Goal: Information Seeking & Learning: Learn about a topic

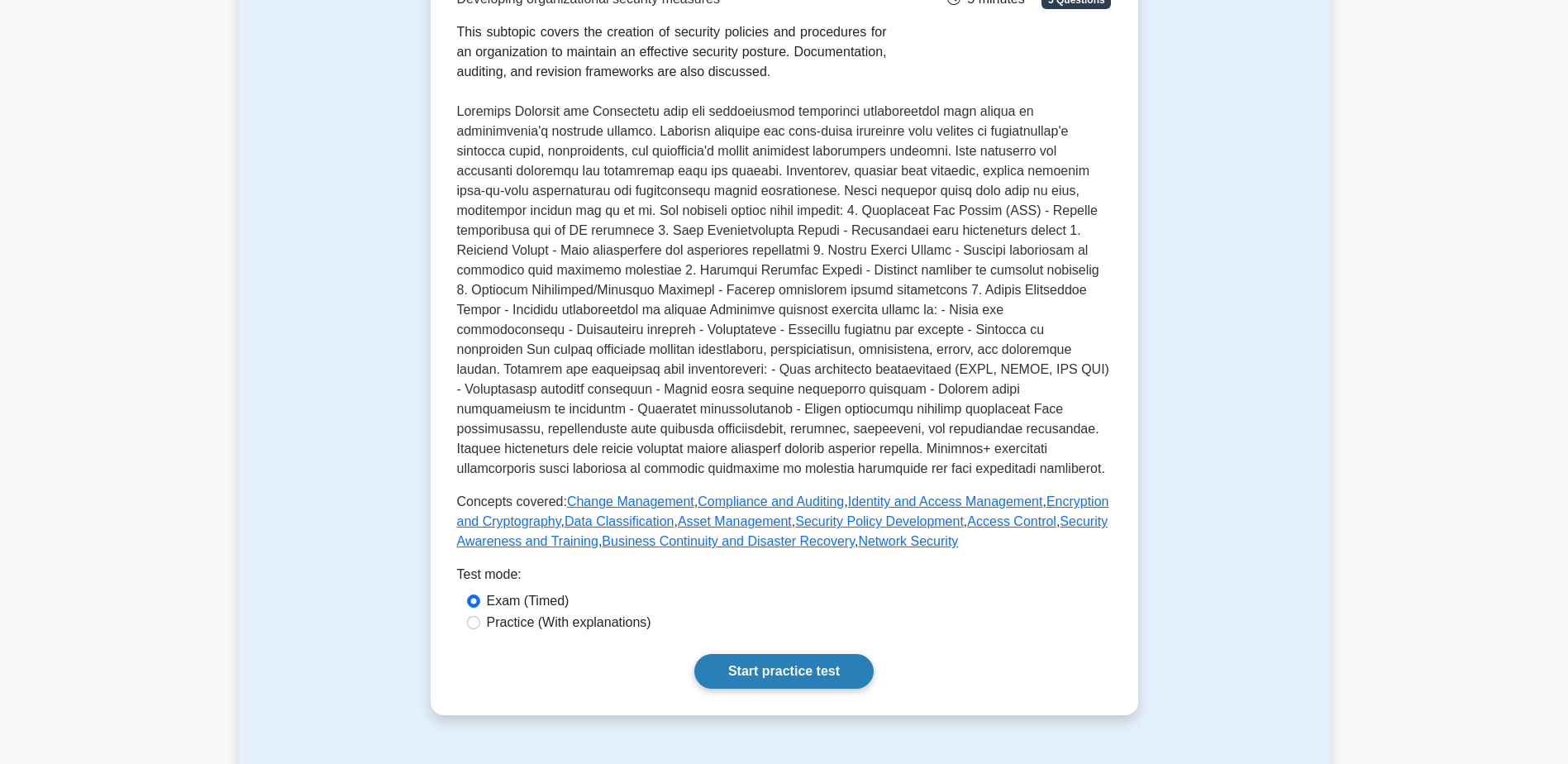
scroll to position [331, 0]
click at [599, 613] on label "Practice (With explanations)" at bounding box center [569, 622] width 165 height 19
click at [480, 616] on input "Practice (With explanations)" at bounding box center [474, 623] width 14 height 14
radio input "true"
click at [694, 654] on link "Start practice test" at bounding box center [784, 671] width 179 height 35
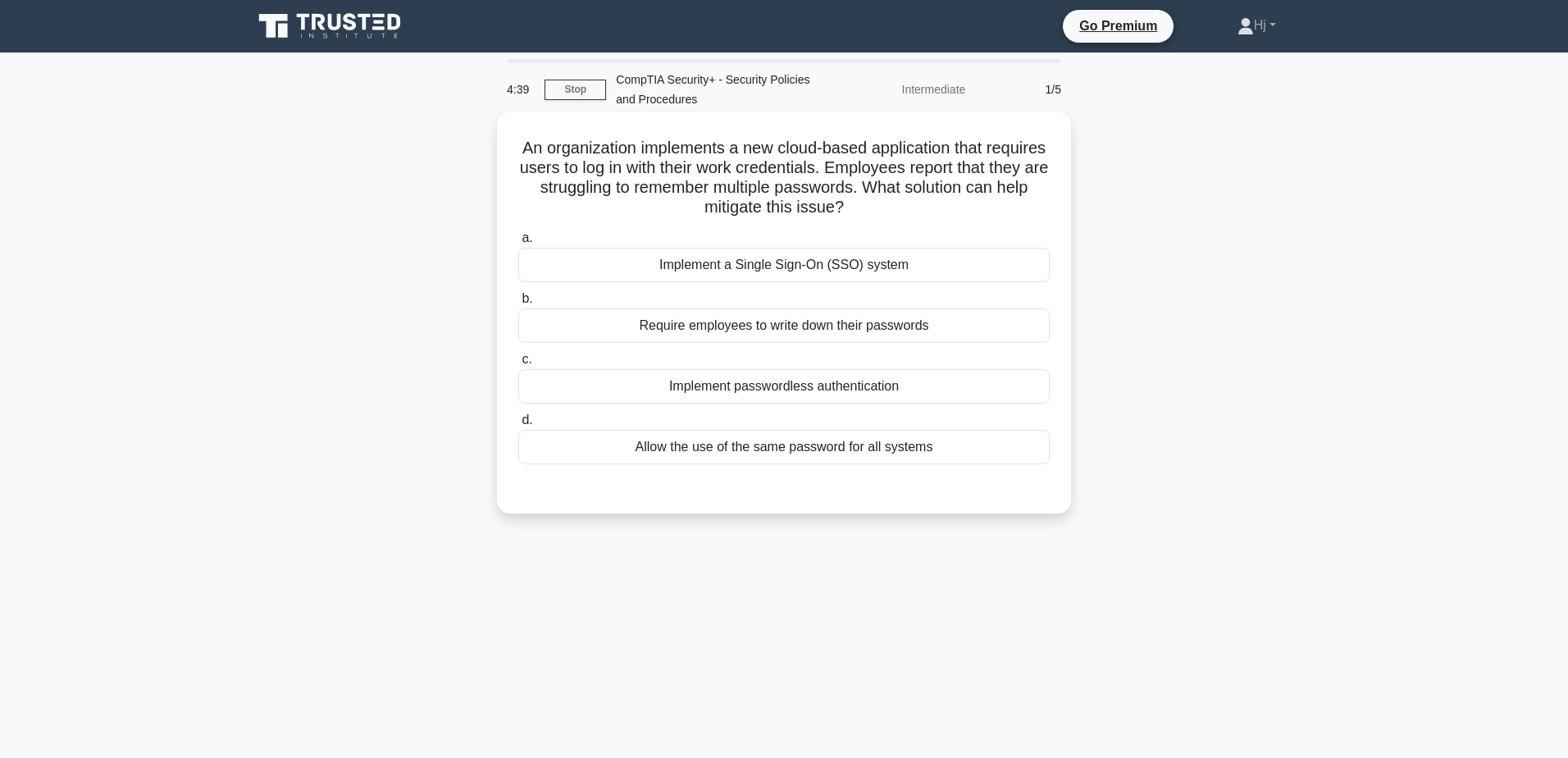
click at [864, 261] on div "Implement a Single Sign-On (SSO) system" at bounding box center [784, 264] width 531 height 34
click at [518, 243] on input "a. Implement a Single Sign-On (SSO) system" at bounding box center [518, 238] width 0 height 11
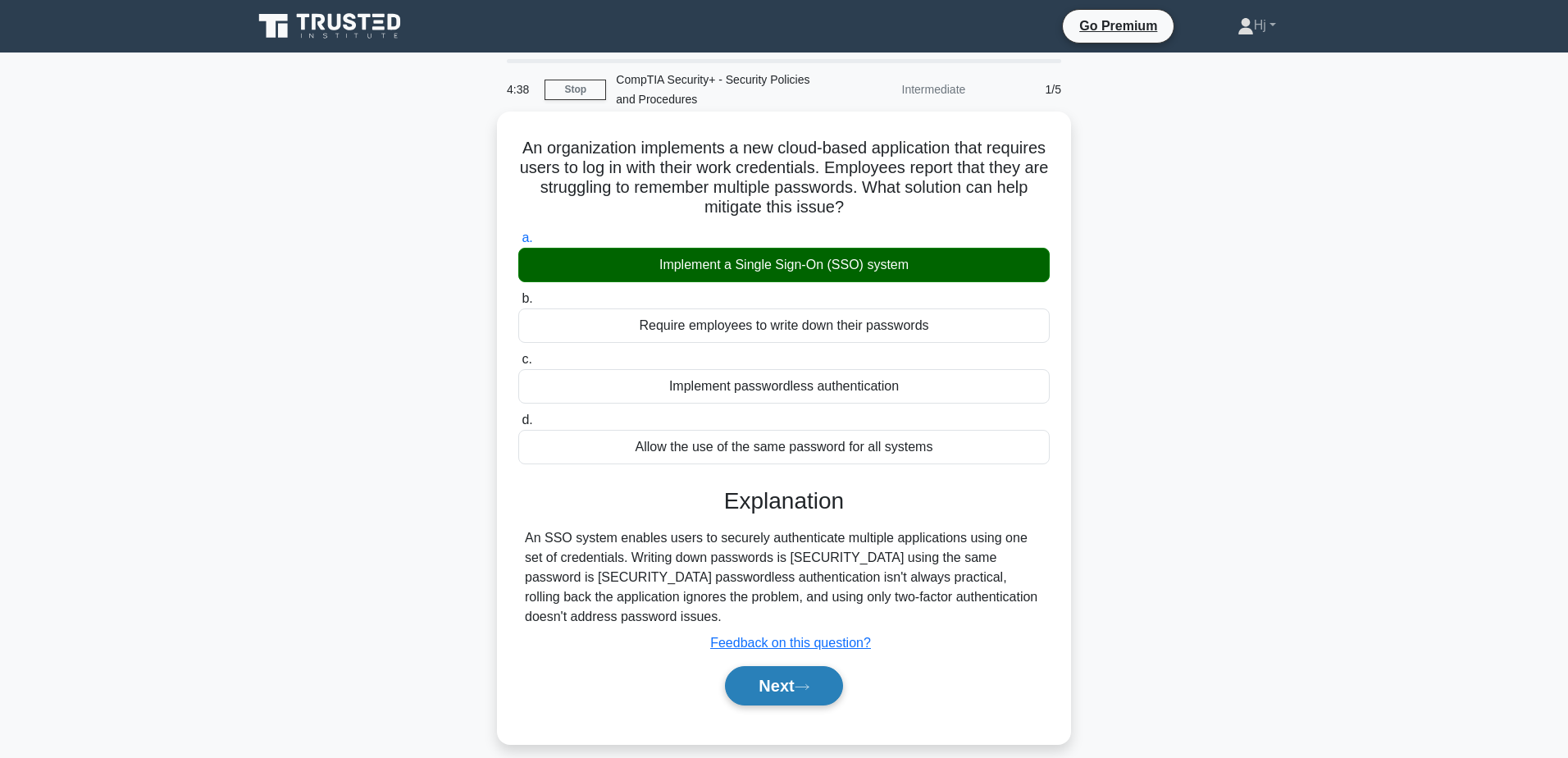
click at [774, 667] on button "Next" at bounding box center [784, 686] width 117 height 39
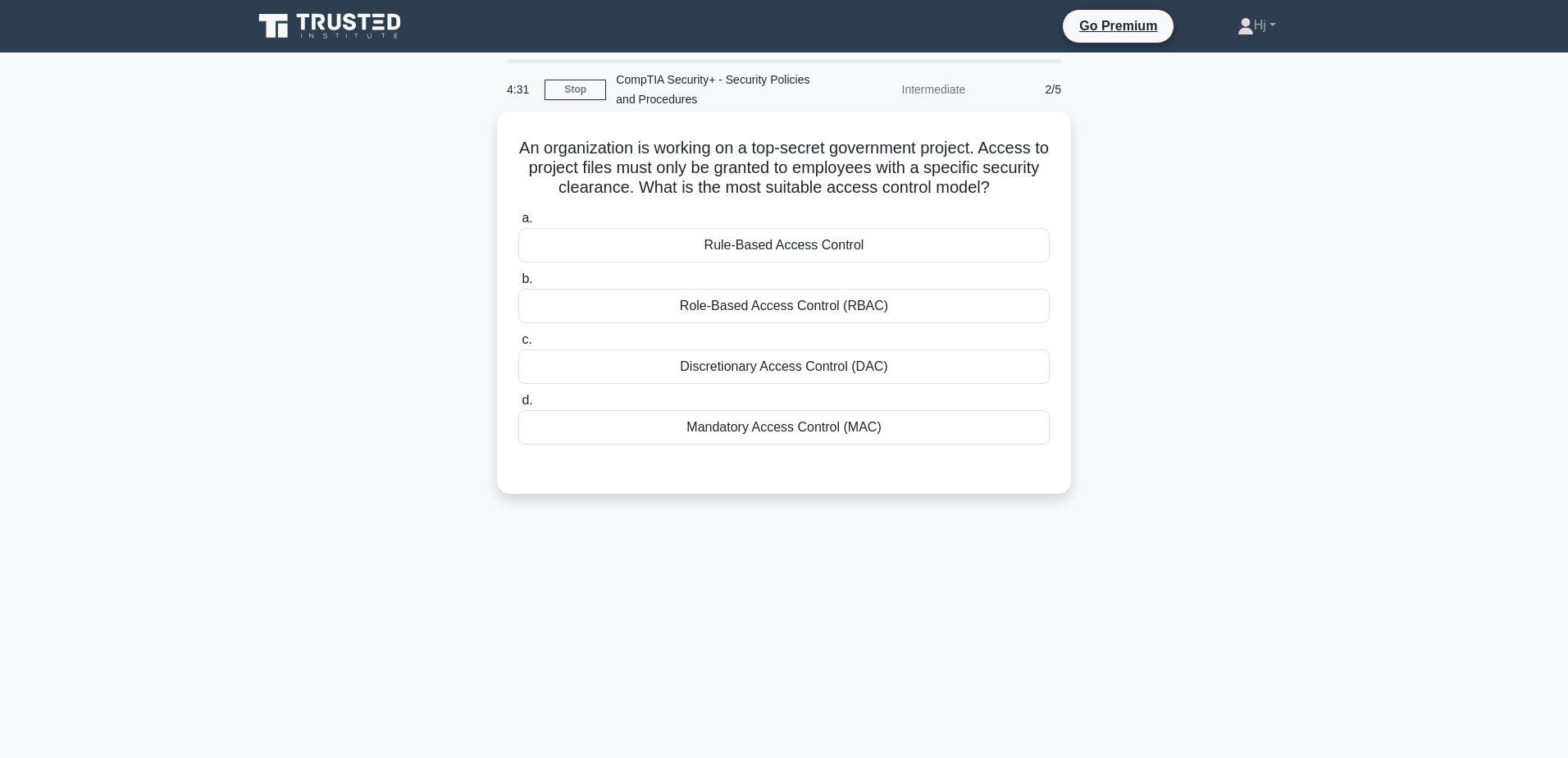
click at [842, 431] on div "Mandatory Access Control (MAC)" at bounding box center [784, 427] width 531 height 34
click at [518, 406] on input "d. Mandatory Access Control (MAC)" at bounding box center [518, 400] width 0 height 11
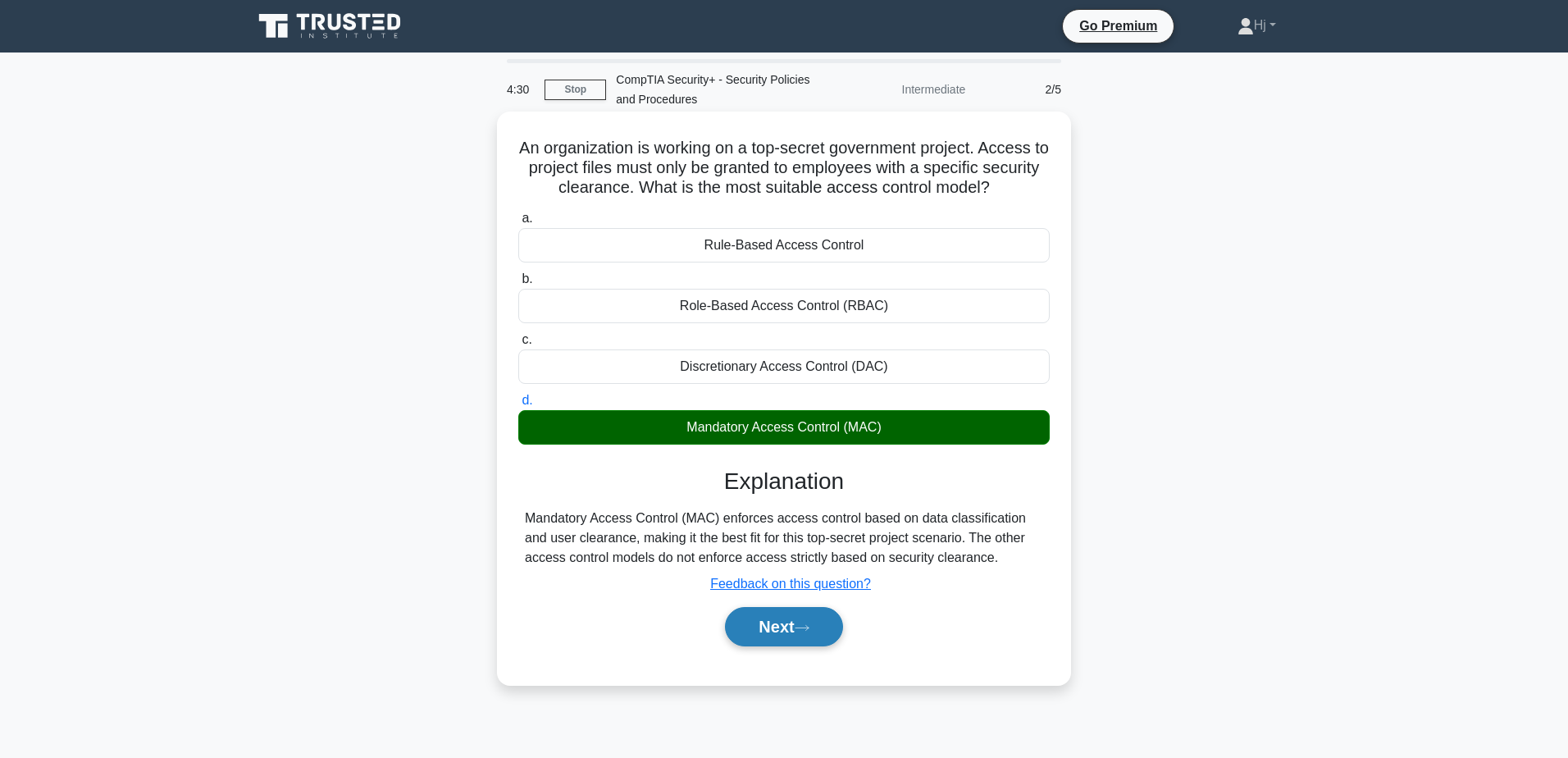
click at [813, 629] on button "Next" at bounding box center [784, 626] width 117 height 39
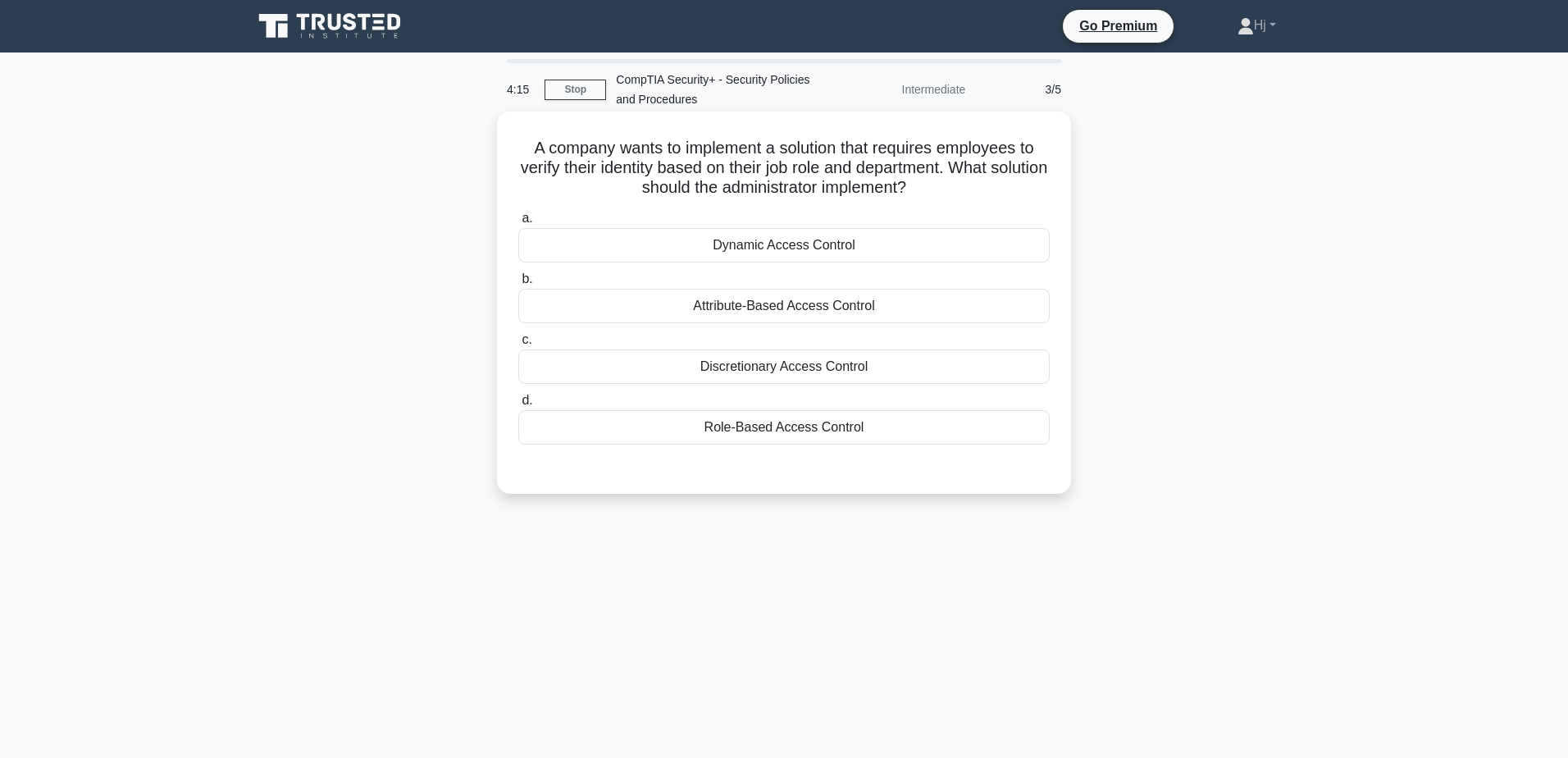
click at [755, 420] on div "Role-Based Access Control" at bounding box center [784, 427] width 531 height 34
click at [518, 406] on input "d. Role-Based Access Control" at bounding box center [518, 400] width 0 height 11
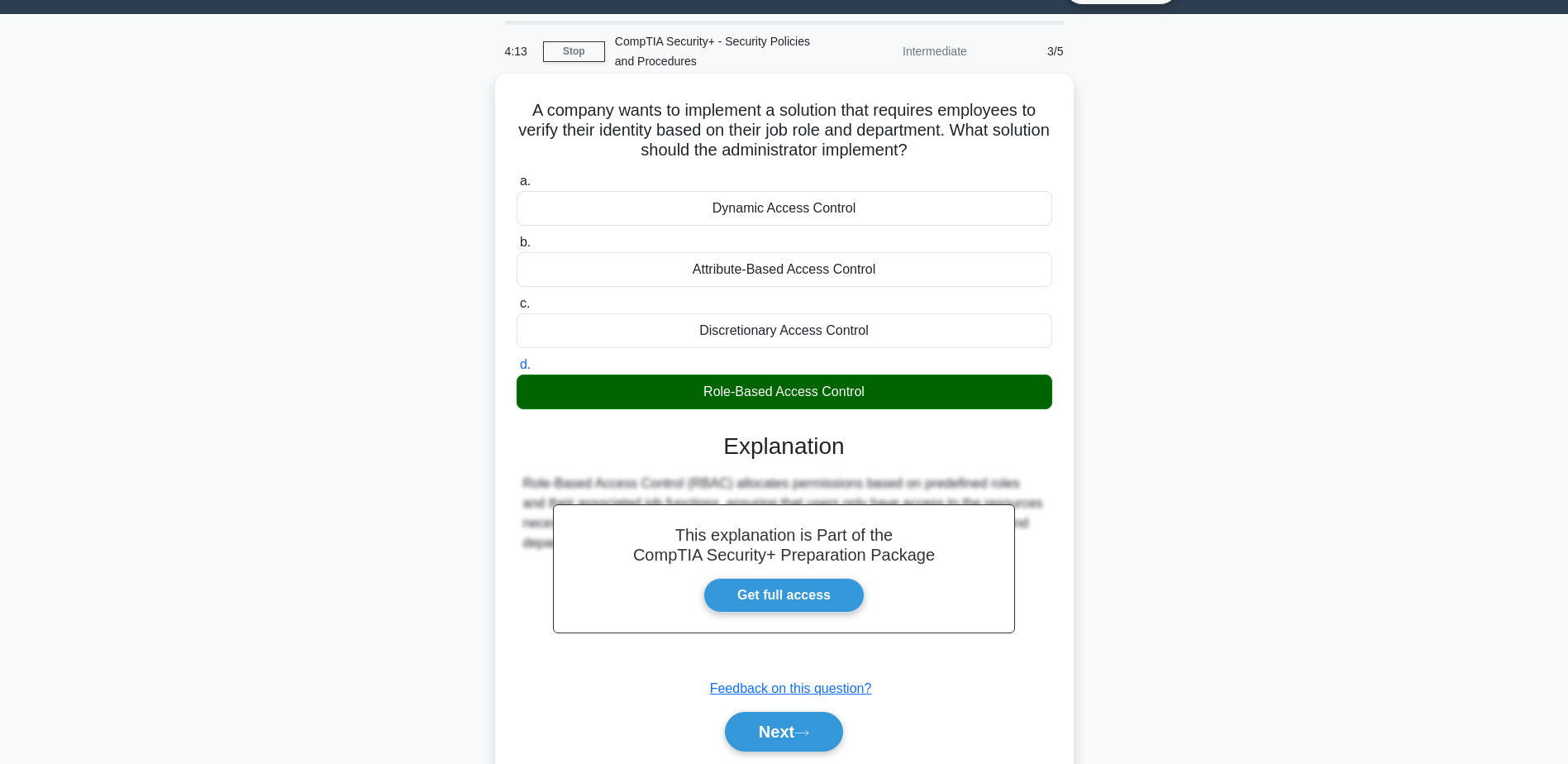
scroll to position [77, 0]
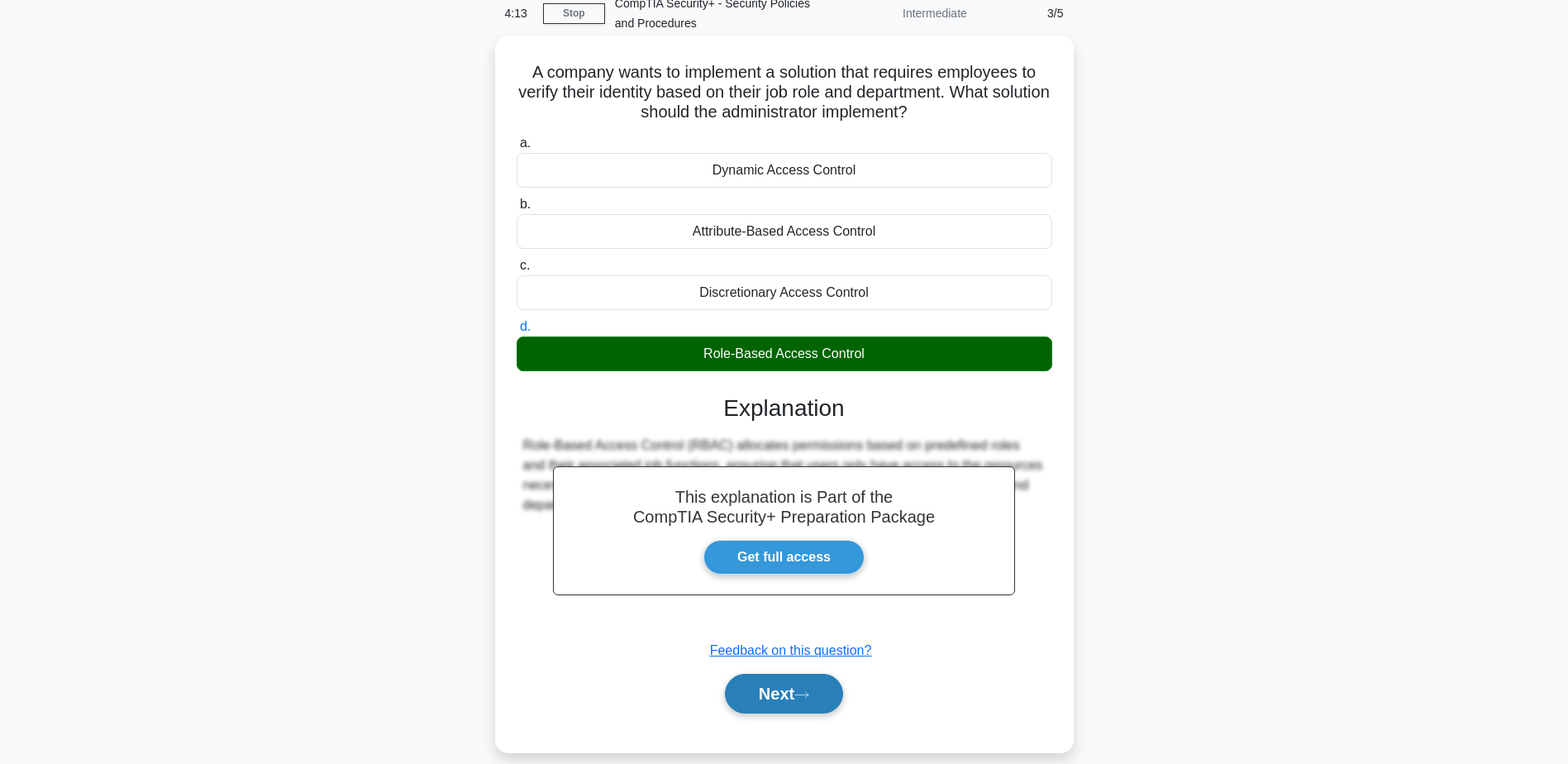
click at [745, 697] on button "Next" at bounding box center [784, 694] width 118 height 40
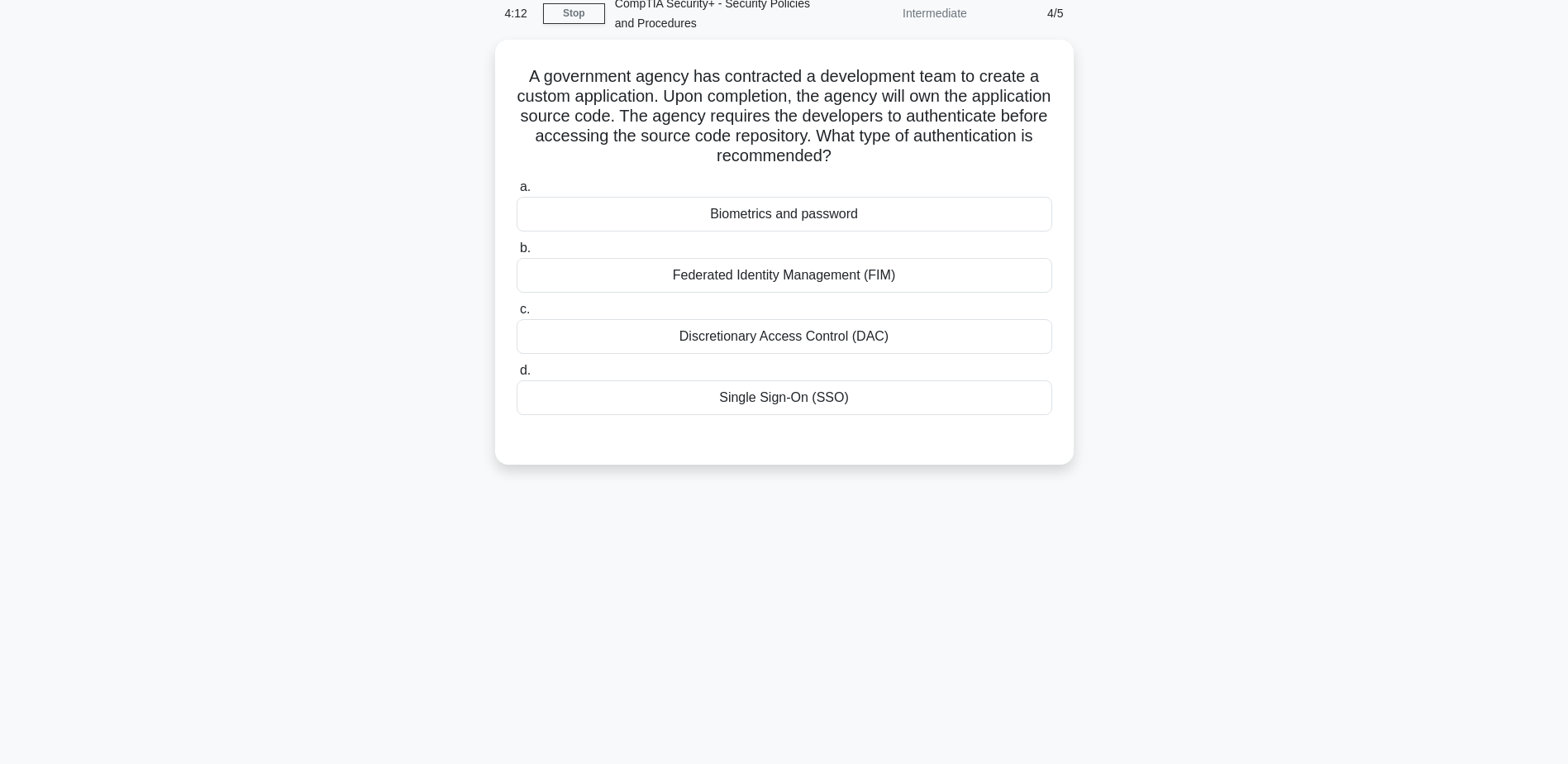
scroll to position [0, 0]
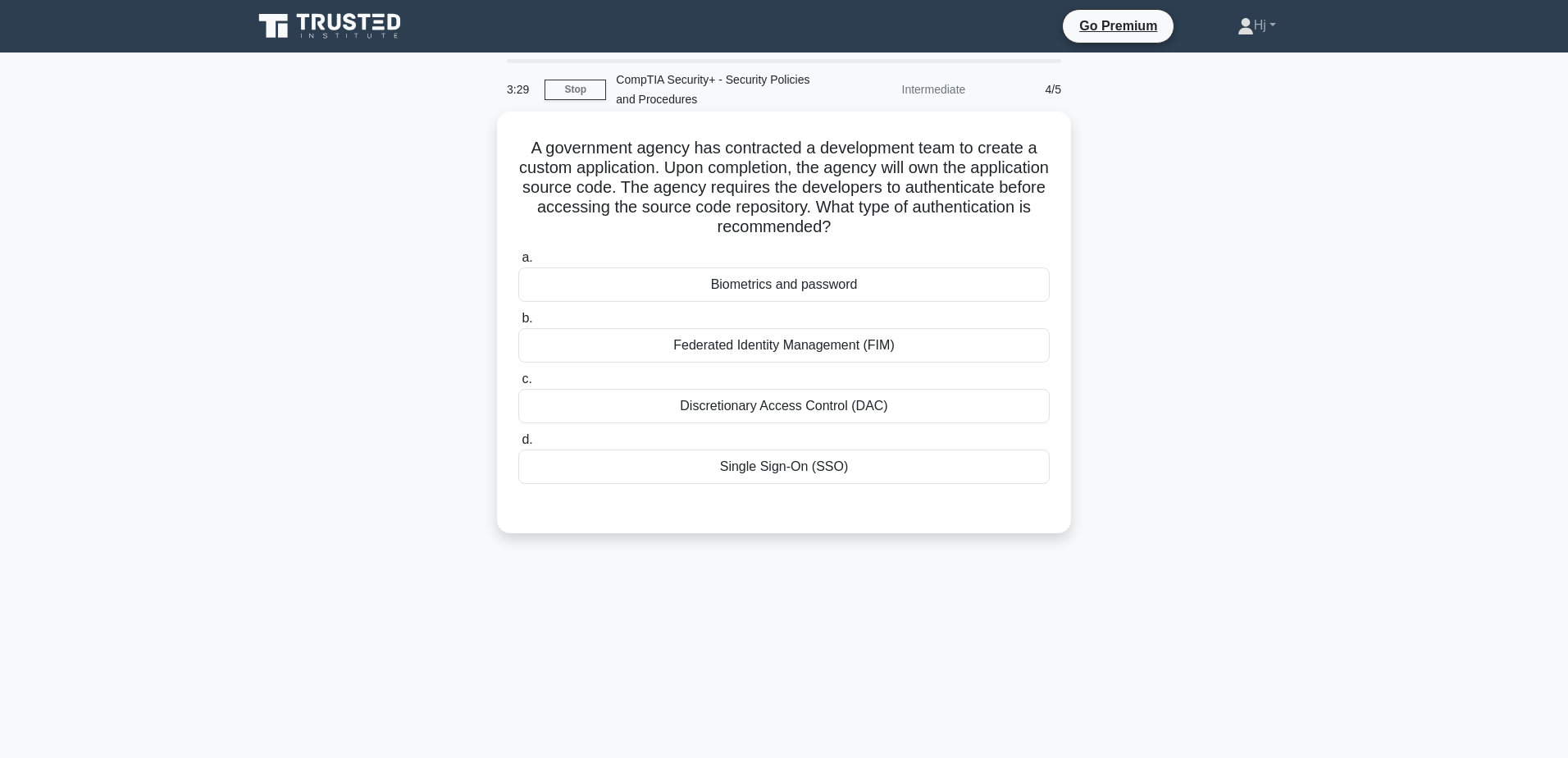
click at [880, 328] on div "Federated Identity Management (FIM)" at bounding box center [784, 345] width 531 height 34
click at [518, 324] on input "b. Federated Identity Management (FIM)" at bounding box center [518, 318] width 0 height 11
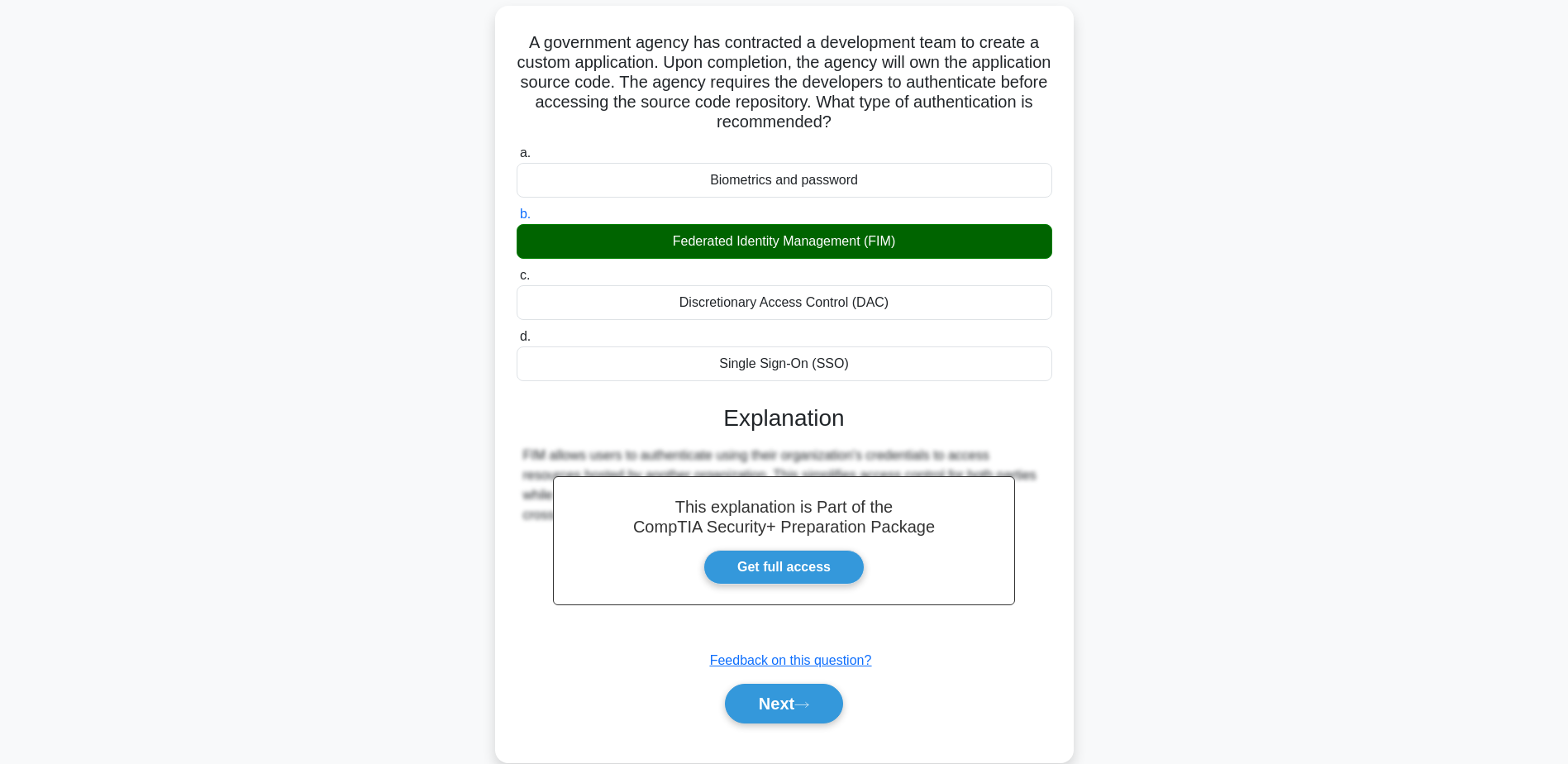
scroll to position [117, 0]
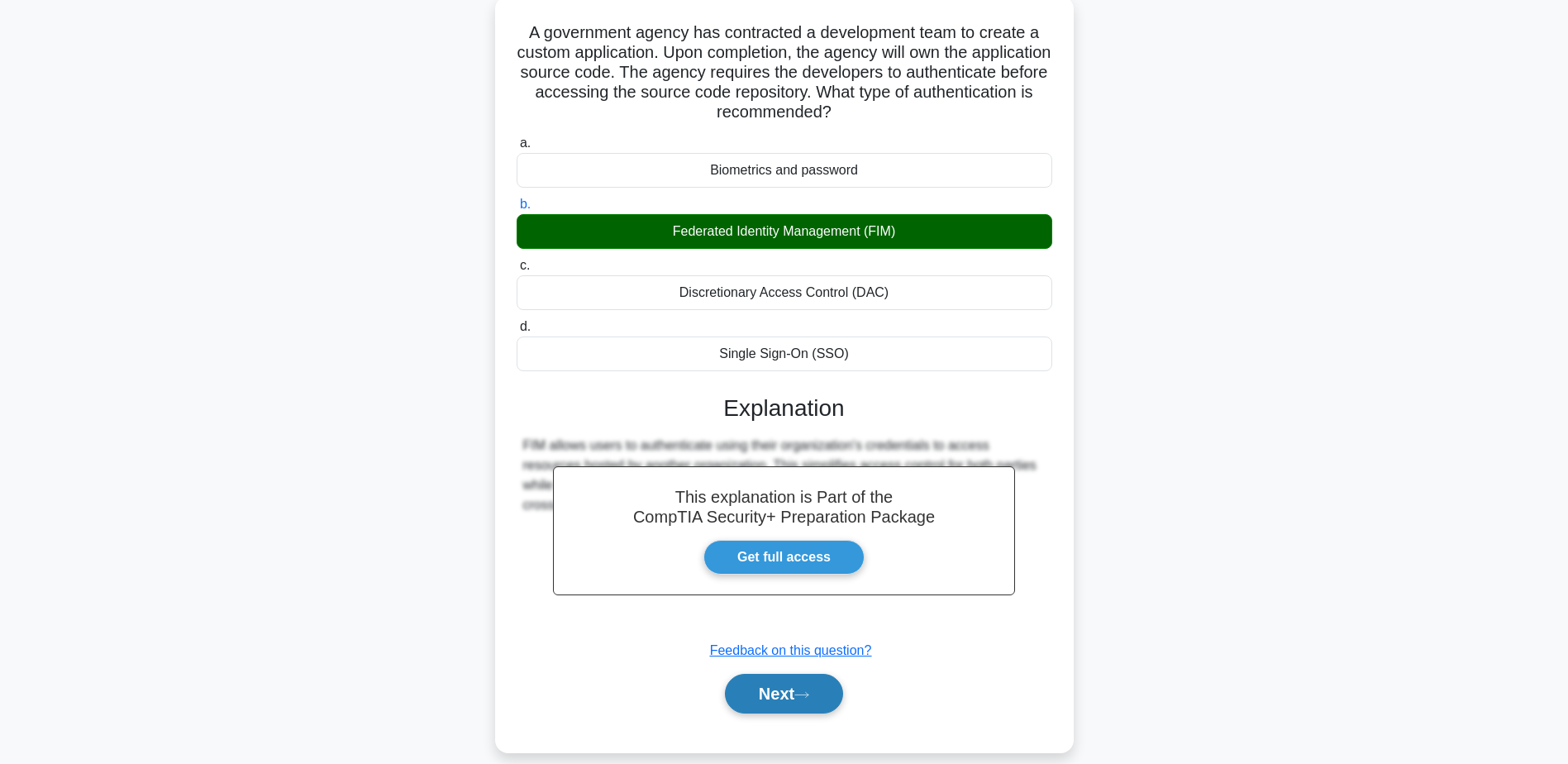
click at [797, 698] on button "Next" at bounding box center [784, 694] width 118 height 40
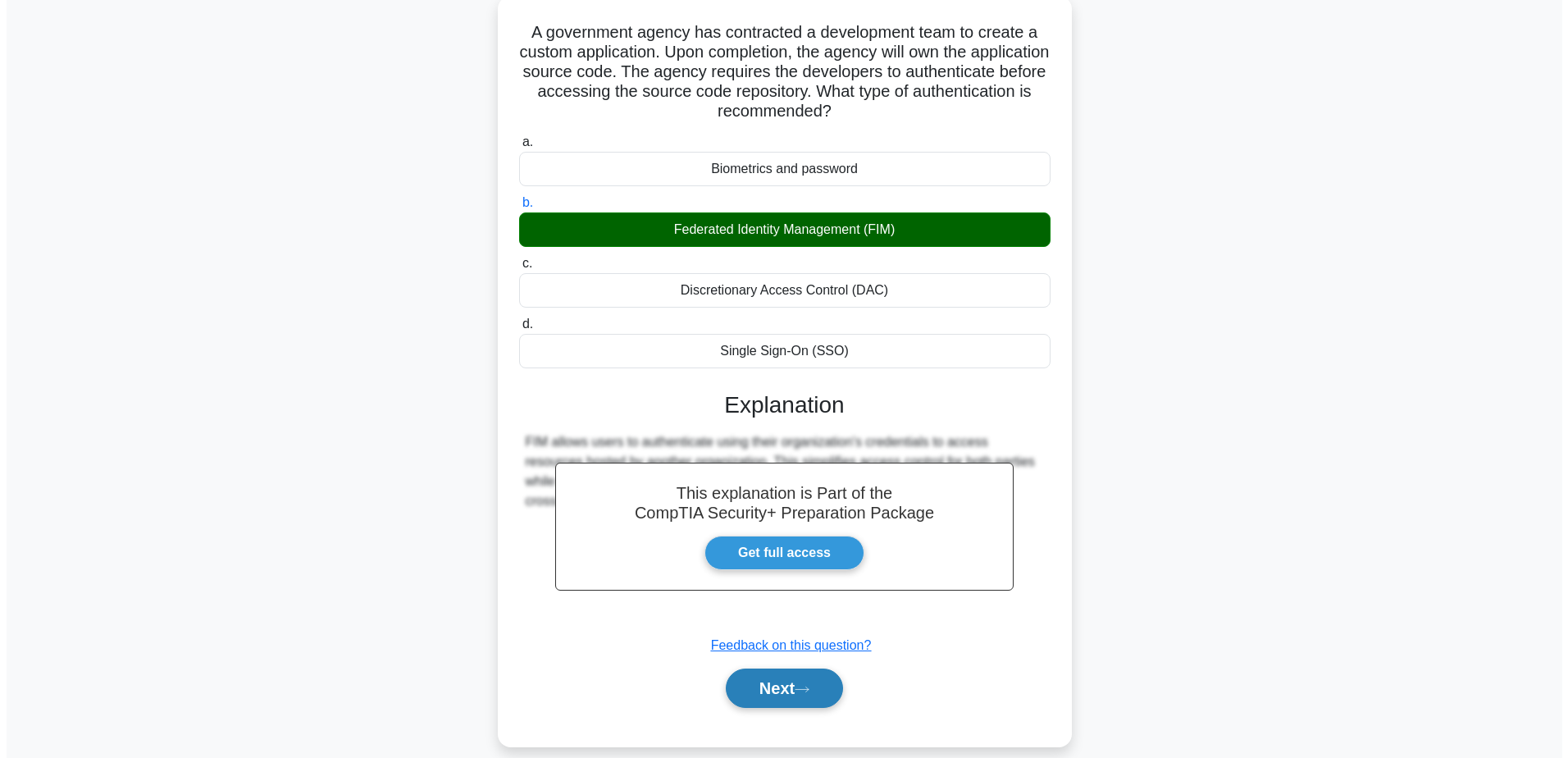
scroll to position [0, 0]
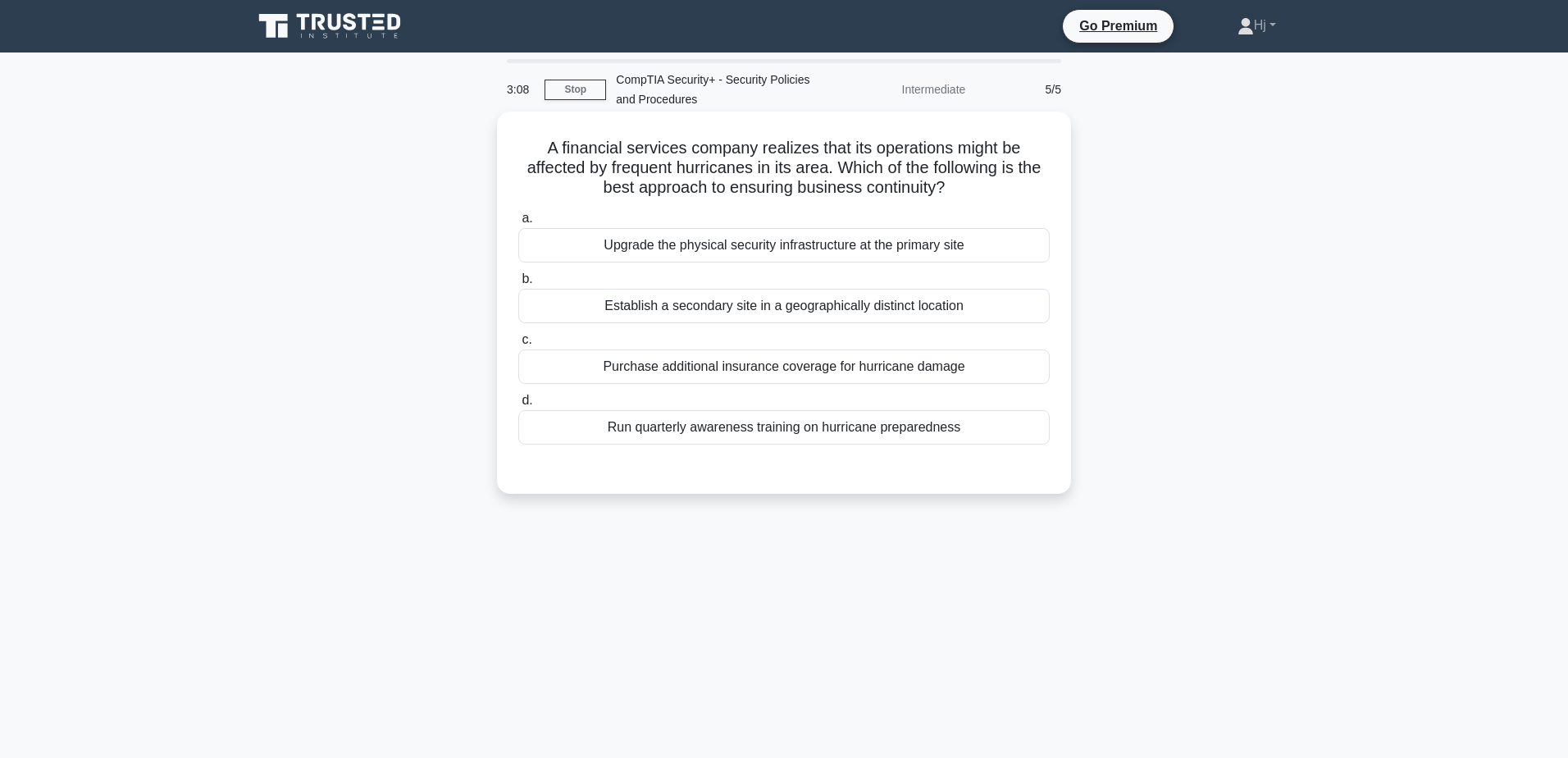
click at [794, 302] on div "Establish a secondary site in a geographically distinct location" at bounding box center [784, 306] width 531 height 34
click at [518, 285] on input "b. Establish a secondary site in a geographically distinct location" at bounding box center [518, 279] width 0 height 11
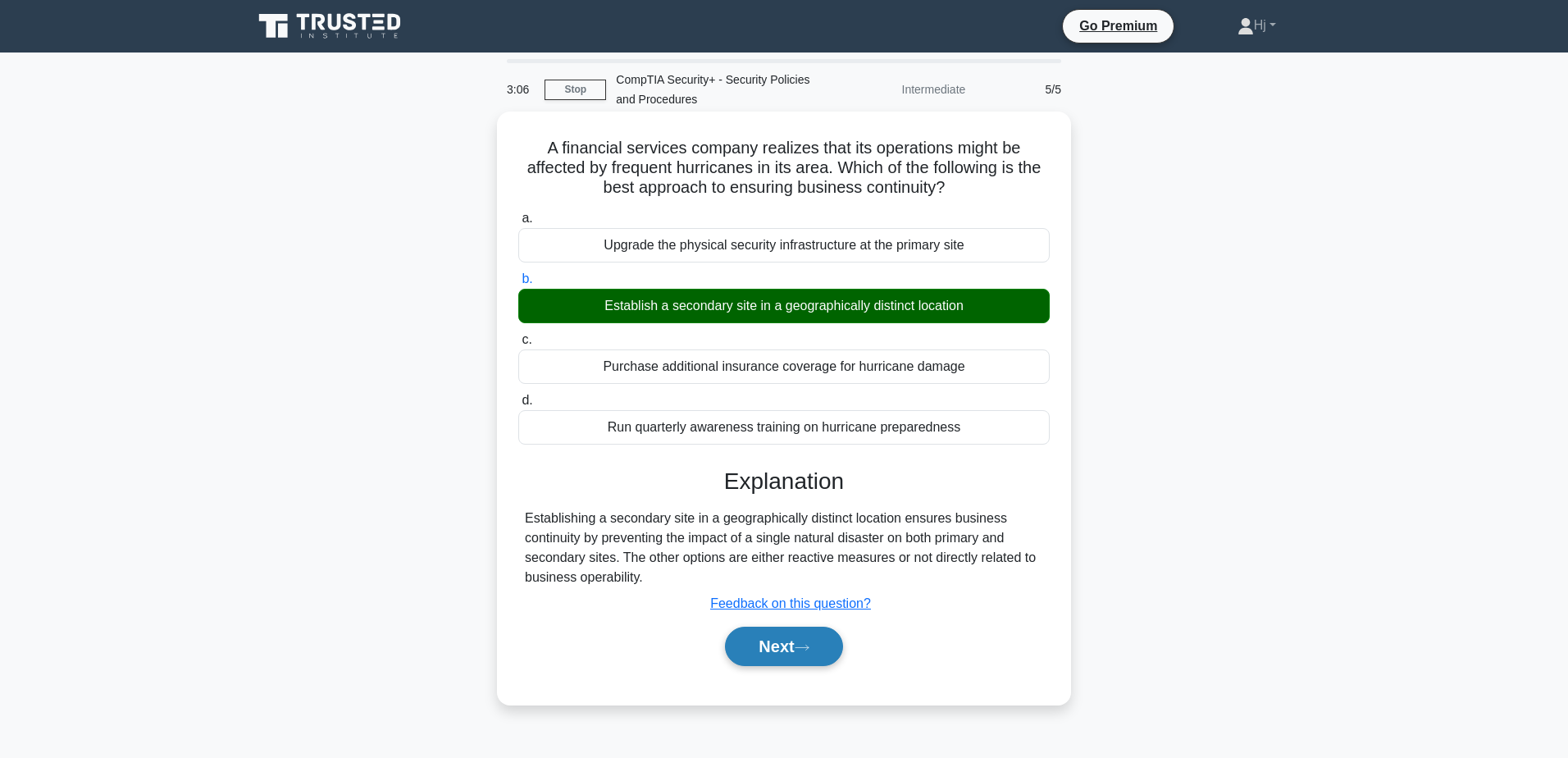
click at [778, 629] on button "Next" at bounding box center [784, 646] width 117 height 39
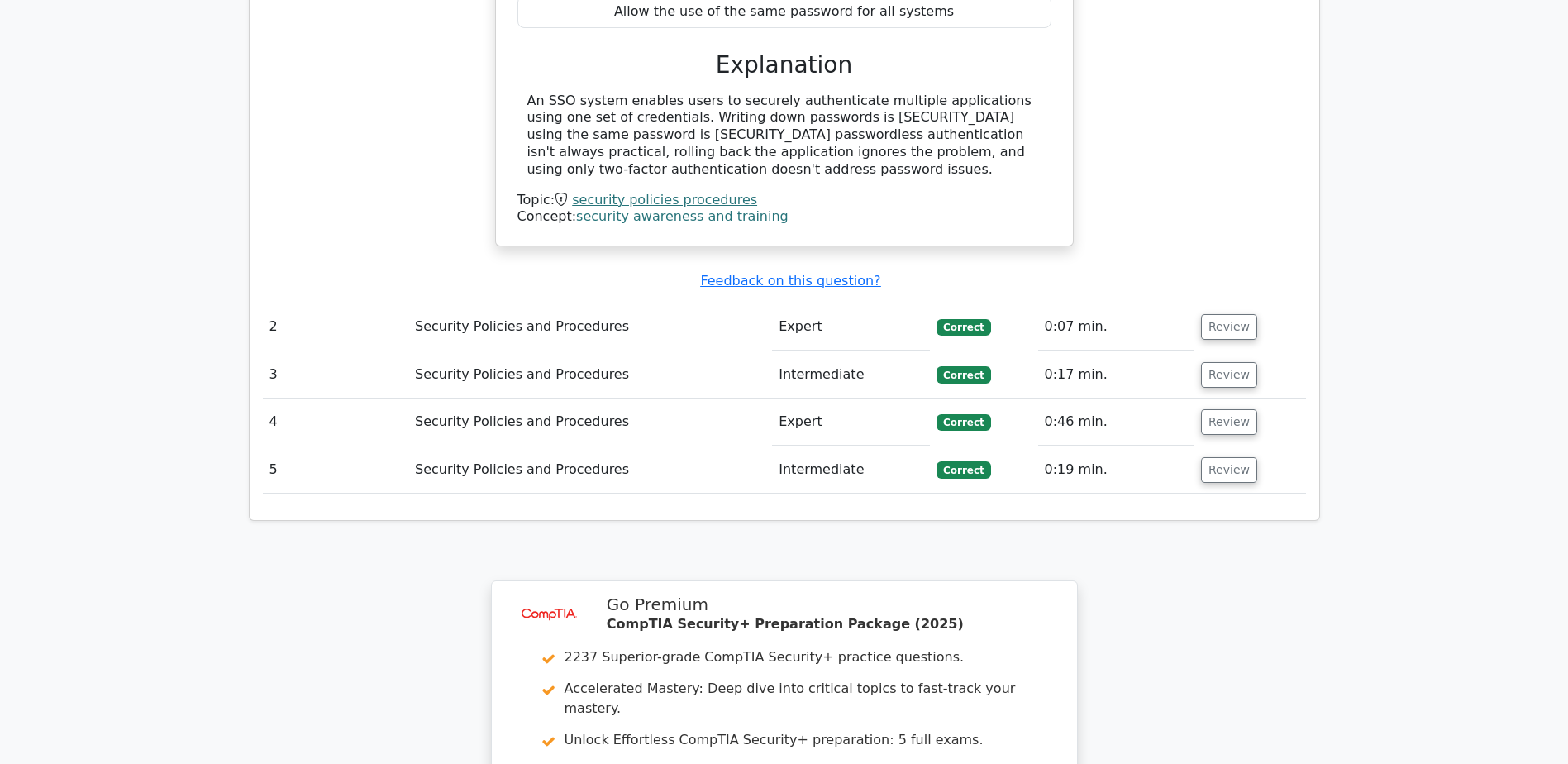
scroll to position [1688, 0]
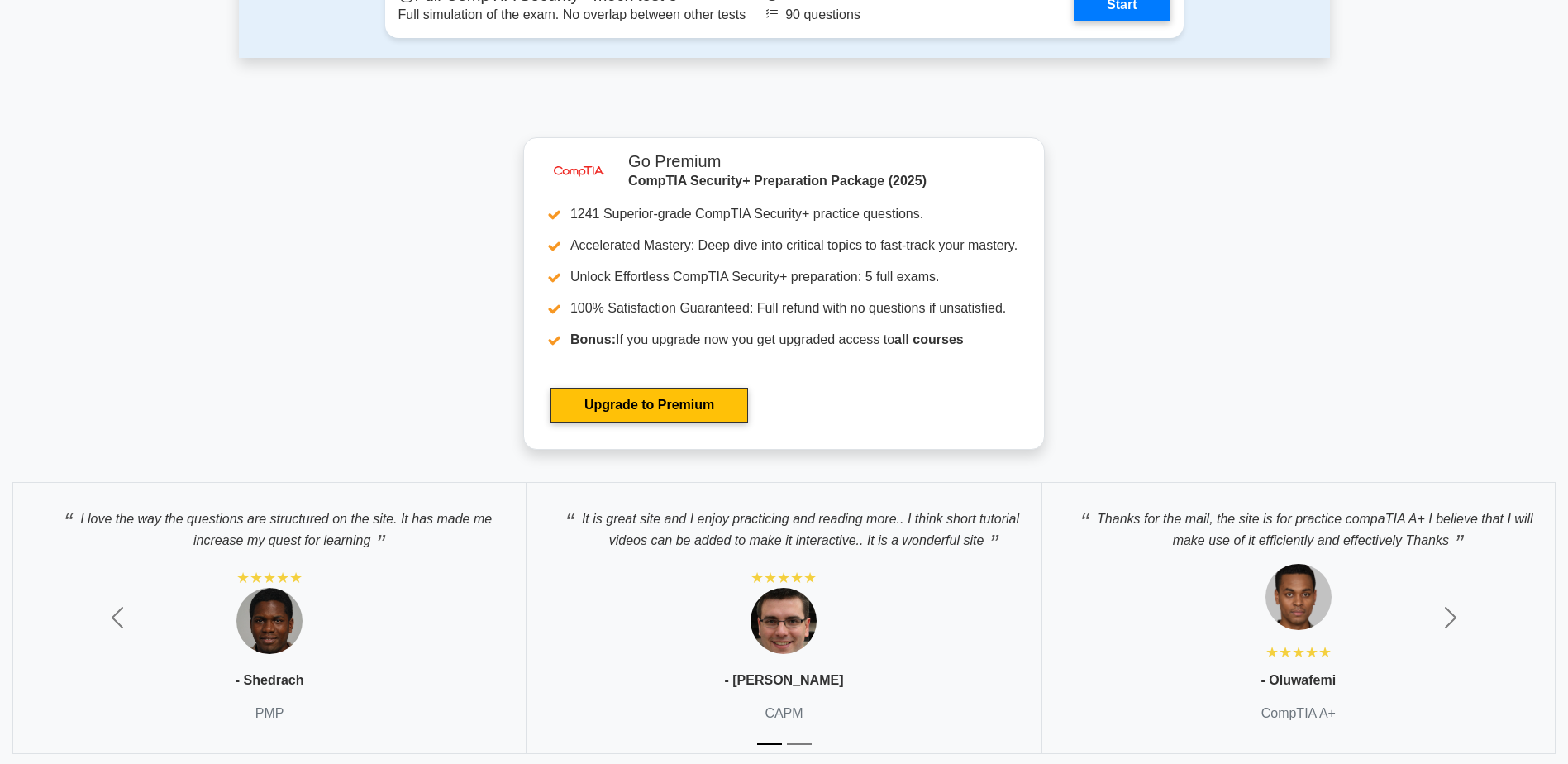
scroll to position [4961, 0]
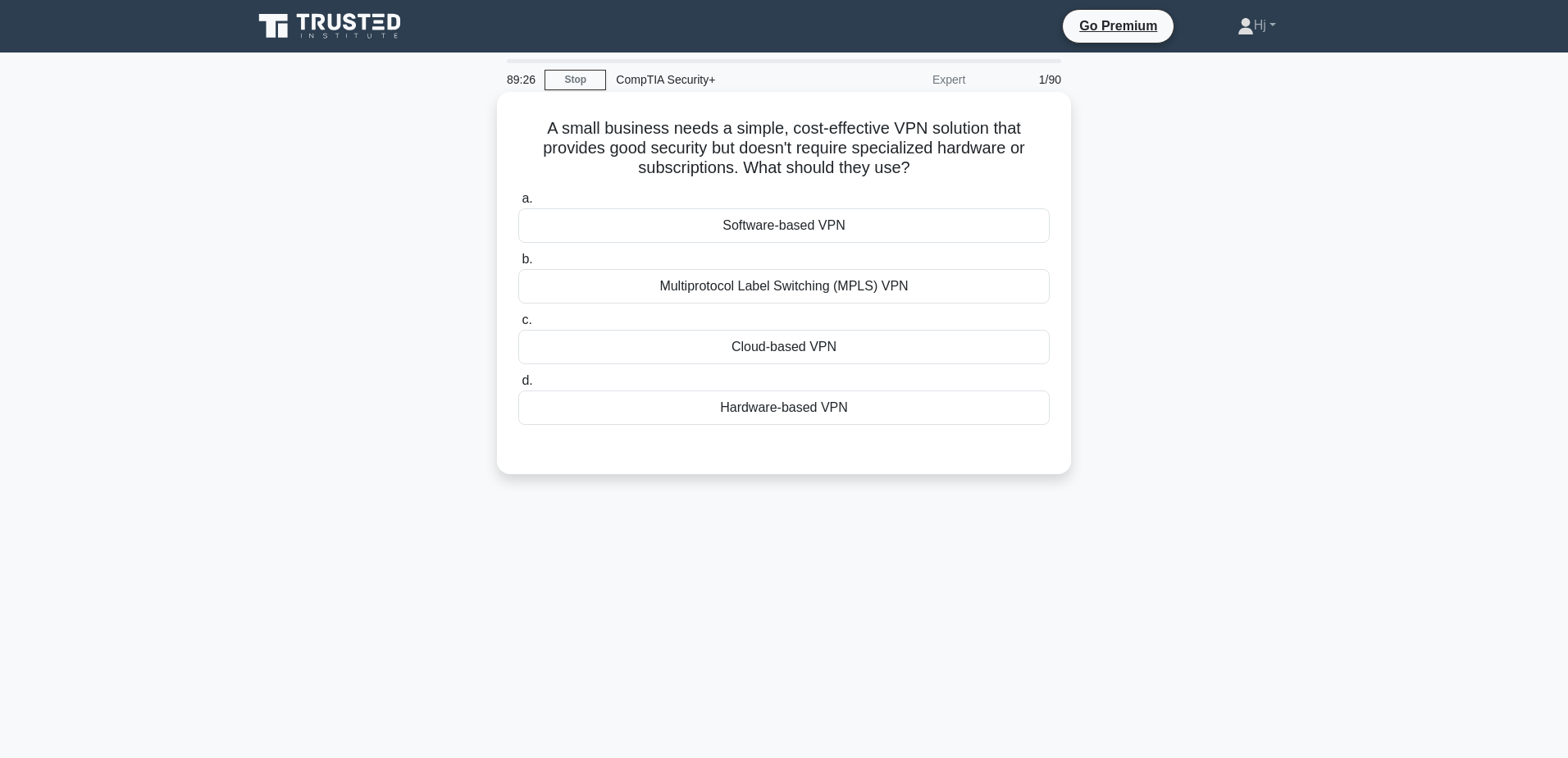
click at [797, 226] on div "Software-based VPN" at bounding box center [784, 225] width 531 height 34
click at [518, 204] on input "a. Software-based VPN" at bounding box center [518, 199] width 0 height 11
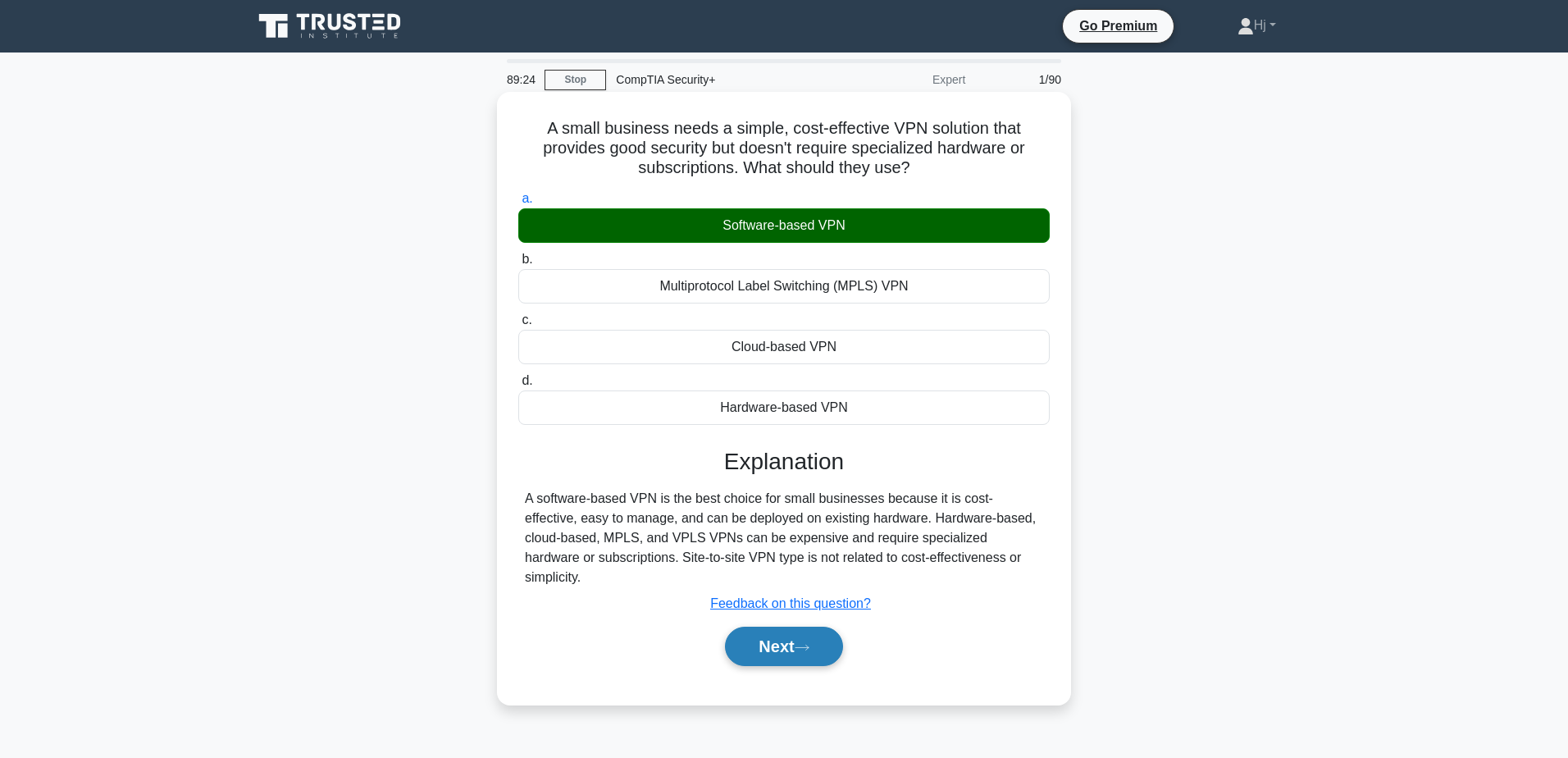
click at [754, 627] on button "Next" at bounding box center [784, 646] width 117 height 39
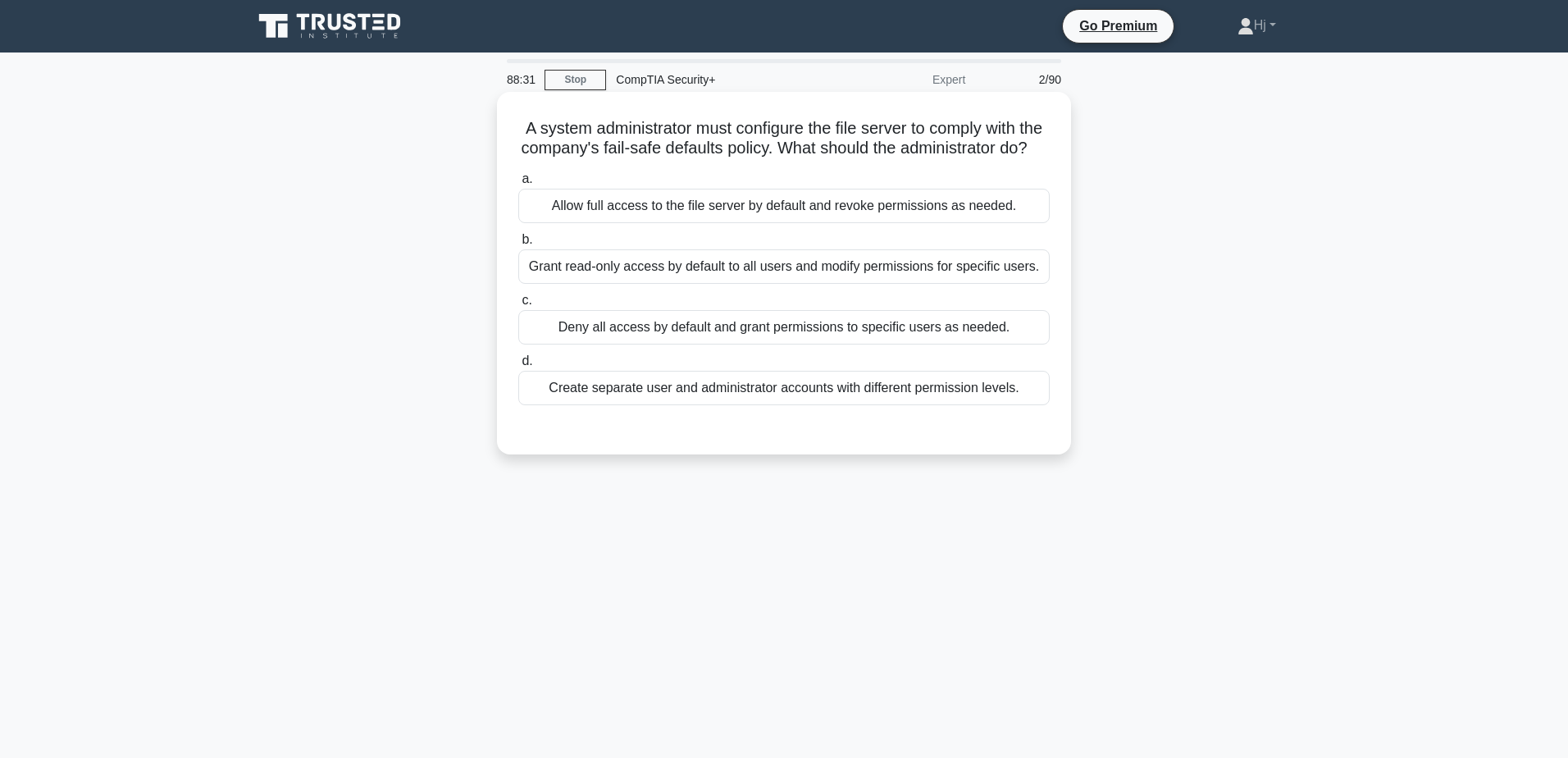
click at [902, 345] on div "Deny all access by default and grant permissions to specific users as needed." at bounding box center [784, 327] width 531 height 34
click at [518, 306] on input "c. Deny all access by default and grant permissions to specific users as needed." at bounding box center [518, 301] width 0 height 11
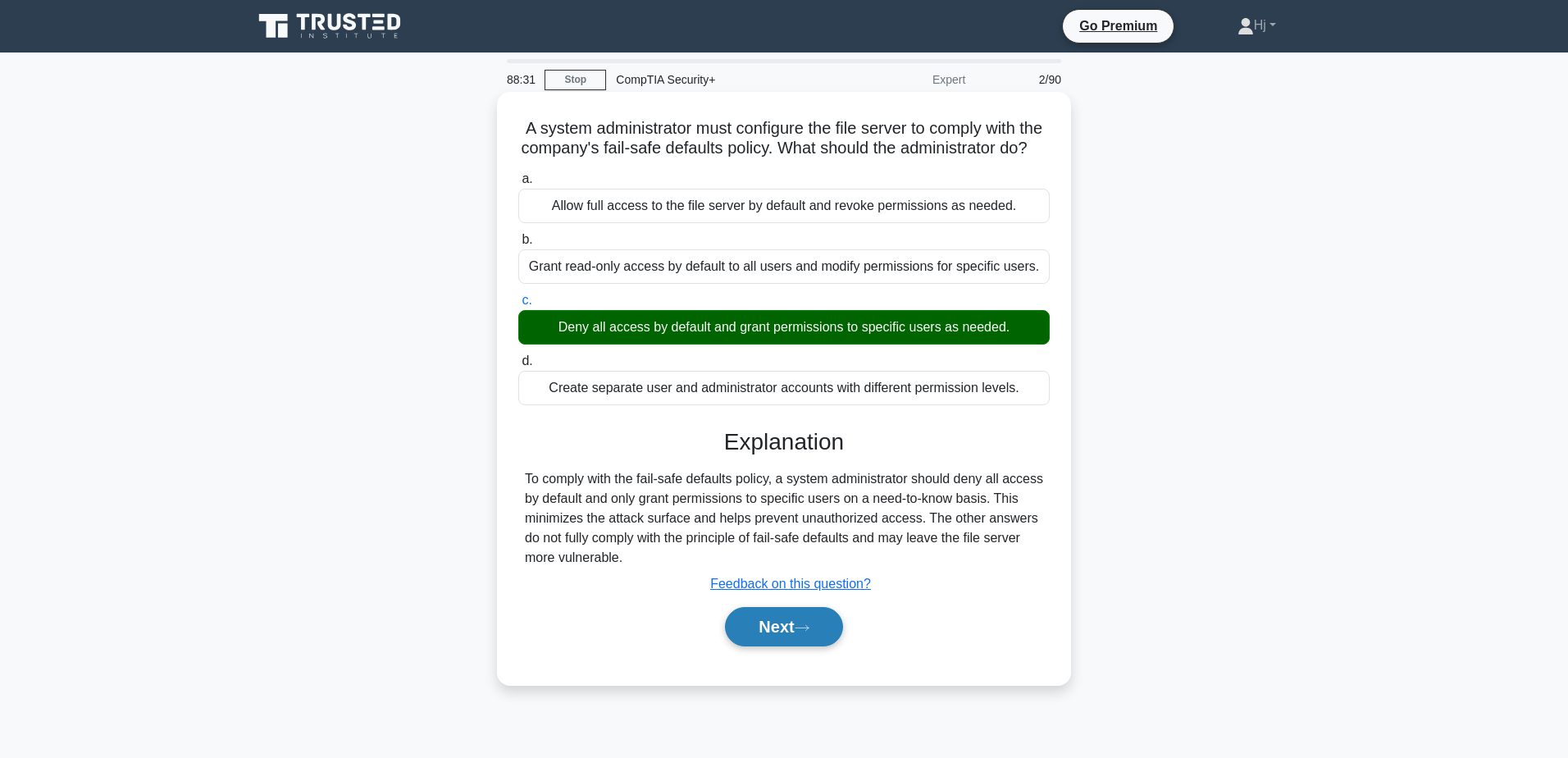
click at [804, 634] on button "Next" at bounding box center [784, 626] width 117 height 39
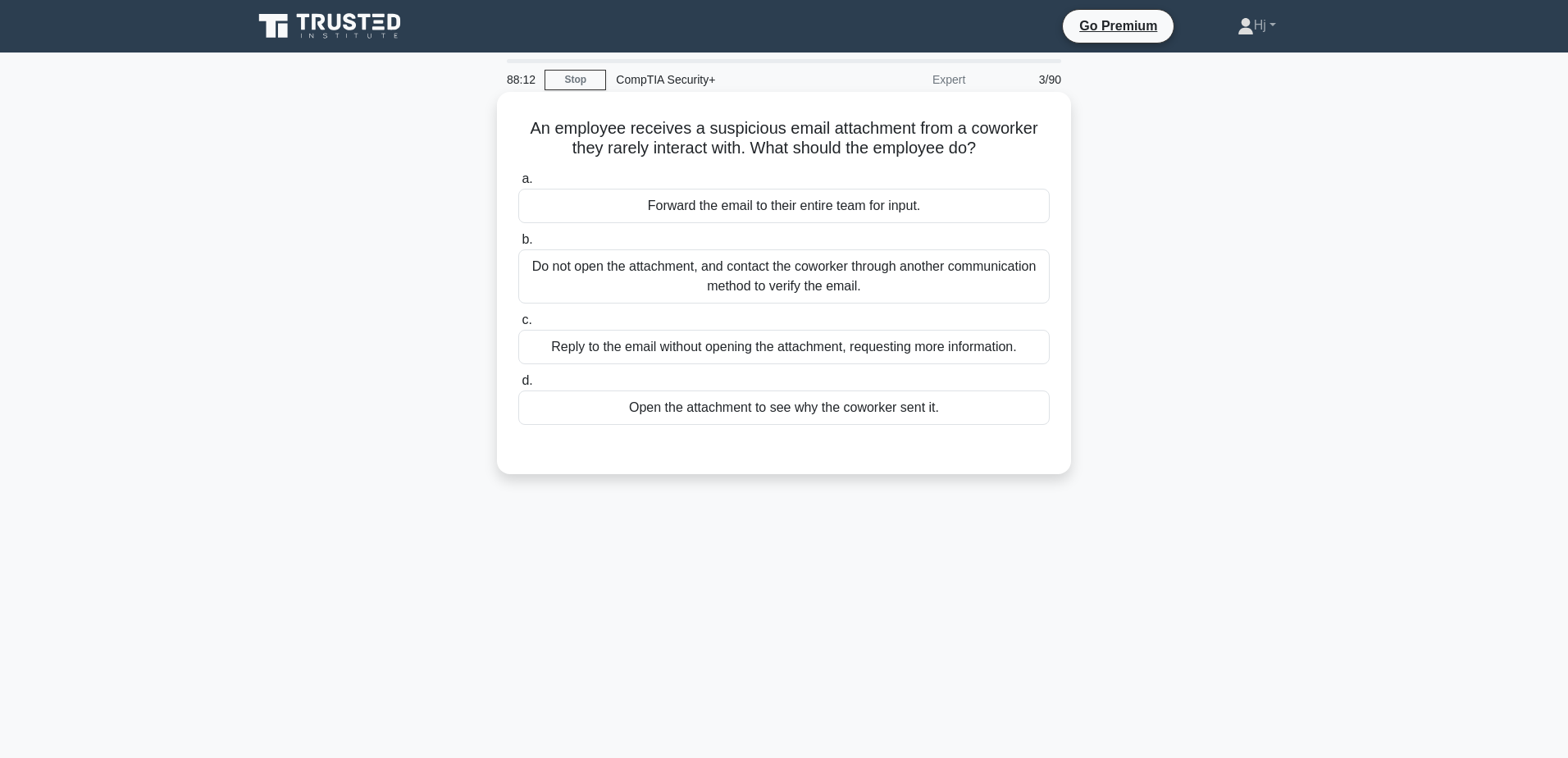
click at [985, 269] on div "Do not open the attachment, and contact the coworker through another communicat…" at bounding box center [784, 276] width 531 height 55
click at [518, 245] on input "b. Do not open the attachment, and contact the coworker through another communi…" at bounding box center [518, 240] width 0 height 11
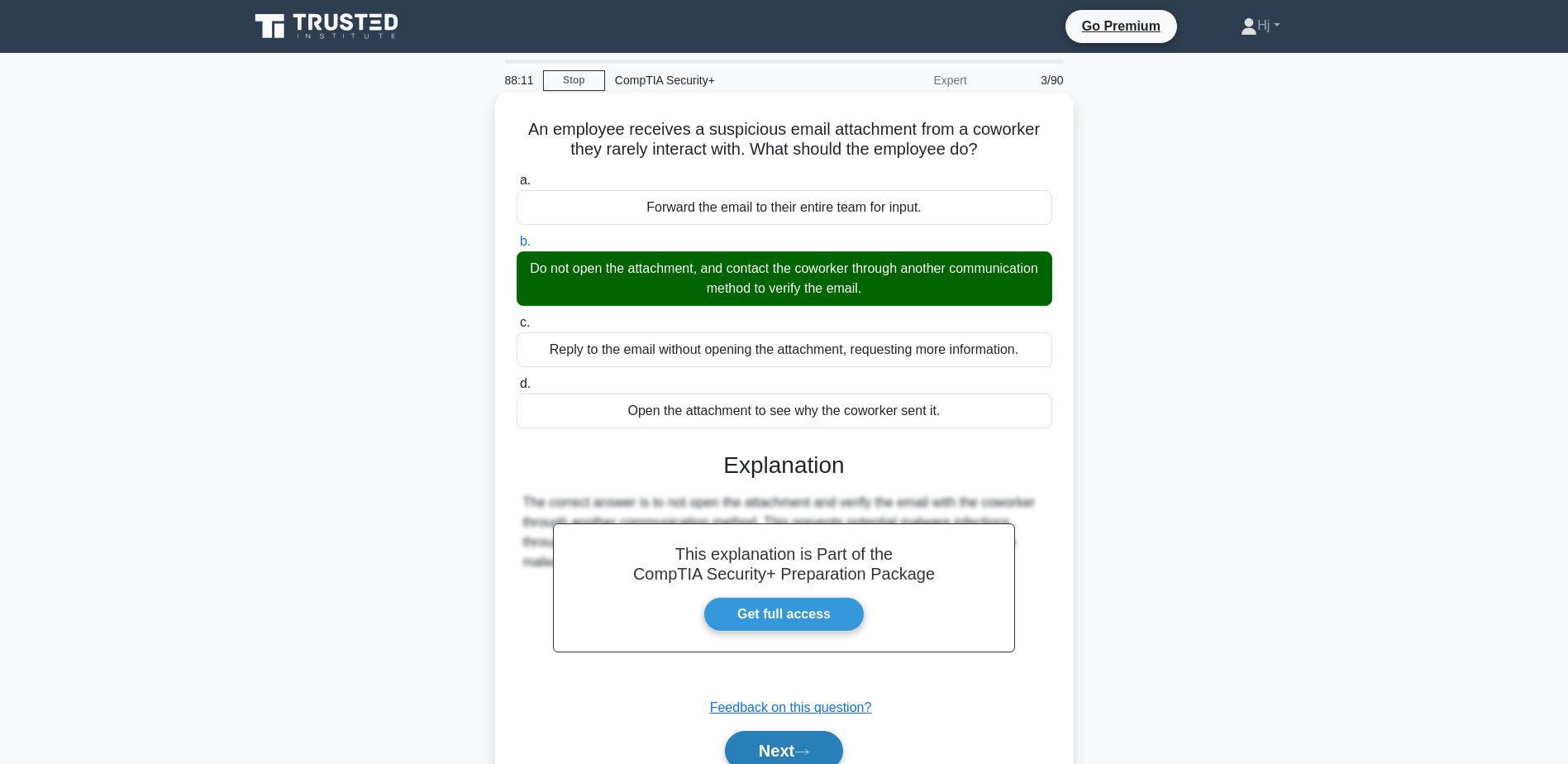
click at [817, 746] on button "Next" at bounding box center [784, 750] width 118 height 40
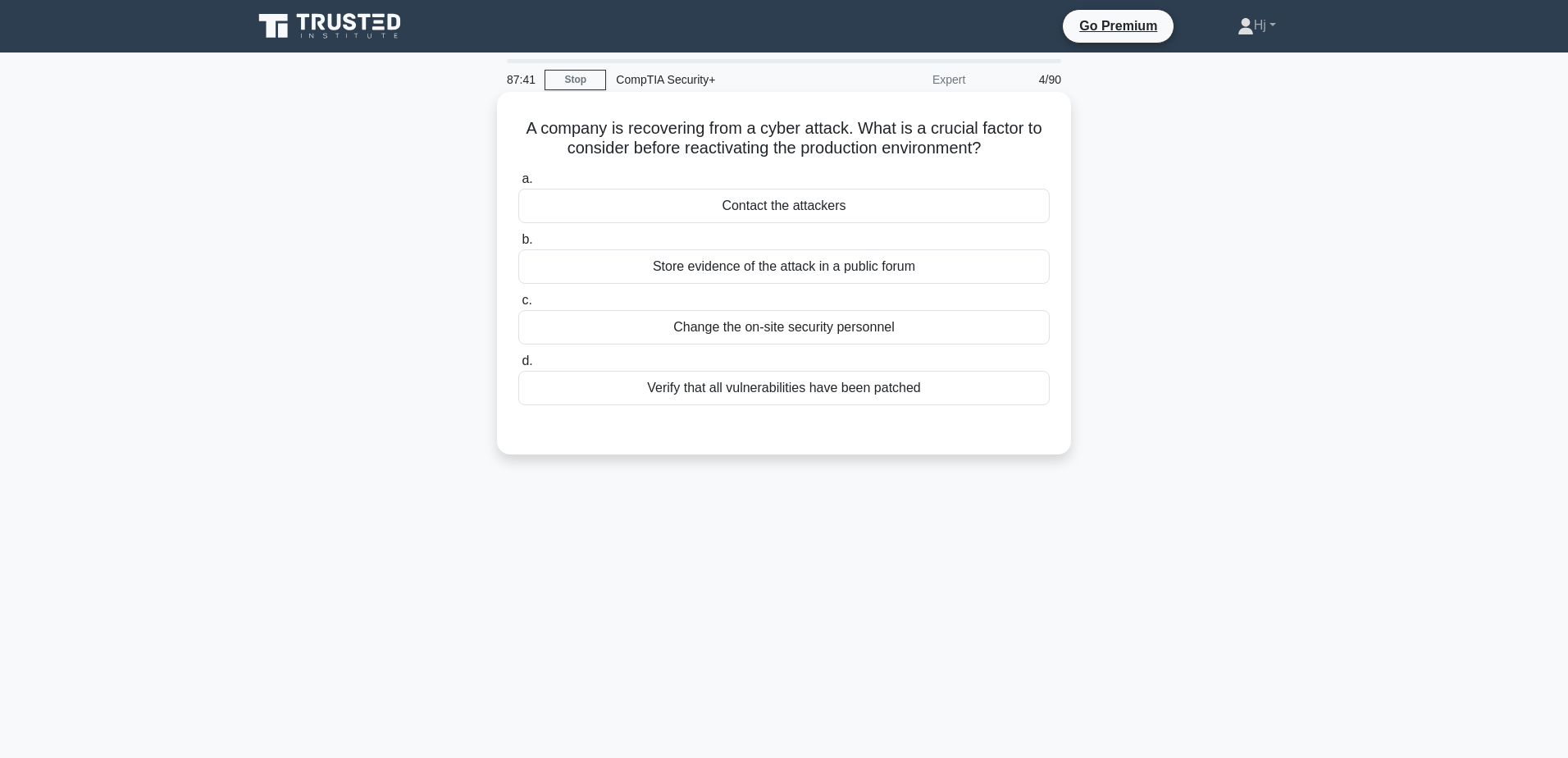
click at [749, 390] on div "Verify that all vulnerabilities have been patched" at bounding box center [784, 388] width 531 height 34
click at [518, 367] on input "d. Verify that all vulnerabilities have been patched" at bounding box center [518, 361] width 0 height 11
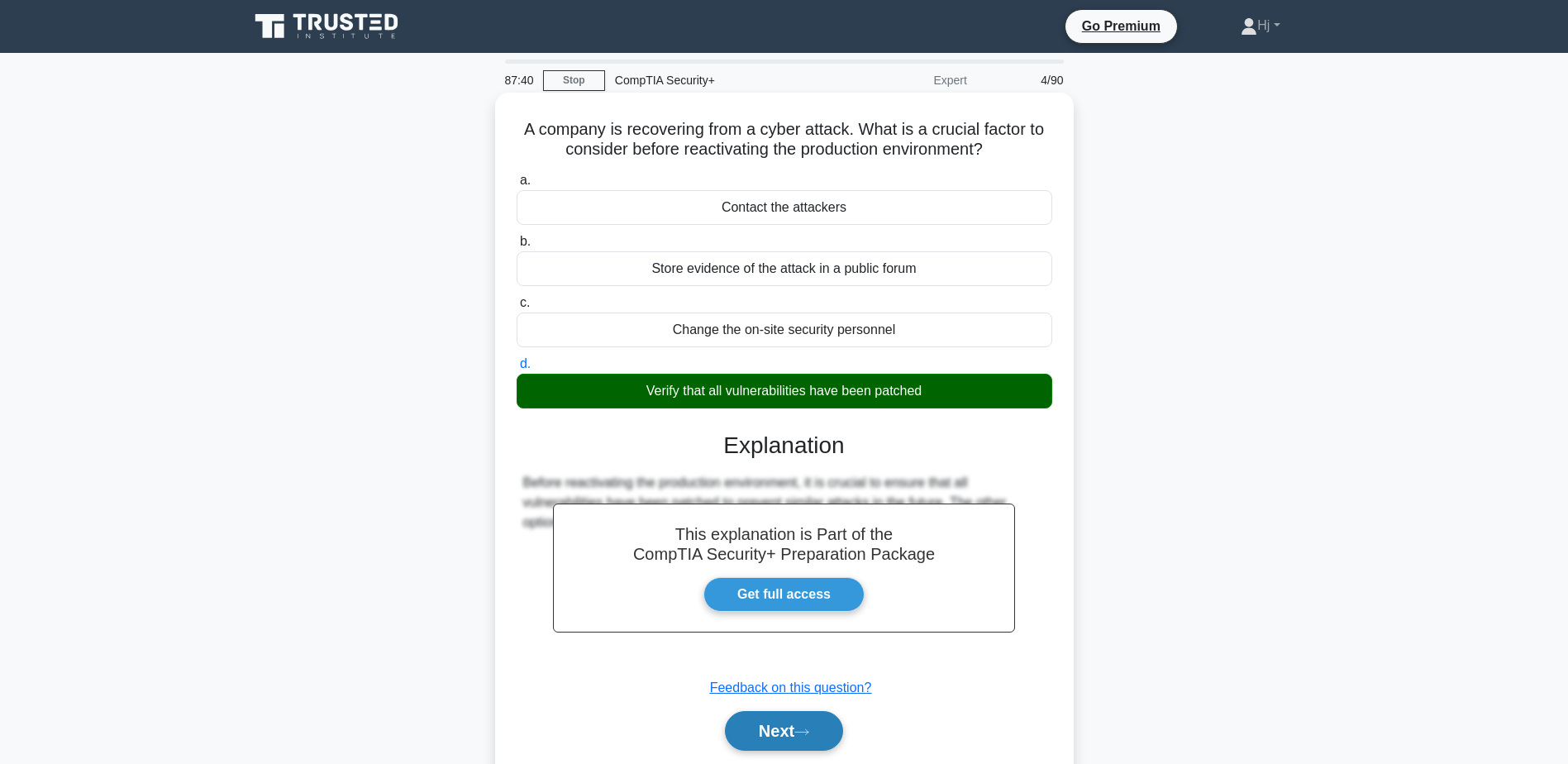
click at [788, 717] on button "Next" at bounding box center [784, 731] width 118 height 40
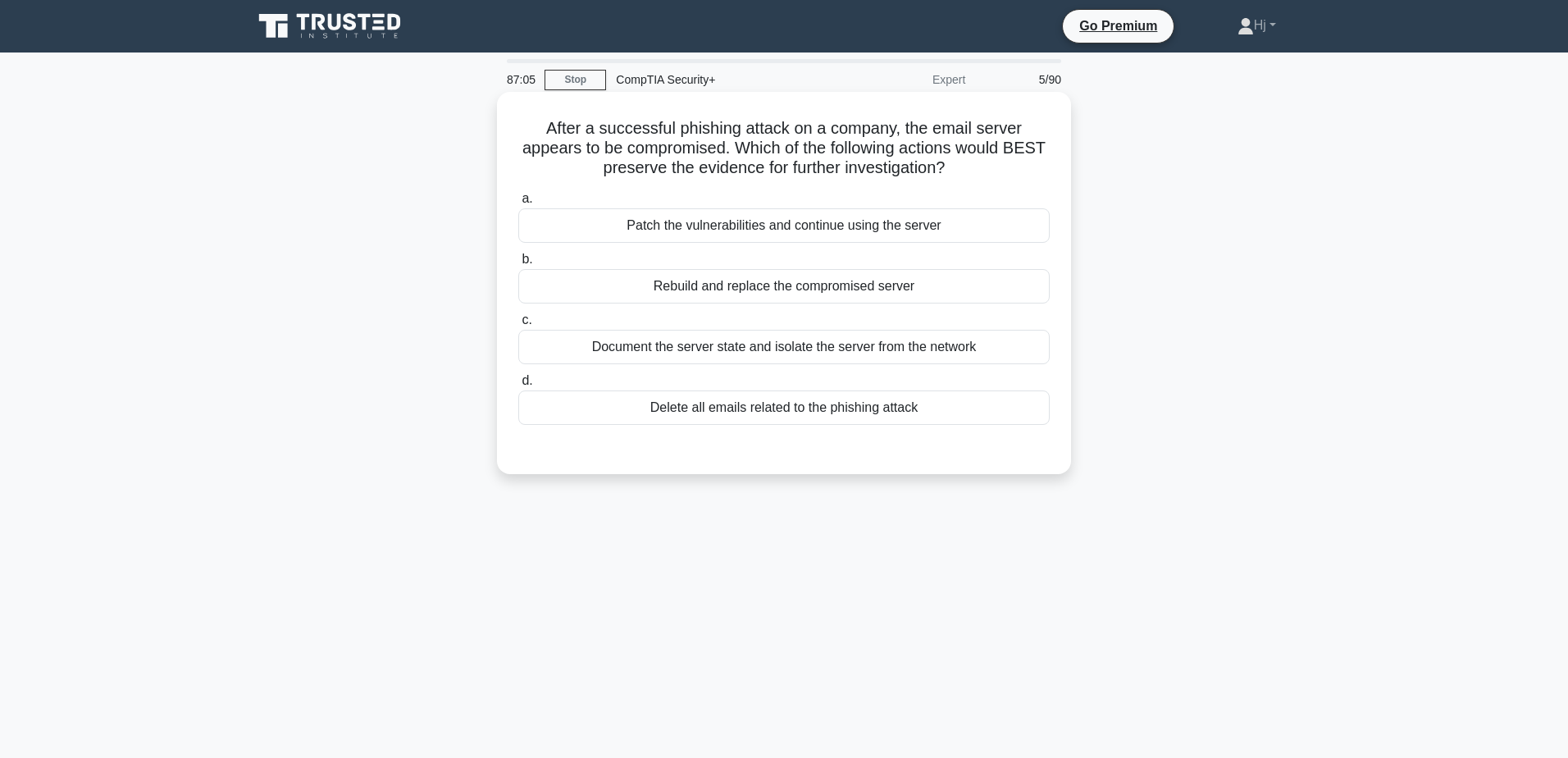
click at [859, 342] on div "Document the server state and isolate the server from the network" at bounding box center [784, 347] width 531 height 34
click at [518, 326] on input "c. Document the server state and isolate the server from the network" at bounding box center [518, 320] width 0 height 11
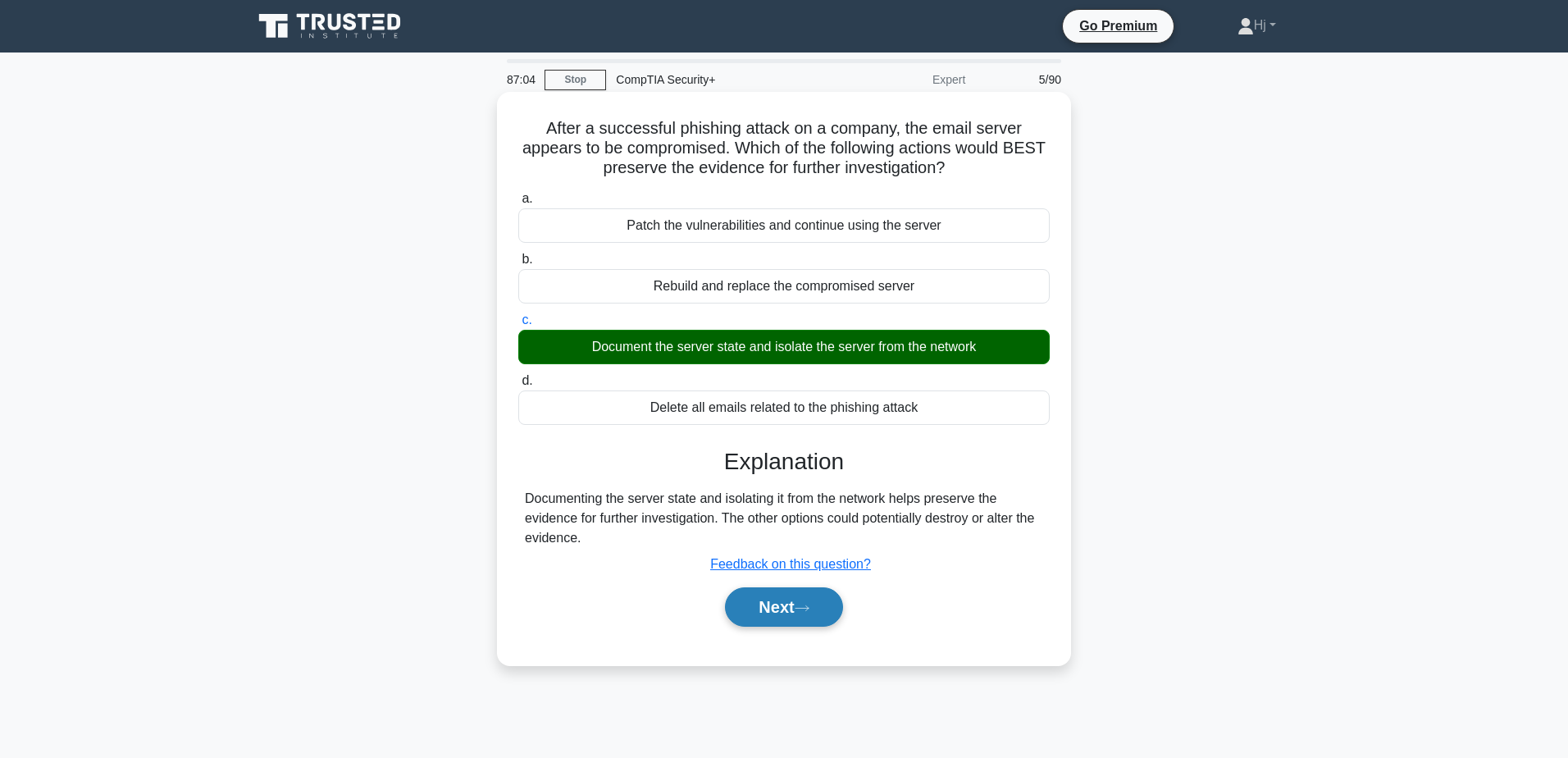
click at [790, 609] on button "Next" at bounding box center [784, 607] width 117 height 39
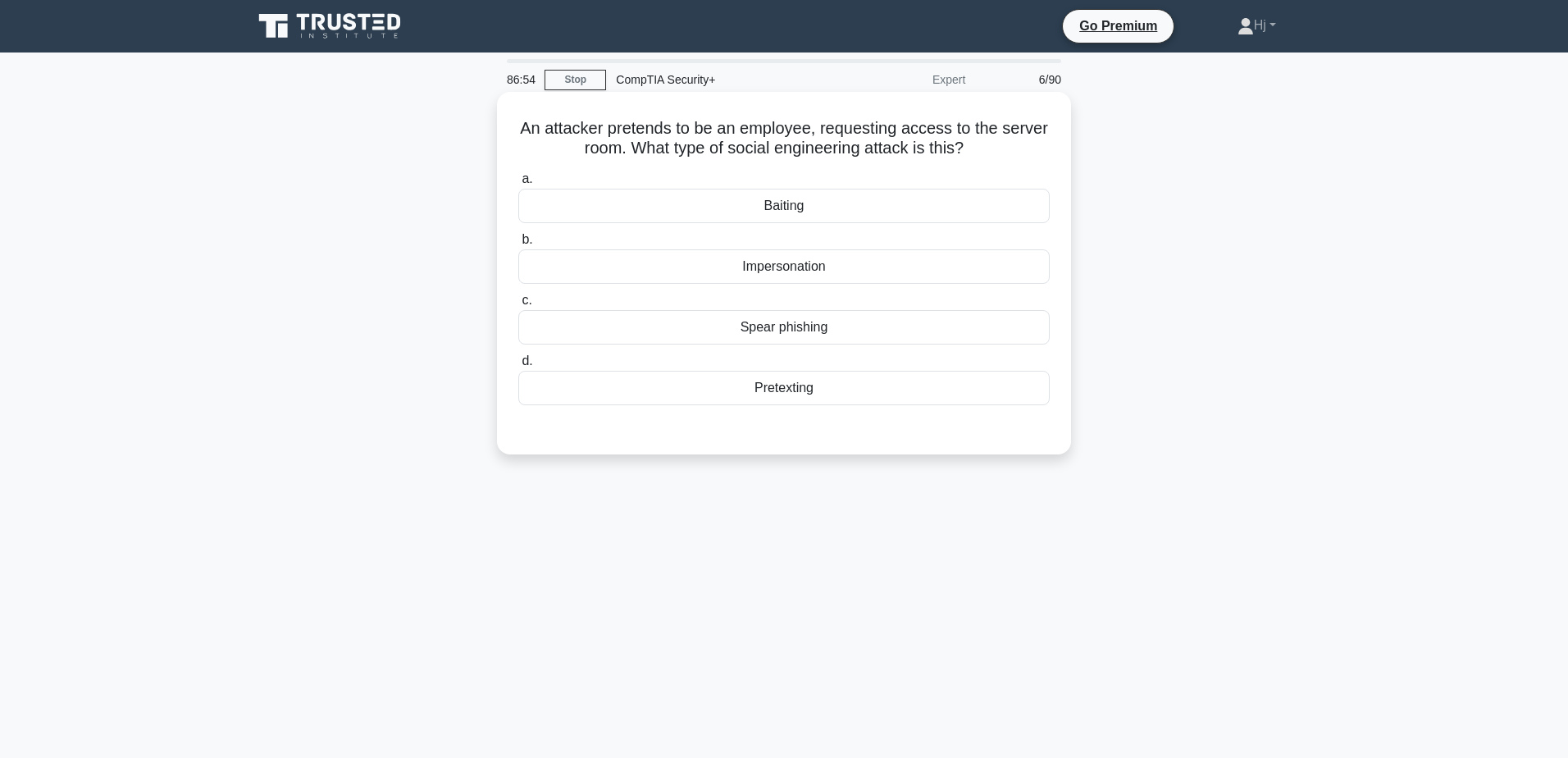
click at [810, 264] on div "Impersonation" at bounding box center [784, 266] width 531 height 34
click at [518, 245] on input "b. Impersonation" at bounding box center [518, 240] width 0 height 11
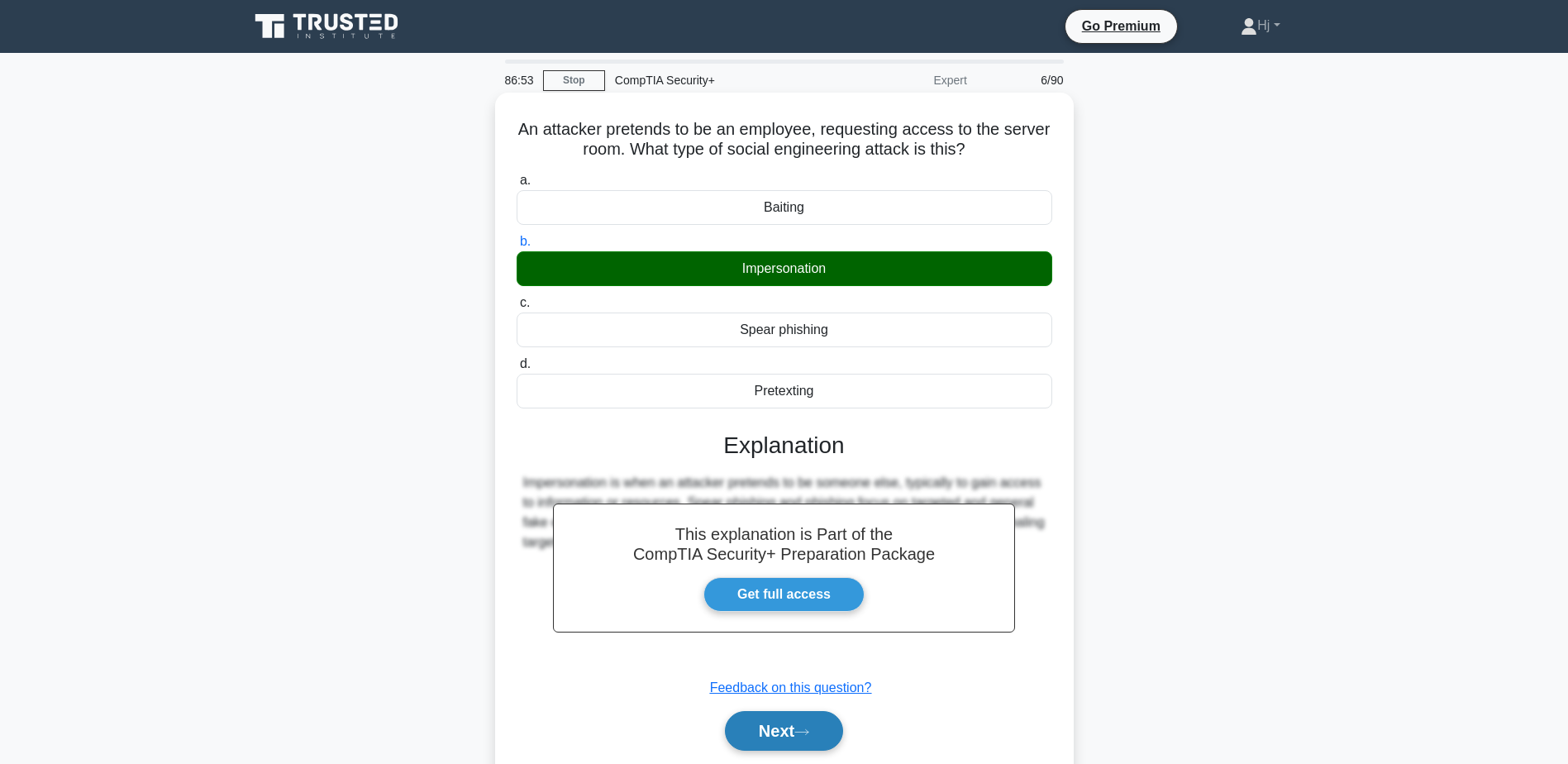
click at [798, 718] on button "Next" at bounding box center [784, 731] width 118 height 40
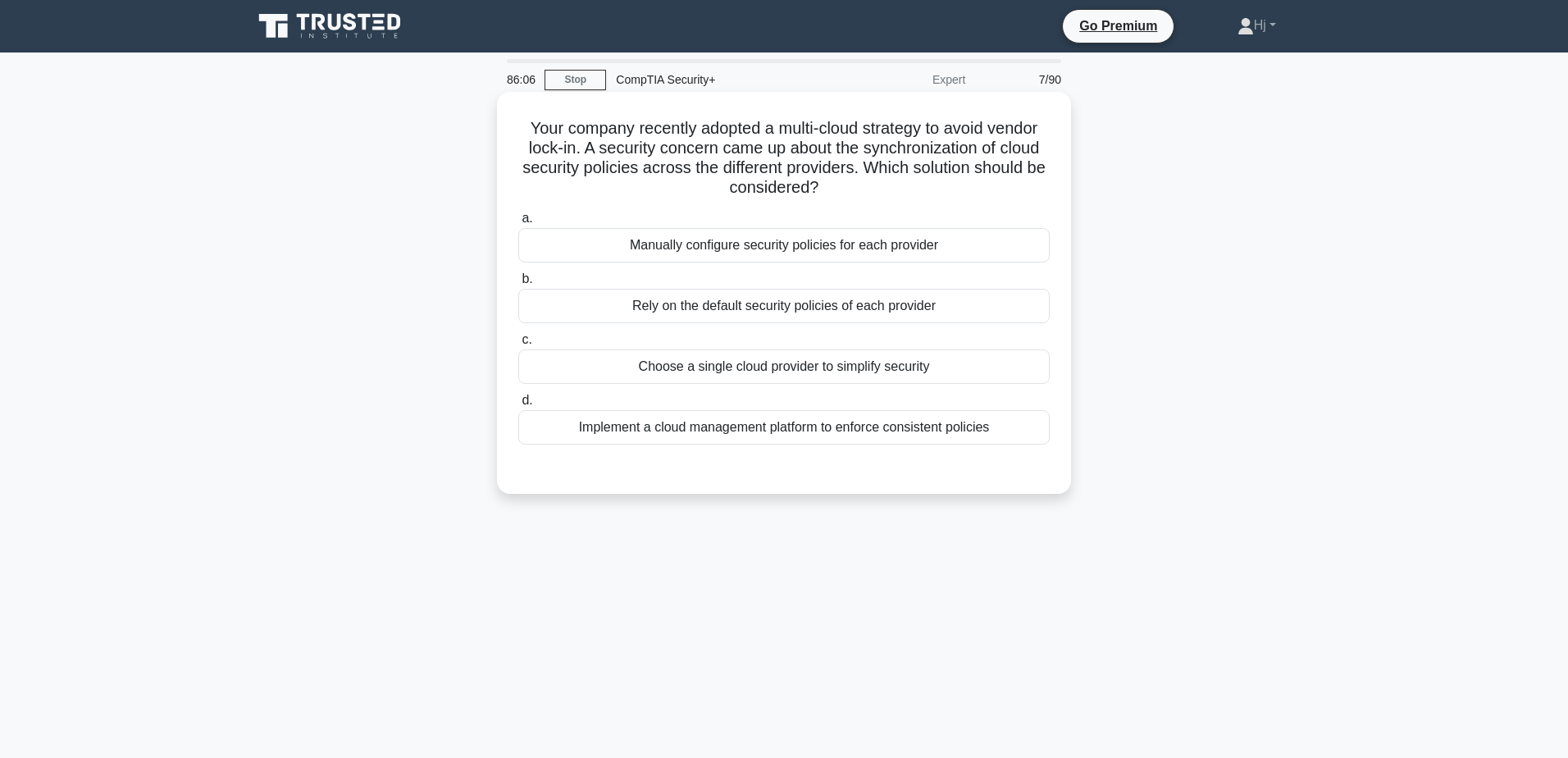
click at [836, 427] on div "Implement a cloud management platform to enforce consistent policies" at bounding box center [784, 427] width 531 height 34
click at [518, 406] on input "d. Implement a cloud management platform to enforce consistent policies" at bounding box center [518, 400] width 0 height 11
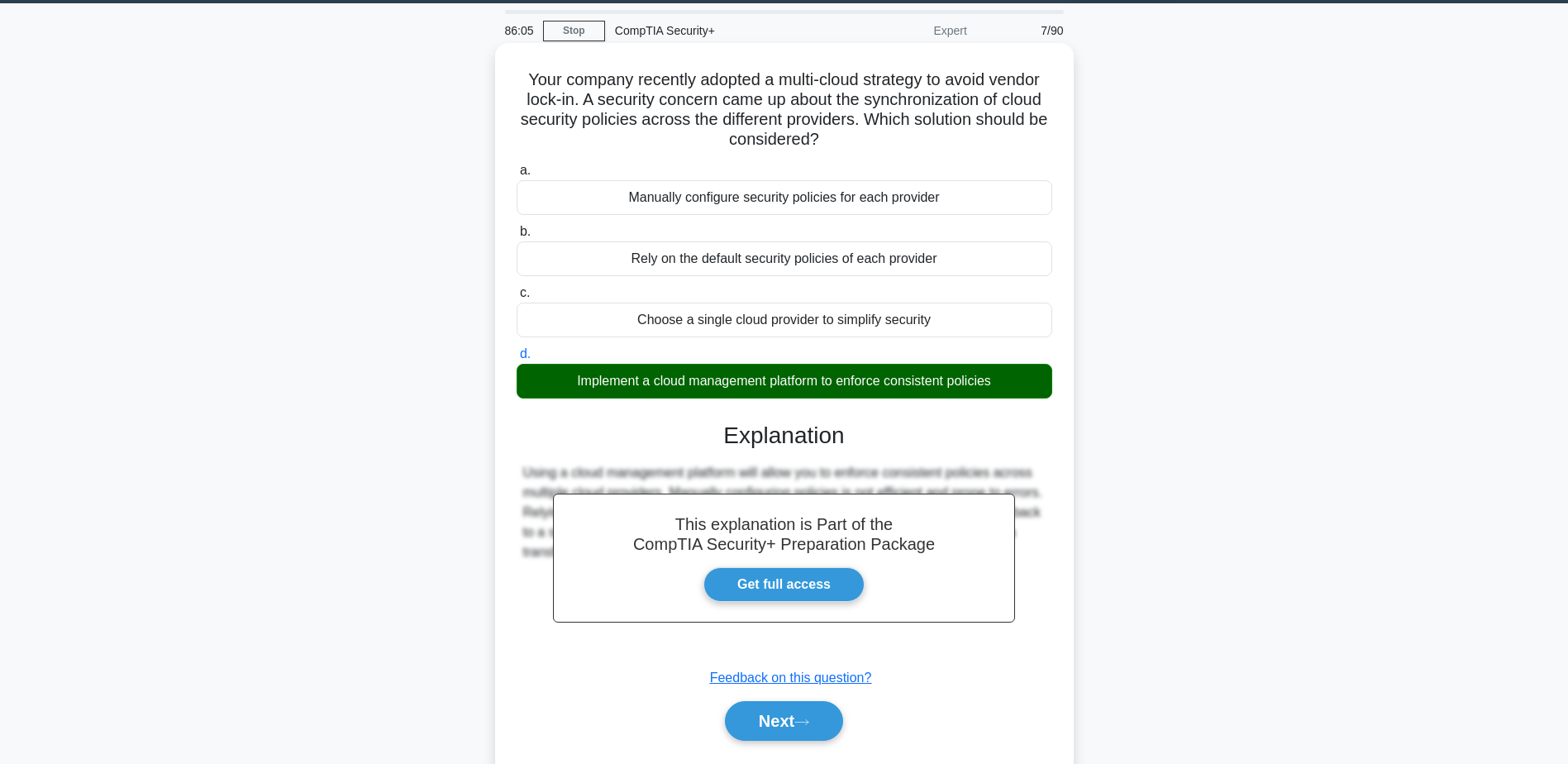
scroll to position [99, 0]
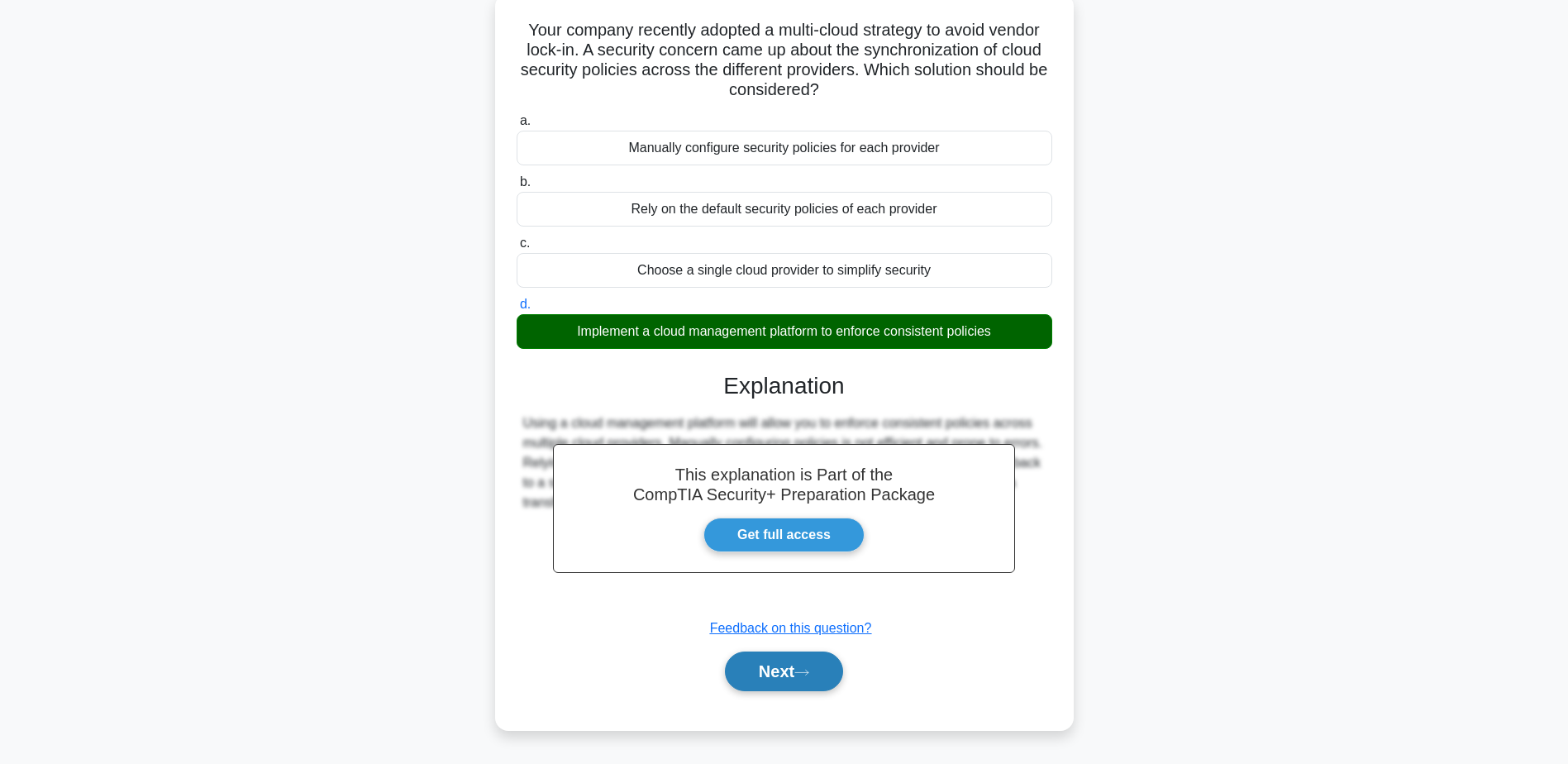
click at [786, 691] on button "Next" at bounding box center [784, 671] width 118 height 40
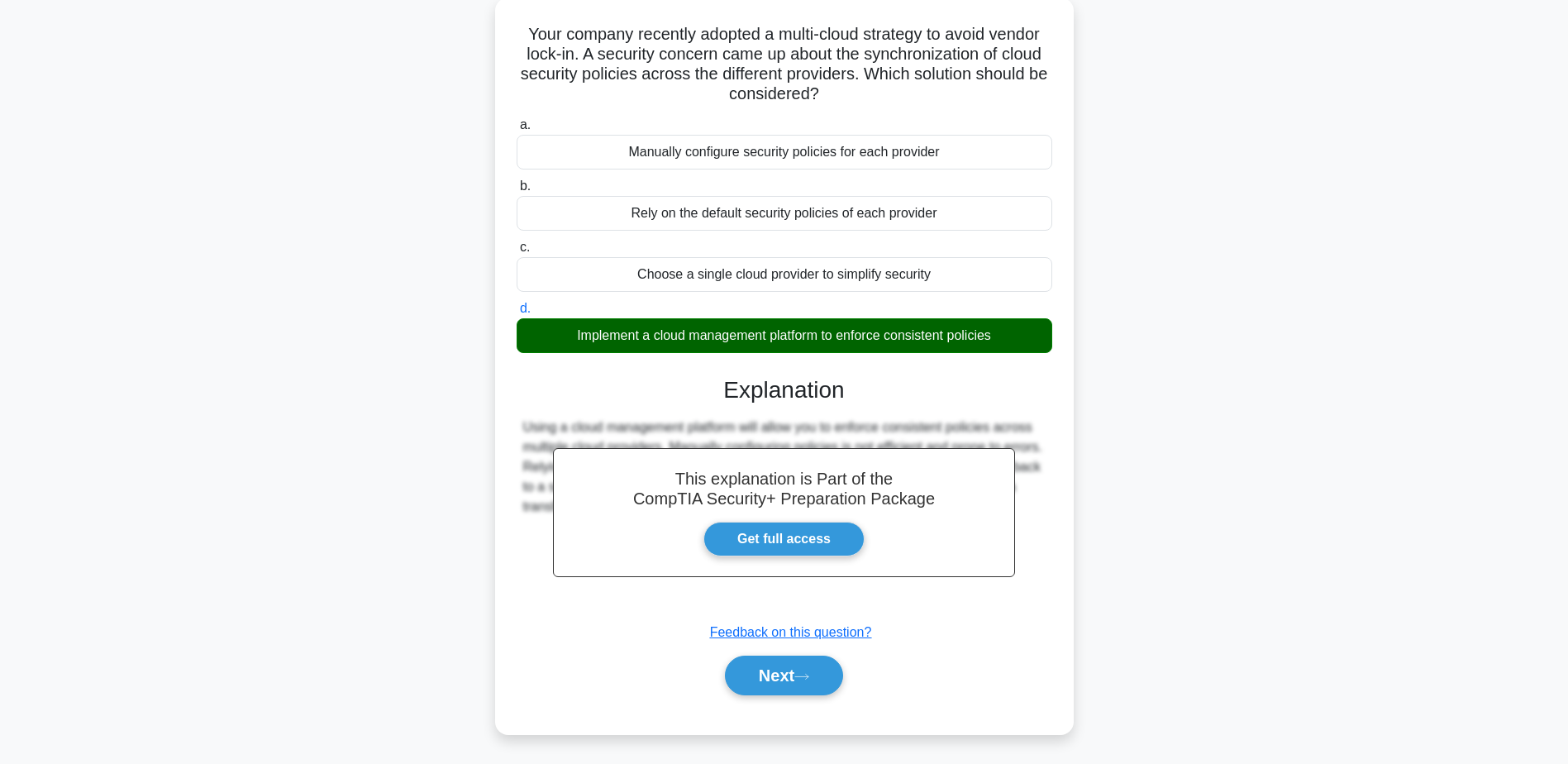
scroll to position [0, 0]
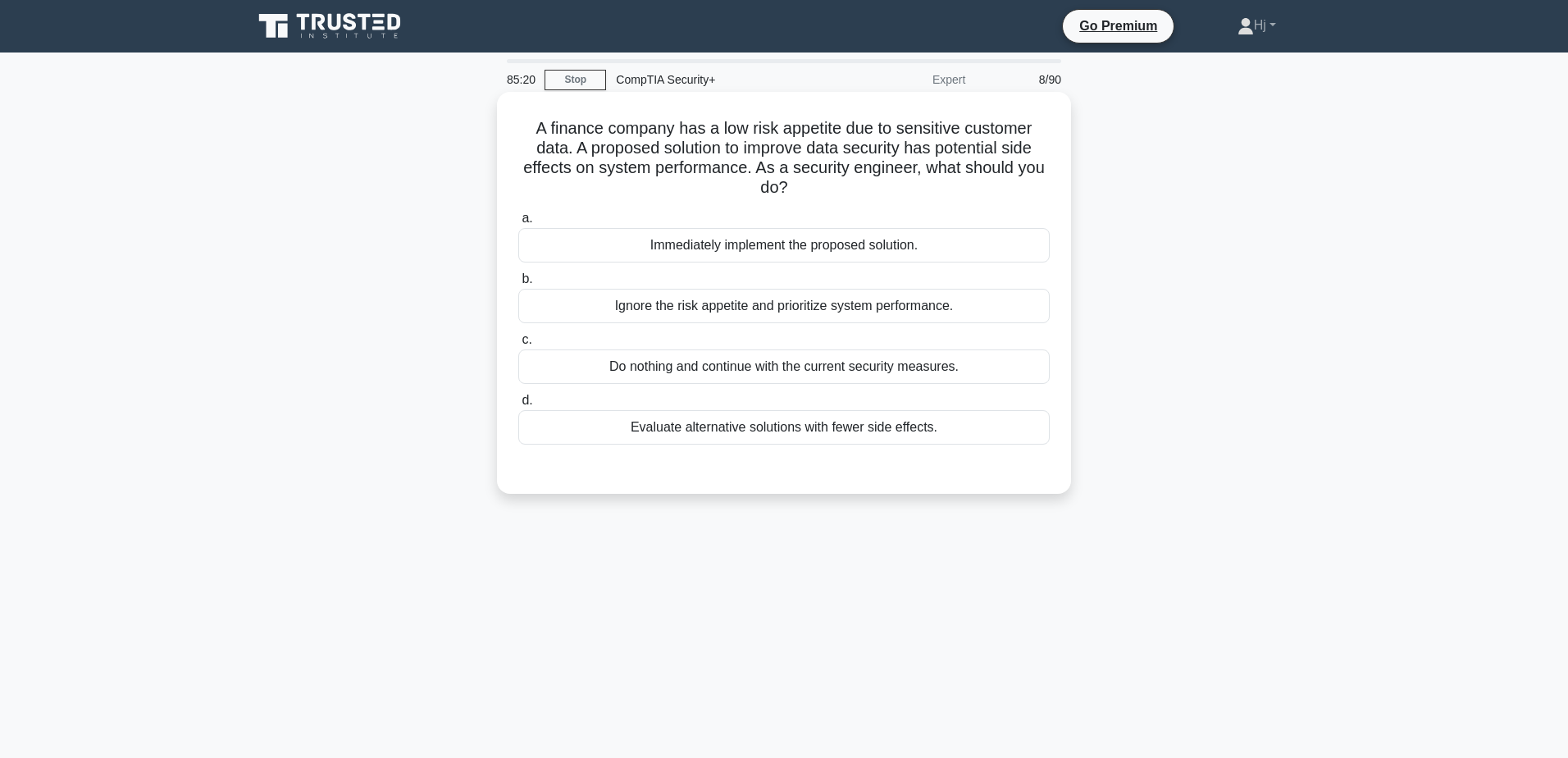
click at [707, 422] on div "Evaluate alternative solutions with fewer side effects." at bounding box center [784, 427] width 531 height 34
click at [518, 406] on input "d. Evaluate alternative solutions with fewer side effects." at bounding box center [518, 400] width 0 height 11
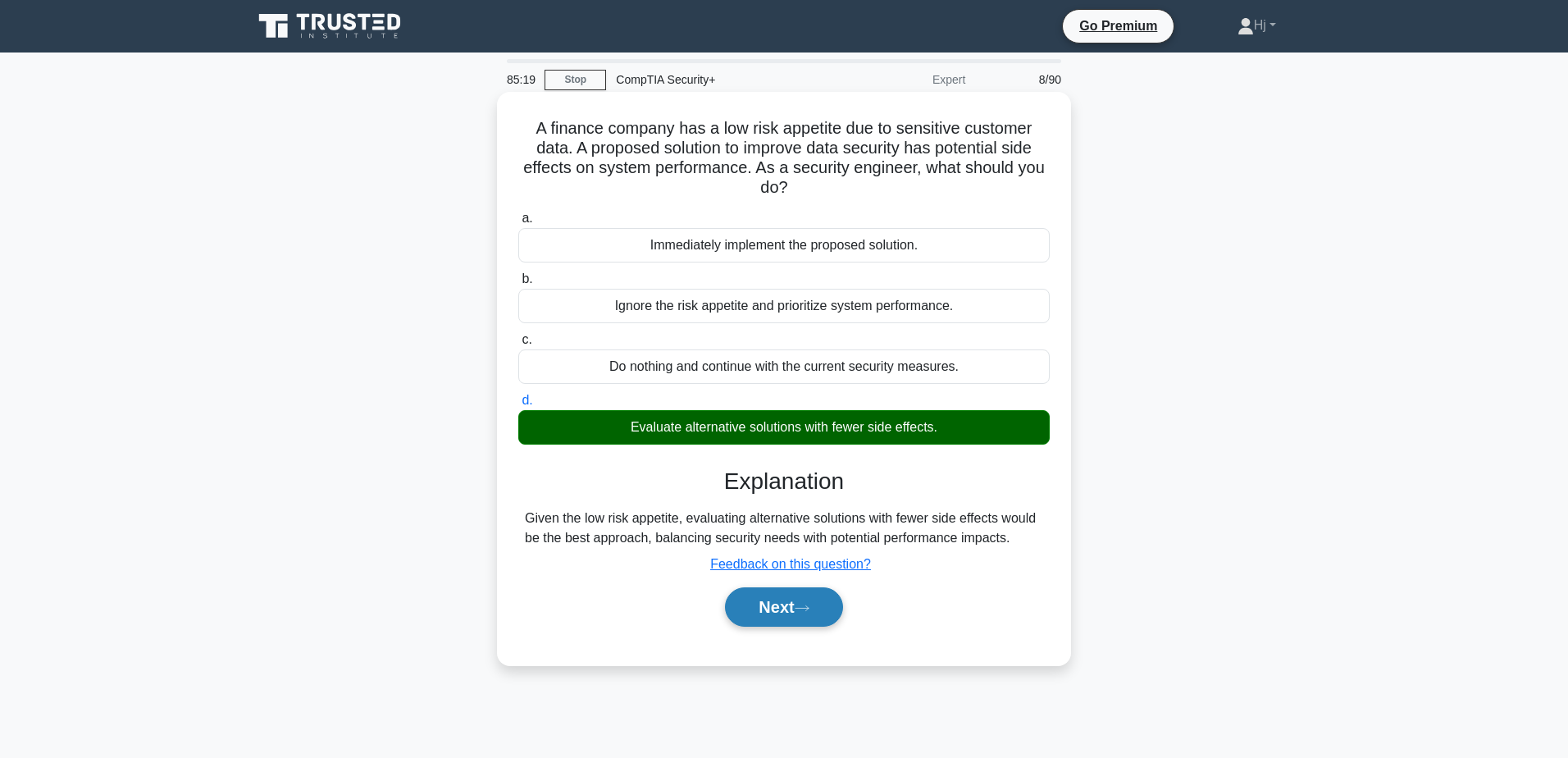
click at [809, 614] on button "Next" at bounding box center [784, 607] width 117 height 39
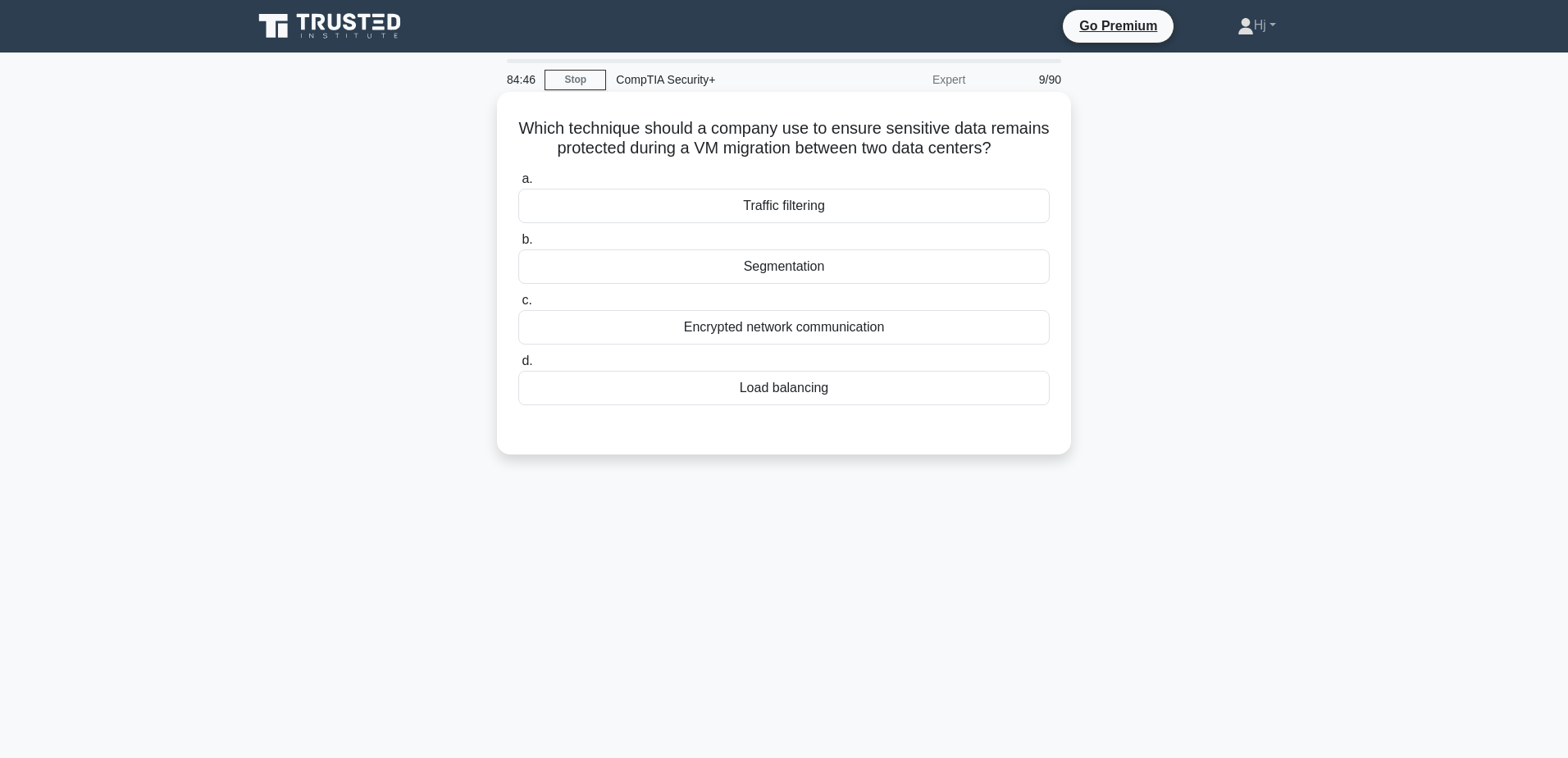
click at [897, 342] on div "Encrypted network communication" at bounding box center [784, 327] width 531 height 34
click at [518, 306] on input "c. Encrypted network communication" at bounding box center [518, 301] width 0 height 11
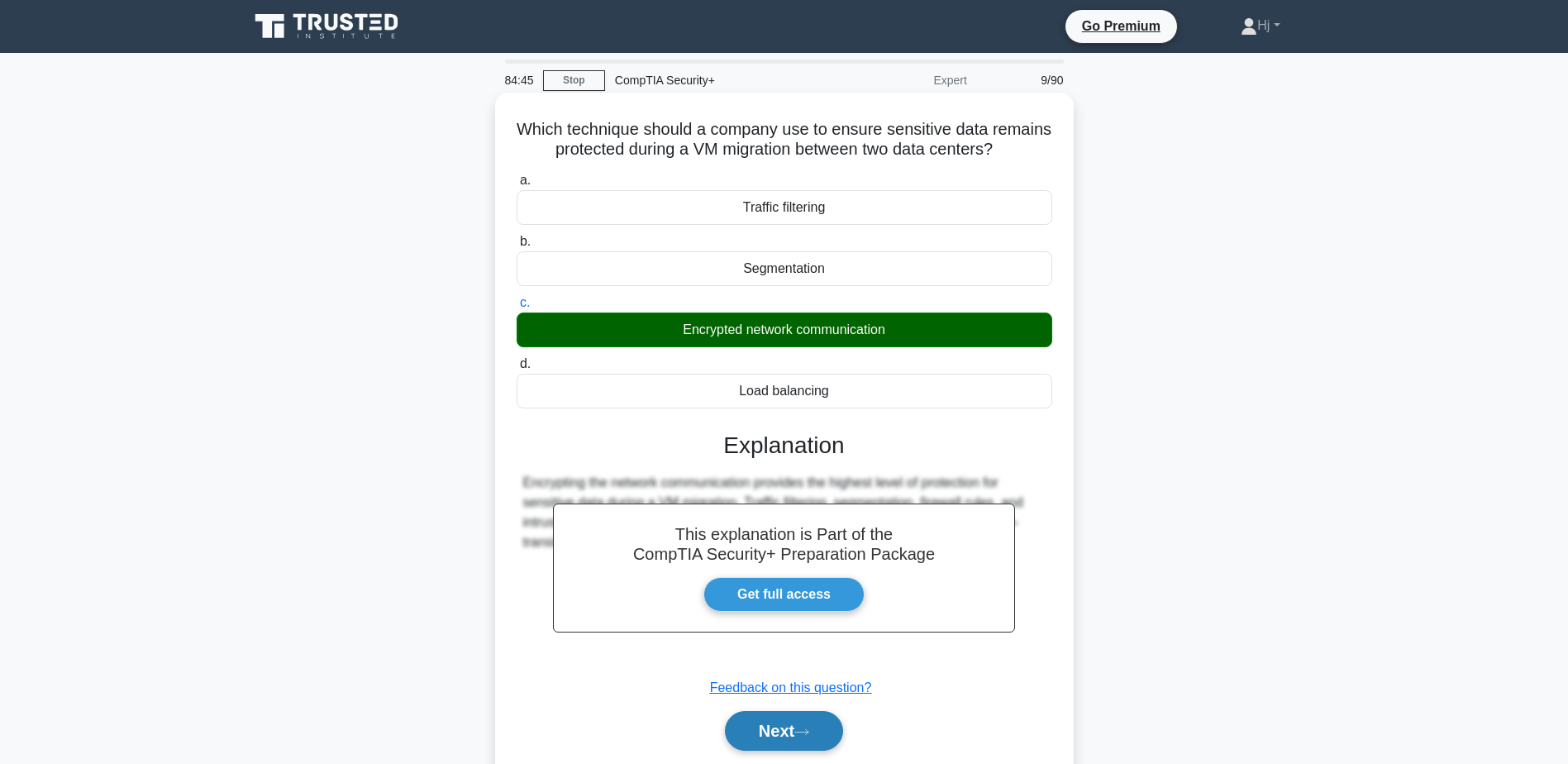
click at [790, 746] on button "Next" at bounding box center [784, 731] width 118 height 40
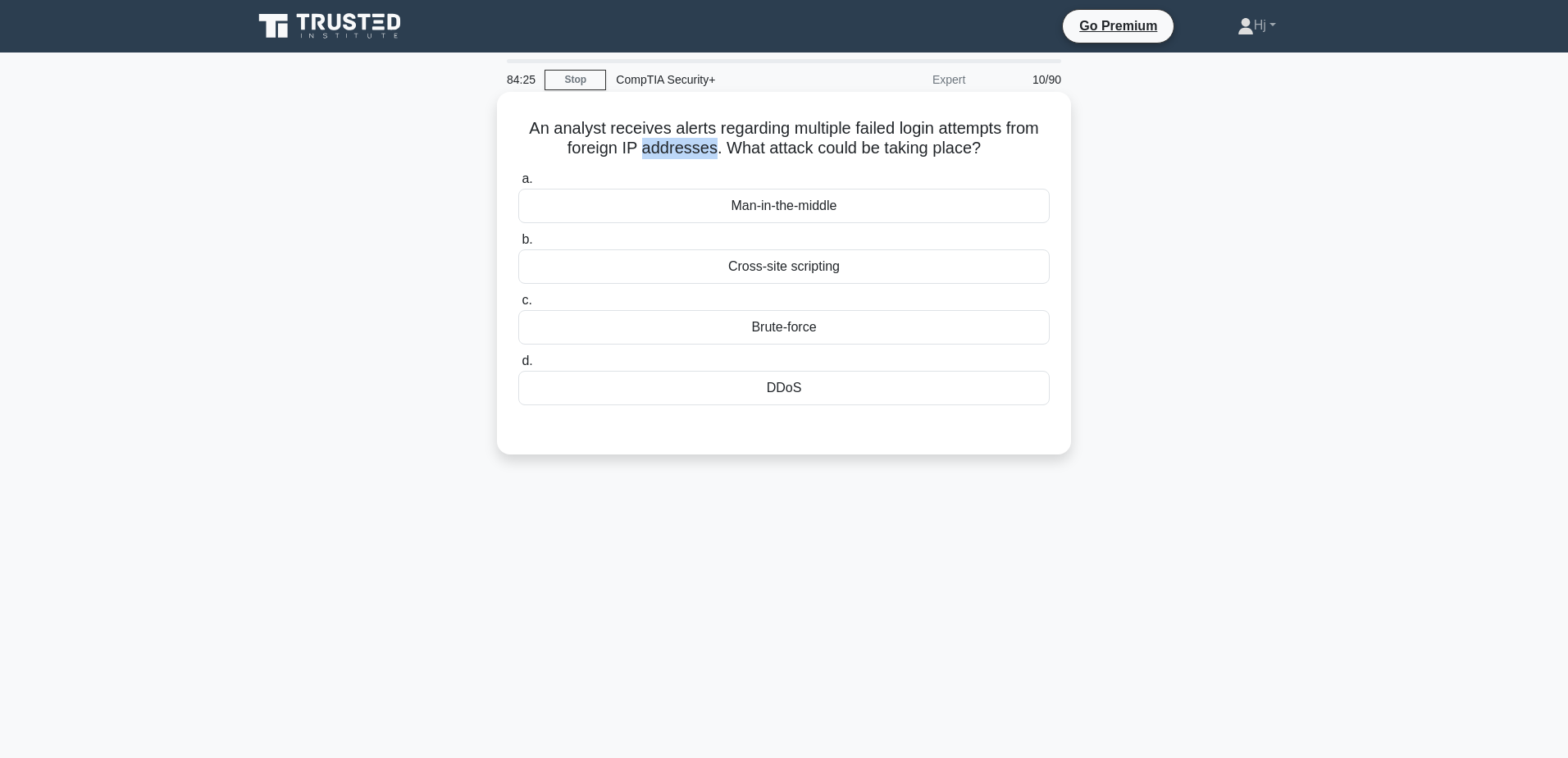
drag, startPoint x: 640, startPoint y: 142, endPoint x: 713, endPoint y: 139, distance: 73.1
click at [713, 139] on h5 "An analyst receives alerts regarding multiple failed login attempts from foreig…" at bounding box center [784, 139] width 534 height 41
drag, startPoint x: 713, startPoint y: 139, endPoint x: 670, endPoint y: 147, distance: 43.7
click at [670, 147] on h5 "An analyst receives alerts regarding multiple failed login attempts from foreig…" at bounding box center [784, 139] width 534 height 41
drag, startPoint x: 836, startPoint y: 123, endPoint x: 1008, endPoint y: 115, distance: 172.2
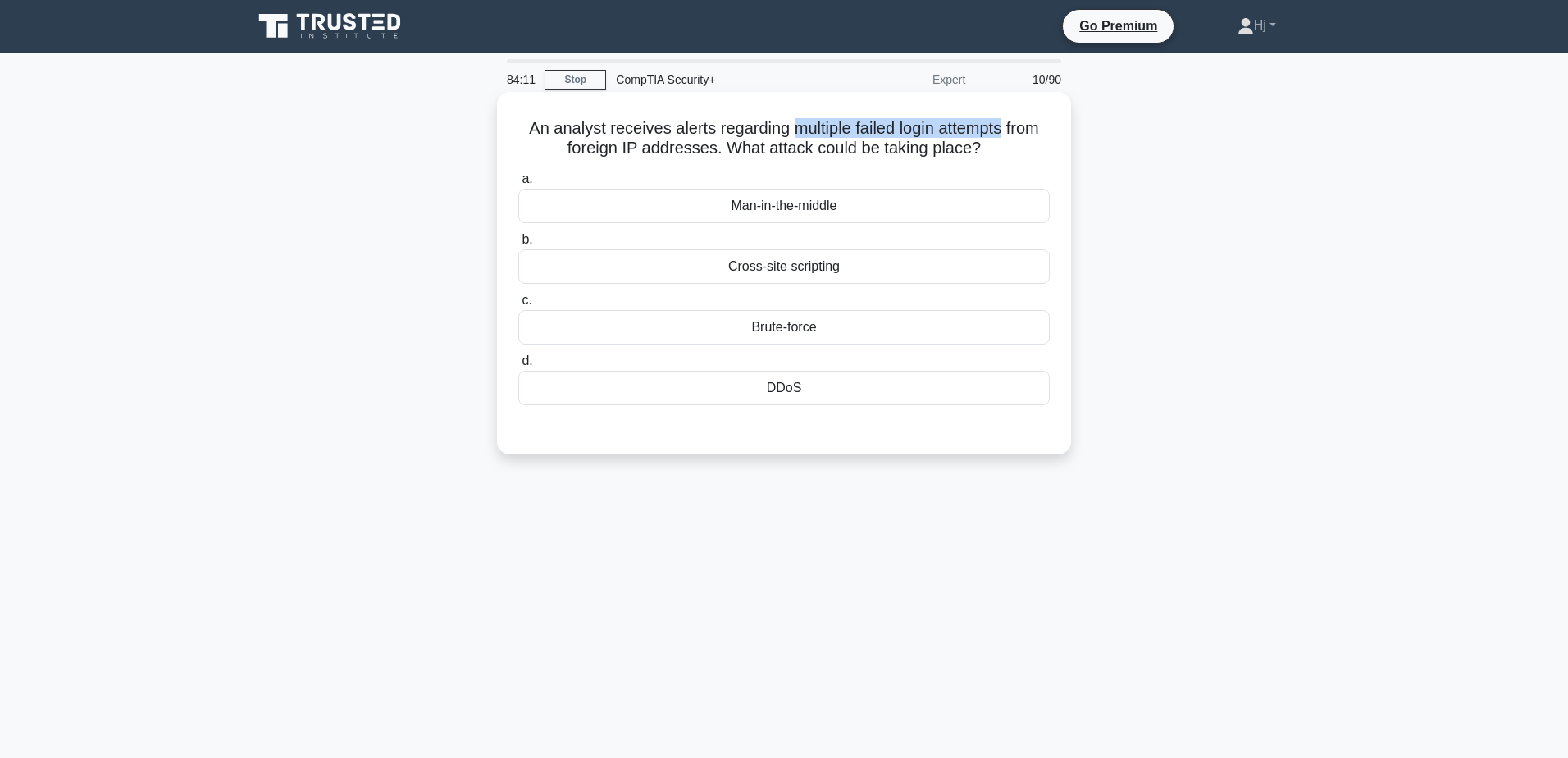
click at [1008, 118] on h5 "An analyst receives alerts regarding multiple failed login attempts from foreig…" at bounding box center [784, 139] width 534 height 41
click at [780, 331] on div "Brute-force" at bounding box center [784, 327] width 531 height 34
click at [518, 306] on input "c. Brute-force" at bounding box center [518, 301] width 0 height 11
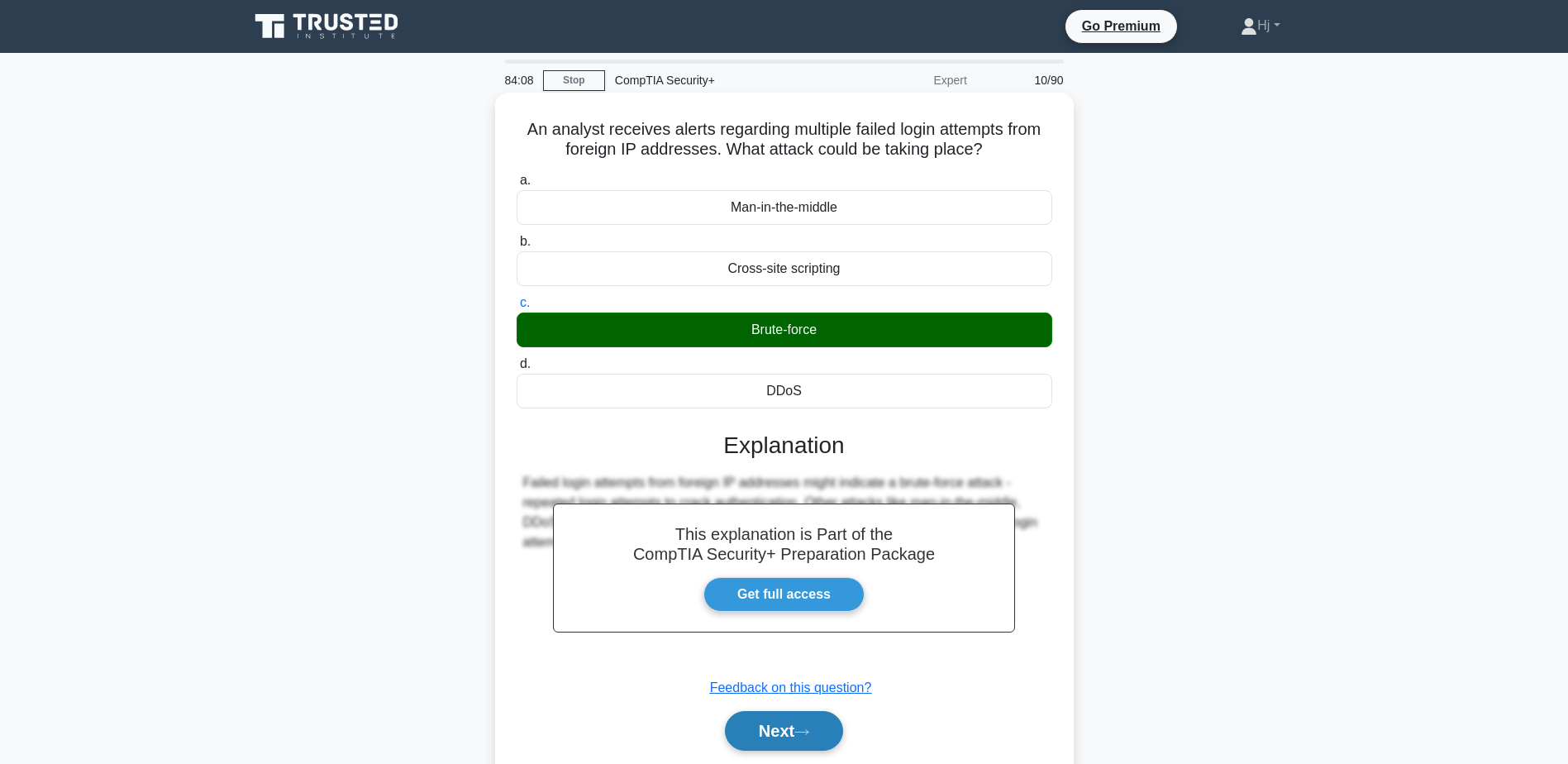
click at [806, 731] on icon at bounding box center [802, 732] width 15 height 9
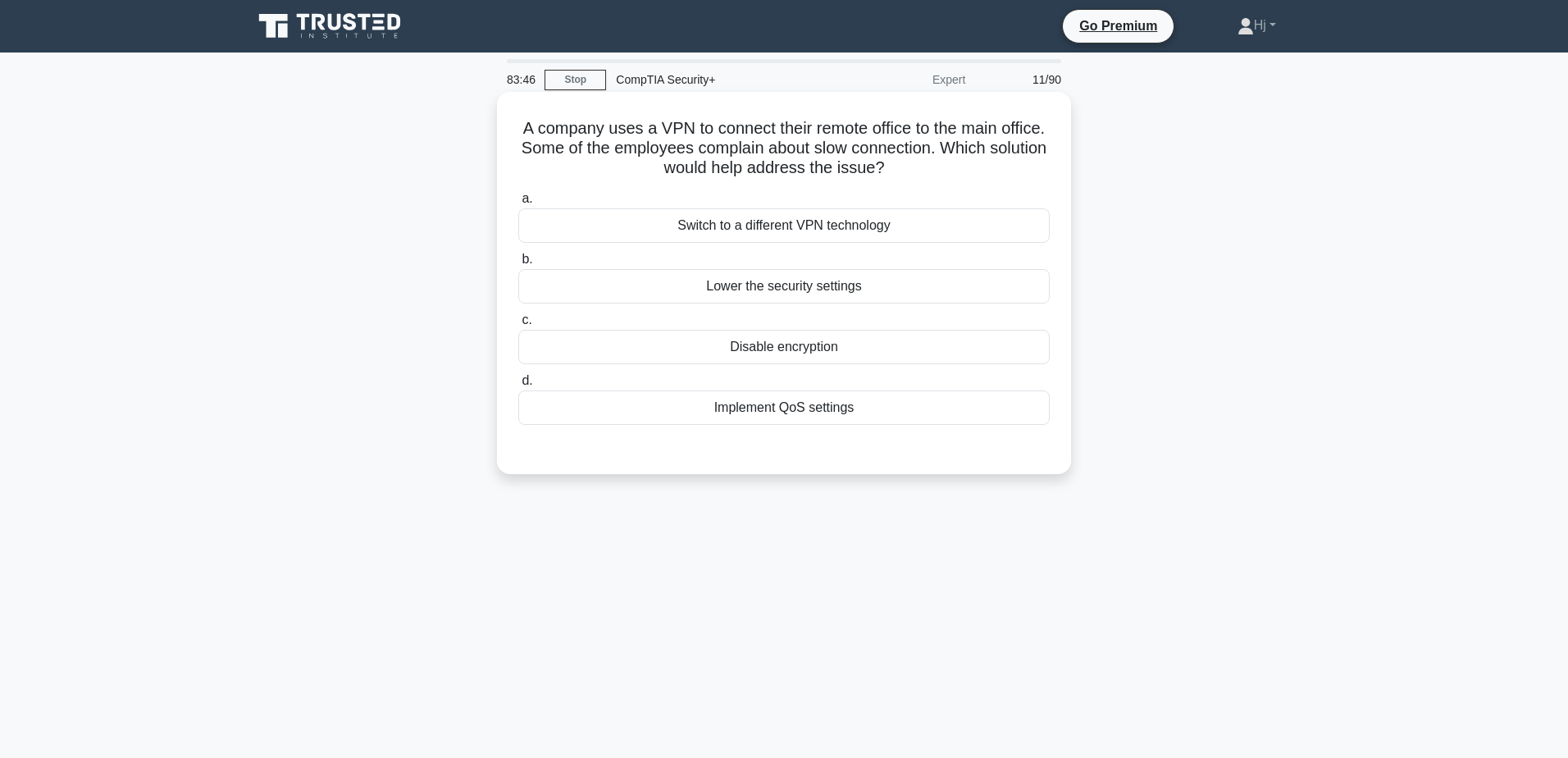
click at [796, 406] on div "Implement QoS settings" at bounding box center [784, 407] width 531 height 34
click at [518, 386] on input "d. Implement QoS settings" at bounding box center [518, 381] width 0 height 11
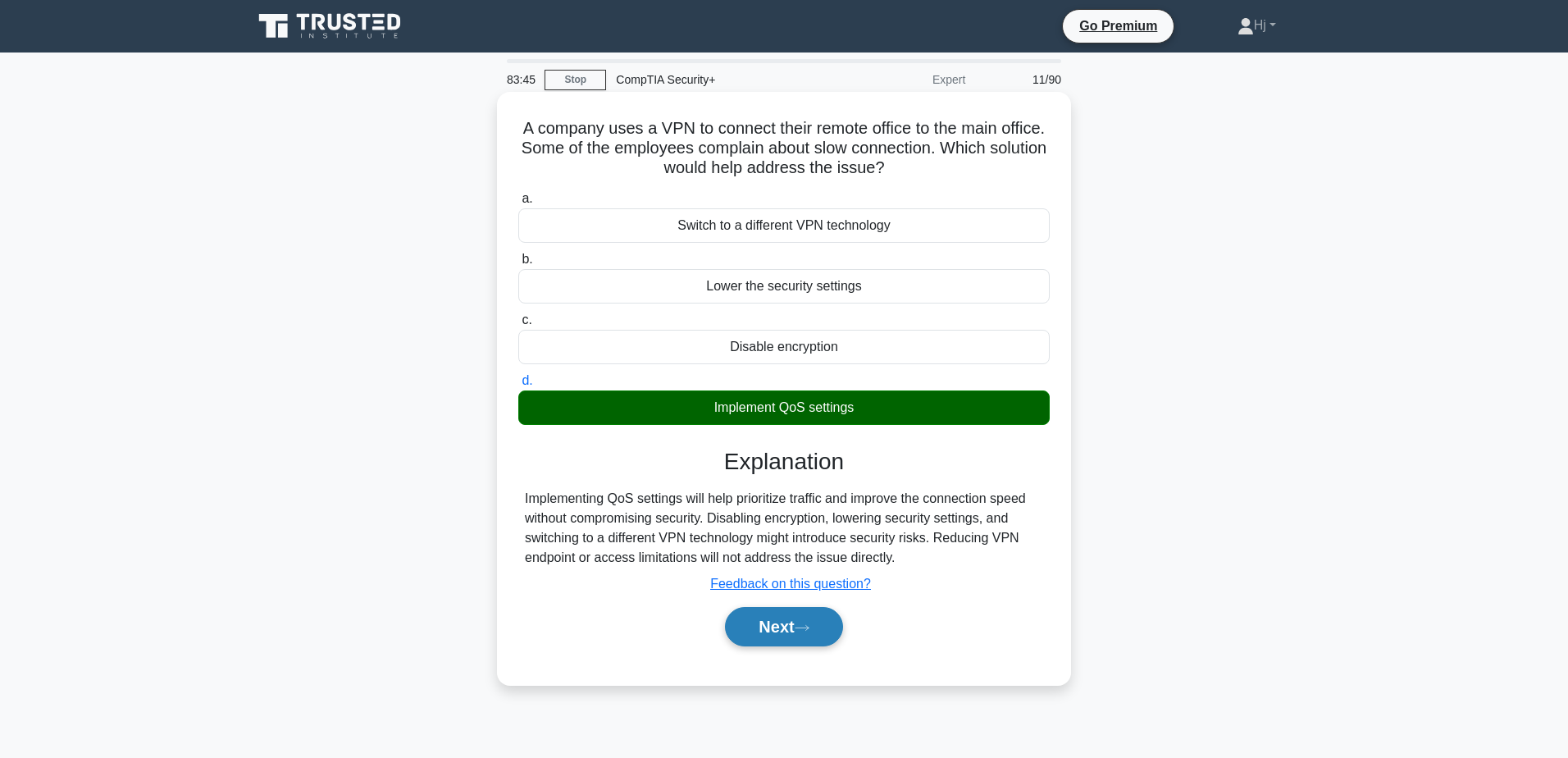
click at [779, 622] on button "Next" at bounding box center [784, 626] width 117 height 39
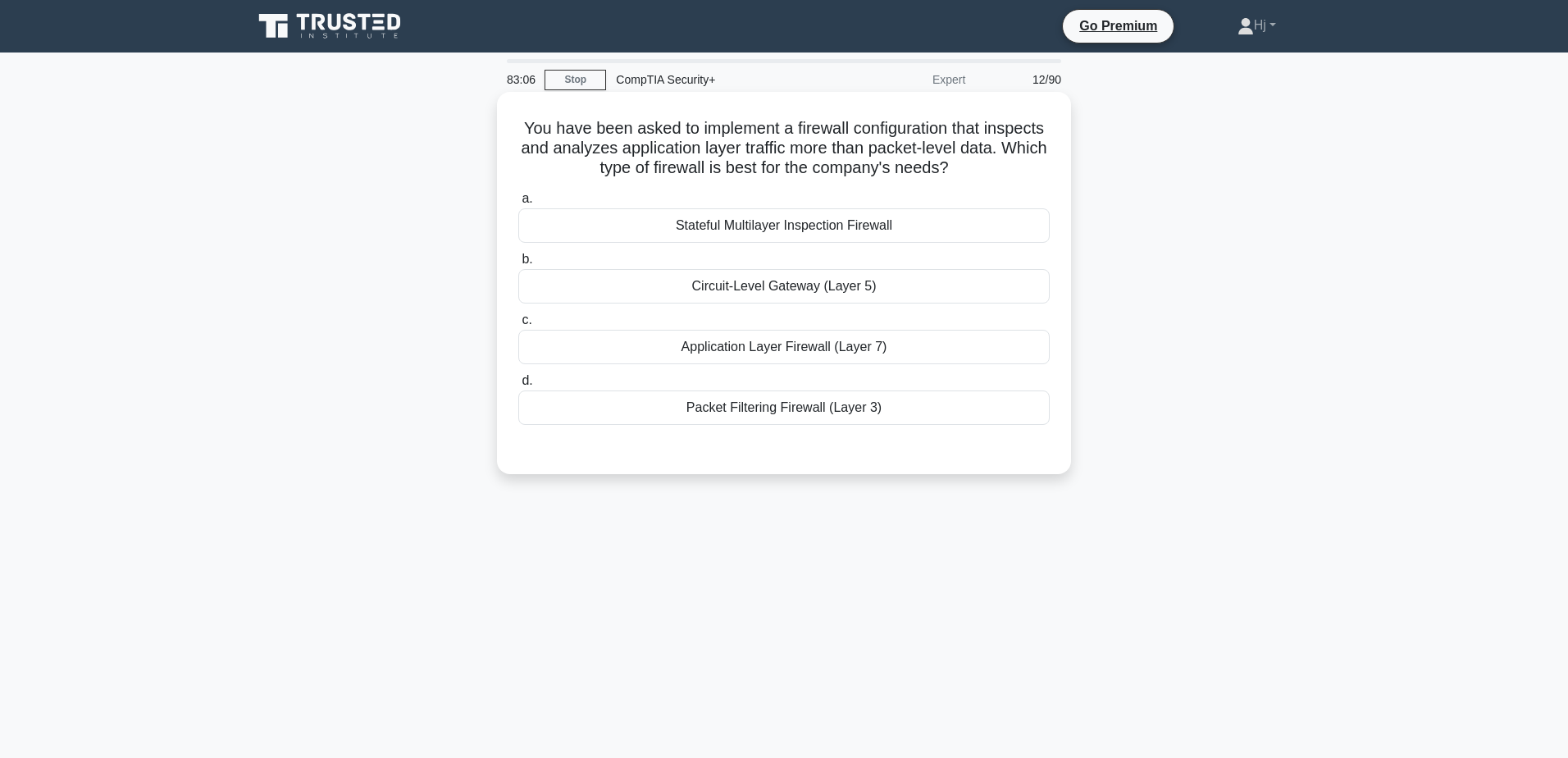
click at [784, 227] on div "Stateful Multilayer Inspection Firewall" at bounding box center [784, 225] width 531 height 34
click at [518, 204] on input "a. Stateful Multilayer Inspection Firewall" at bounding box center [518, 199] width 0 height 11
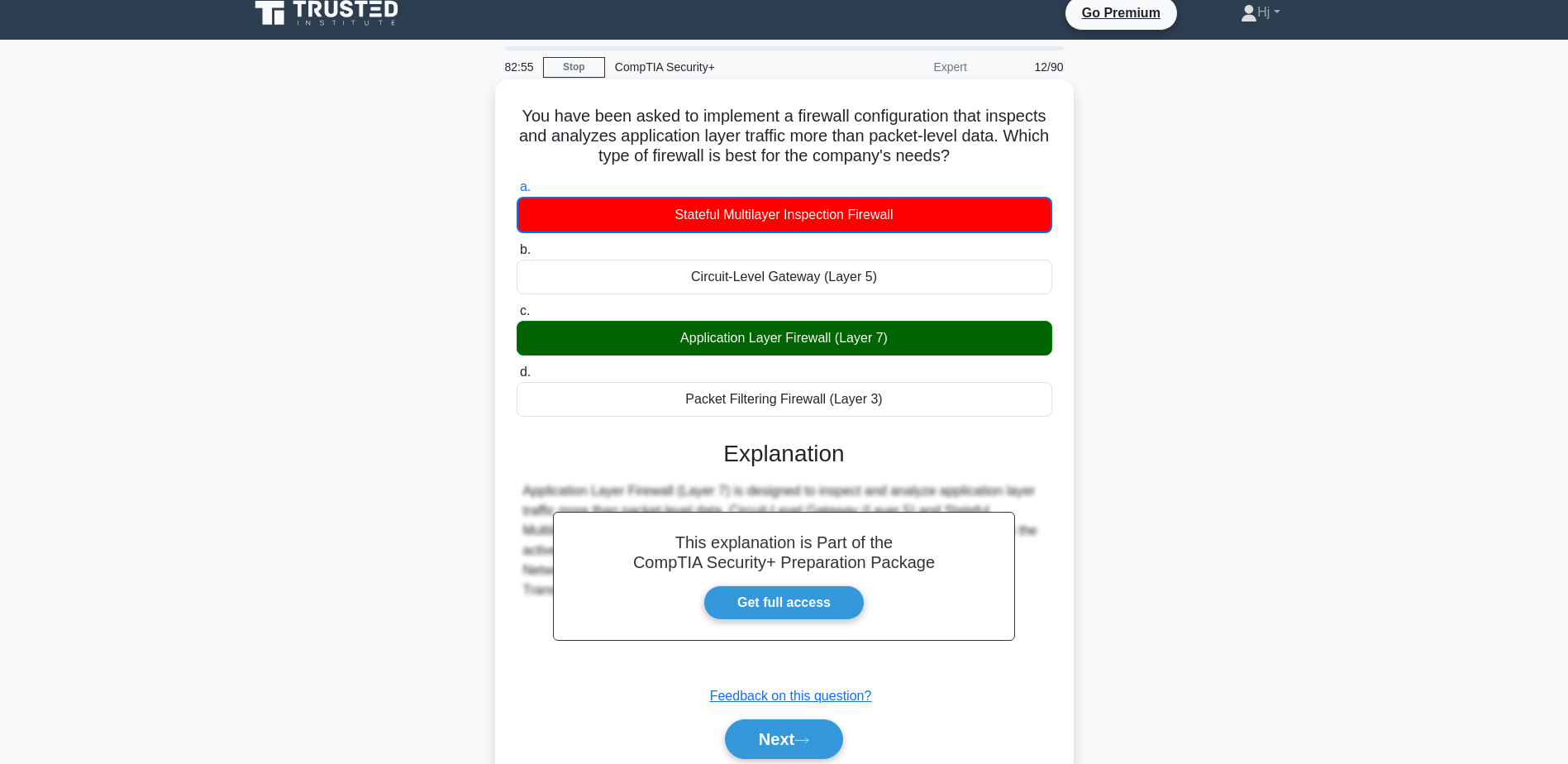
scroll to position [99, 0]
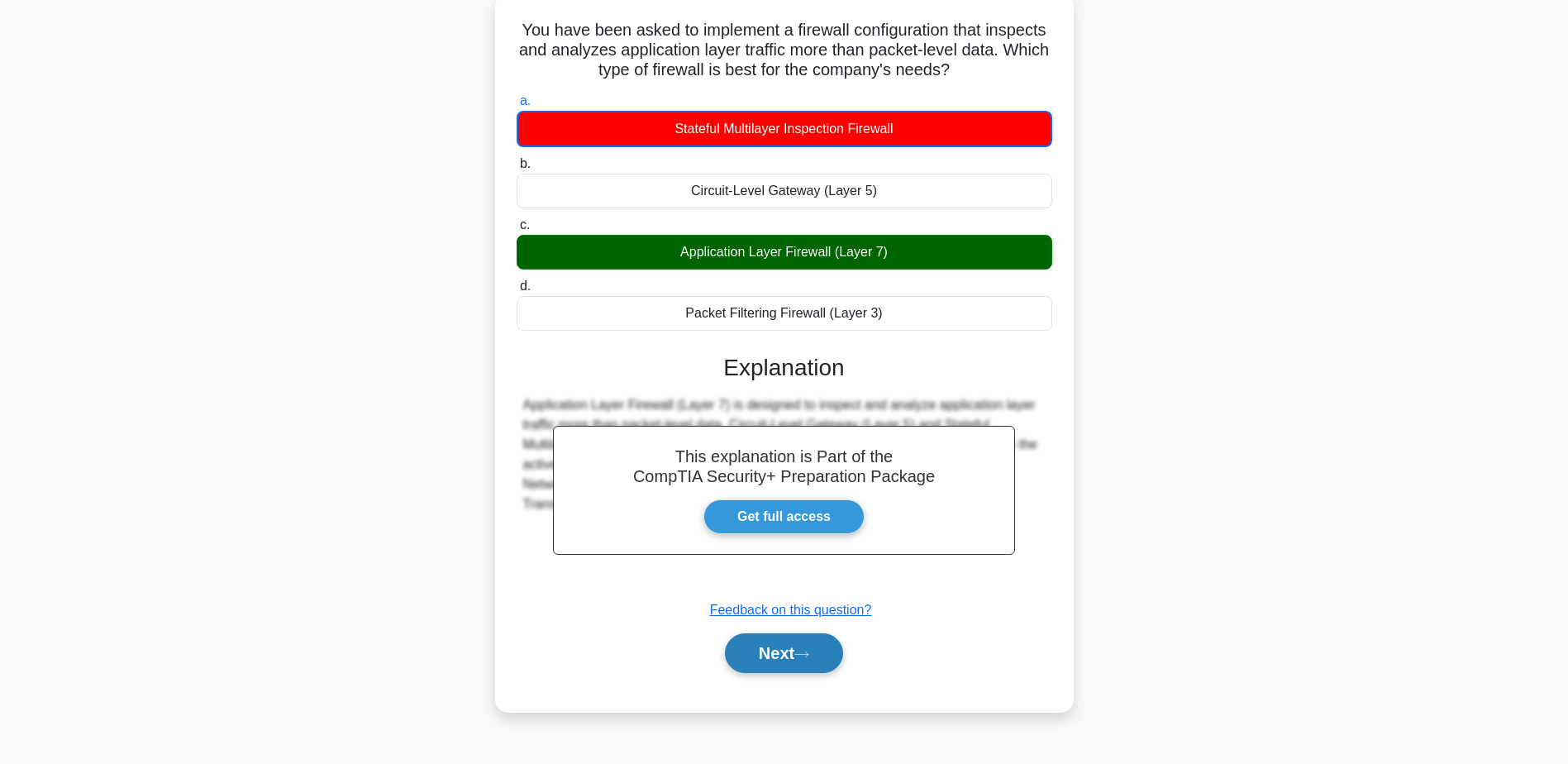
click at [792, 673] on button "Next" at bounding box center [784, 653] width 118 height 40
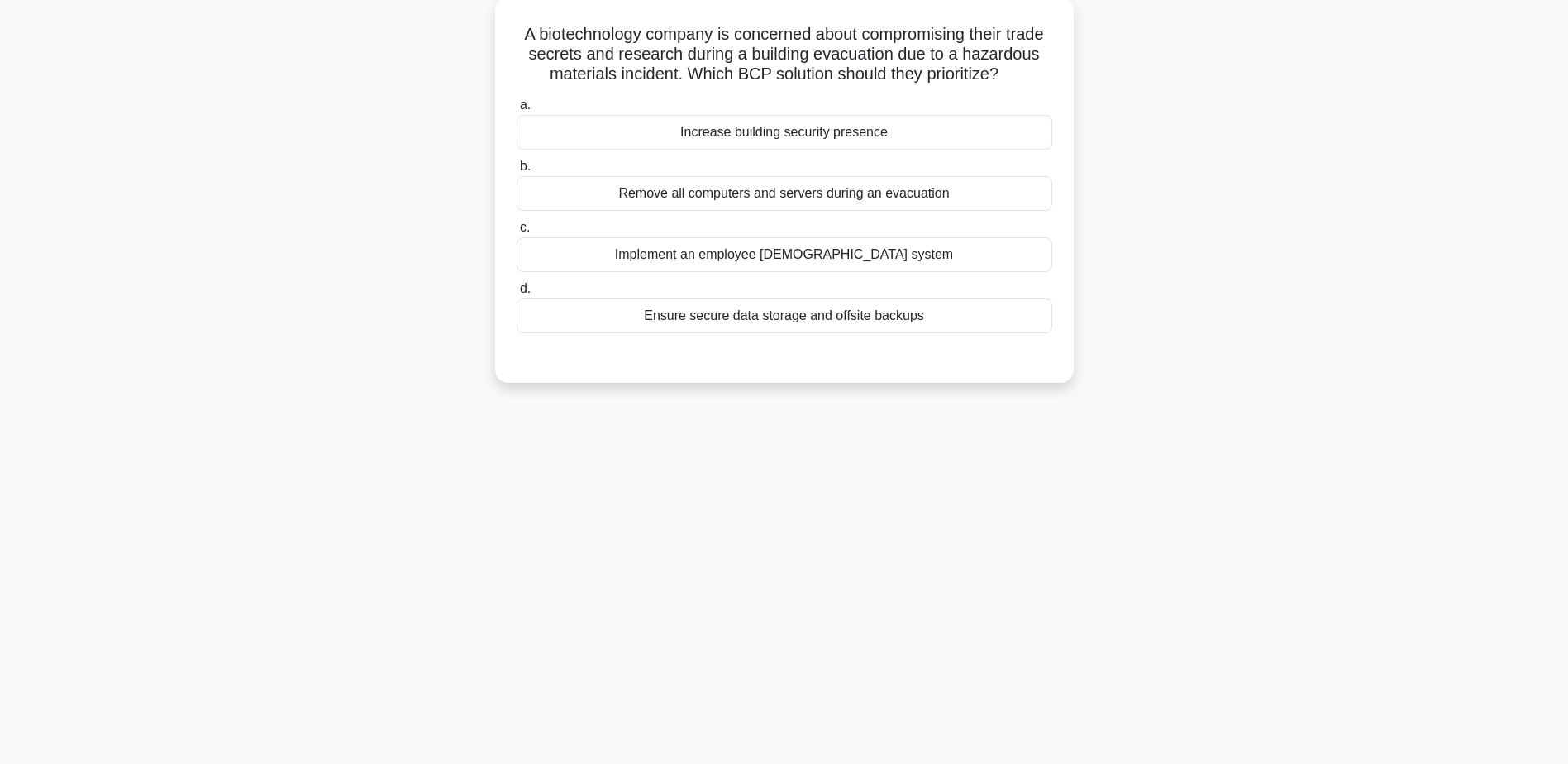
scroll to position [0, 0]
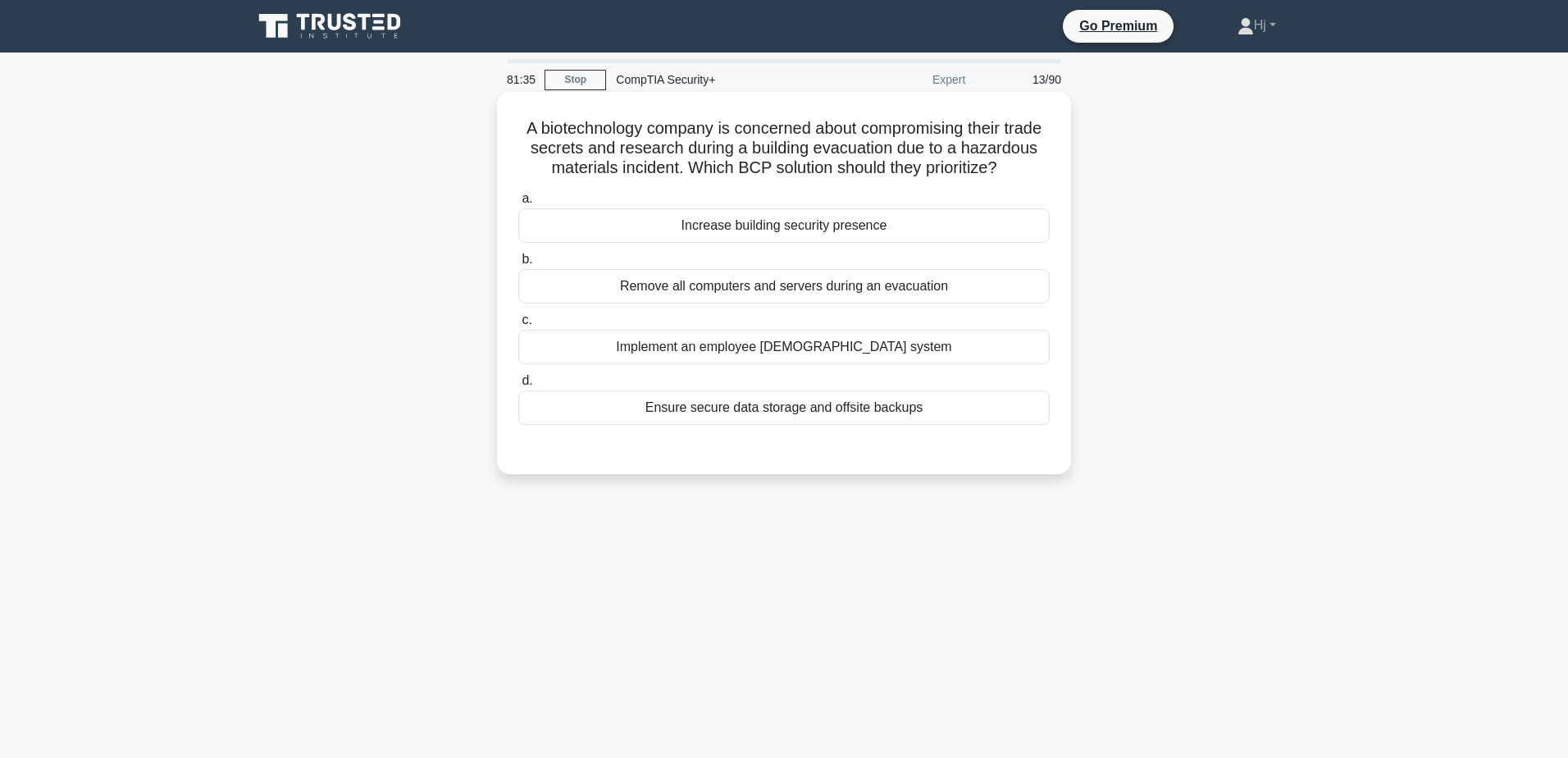
click at [956, 425] on div "Ensure secure data storage and offsite backups" at bounding box center [784, 407] width 531 height 34
click at [518, 386] on input "d. Ensure secure data storage and offsite backups" at bounding box center [518, 381] width 0 height 11
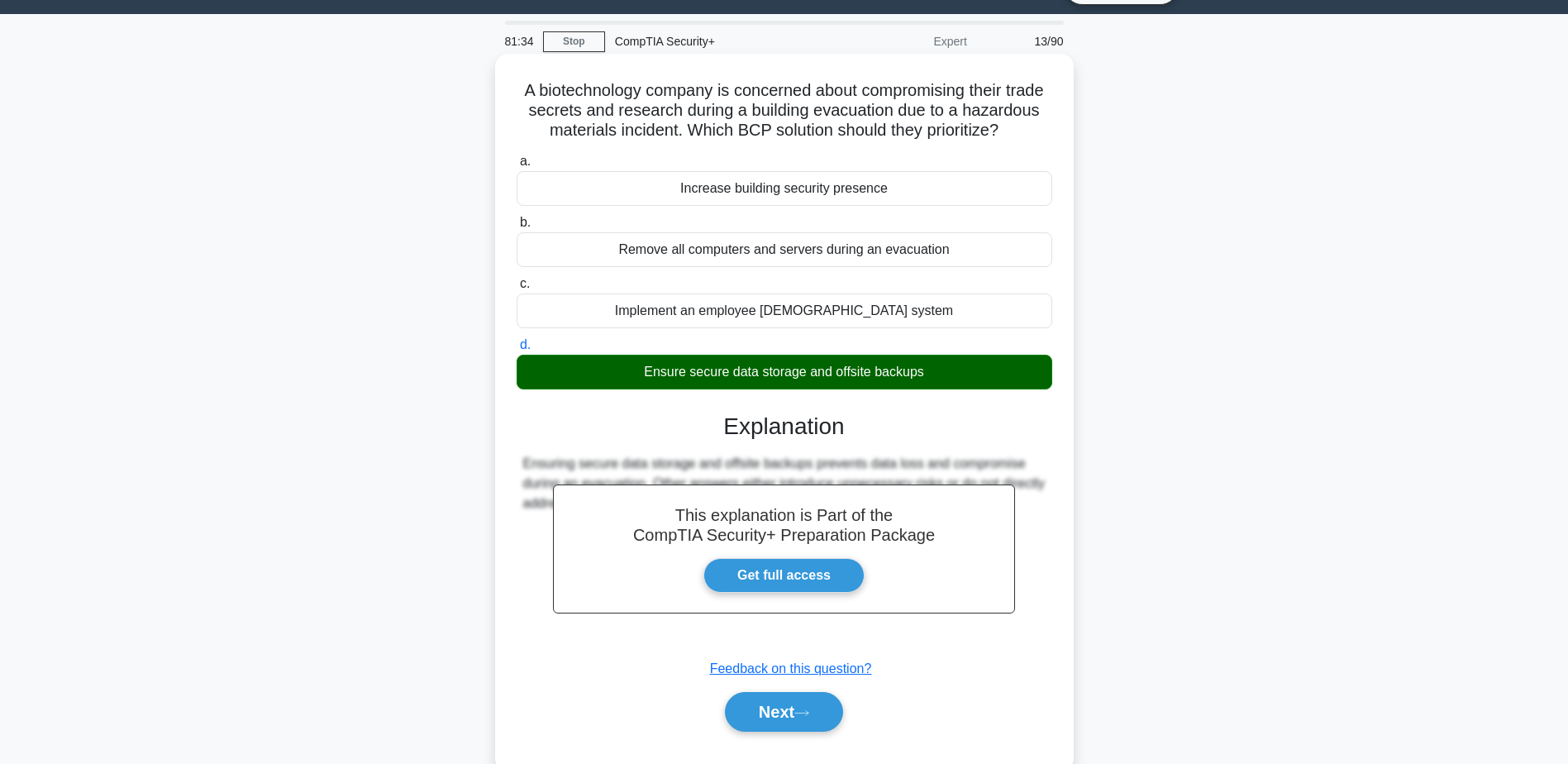
scroll to position [59, 0]
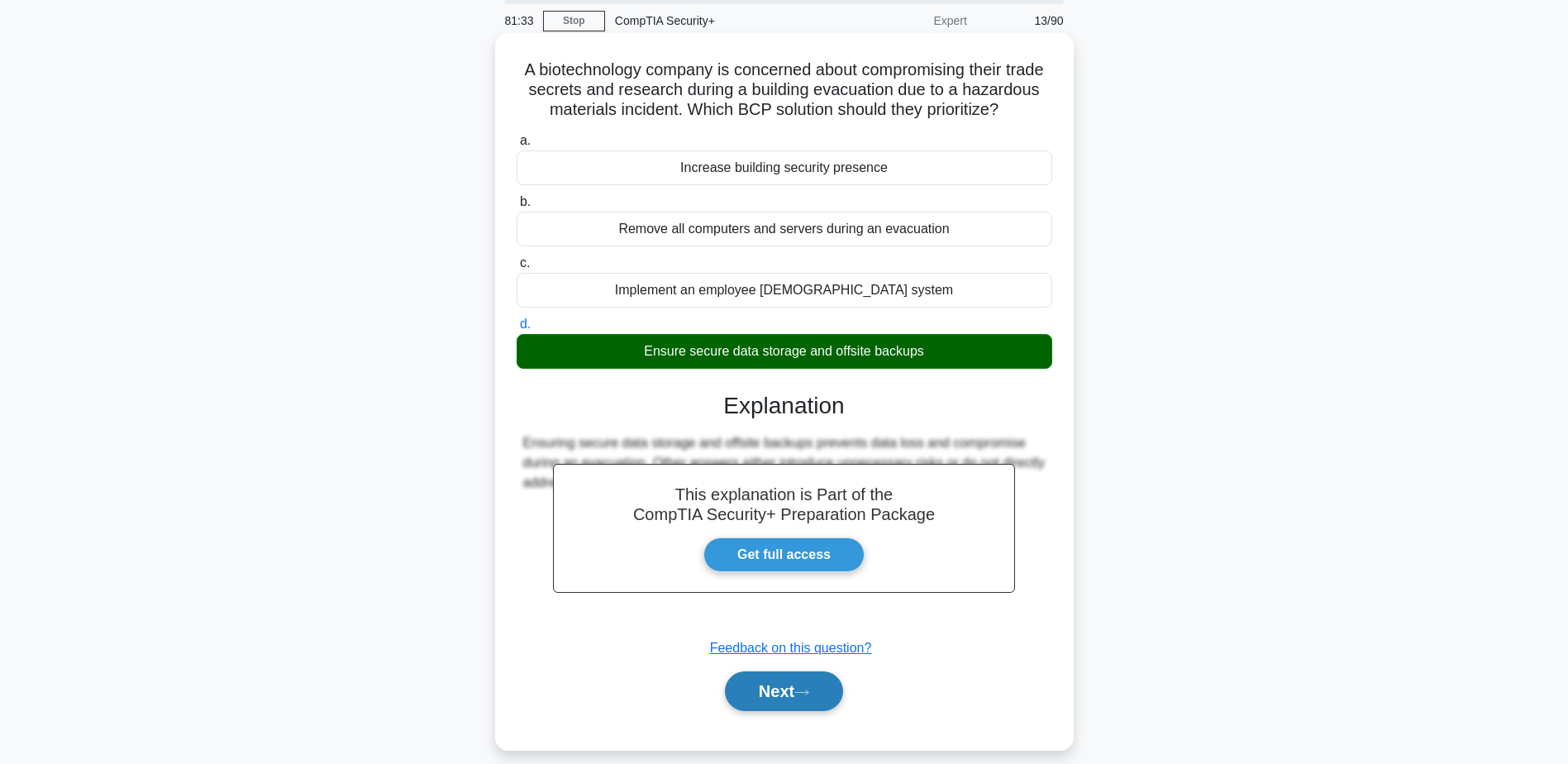
click at [824, 701] on button "Next" at bounding box center [784, 691] width 118 height 40
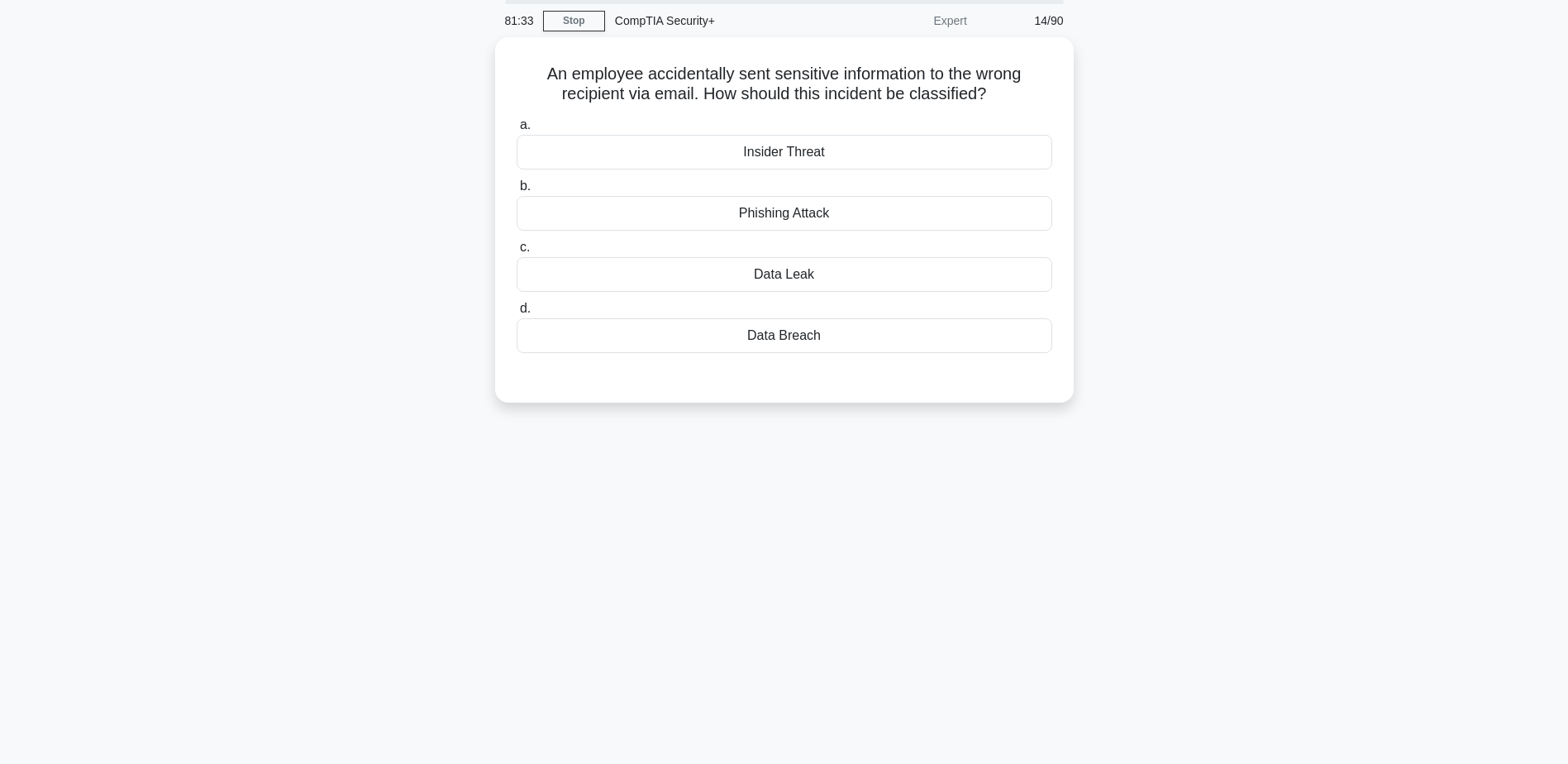
scroll to position [0, 0]
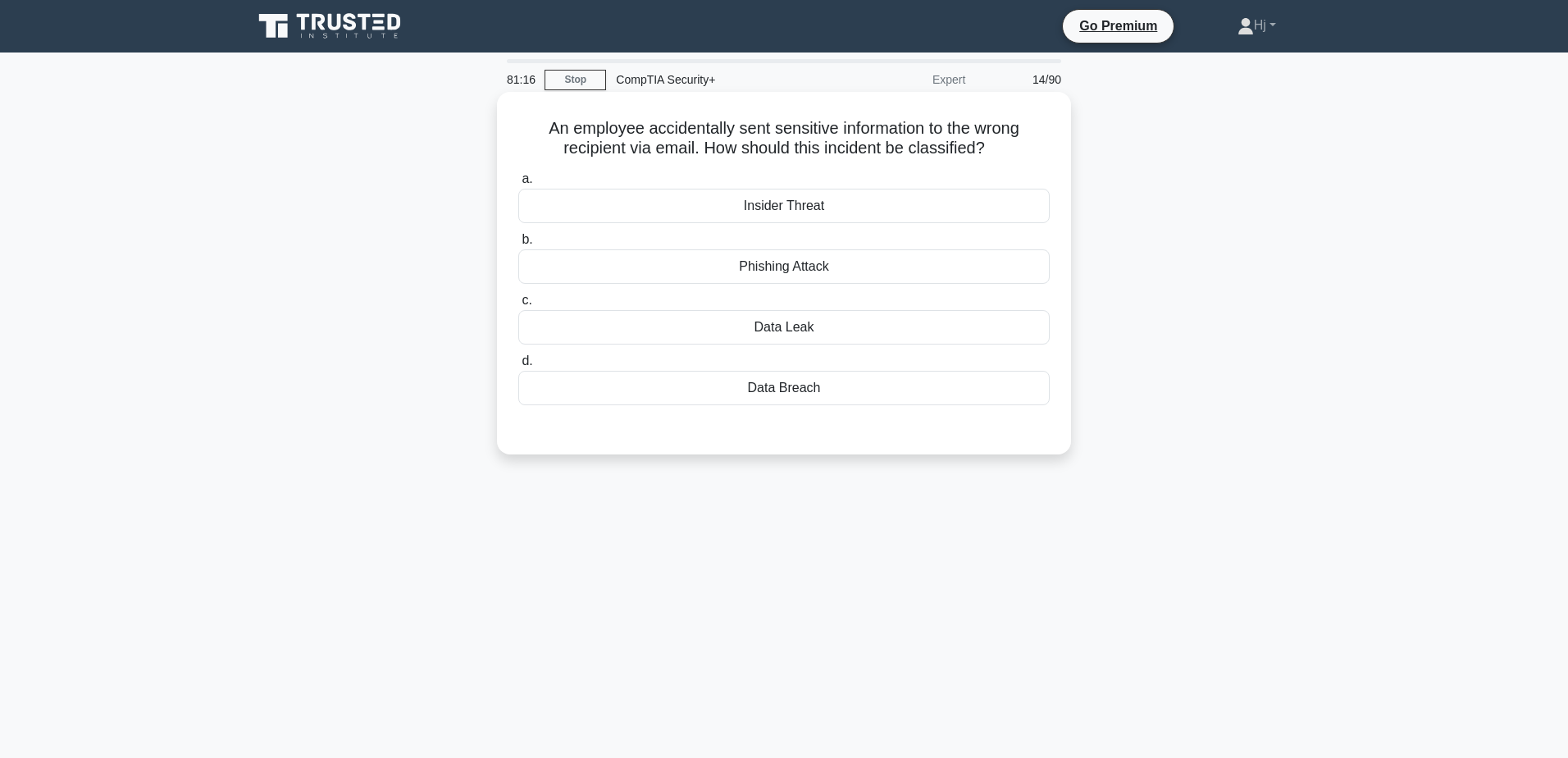
click at [829, 317] on div "Data Leak" at bounding box center [784, 327] width 531 height 34
click at [518, 306] on input "c. Data Leak" at bounding box center [518, 301] width 0 height 11
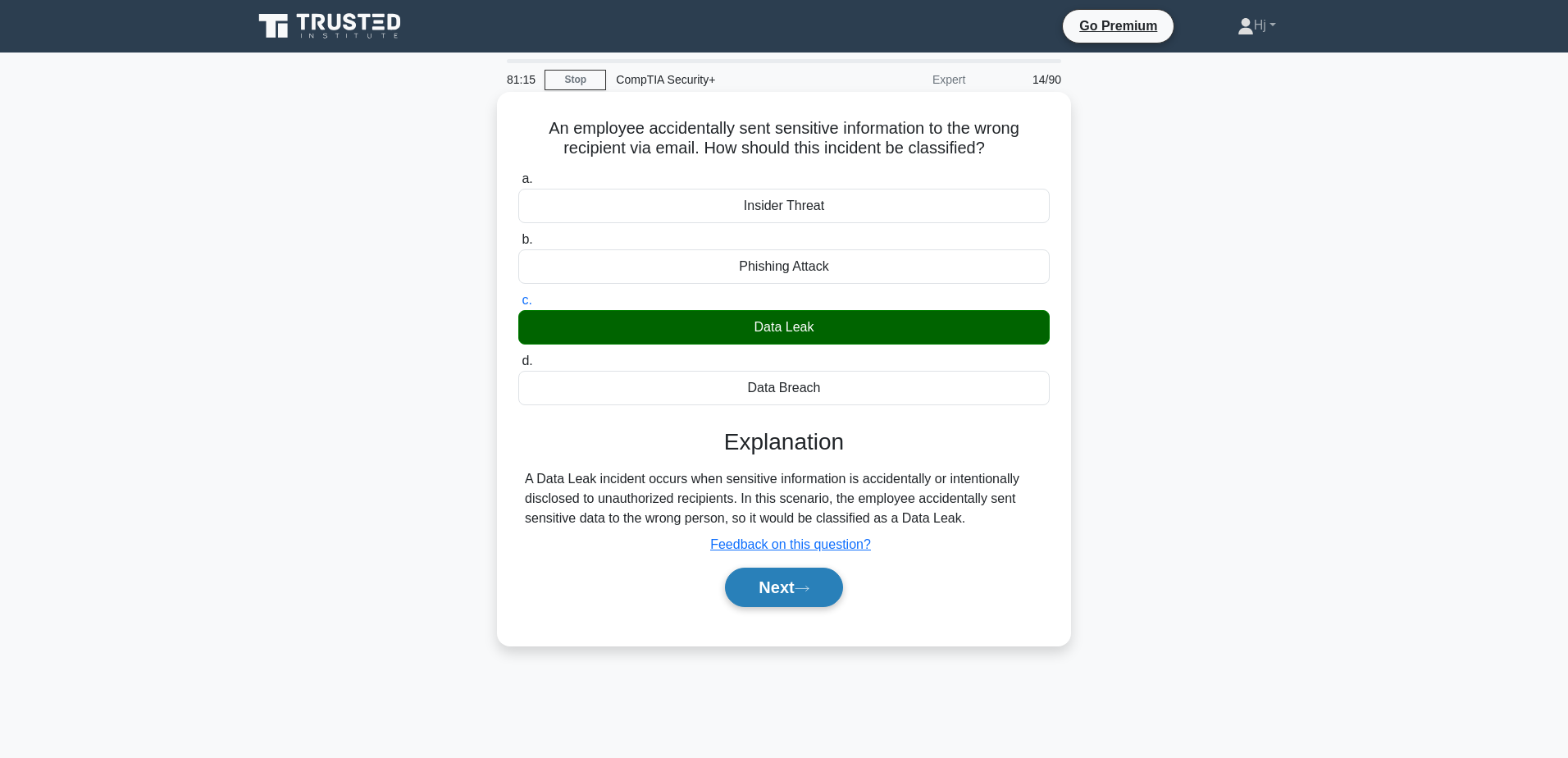
click at [807, 585] on icon at bounding box center [802, 588] width 15 height 9
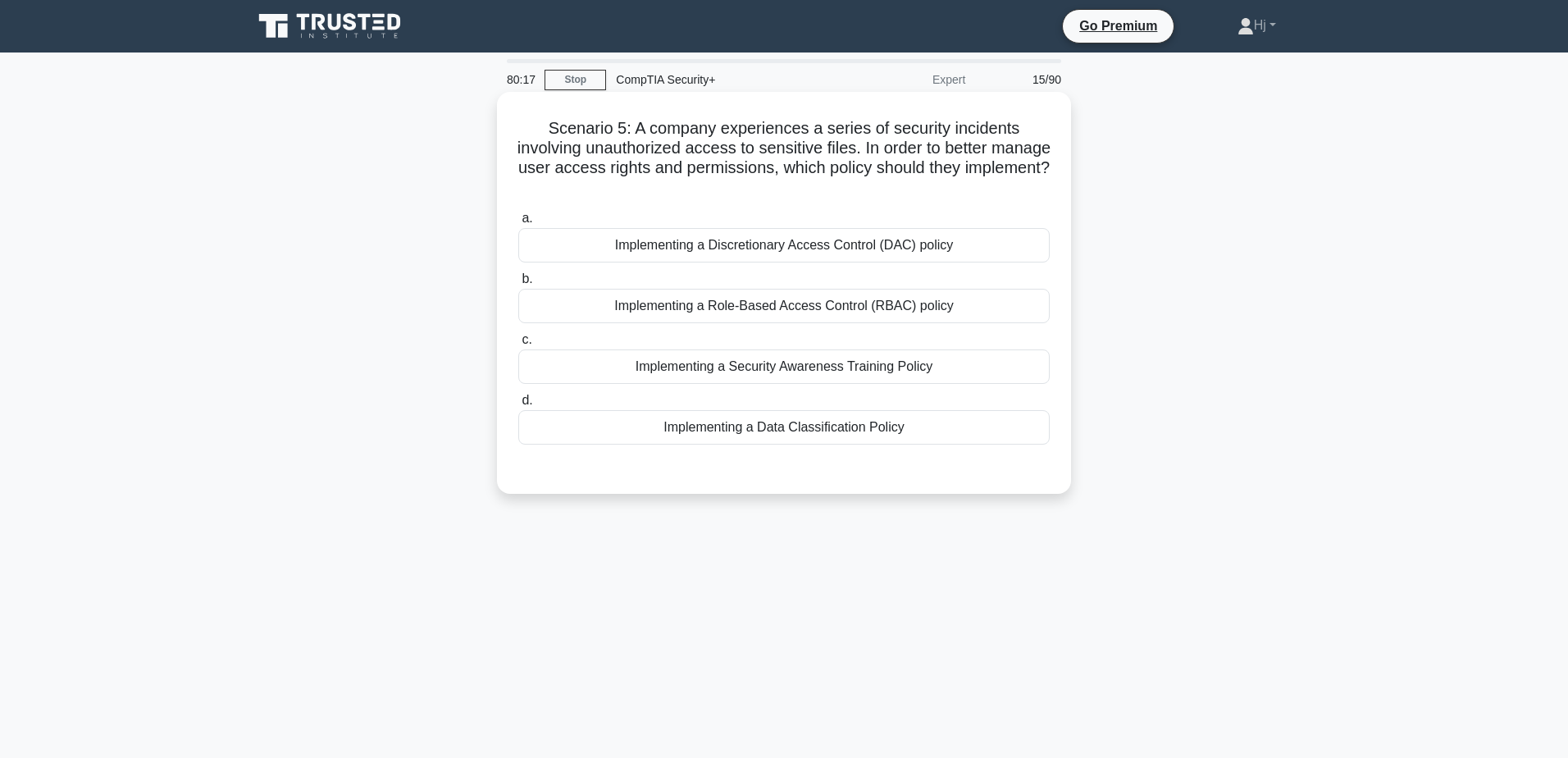
click at [891, 297] on div "Implementing a Role-Based Access Control (RBAC) policy" at bounding box center [784, 306] width 531 height 34
click at [518, 285] on input "b. Implementing a Role-Based Access Control (RBAC) policy" at bounding box center [518, 279] width 0 height 11
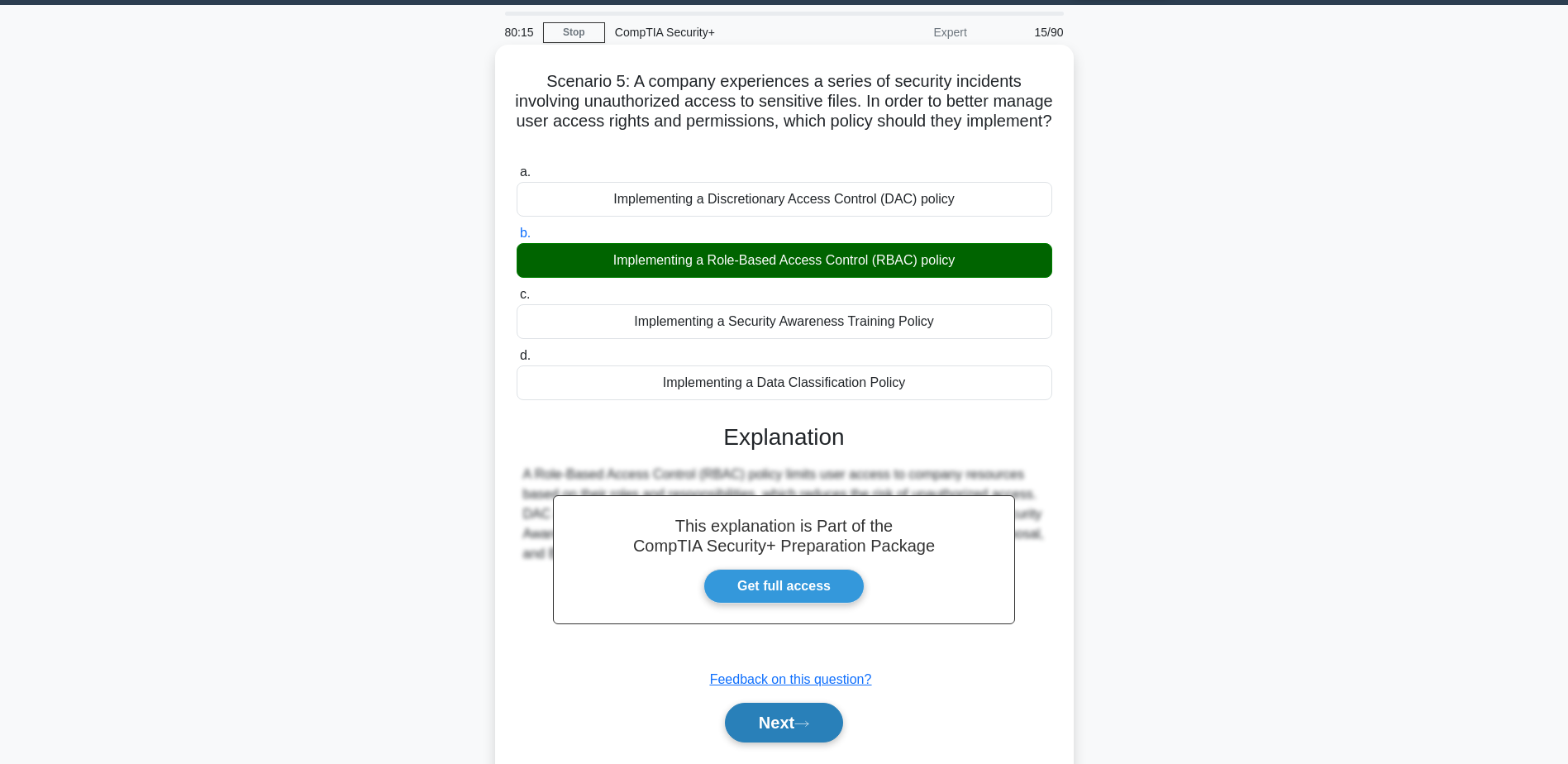
scroll to position [99, 0]
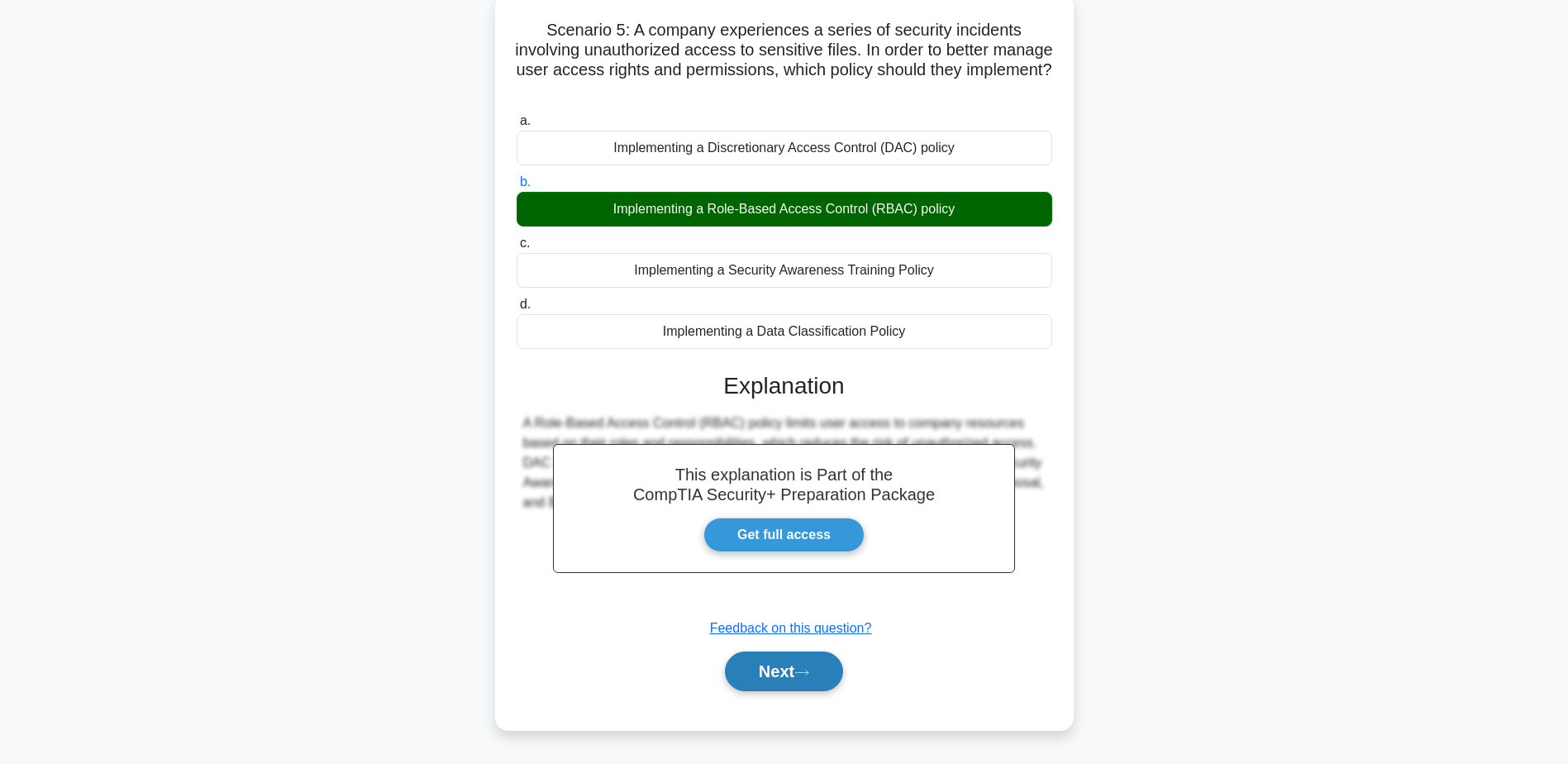
click at [791, 691] on button "Next" at bounding box center [784, 671] width 118 height 40
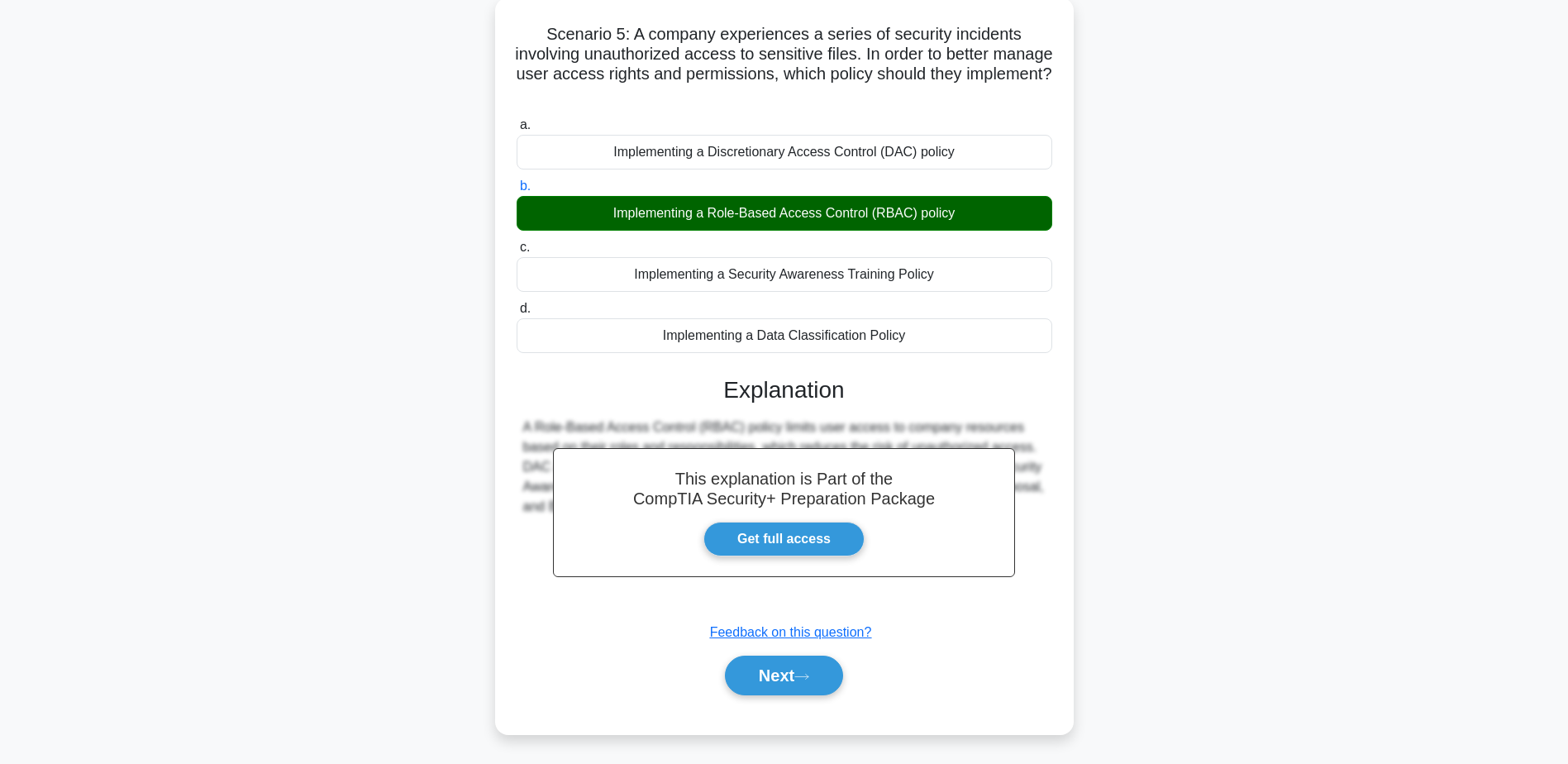
scroll to position [0, 0]
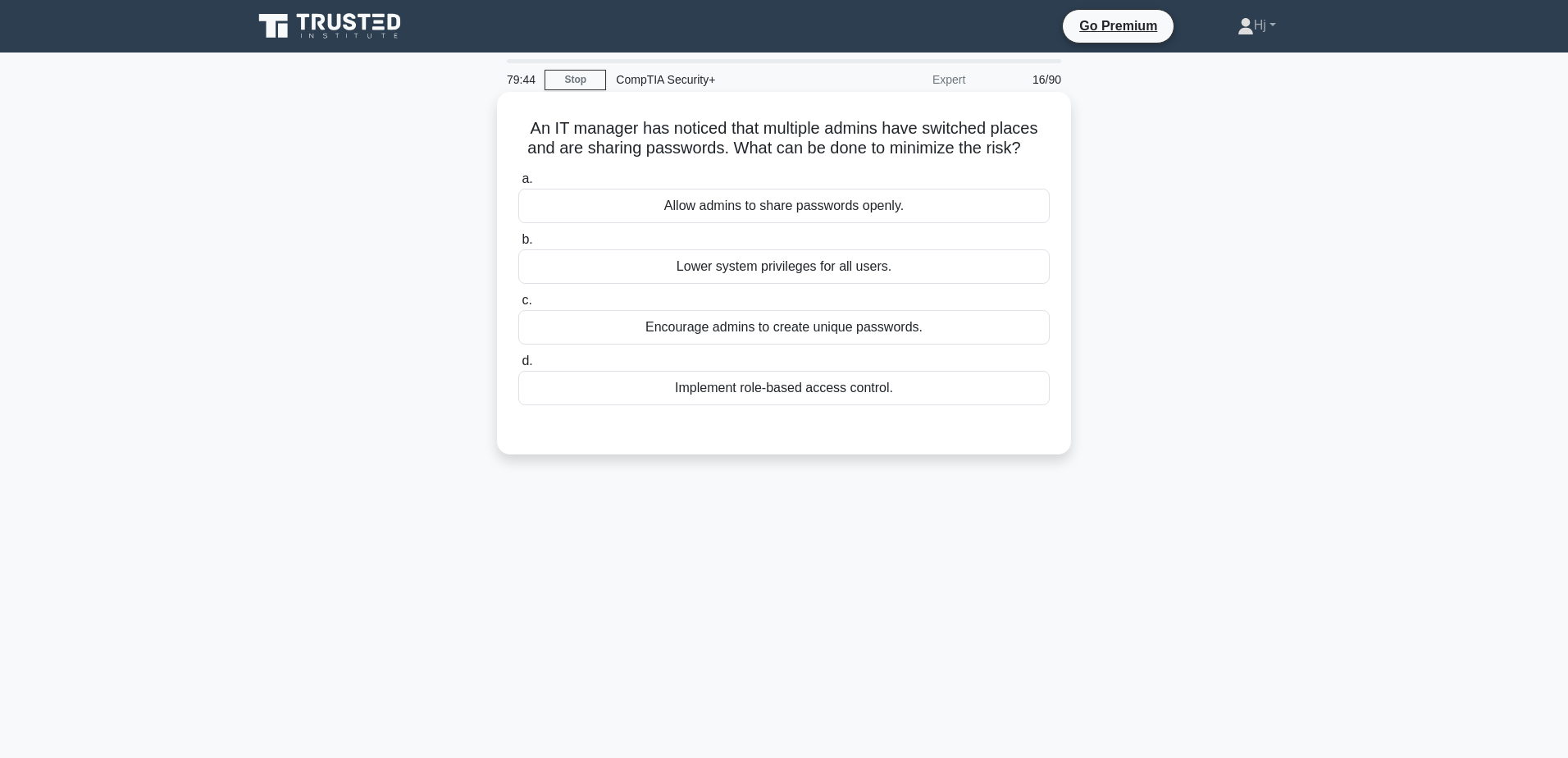
click at [851, 391] on div "Implement role-based access control." at bounding box center [784, 388] width 531 height 34
click at [518, 367] on input "d. Implement role-based access control." at bounding box center [518, 361] width 0 height 11
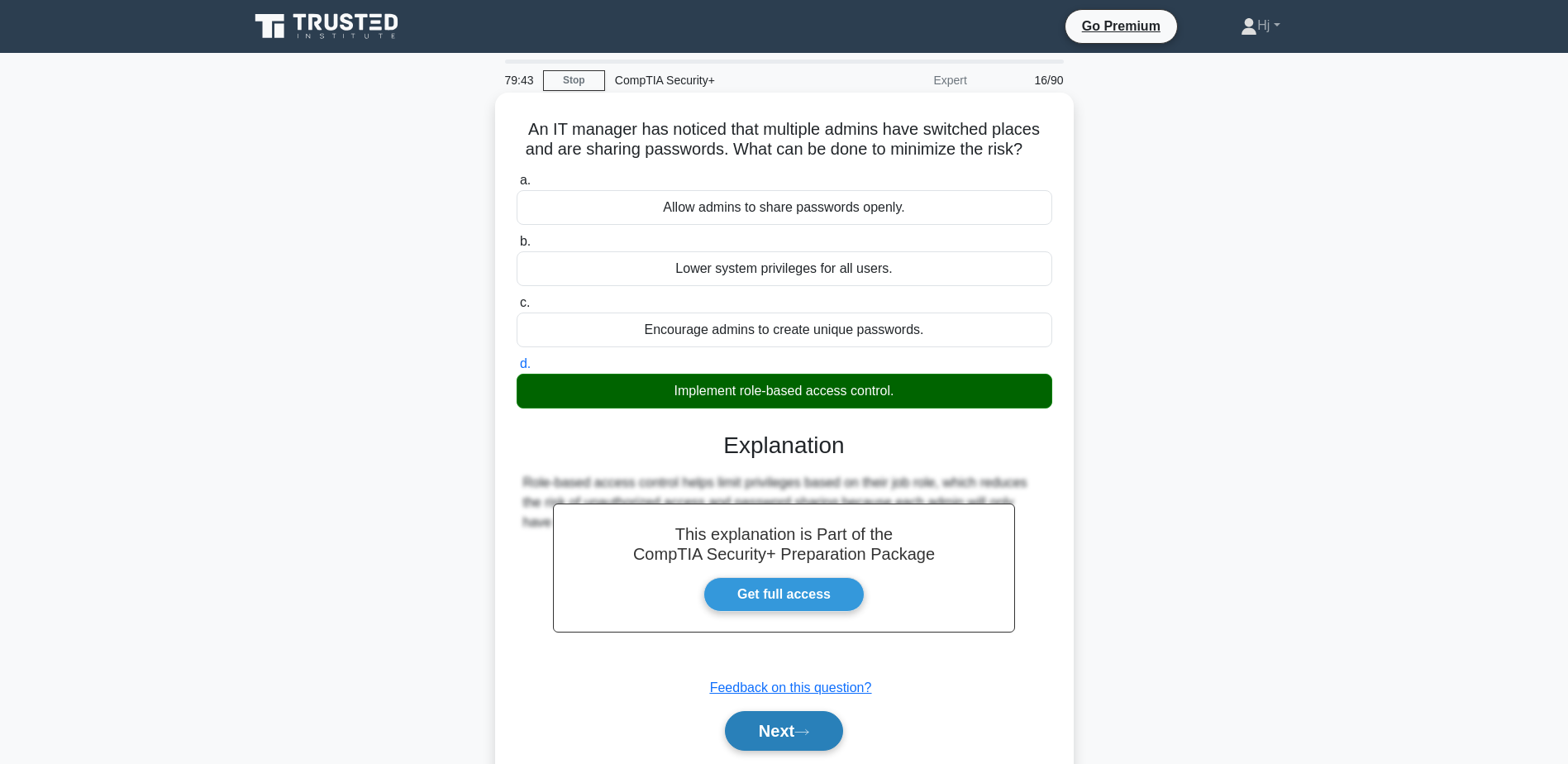
click at [796, 712] on button "Next" at bounding box center [784, 731] width 118 height 40
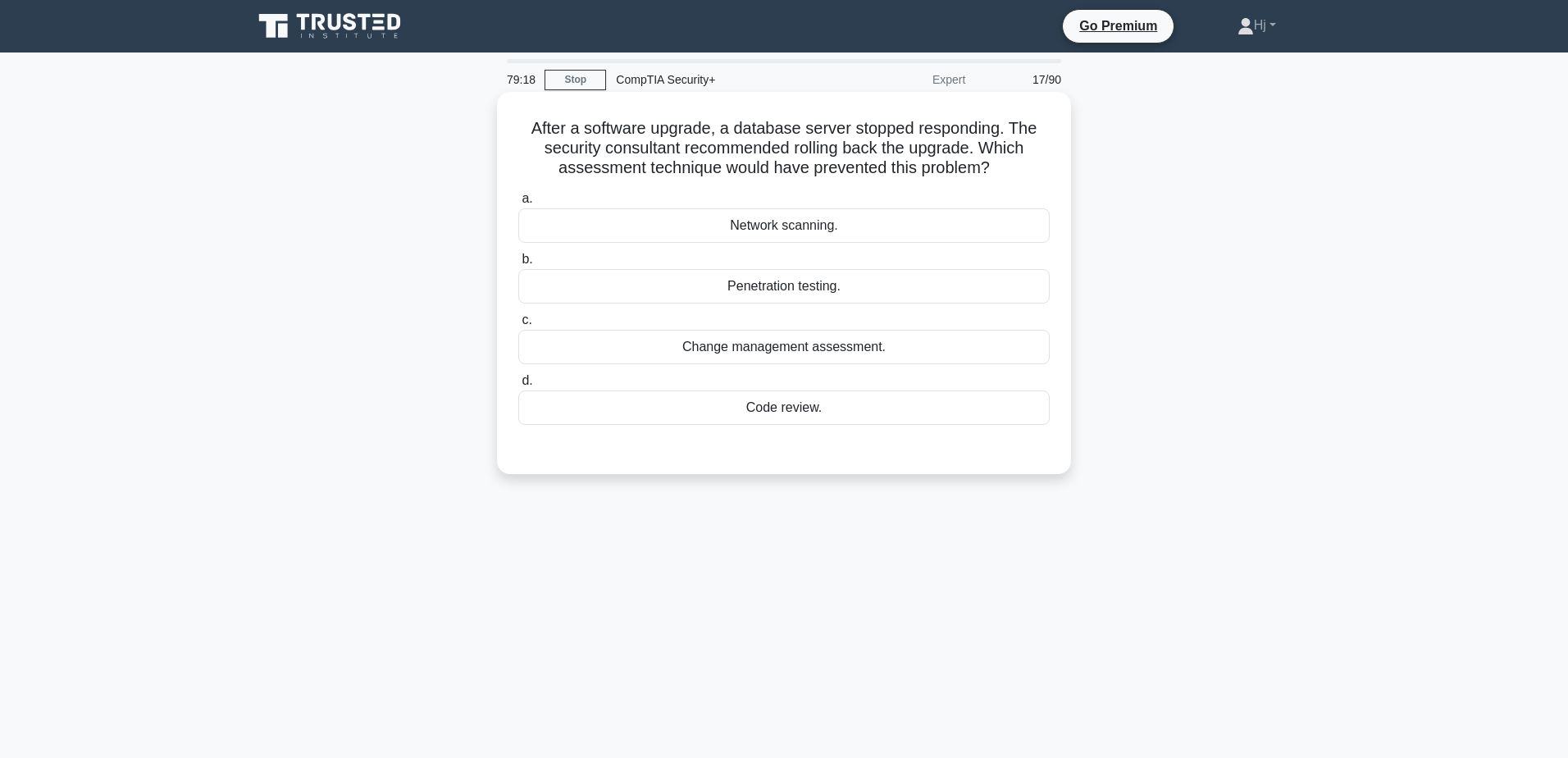
click at [773, 406] on div "Code review." at bounding box center [784, 407] width 531 height 34
click at [518, 386] on input "d. Code review." at bounding box center [518, 381] width 0 height 11
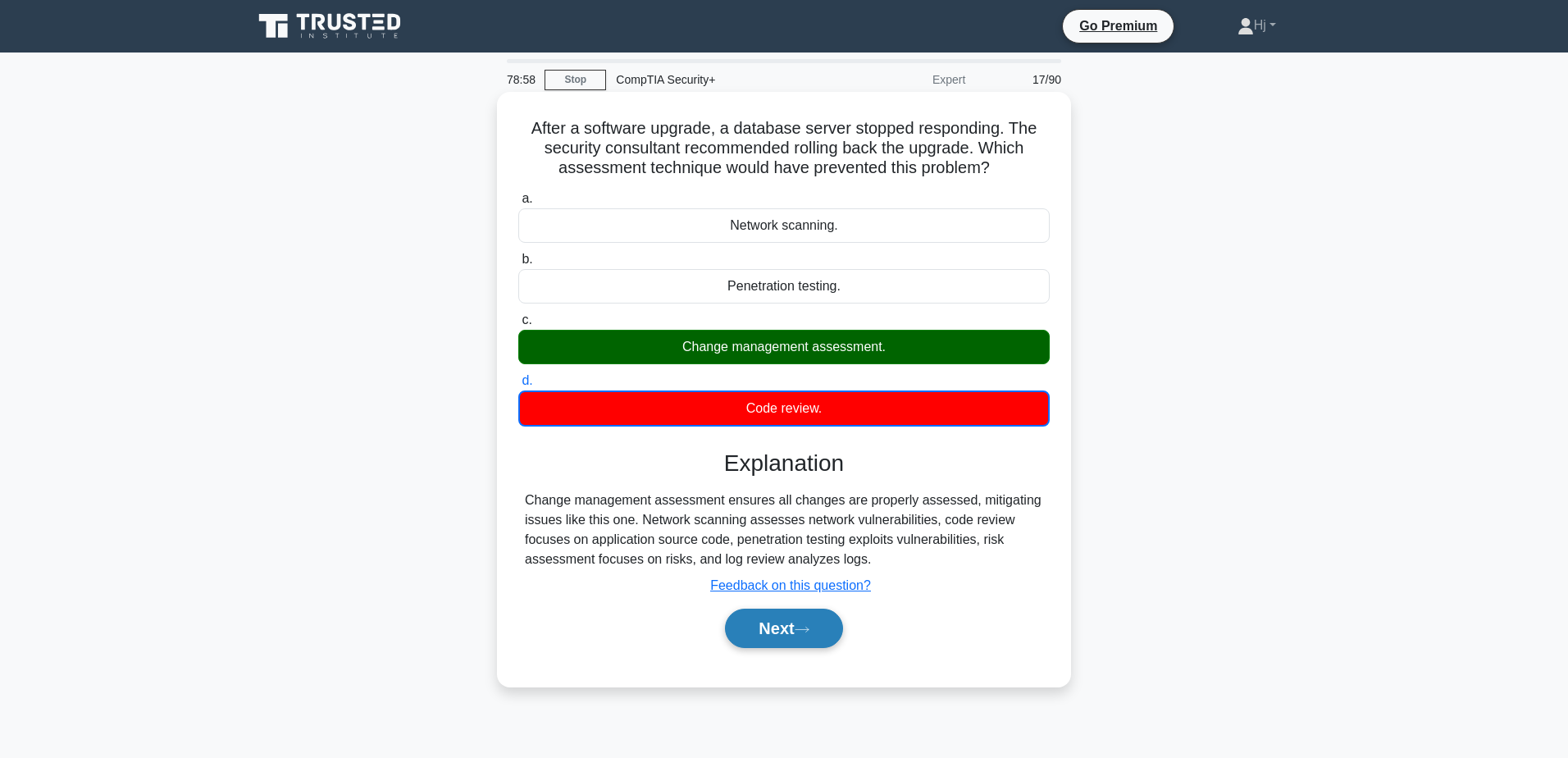
click at [800, 630] on button "Next" at bounding box center [784, 628] width 117 height 39
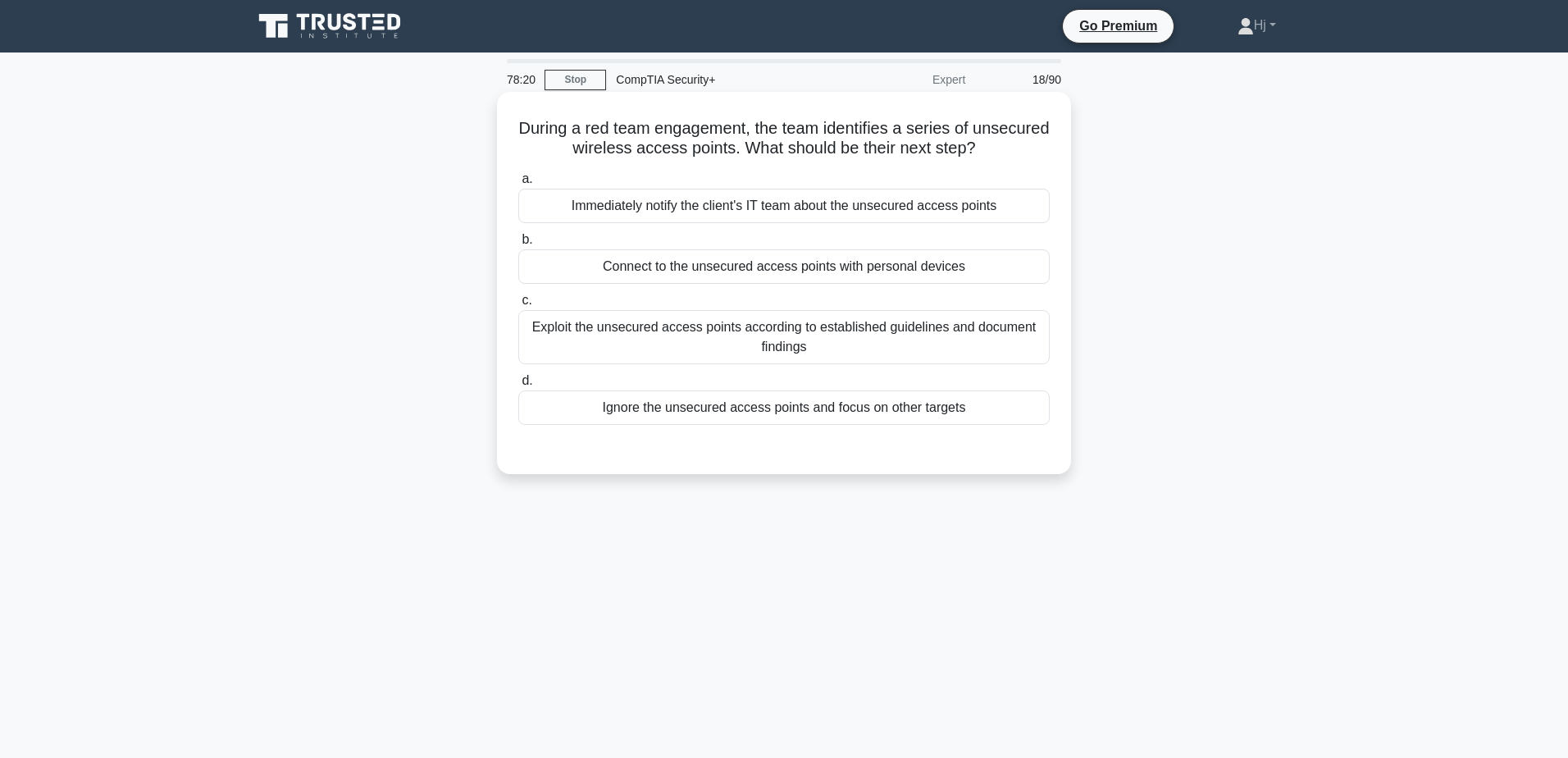
click at [968, 324] on div "Exploit the unsecured access points according to established guidelines and doc…" at bounding box center [784, 337] width 531 height 55
click at [518, 306] on input "c. Exploit the unsecured access points according to established guidelines and …" at bounding box center [518, 301] width 0 height 11
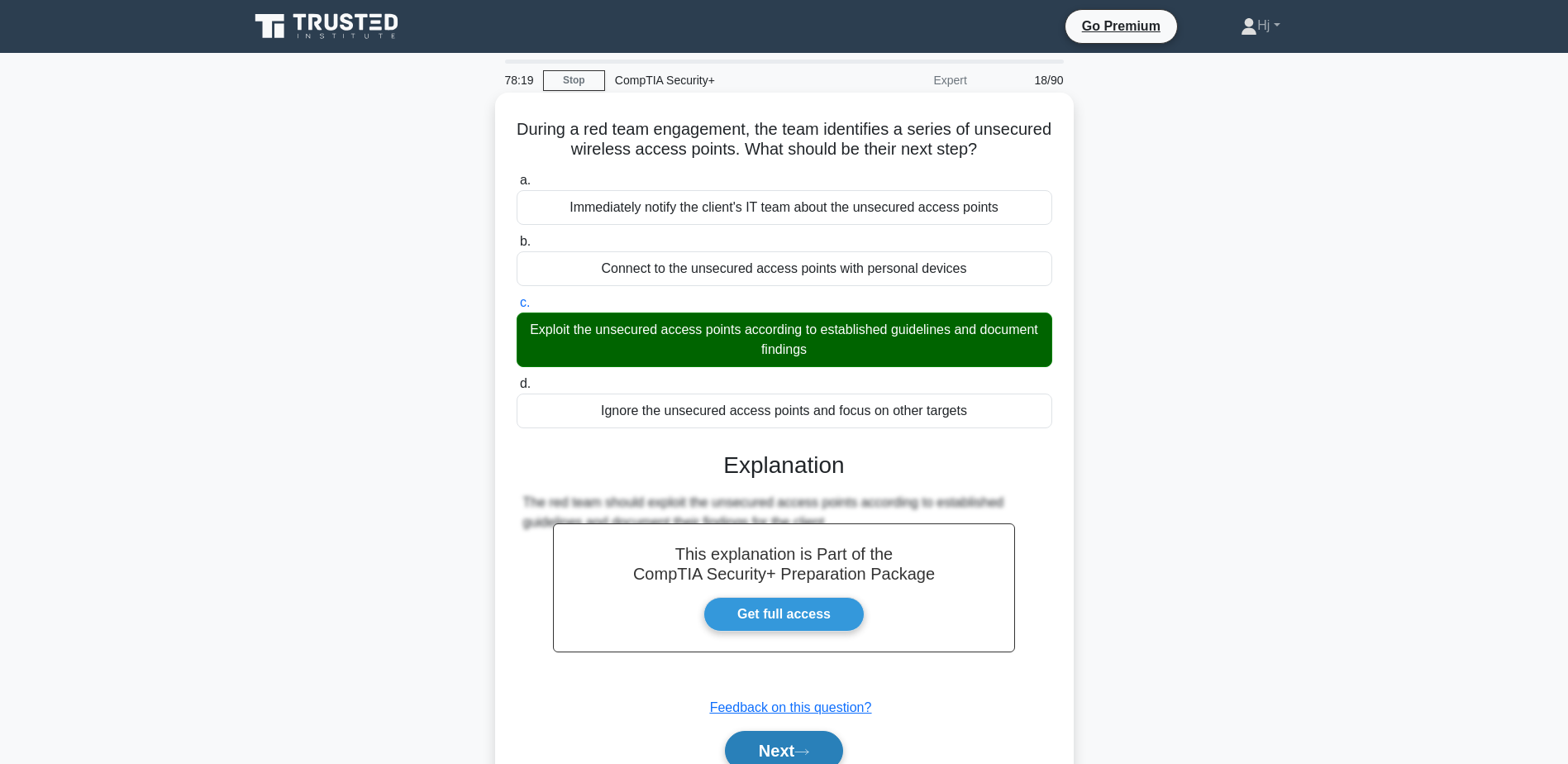
click at [791, 731] on button "Next" at bounding box center [784, 750] width 118 height 40
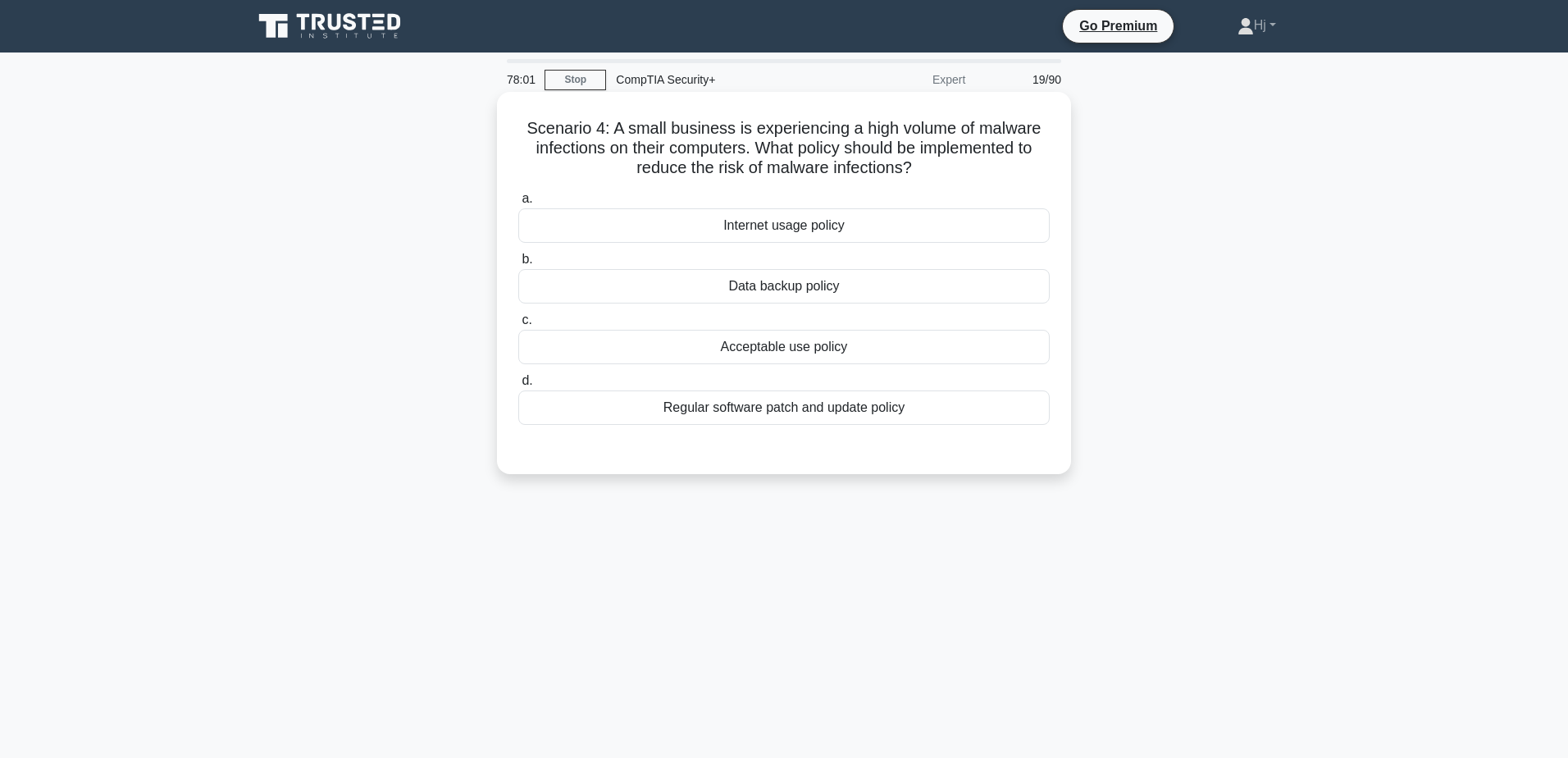
click at [802, 407] on div "Regular software patch and update policy" at bounding box center [784, 407] width 531 height 34
click at [518, 386] on input "d. Regular software patch and update policy" at bounding box center [518, 381] width 0 height 11
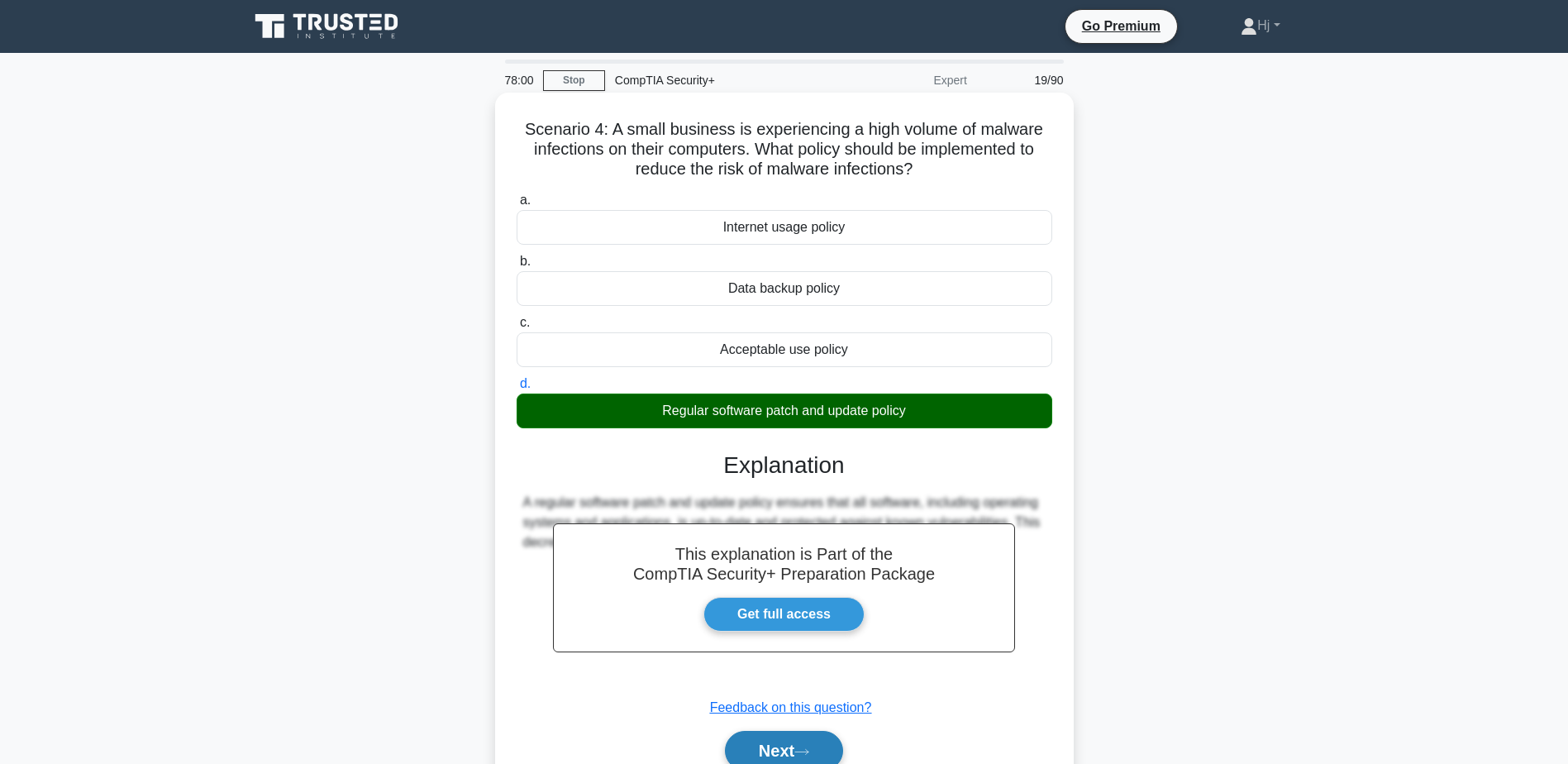
click at [750, 731] on button "Next" at bounding box center [784, 750] width 118 height 40
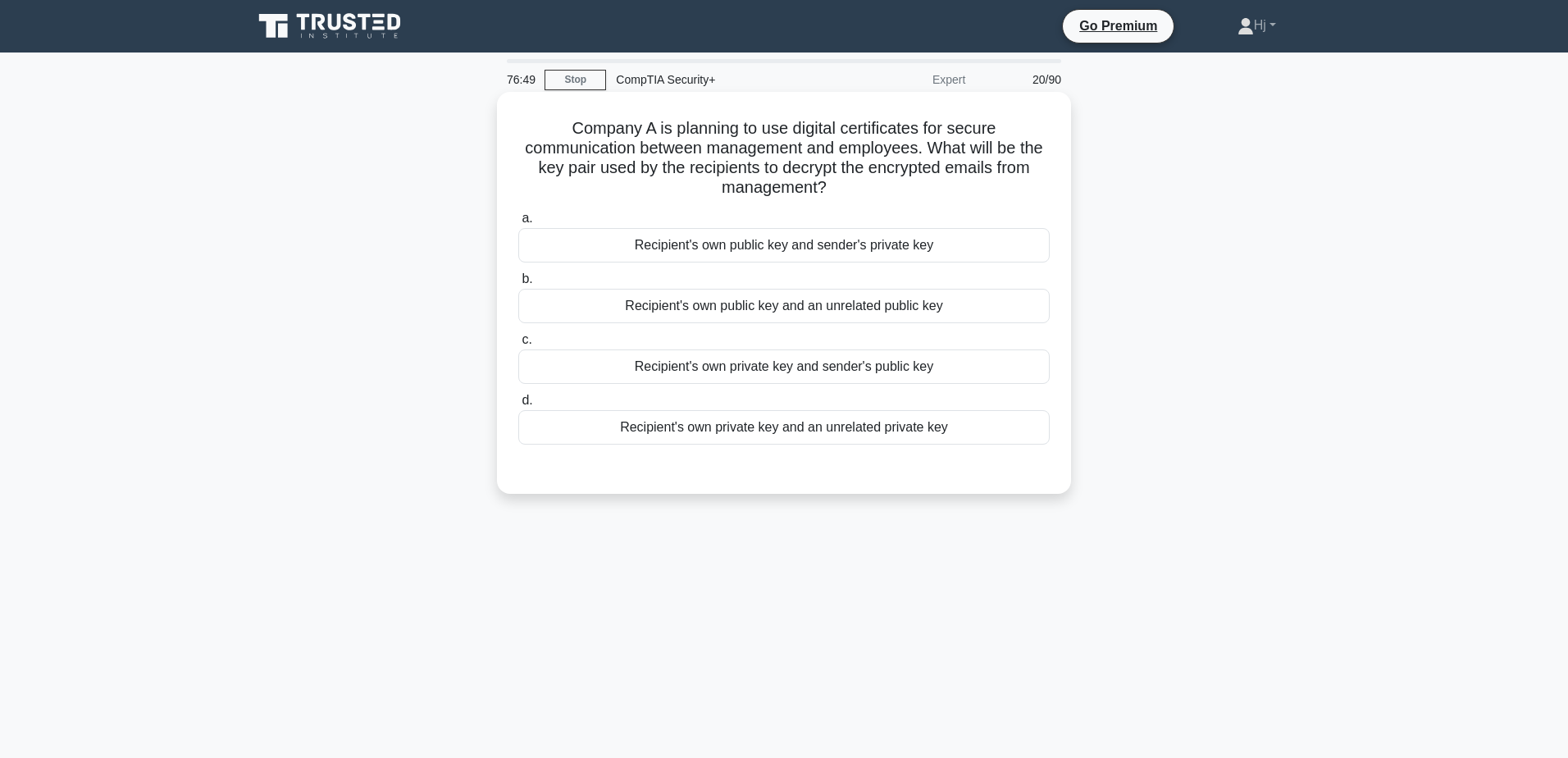
click at [815, 368] on div "Recipient's own private key and sender's public key" at bounding box center [784, 366] width 531 height 34
click at [518, 345] on input "c. Recipient's own private key and sender's public key" at bounding box center [518, 340] width 0 height 11
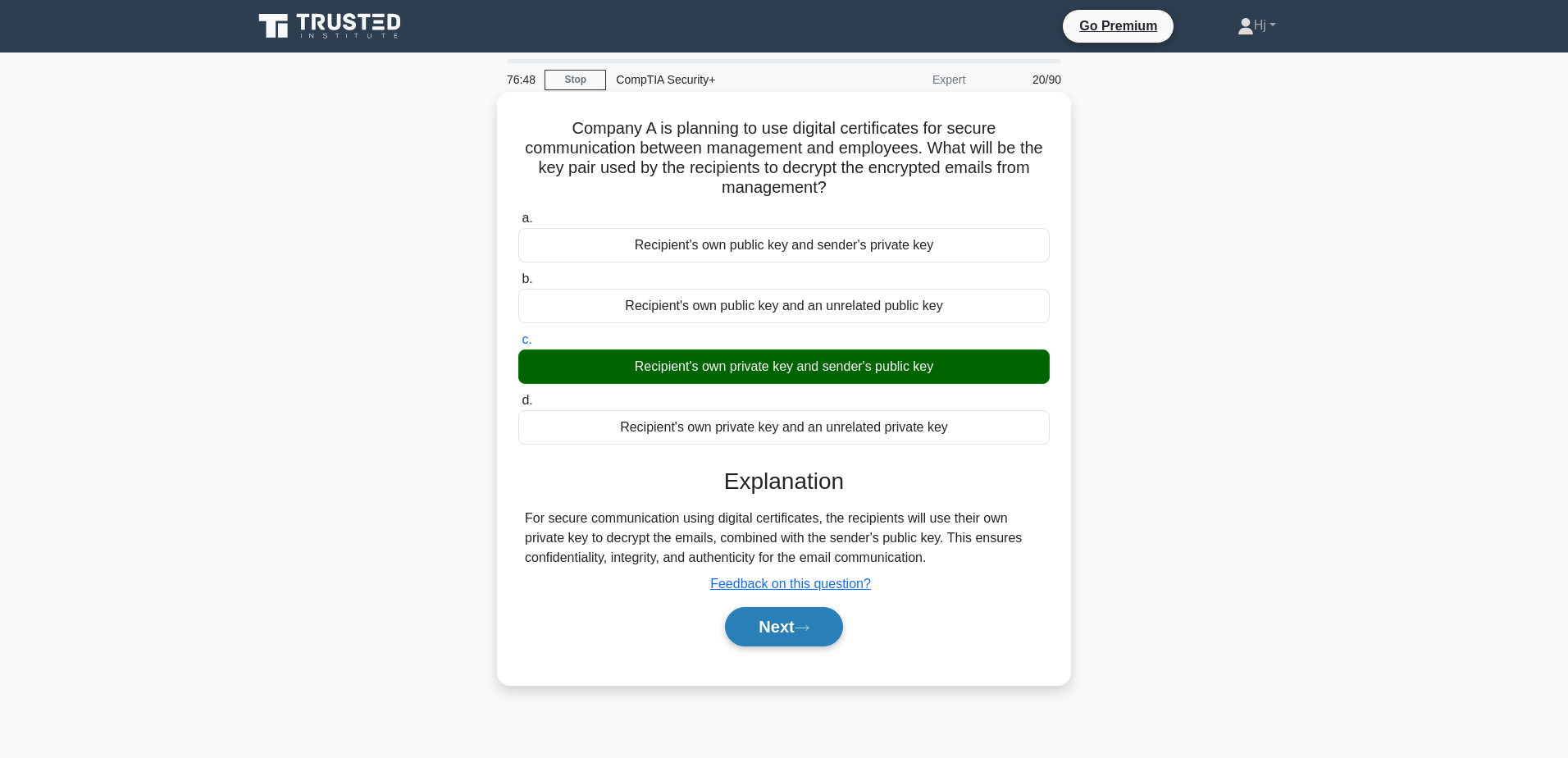
click at [779, 634] on button "Next" at bounding box center [784, 626] width 117 height 39
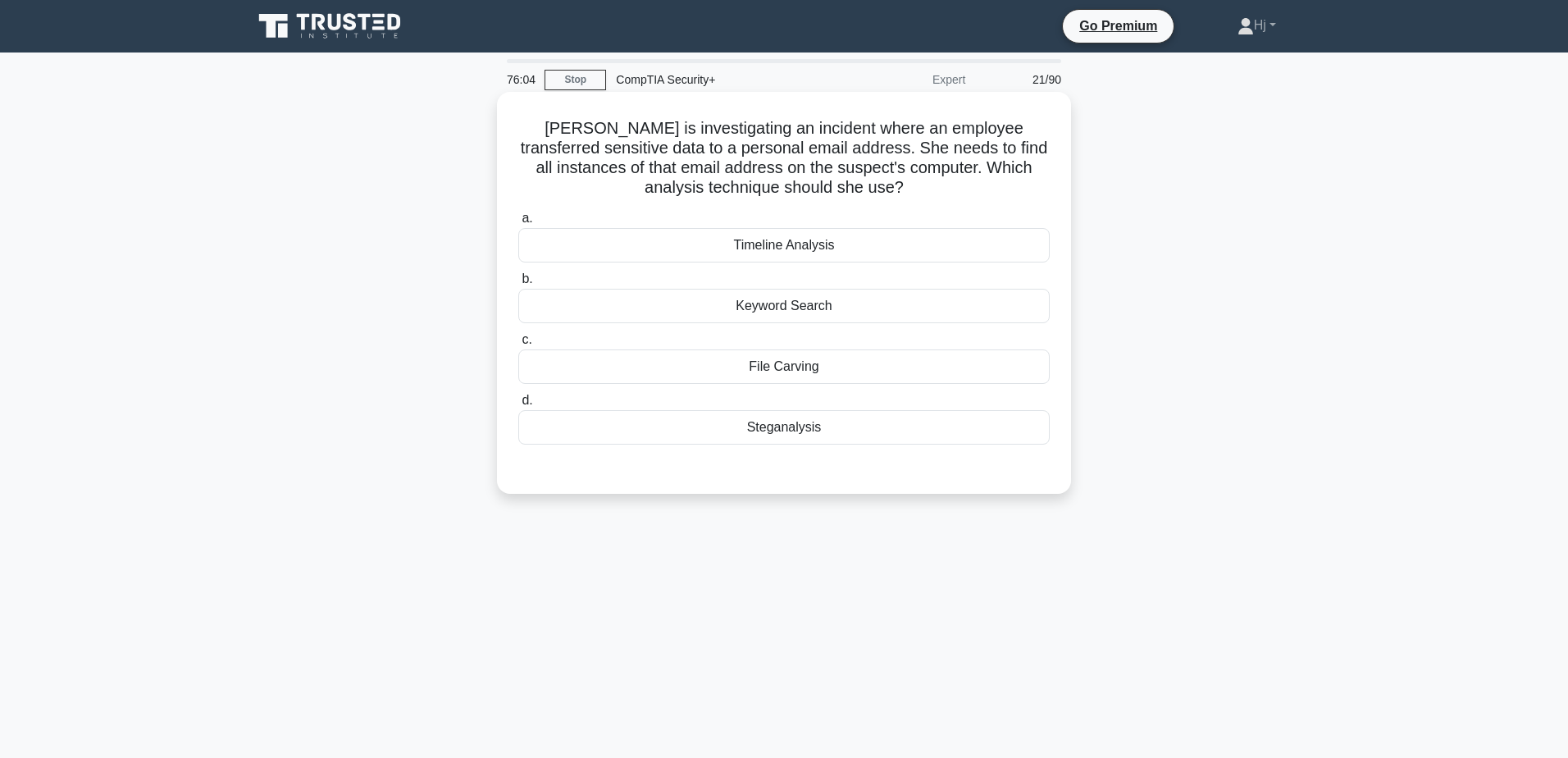
click at [781, 309] on div "Keyword Search" at bounding box center [784, 306] width 531 height 34
click at [518, 285] on input "b. Keyword Search" at bounding box center [518, 279] width 0 height 11
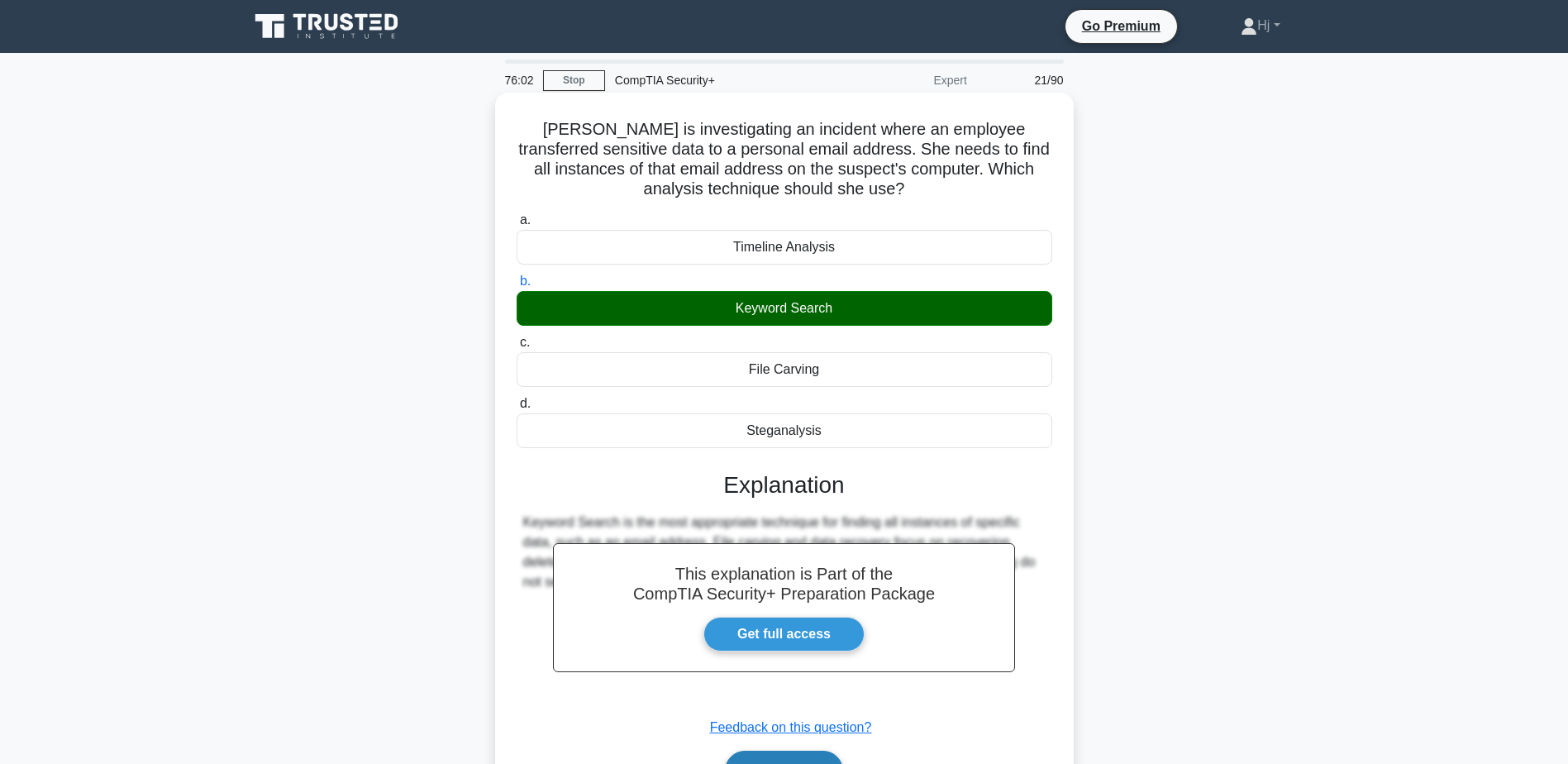
click at [808, 755] on button "Next" at bounding box center [784, 770] width 118 height 40
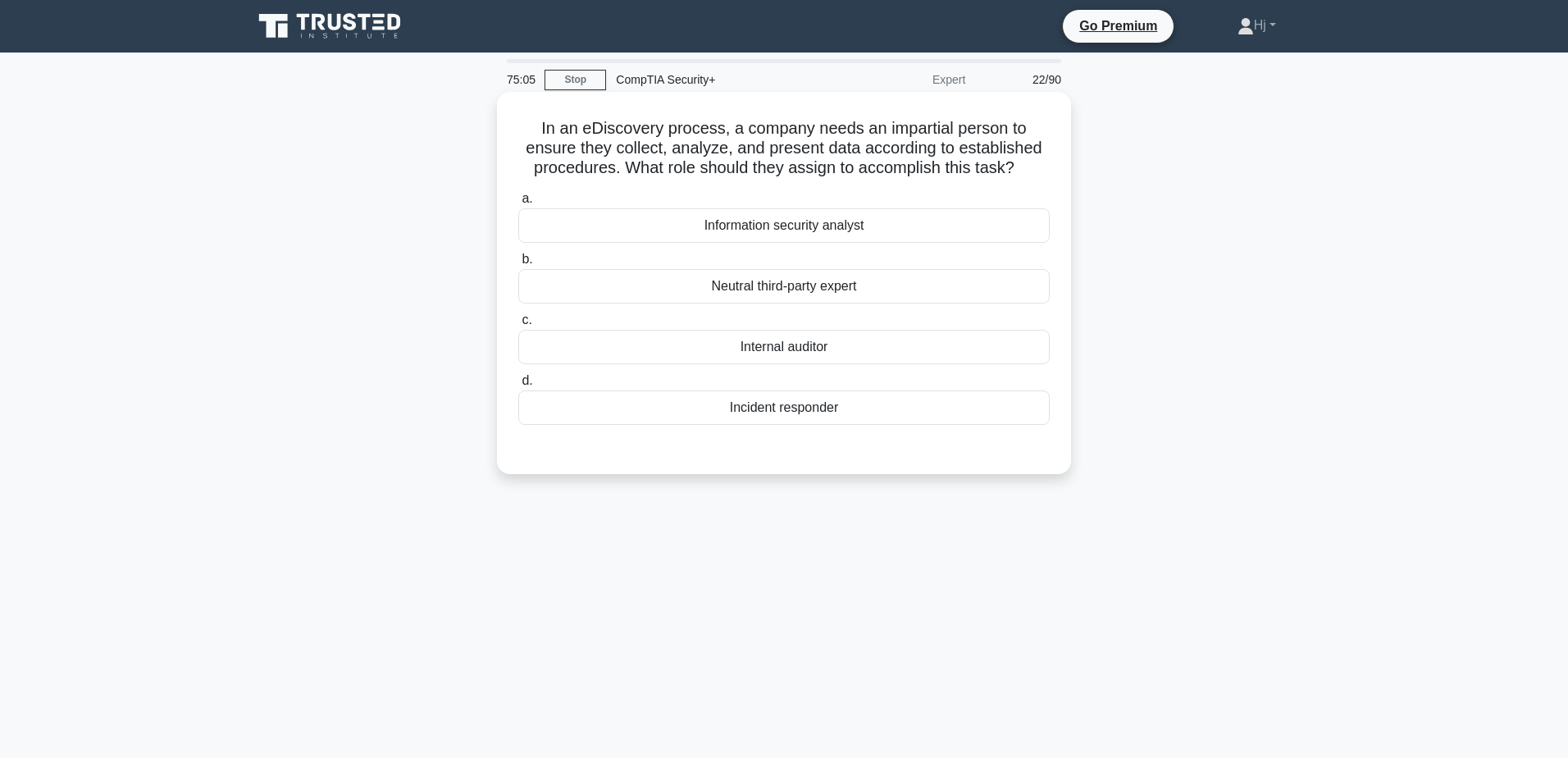
click at [845, 341] on div "Internal auditor" at bounding box center [784, 347] width 531 height 34
click at [518, 326] on input "c. Internal auditor" at bounding box center [518, 320] width 0 height 11
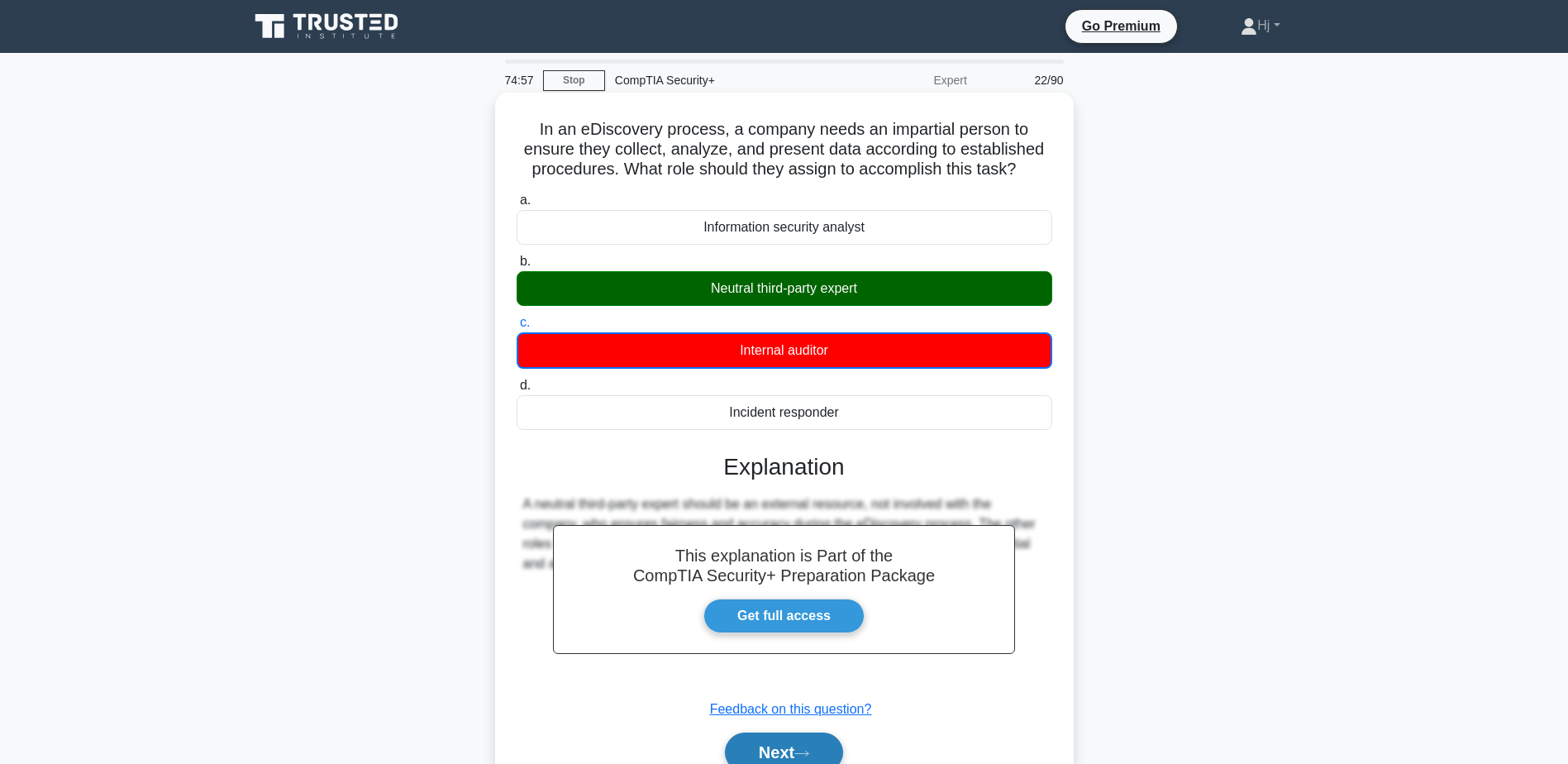
click at [792, 754] on button "Next" at bounding box center [784, 752] width 118 height 40
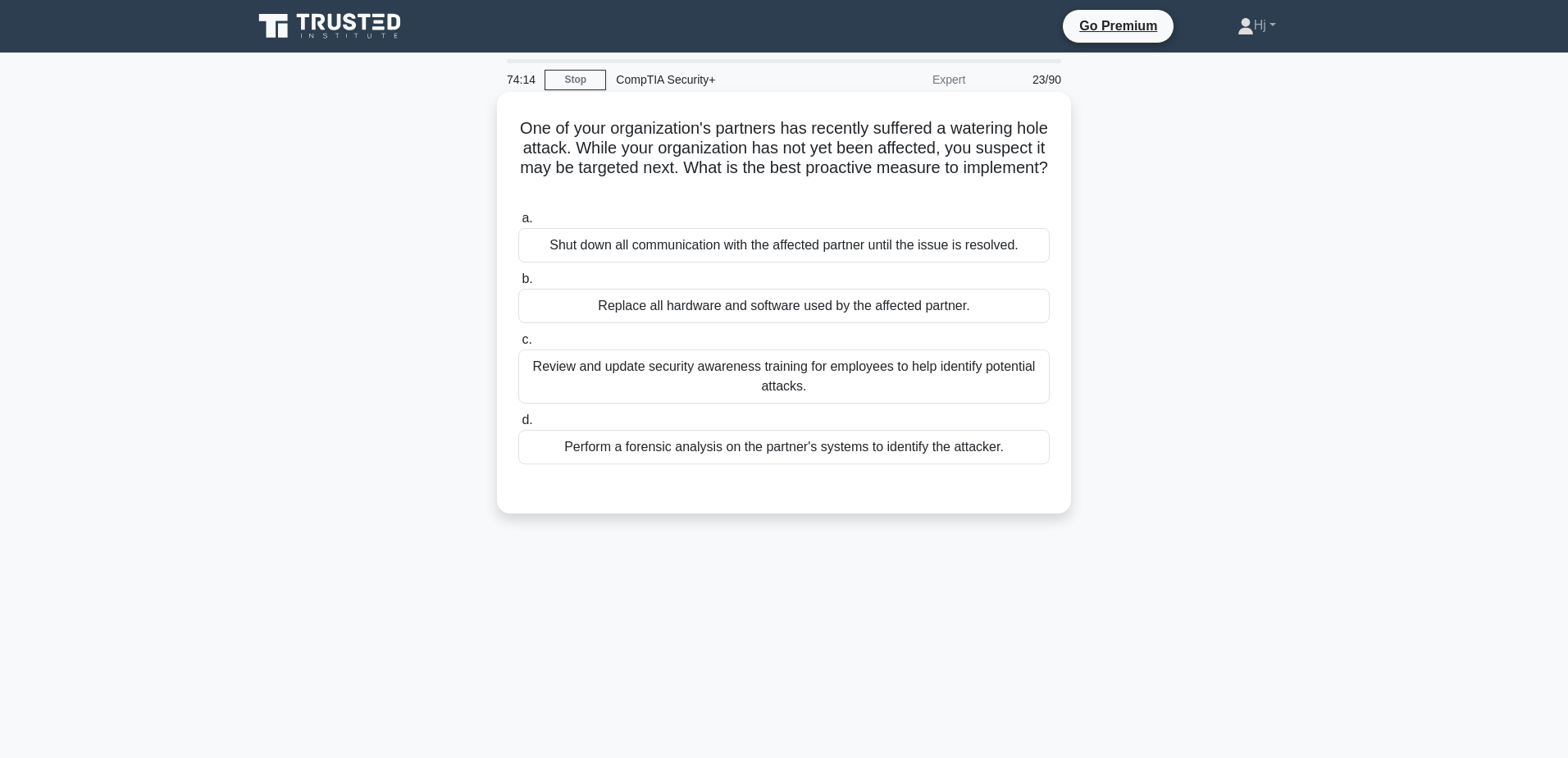
click at [941, 244] on div "Shut down all communication with the affected partner until the issue is resolv…" at bounding box center [784, 245] width 531 height 34
click at [518, 224] on input "a. Shut down all communication with the affected partner until the issue is res…" at bounding box center [518, 218] width 0 height 11
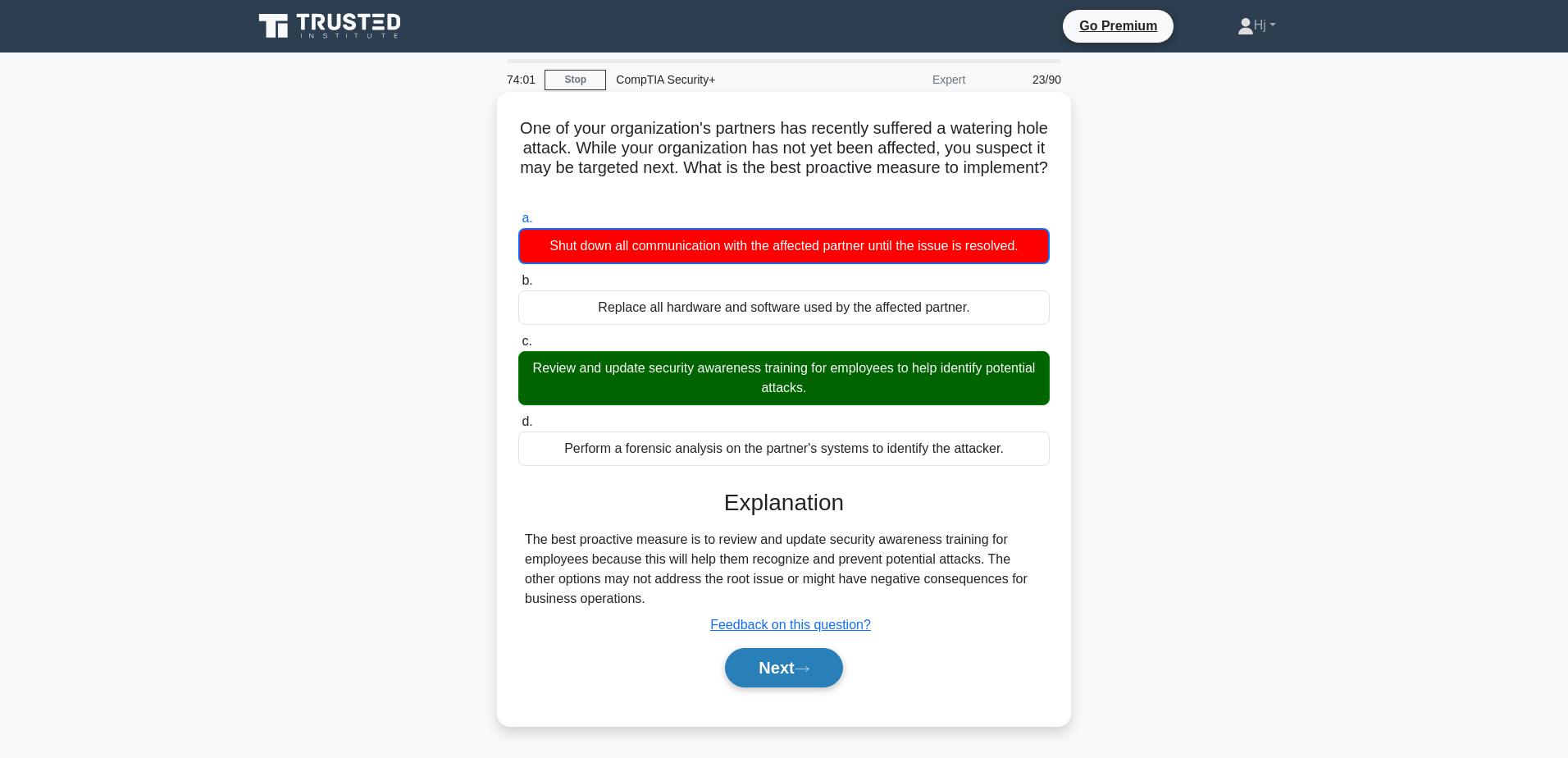
click at [825, 660] on button "Next" at bounding box center [784, 667] width 117 height 39
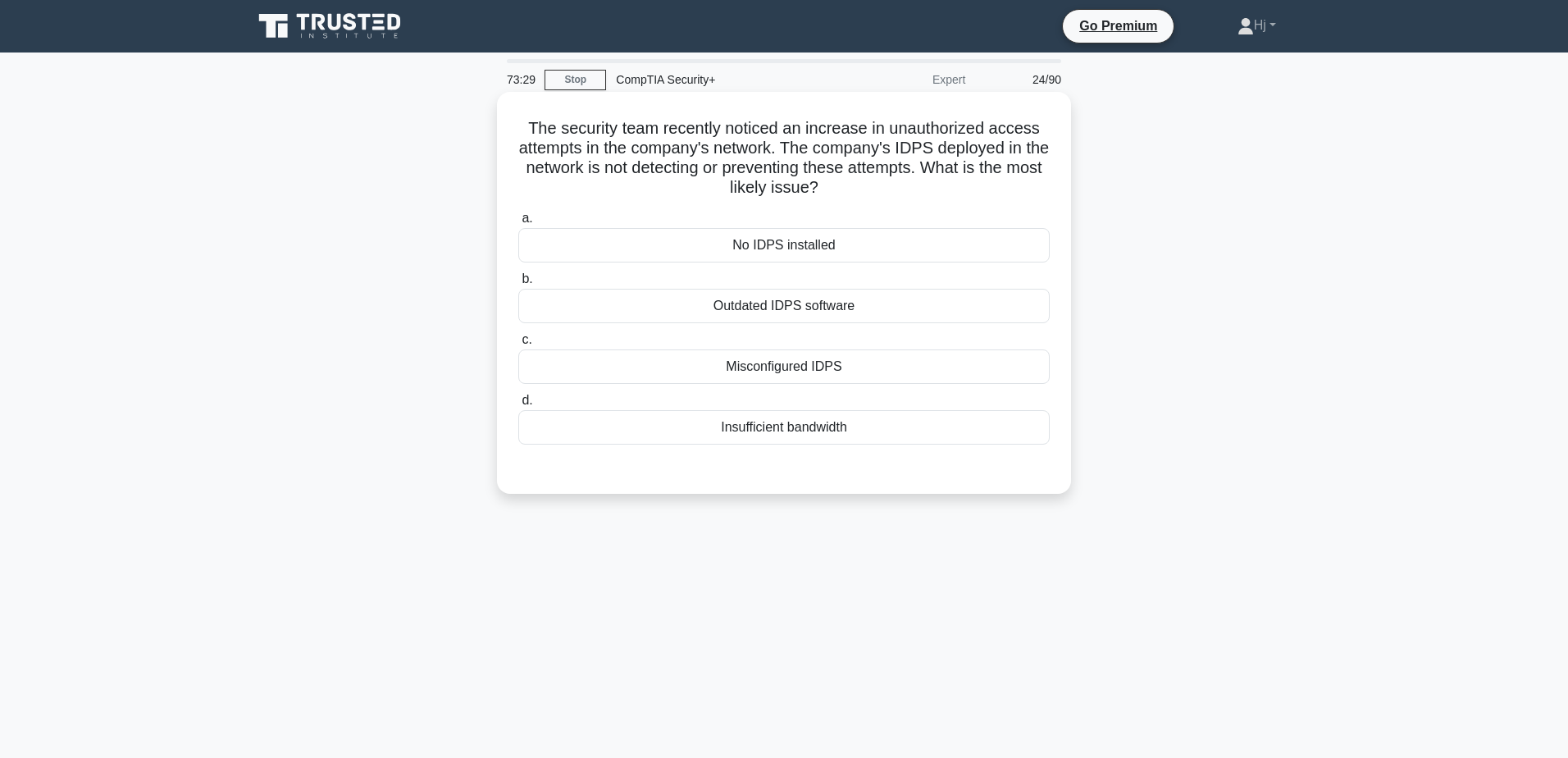
click at [773, 370] on div "Misconfigured IDPS" at bounding box center [784, 366] width 531 height 34
click at [518, 345] on input "c. Misconfigured IDPS" at bounding box center [518, 340] width 0 height 11
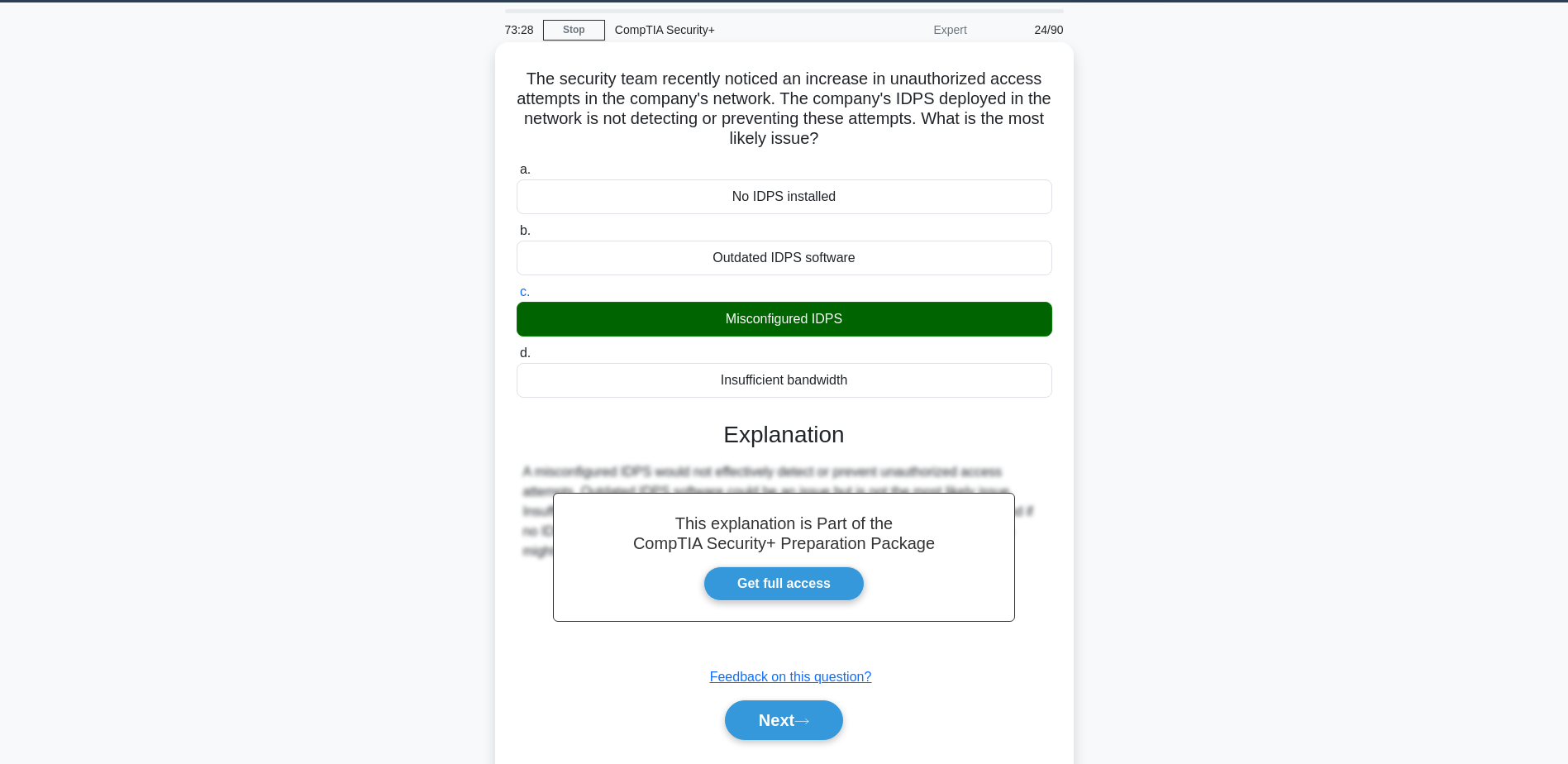
scroll to position [99, 0]
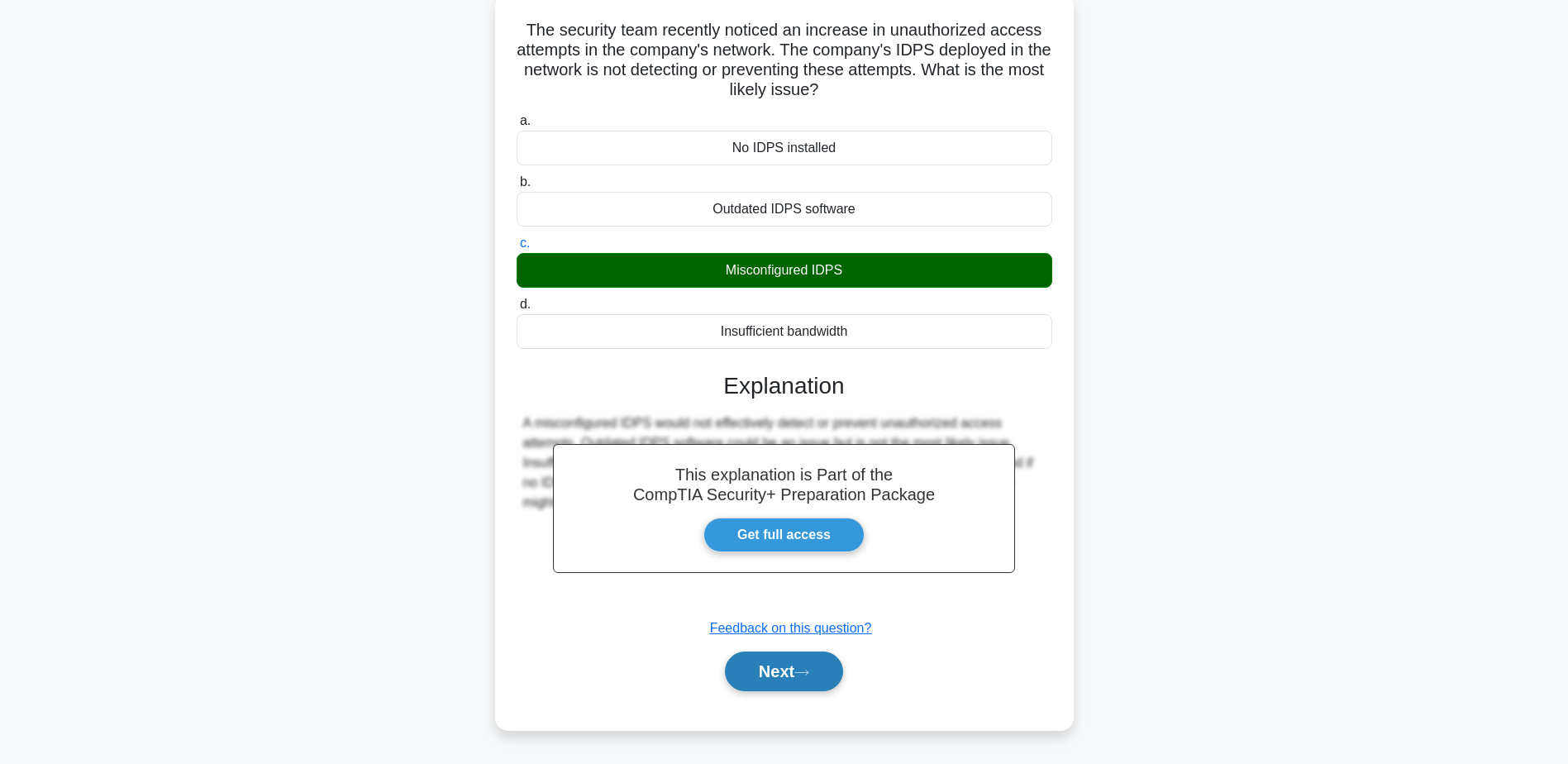
click at [803, 677] on icon at bounding box center [802, 673] width 15 height 9
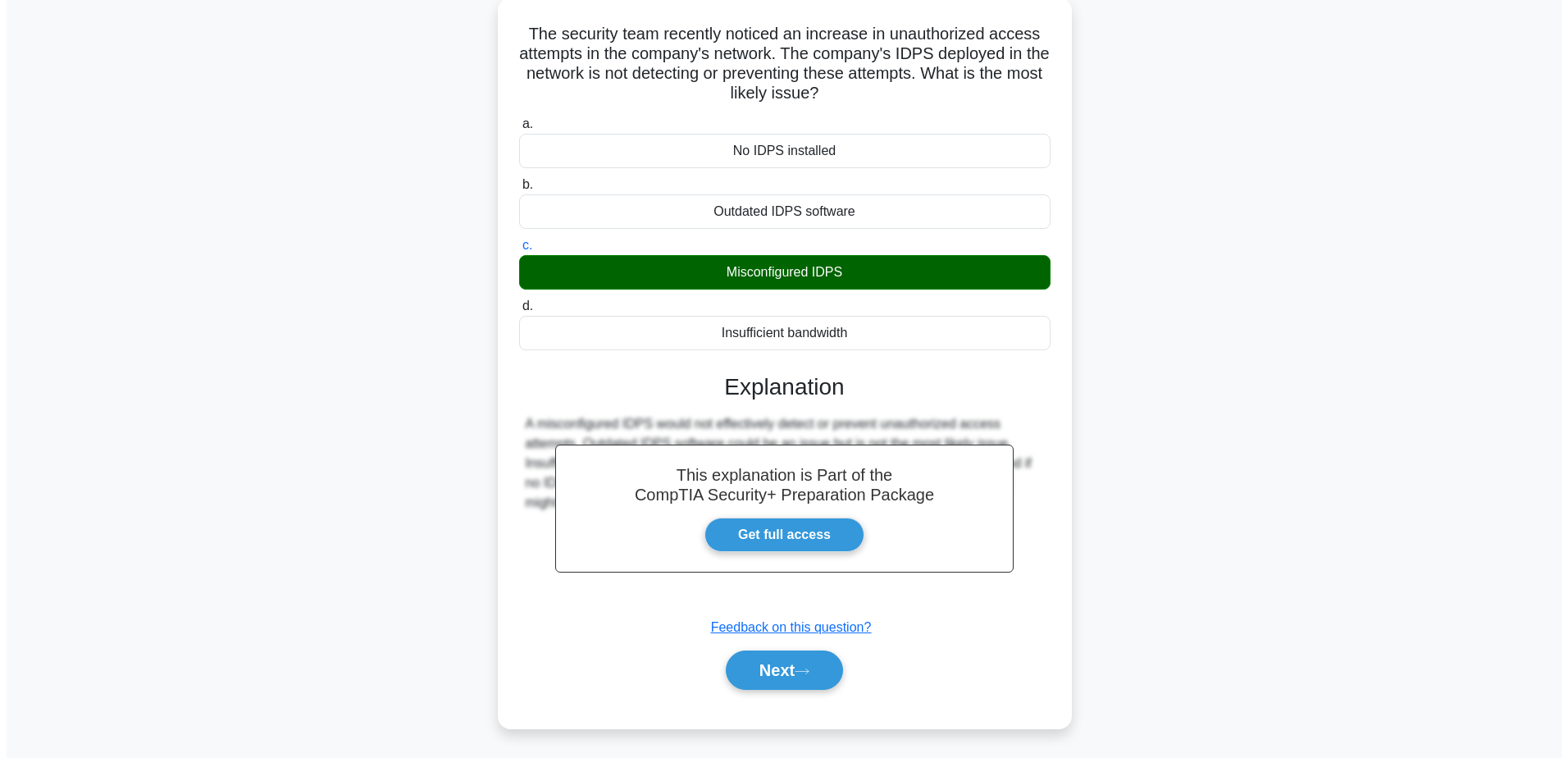
scroll to position [0, 0]
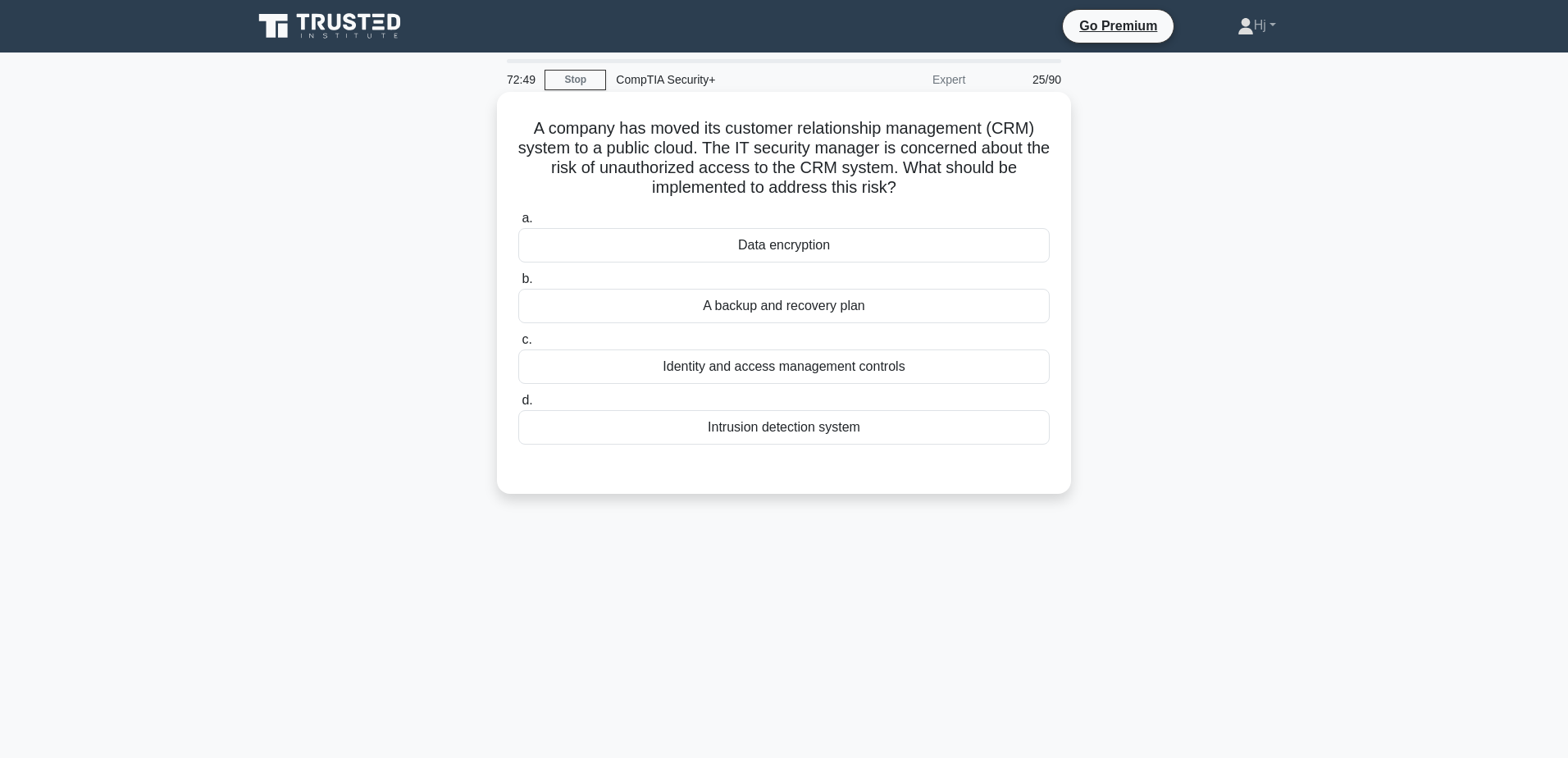
click at [753, 360] on div "Identity and access management controls" at bounding box center [784, 366] width 531 height 34
click at [518, 345] on input "c. Identity and access management controls" at bounding box center [518, 340] width 0 height 11
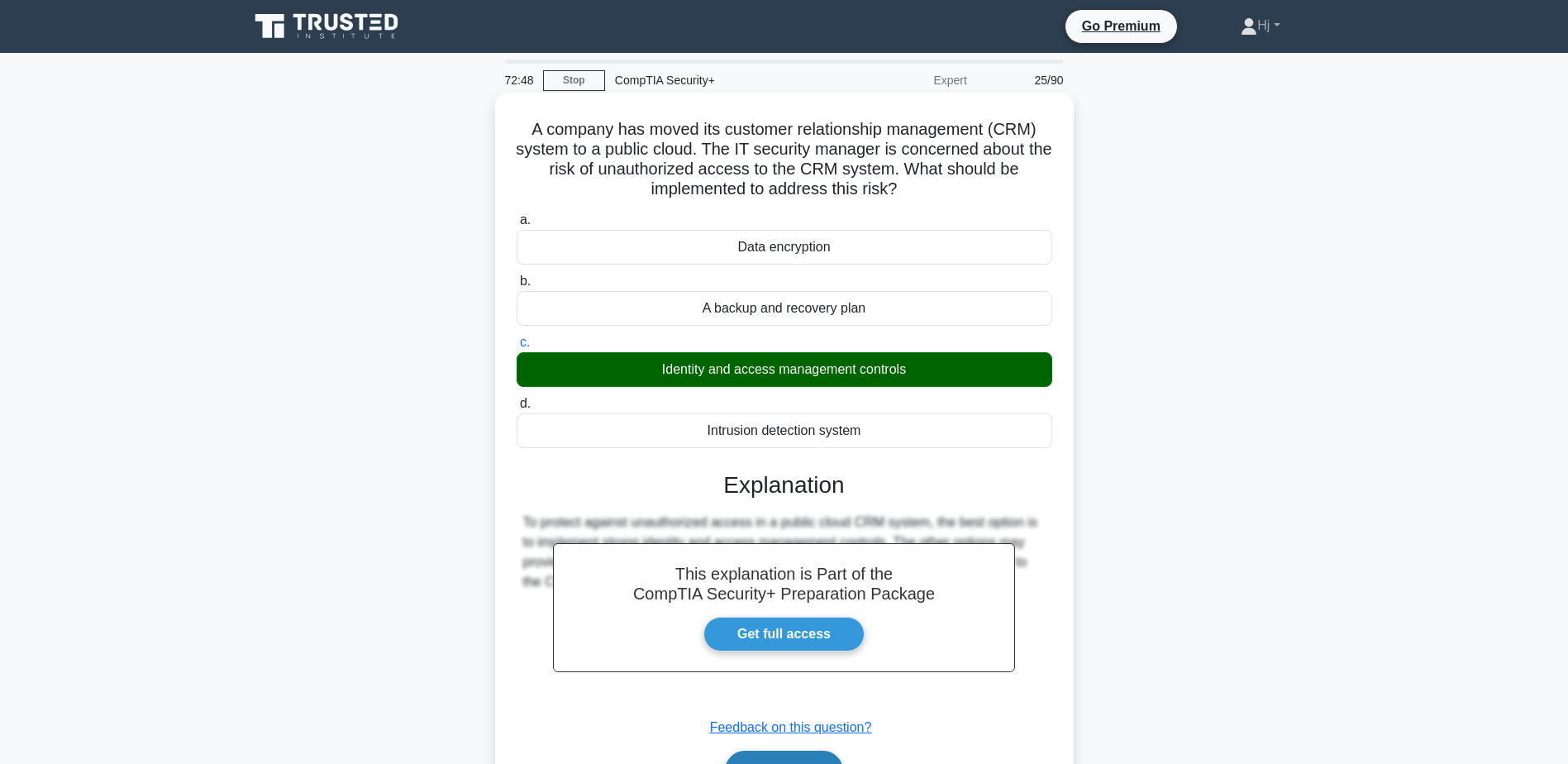
click at [782, 759] on button "Next" at bounding box center [784, 770] width 118 height 40
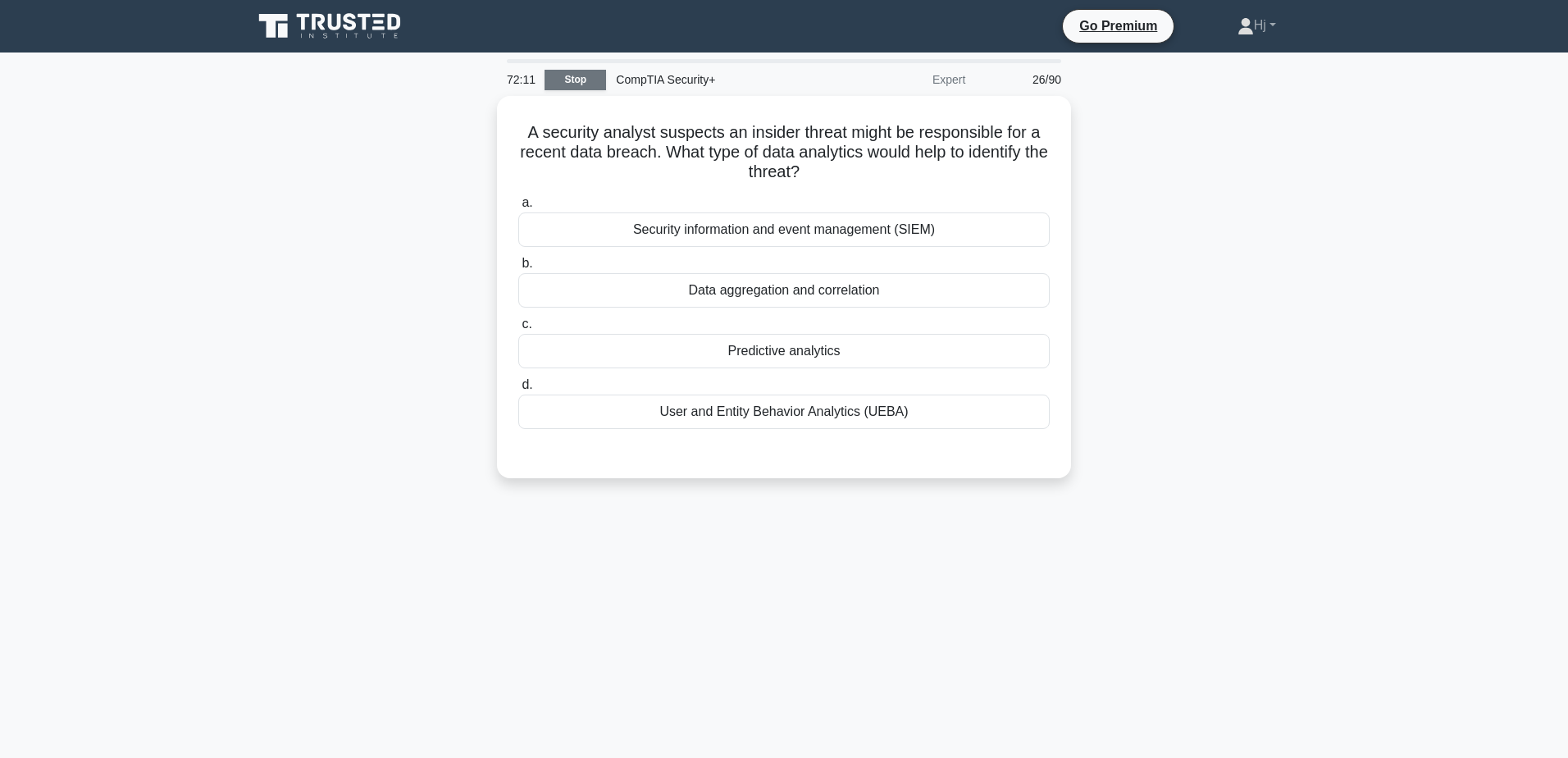
click at [579, 80] on link "Stop" at bounding box center [575, 80] width 61 height 20
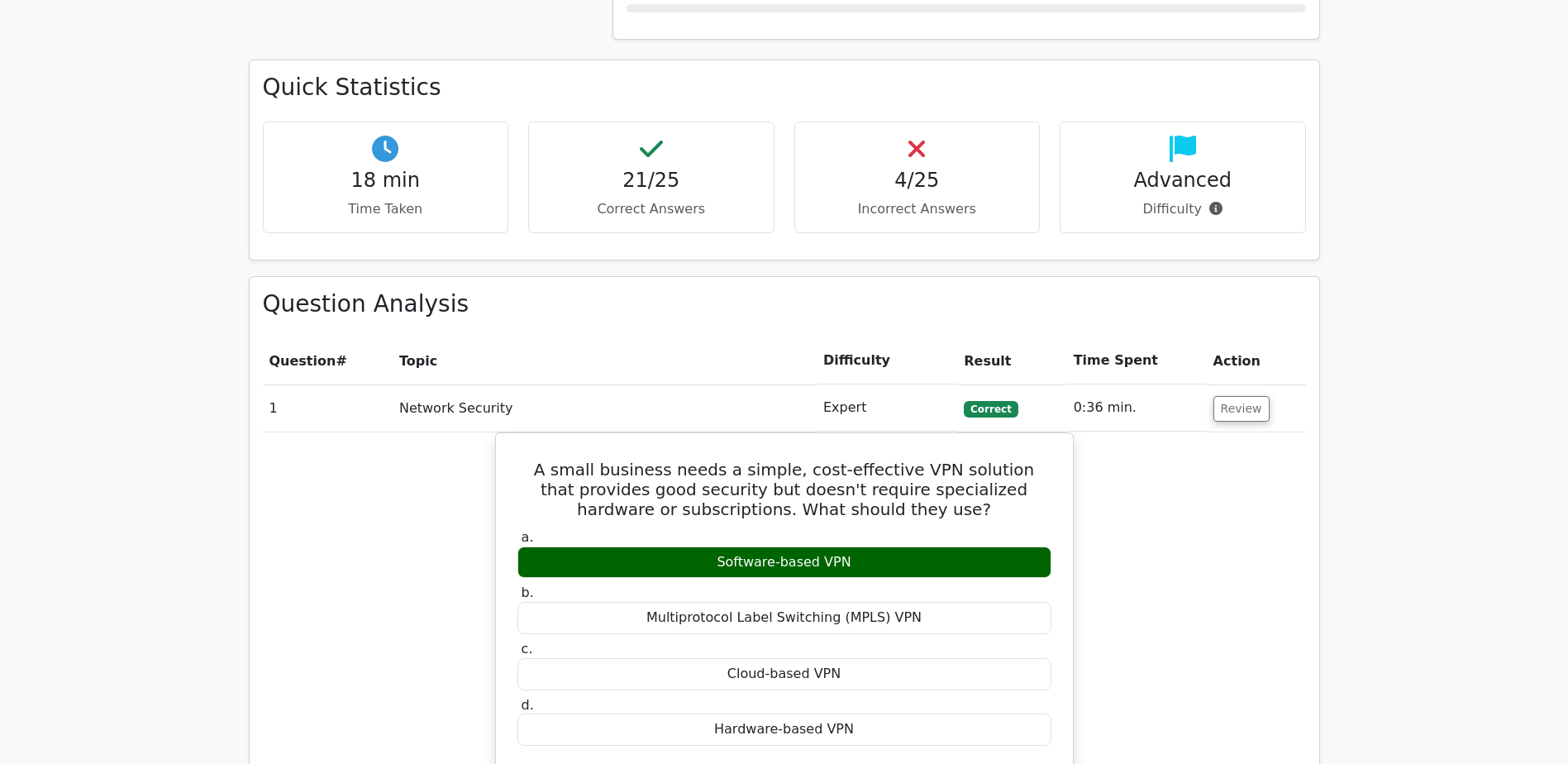
scroll to position [1293, 0]
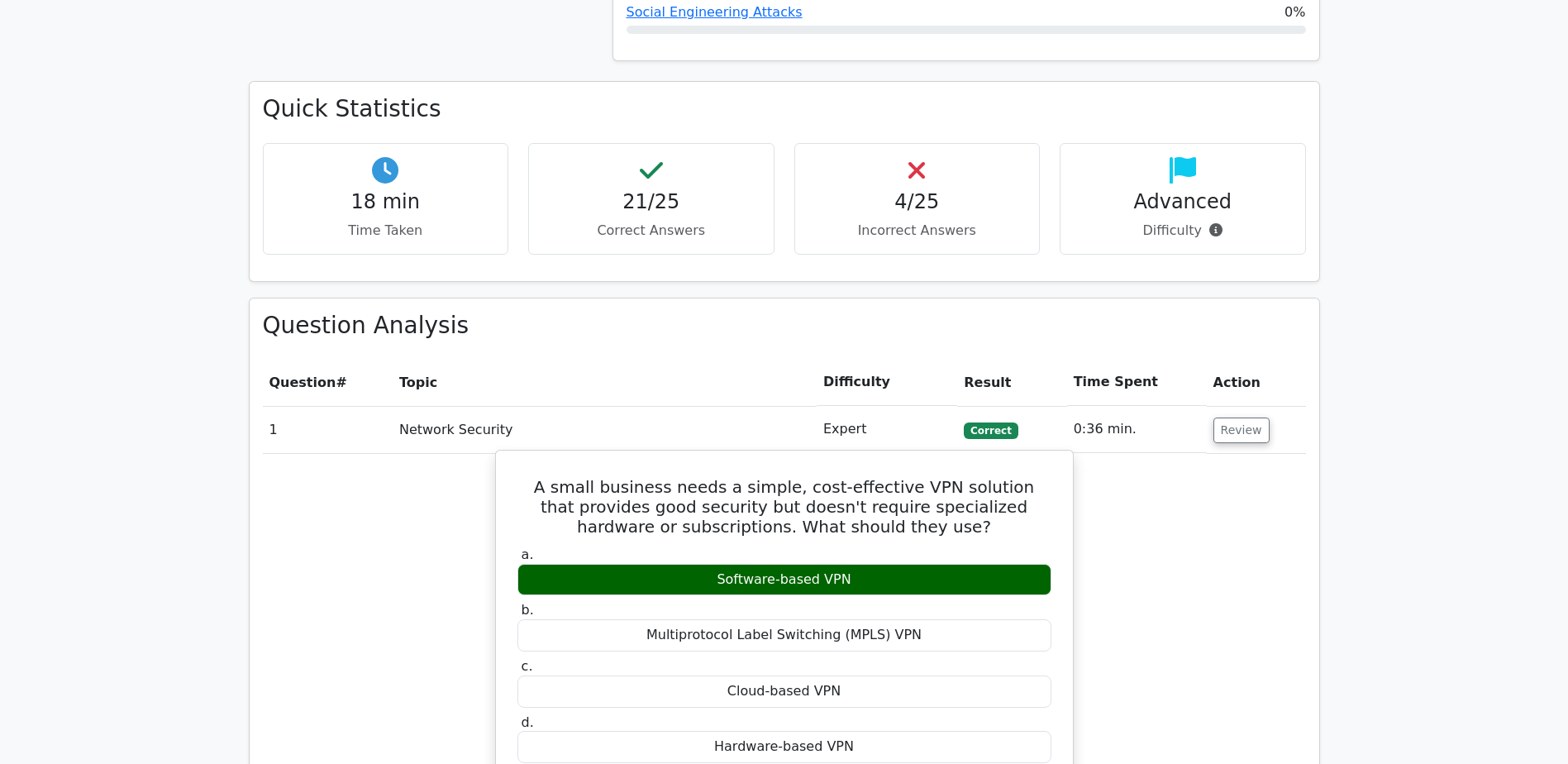
click at [809, 477] on h5 "A small business needs a simple, cost-effective VPN solution that provides good…" at bounding box center [784, 507] width 537 height 59
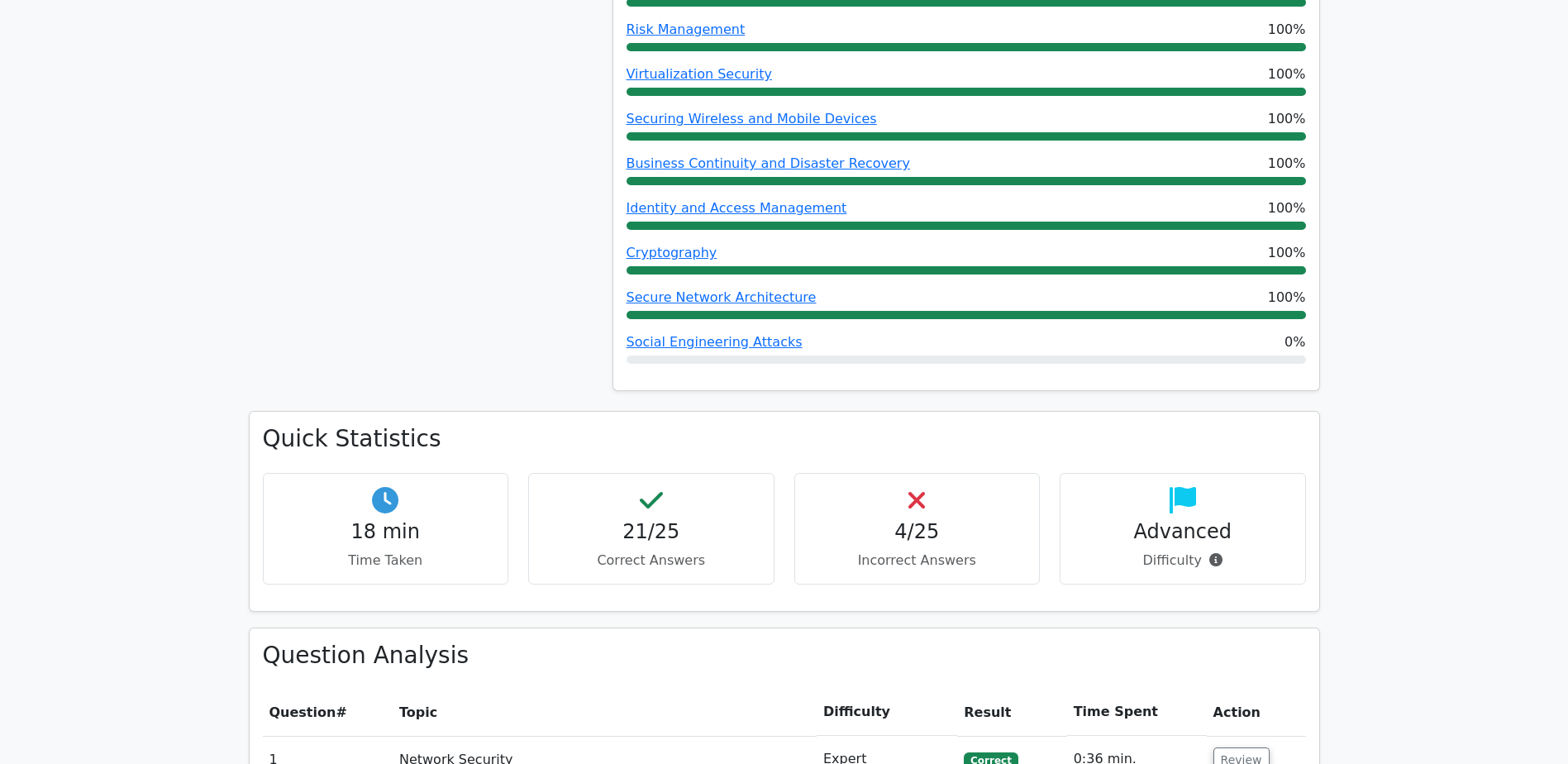
scroll to position [962, 0]
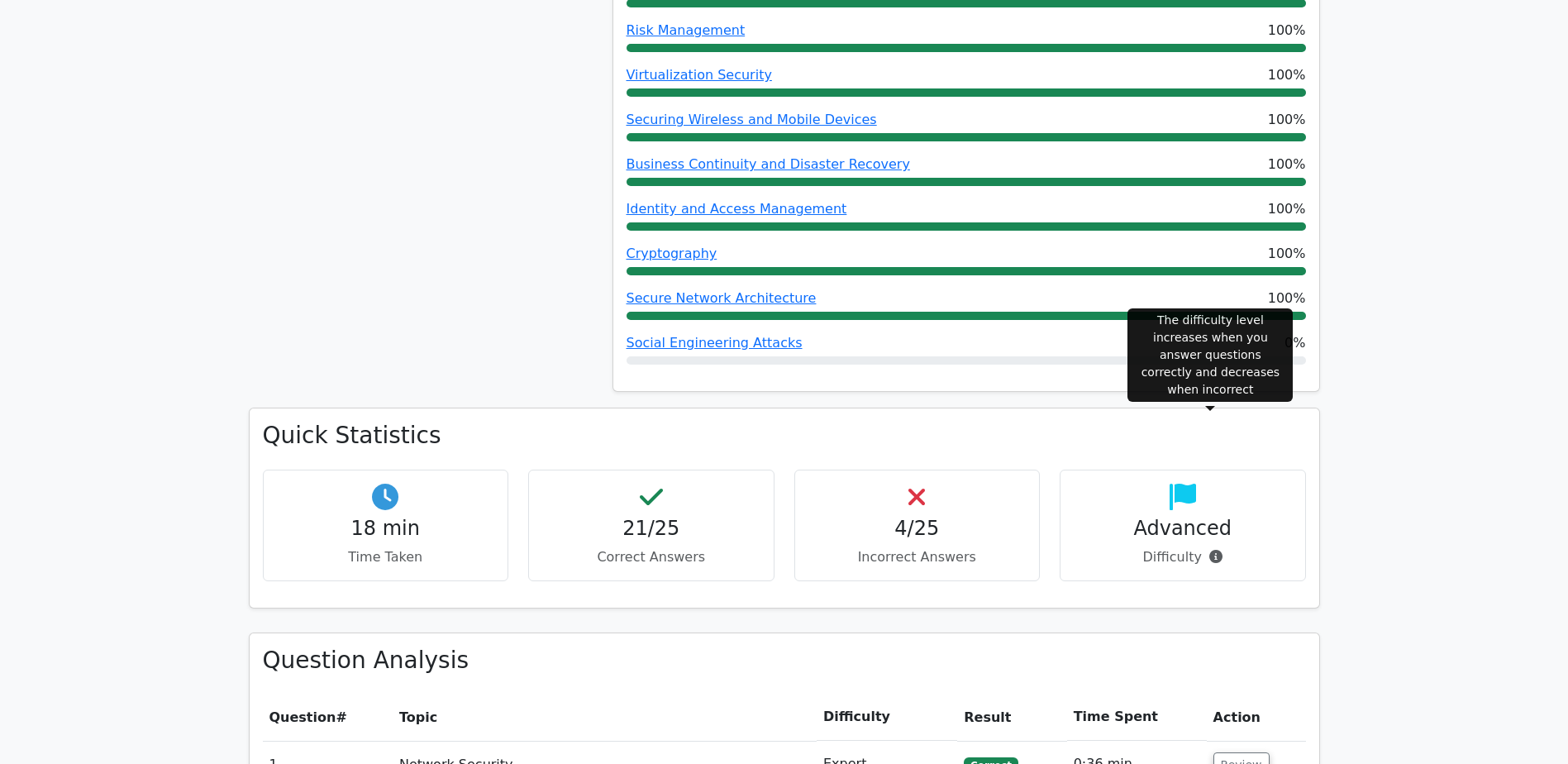
click at [1209, 550] on icon at bounding box center [1216, 557] width 14 height 14
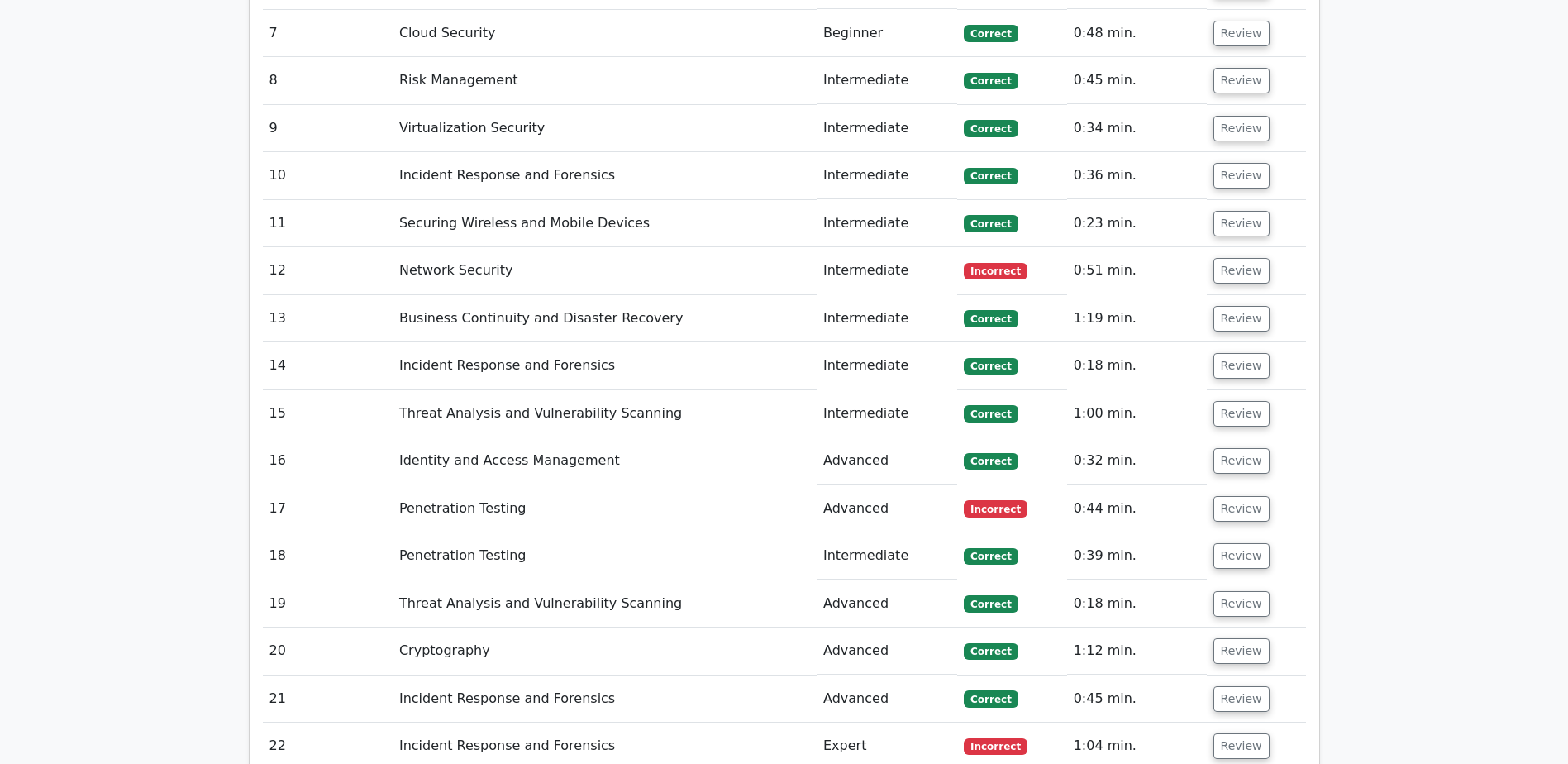
scroll to position [2946, 0]
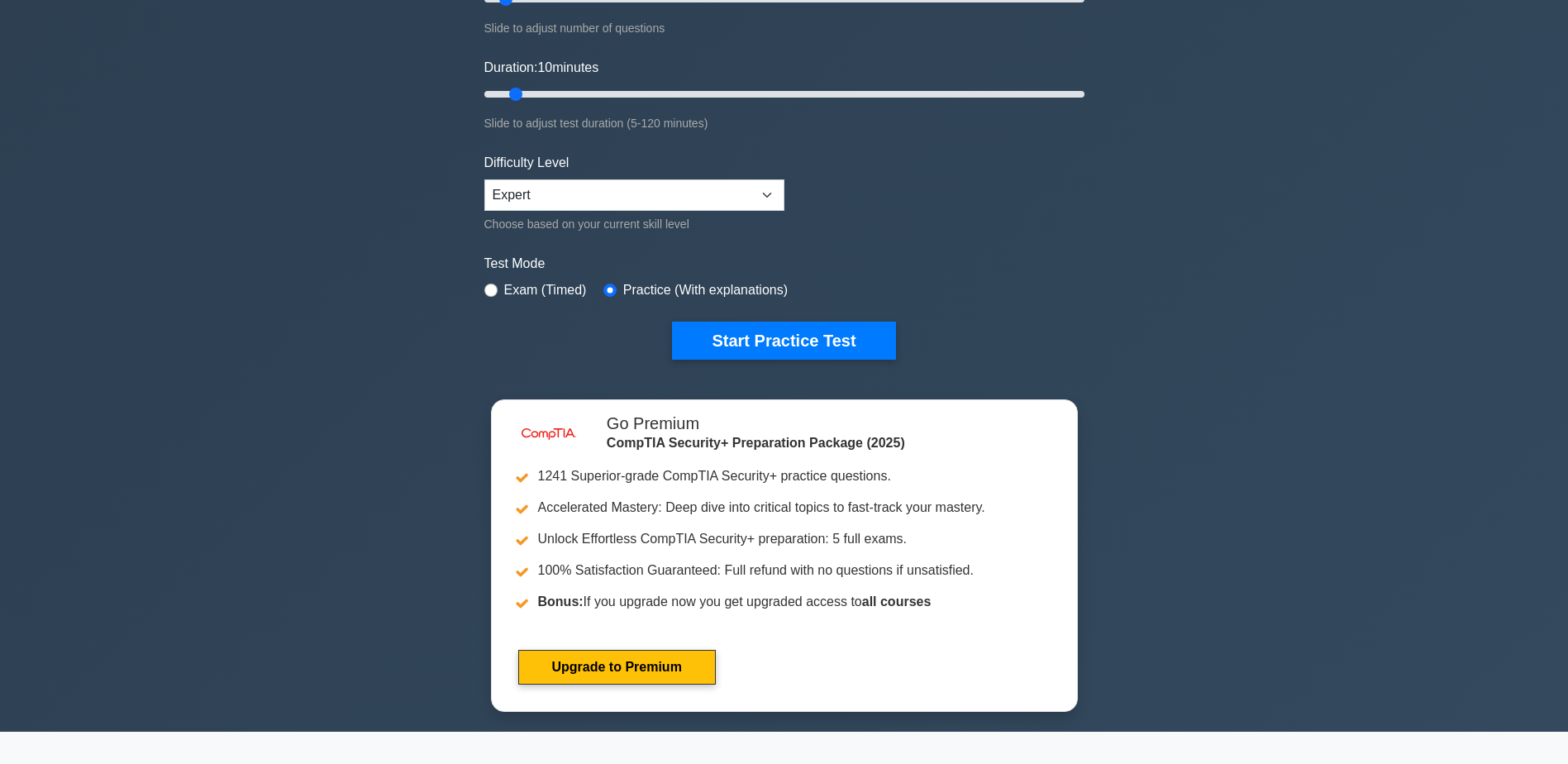
scroll to position [186, 0]
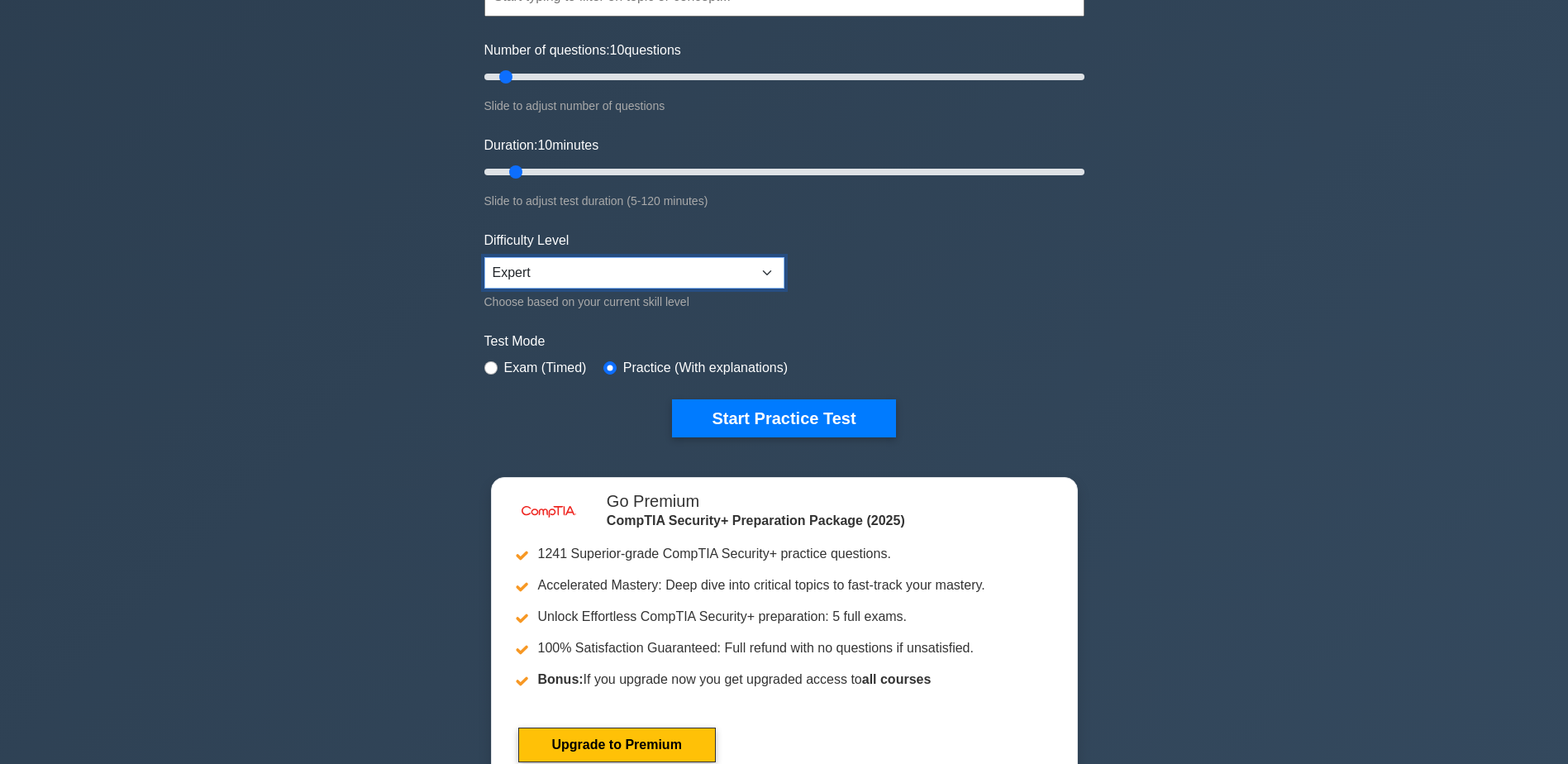
click at [593, 262] on select "Beginner Intermediate Expert" at bounding box center [634, 272] width 300 height 31
click at [485, 257] on select "Beginner Intermediate Expert" at bounding box center [634, 272] width 300 height 31
click at [496, 358] on div "Exam (Timed)" at bounding box center [535, 367] width 102 height 19
click at [485, 361] on input "radio" at bounding box center [491, 368] width 14 height 14
radio input "true"
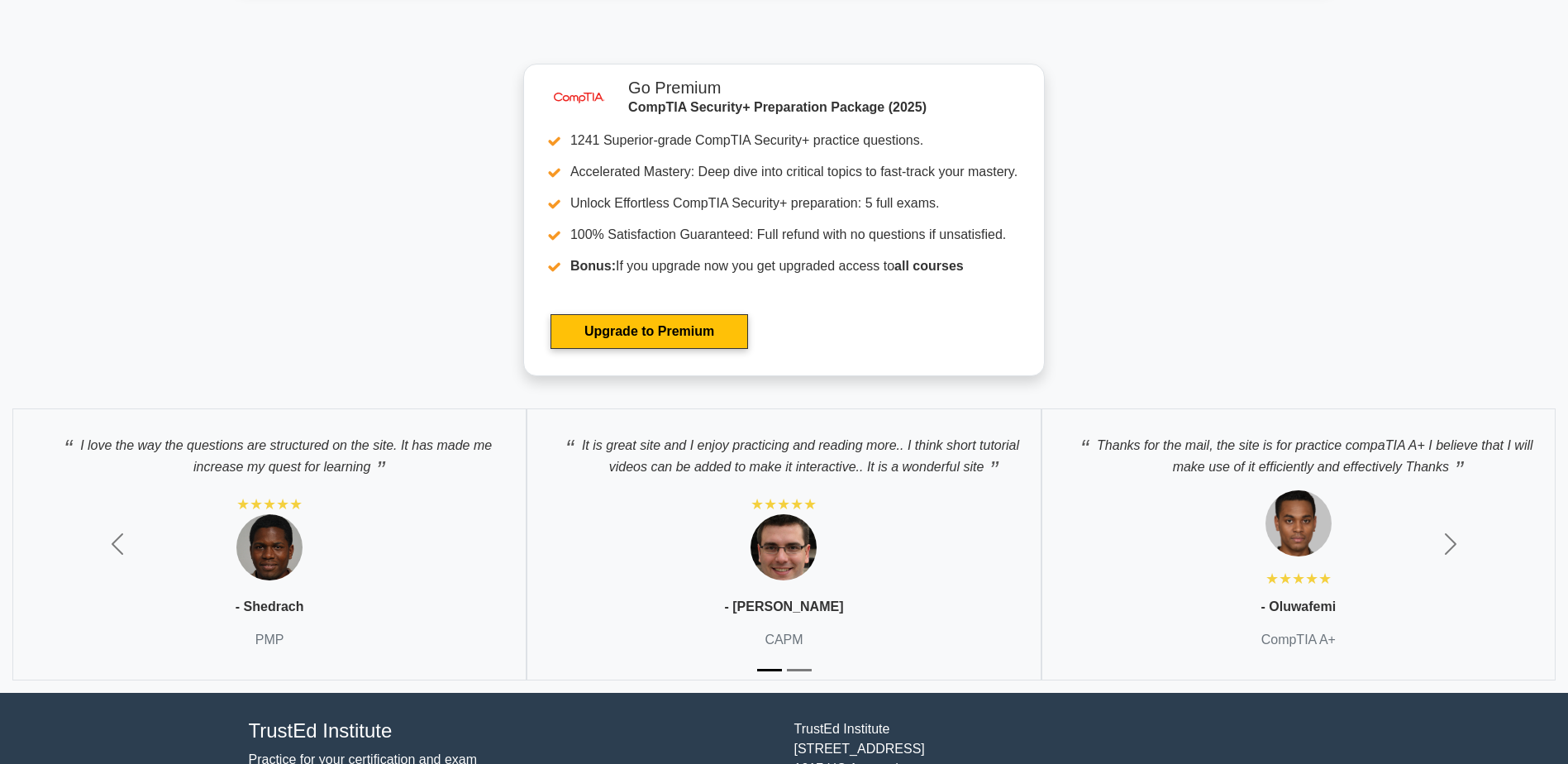
scroll to position [4965, 0]
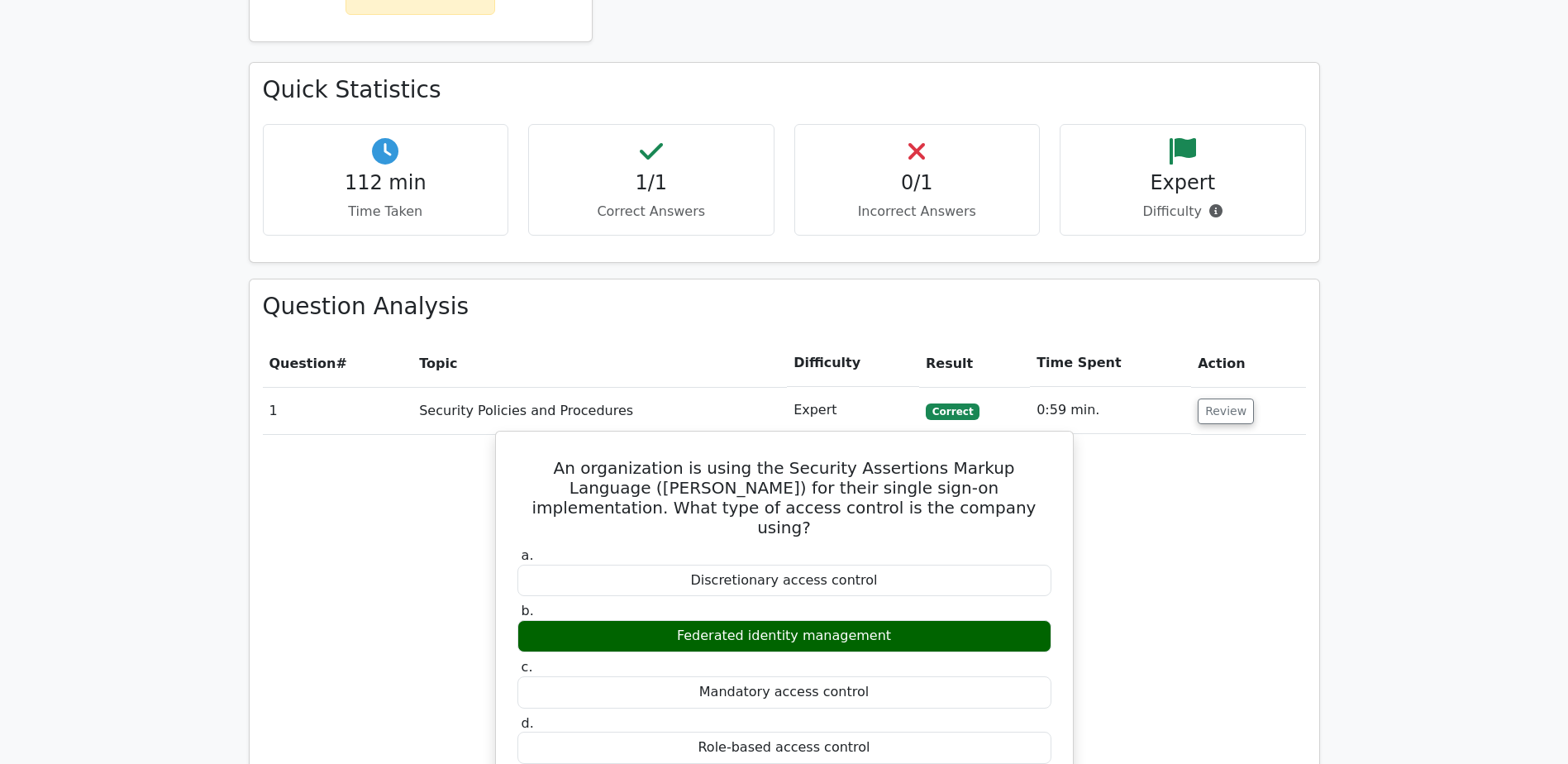
scroll to position [1406, 0]
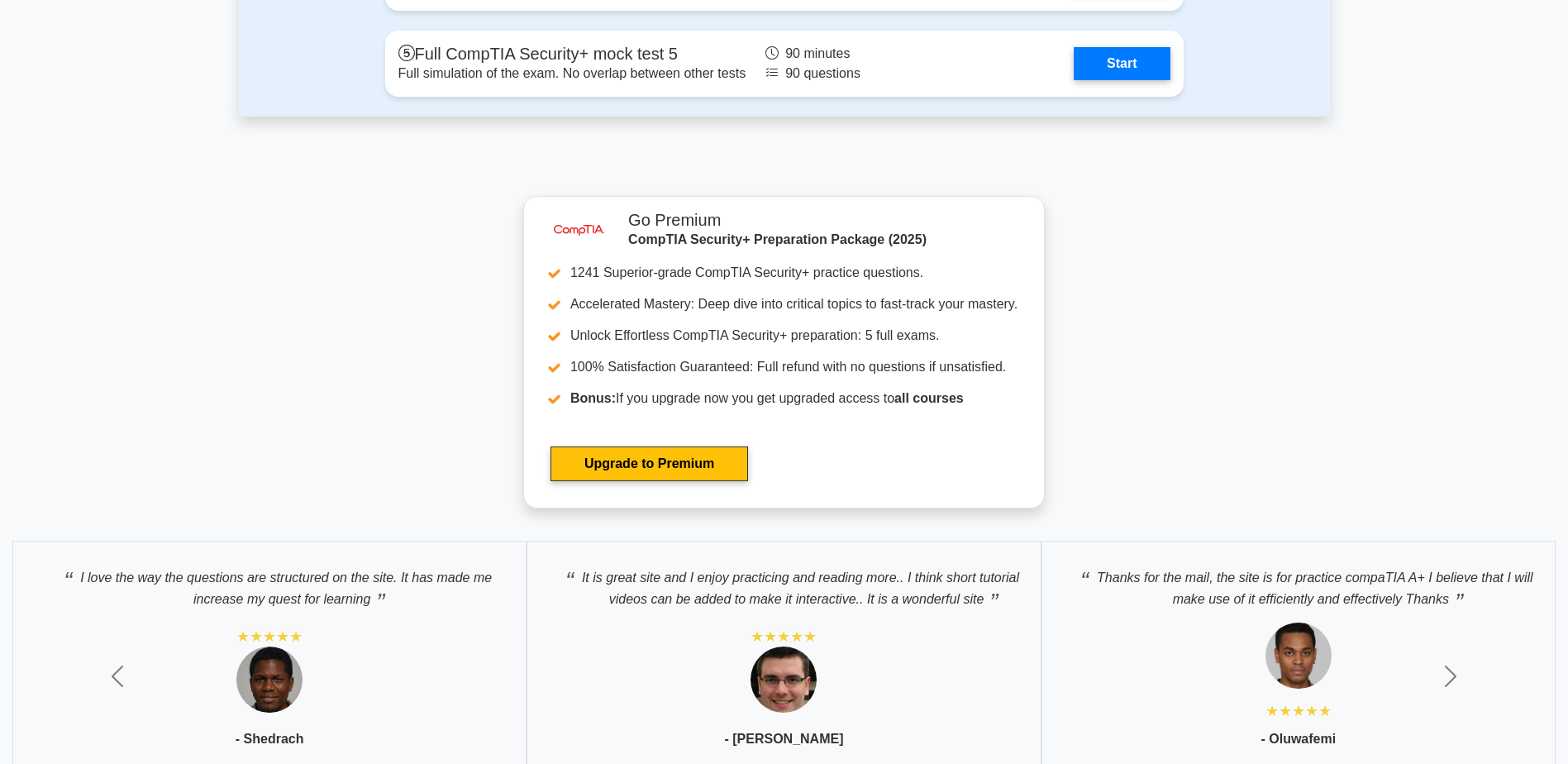
scroll to position [4713, 0]
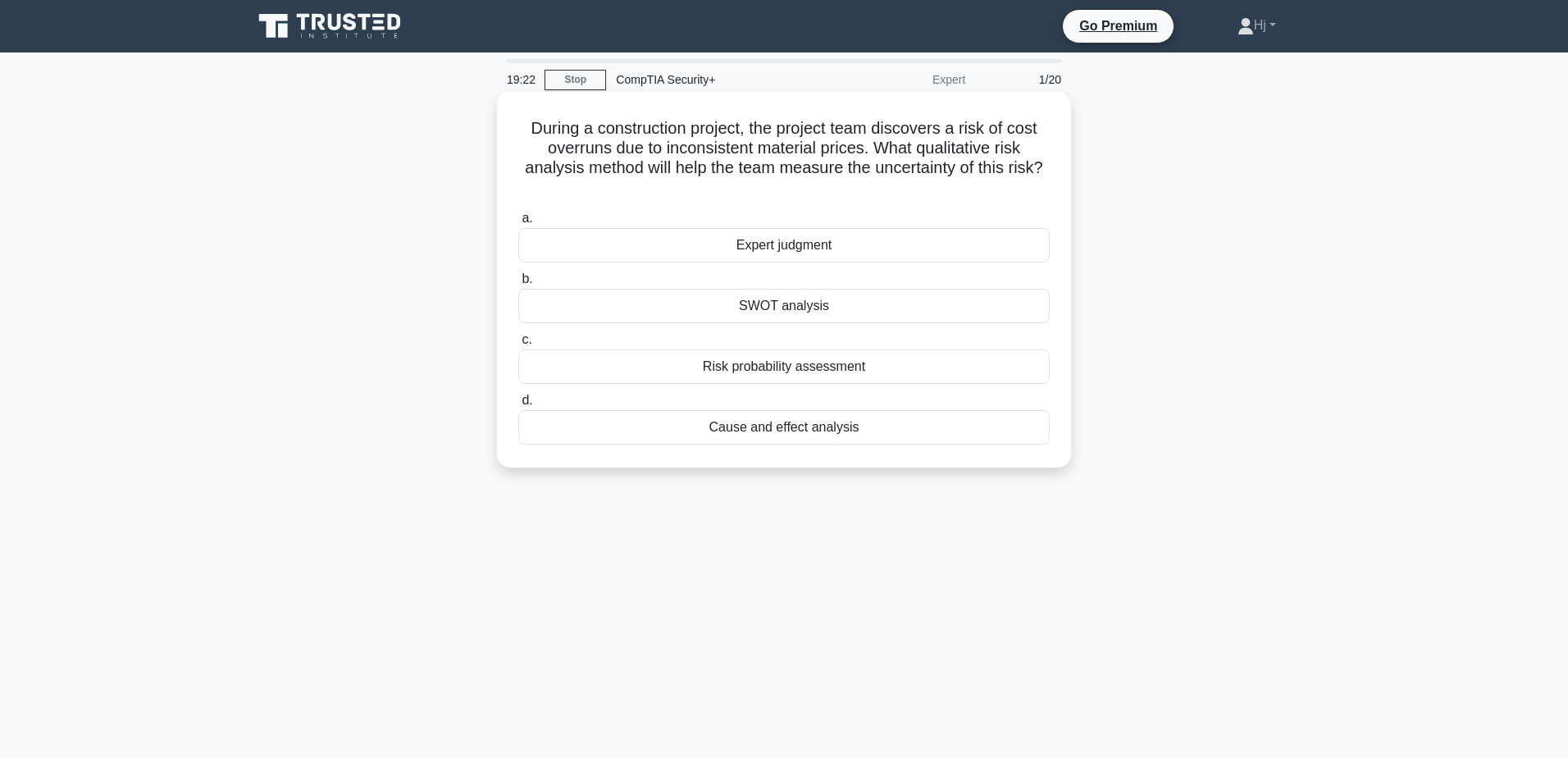
click at [777, 429] on div "Cause and effect analysis" at bounding box center [784, 427] width 531 height 34
click at [518, 406] on input "d. Cause and effect analysis" at bounding box center [518, 400] width 0 height 11
click at [779, 430] on div "Host hardening" at bounding box center [784, 427] width 531 height 34
click at [518, 406] on input "d. Host hardening" at bounding box center [518, 400] width 0 height 11
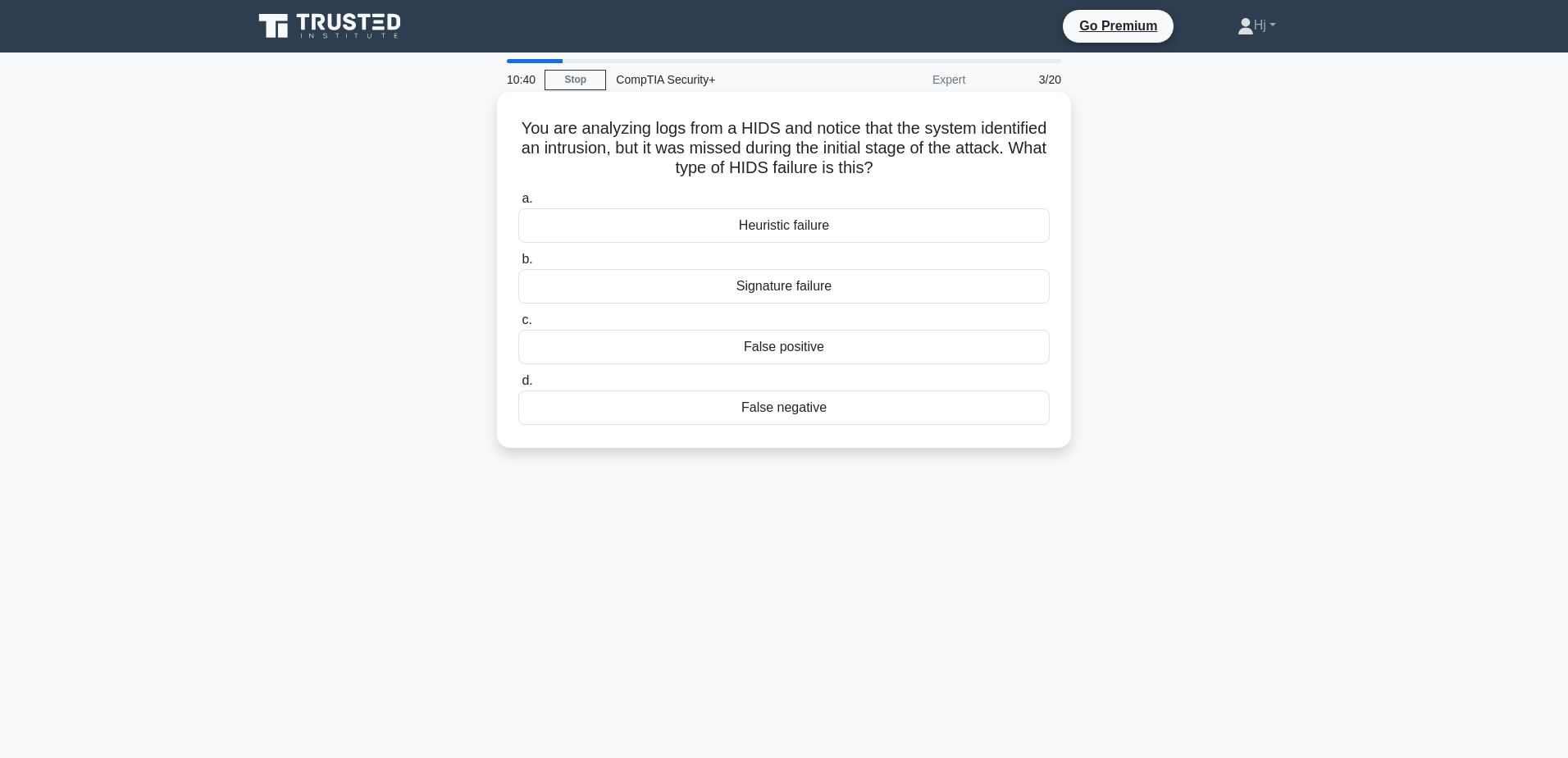
click at [847, 407] on div "False negative" at bounding box center [784, 407] width 531 height 34
click at [518, 386] on input "d. False negative" at bounding box center [518, 381] width 0 height 11
click at [795, 276] on div "Round-based cipher" at bounding box center [784, 286] width 531 height 34
click at [518, 265] on input "b. Round-based cipher" at bounding box center [518, 259] width 0 height 11
drag, startPoint x: 516, startPoint y: 120, endPoint x: 966, endPoint y: 438, distance: 551.0
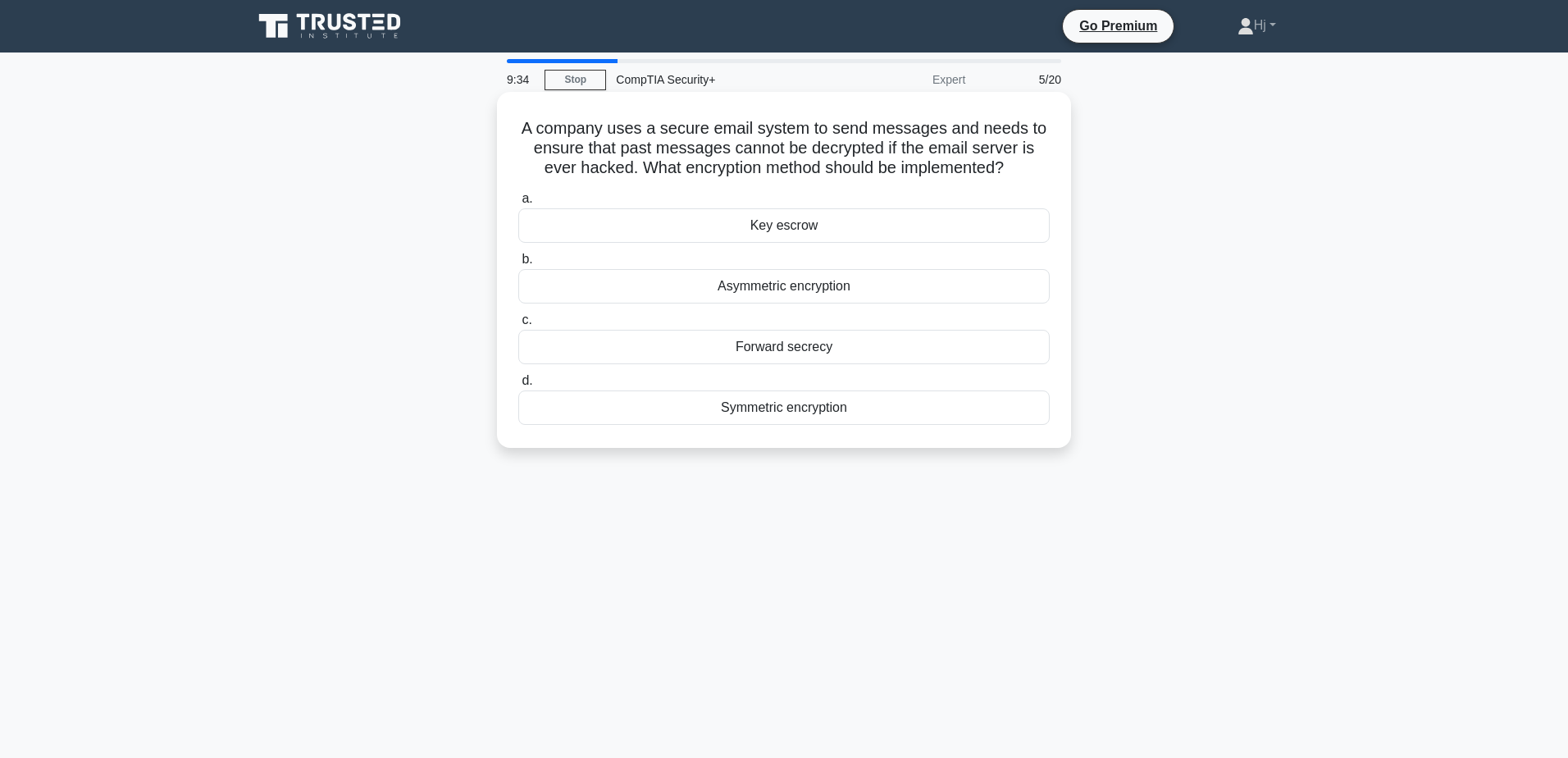
click at [966, 438] on div "A company uses a secure email system to send messages and needs to ensure that …" at bounding box center [784, 269] width 574 height 356
copy div "A company uses a secure email system to send messages and needs to ensure that …"
click at [767, 330] on div "Forward secrecy" at bounding box center [784, 347] width 531 height 34
click at [518, 326] on input "c. Forward secrecy" at bounding box center [518, 320] width 0 height 11
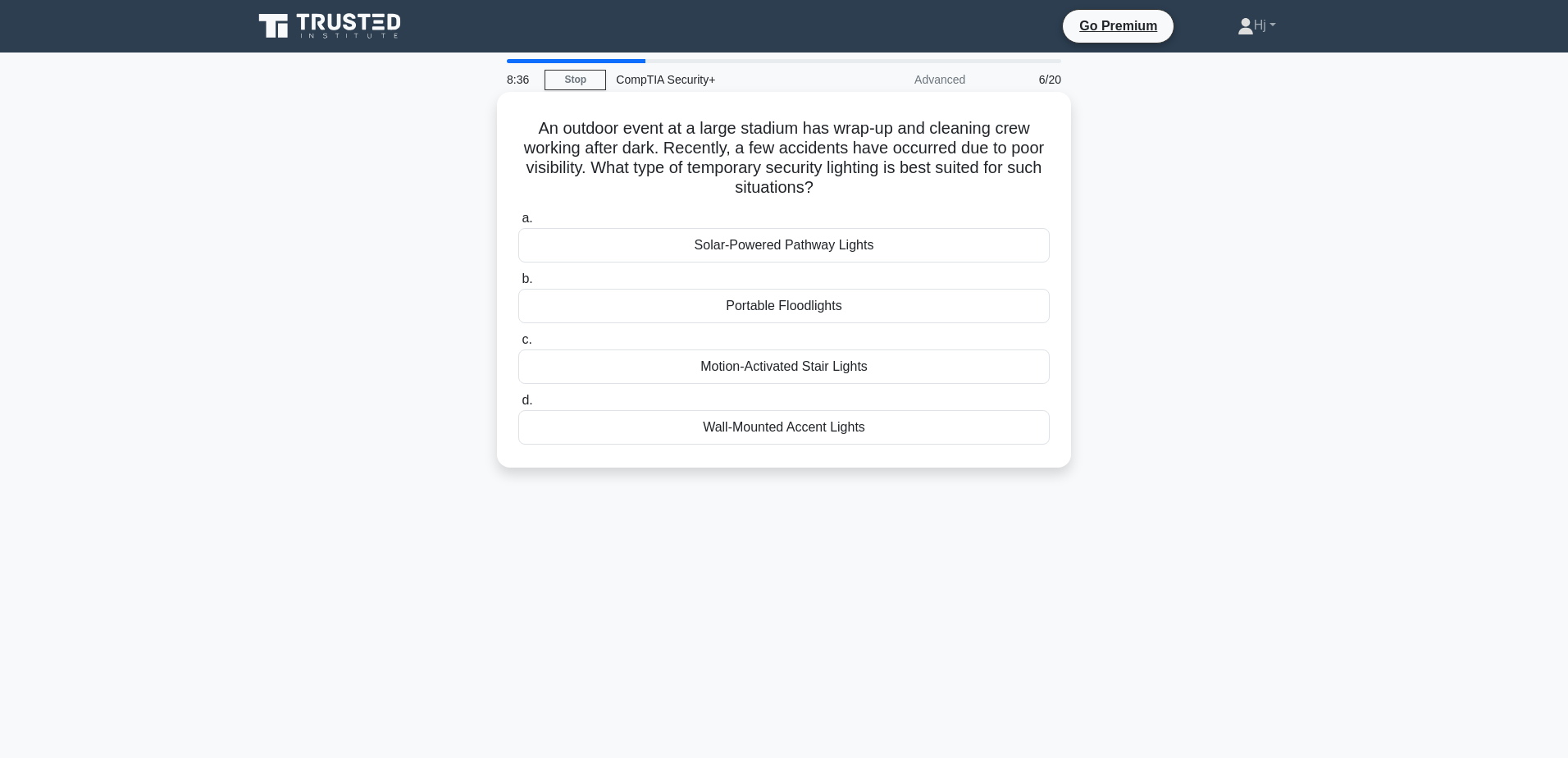
drag, startPoint x: 893, startPoint y: 432, endPoint x: 524, endPoint y: 126, distance: 479.4
click at [524, 126] on div "An outdoor event at a large stadium has wrap-up and cleaning crew working after…" at bounding box center [784, 280] width 561 height 363
copy div "An outdoor event at a large stadium has wrap-up and cleaning crew working after…"
click at [816, 413] on div "Wall-Mounted Accent Lights" at bounding box center [784, 427] width 531 height 34
click at [518, 406] on input "d. Wall-Mounted Accent Lights" at bounding box center [518, 400] width 0 height 11
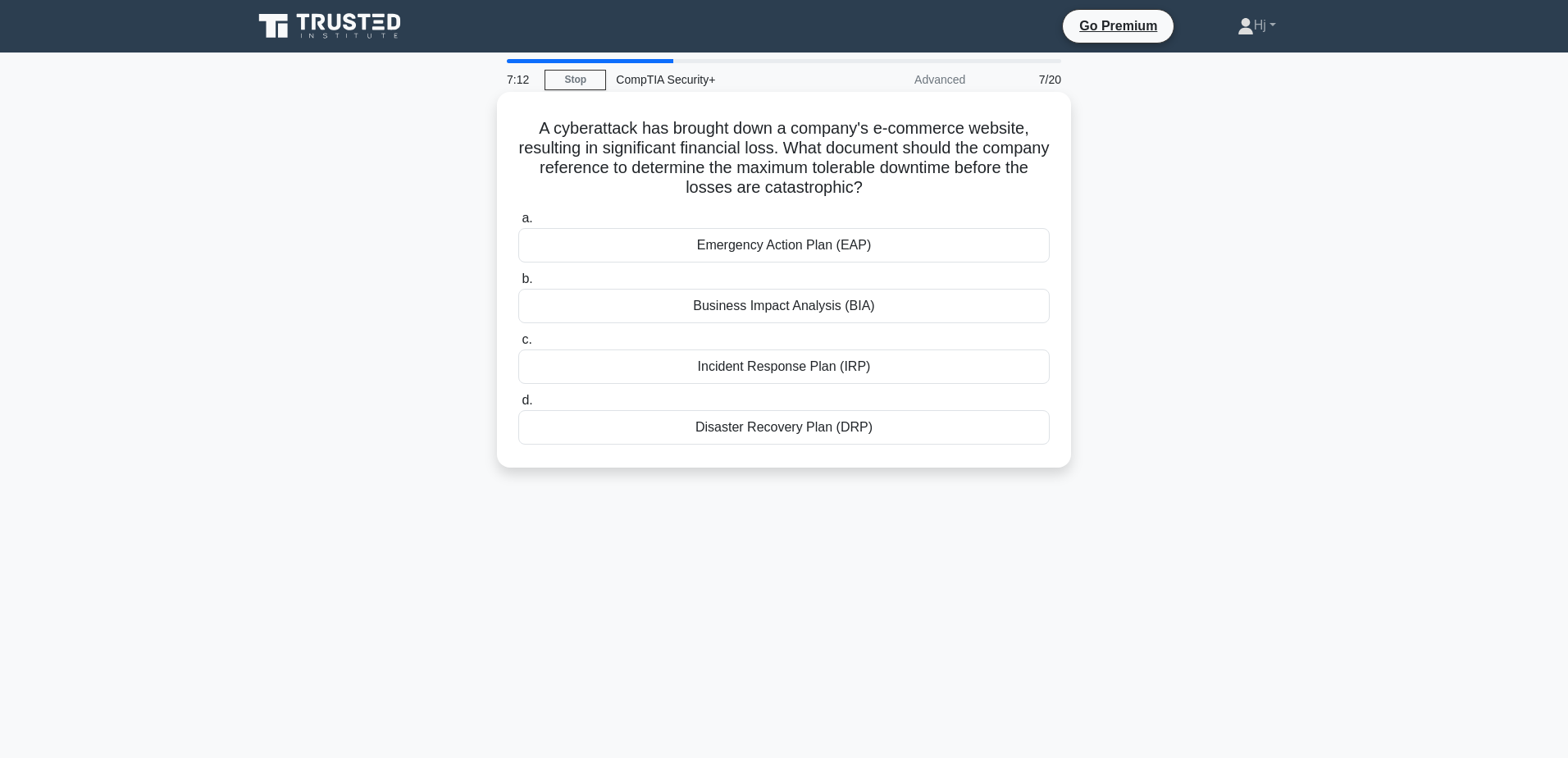
drag, startPoint x: 526, startPoint y: 113, endPoint x: 940, endPoint y: 458, distance: 538.9
click at [940, 458] on div "A cyberattack has brought down a company's e-commerce website, resulting in sig…" at bounding box center [784, 280] width 574 height 376
copy div "A cyberattack has brought down a company's e-commerce website, resulting in sig…"
click at [806, 299] on div "Business Impact Analysis (BIA)" at bounding box center [784, 306] width 531 height 34
click at [518, 285] on input "b. Business Impact Analysis (BIA)" at bounding box center [518, 279] width 0 height 11
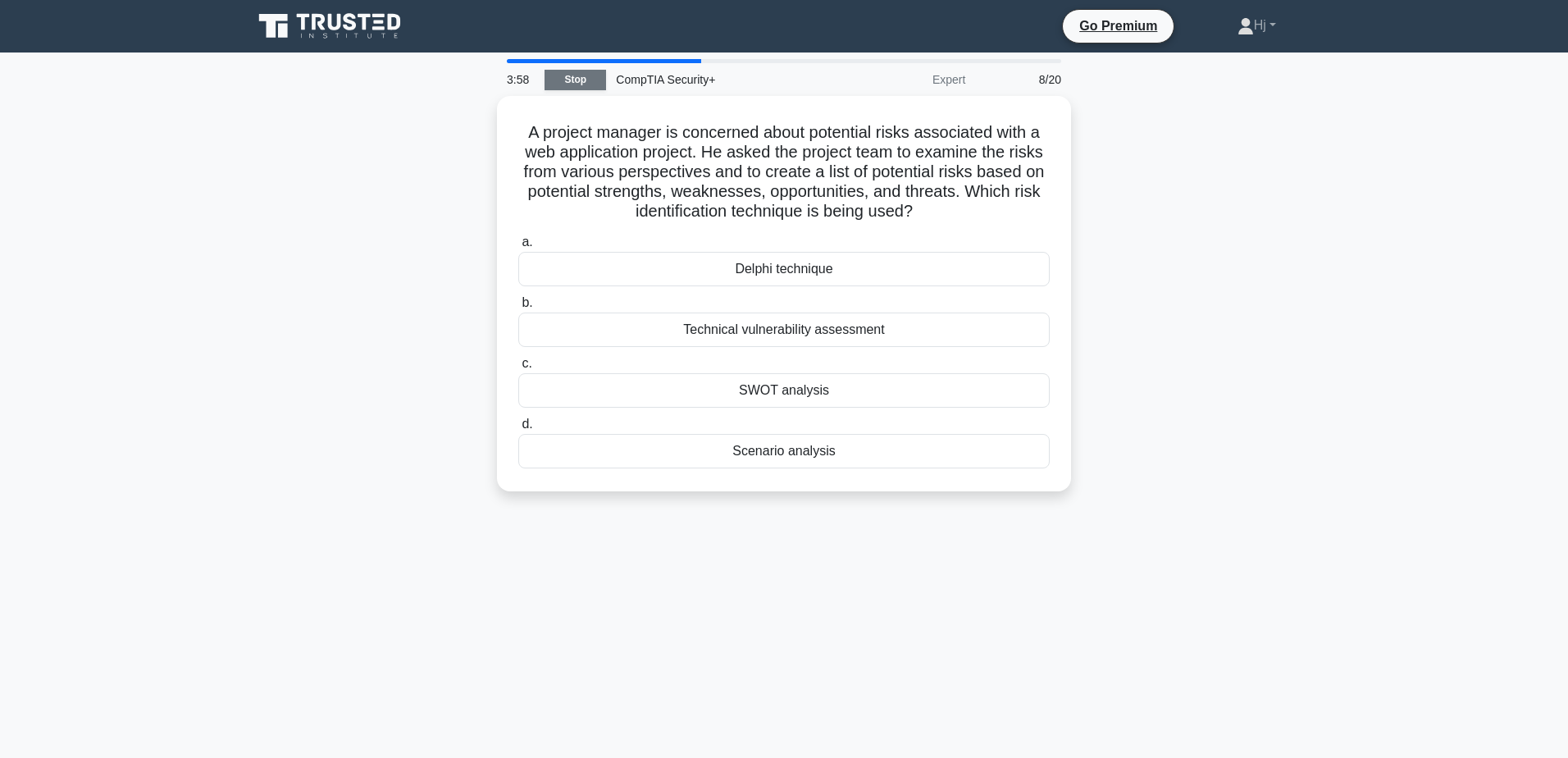
click at [602, 79] on link "Stop" at bounding box center [575, 80] width 61 height 20
click at [1246, 41] on ul "Go Premium Hj Profile Settings" at bounding box center [1189, 26] width 253 height 34
click at [1266, 31] on link "Hj" at bounding box center [1257, 25] width 117 height 33
click at [1242, 64] on link "Profile" at bounding box center [1263, 64] width 129 height 26
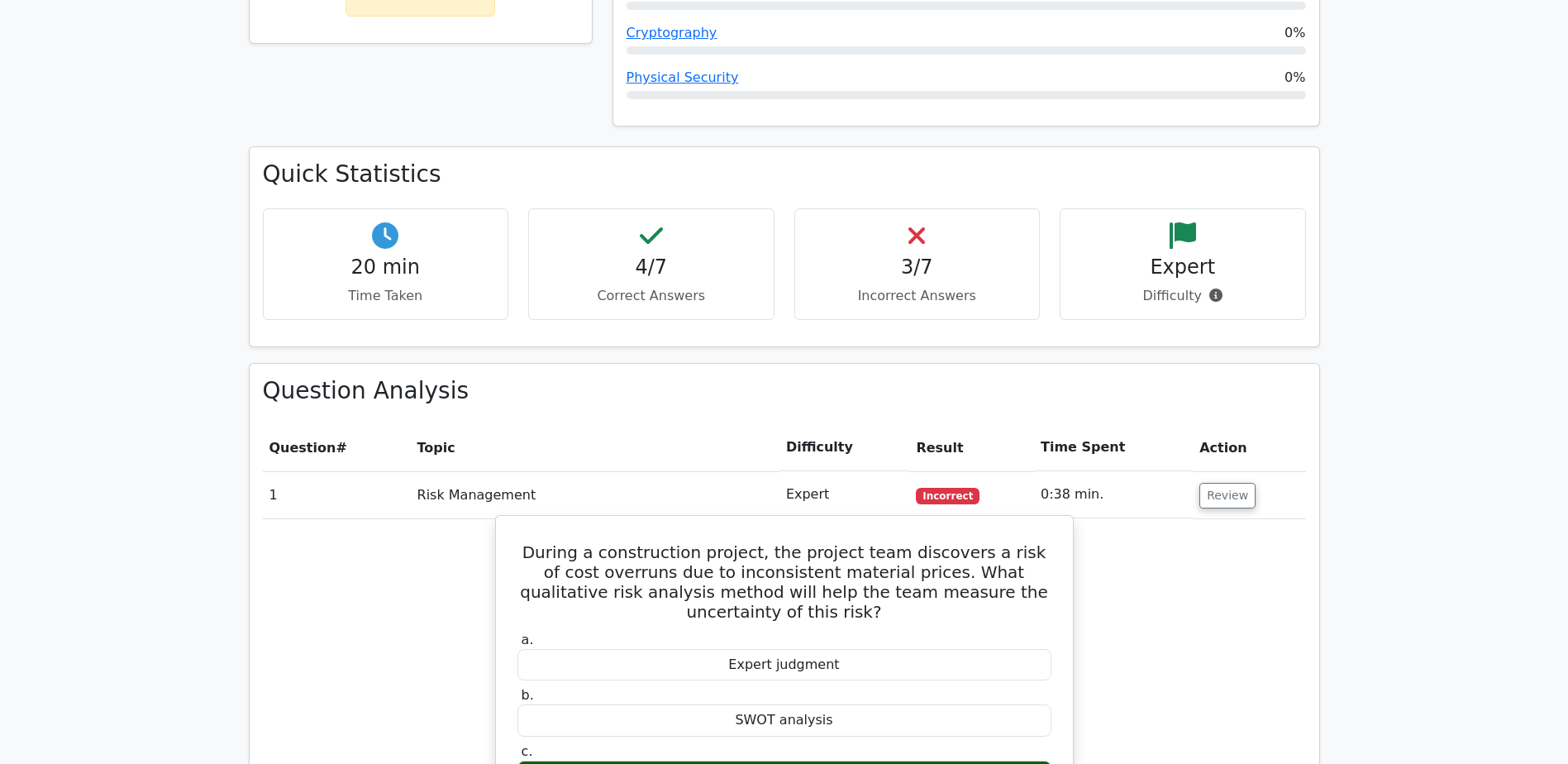
scroll to position [992, 0]
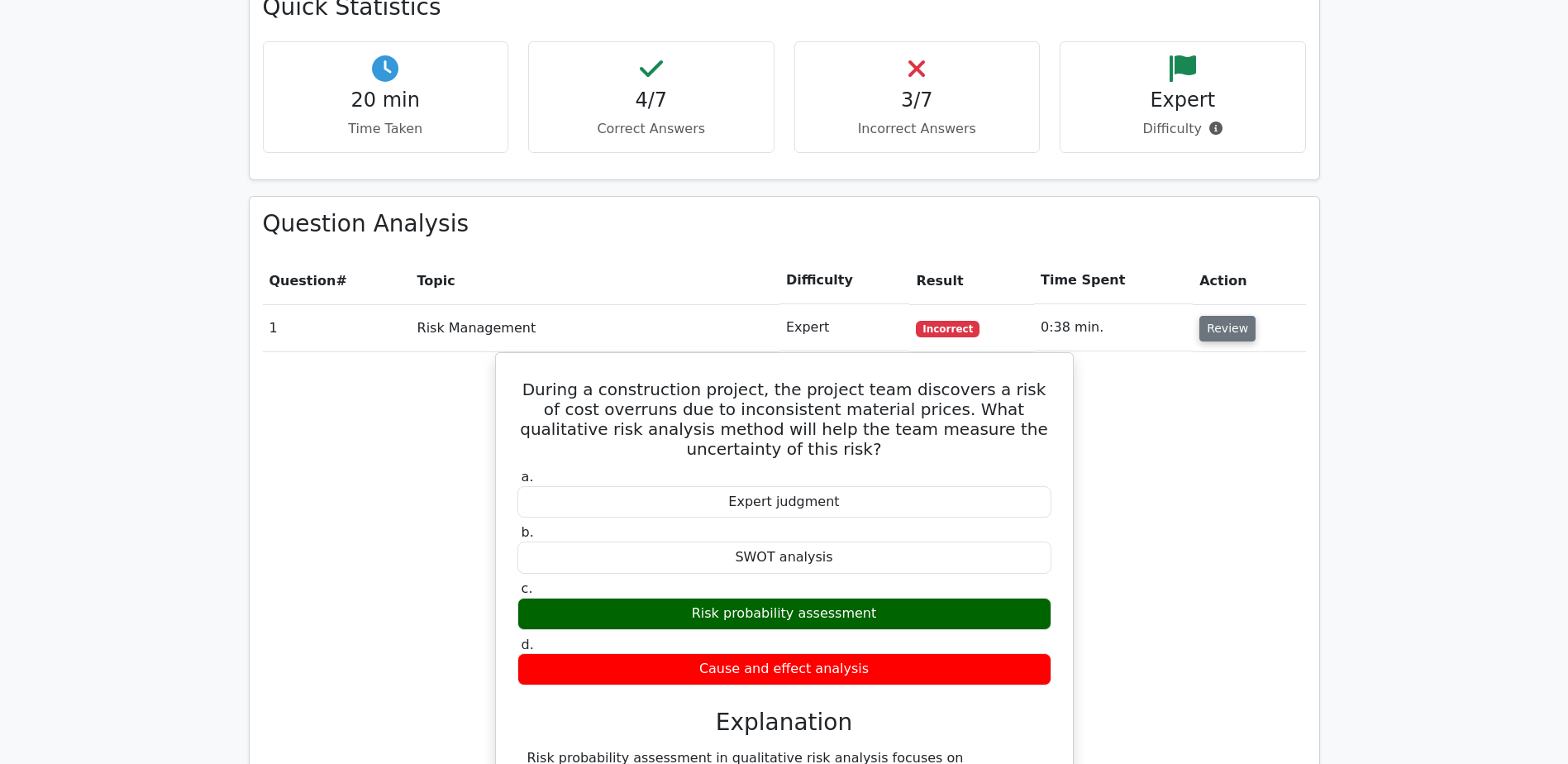
click at [1217, 316] on button "Review" at bounding box center [1227, 328] width 56 height 25
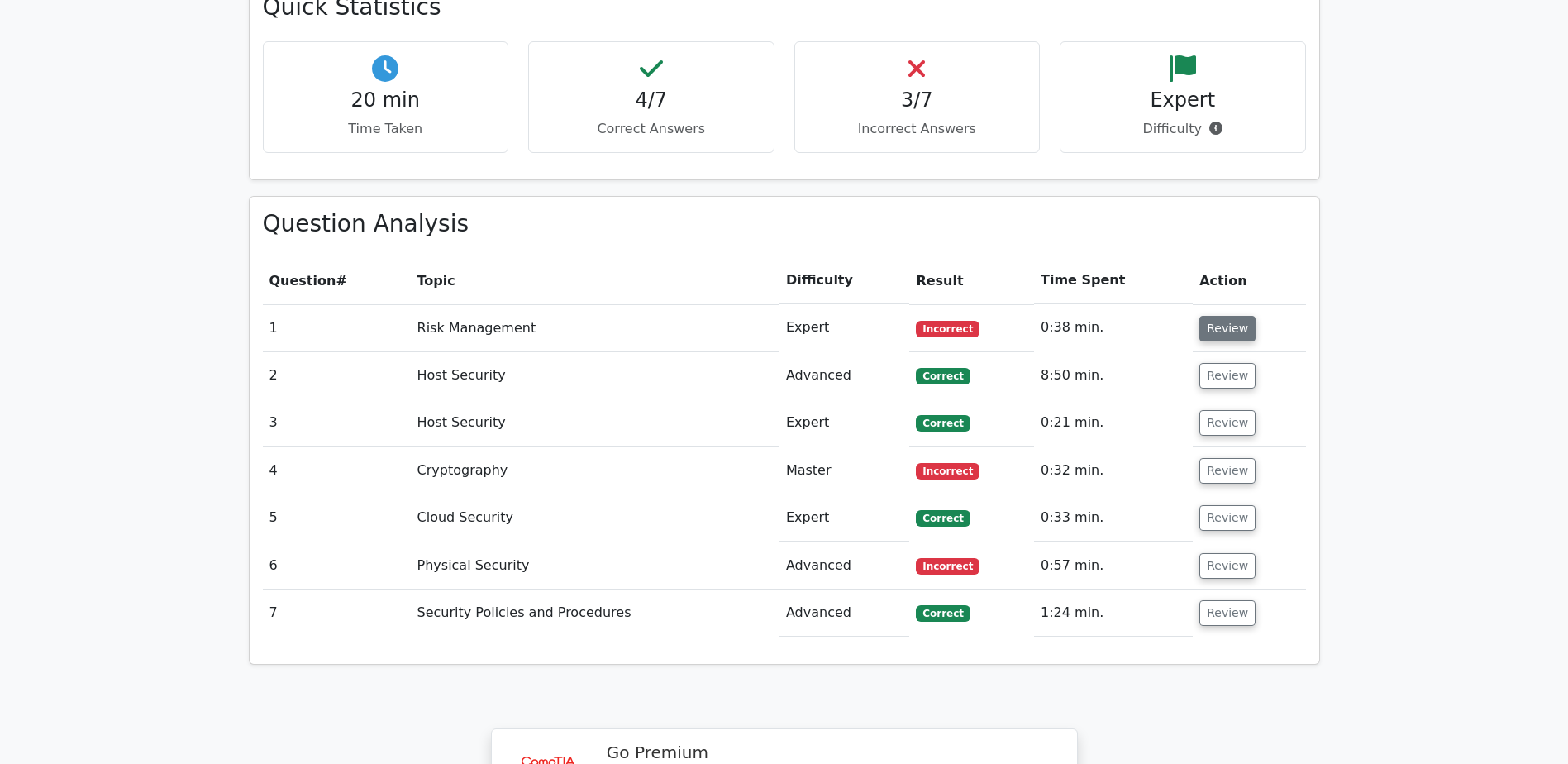
click at [1227, 316] on button "Review" at bounding box center [1227, 328] width 56 height 25
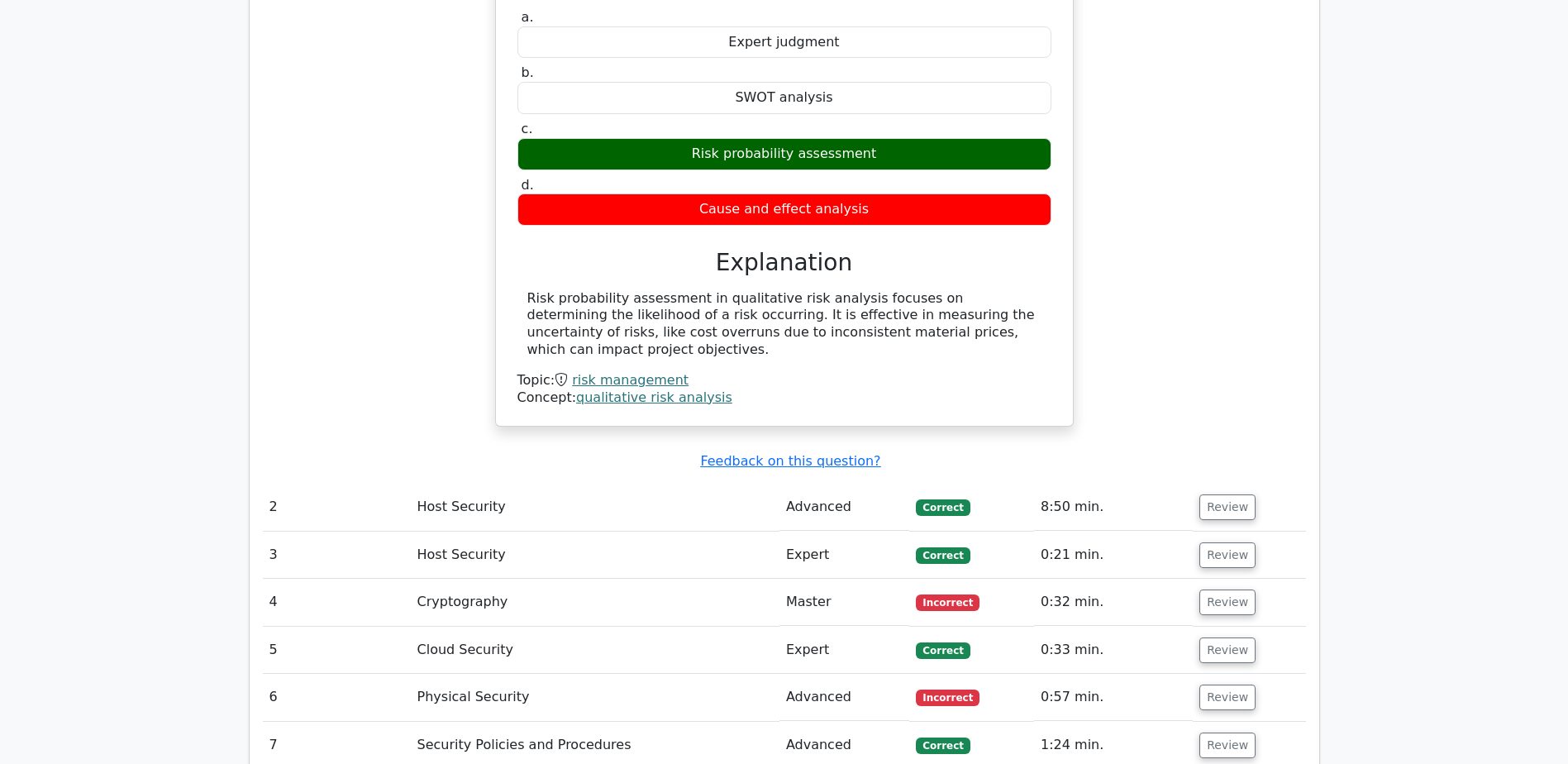
scroll to position [1488, 0]
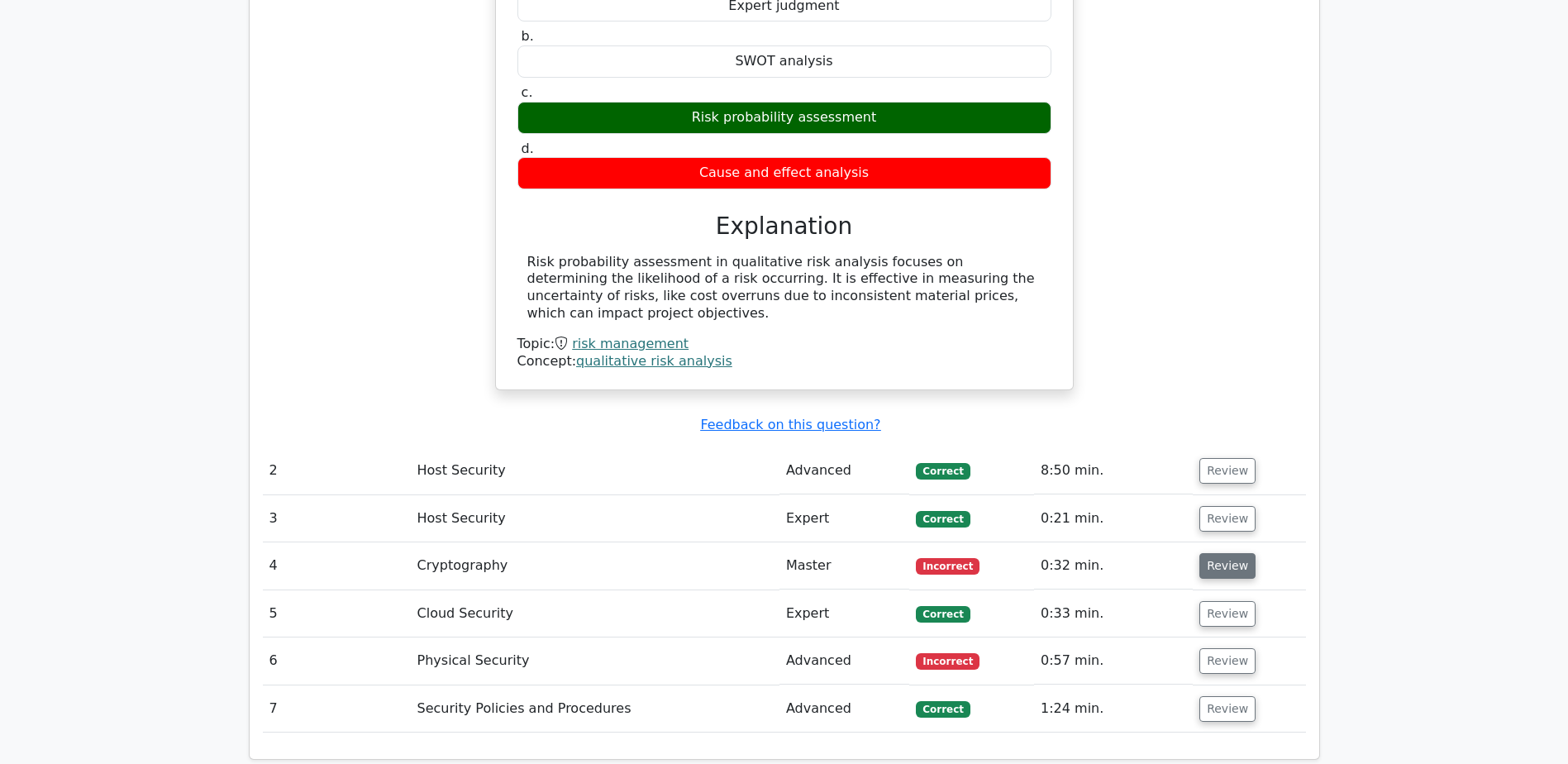
click at [1231, 553] on button "Review" at bounding box center [1227, 566] width 56 height 25
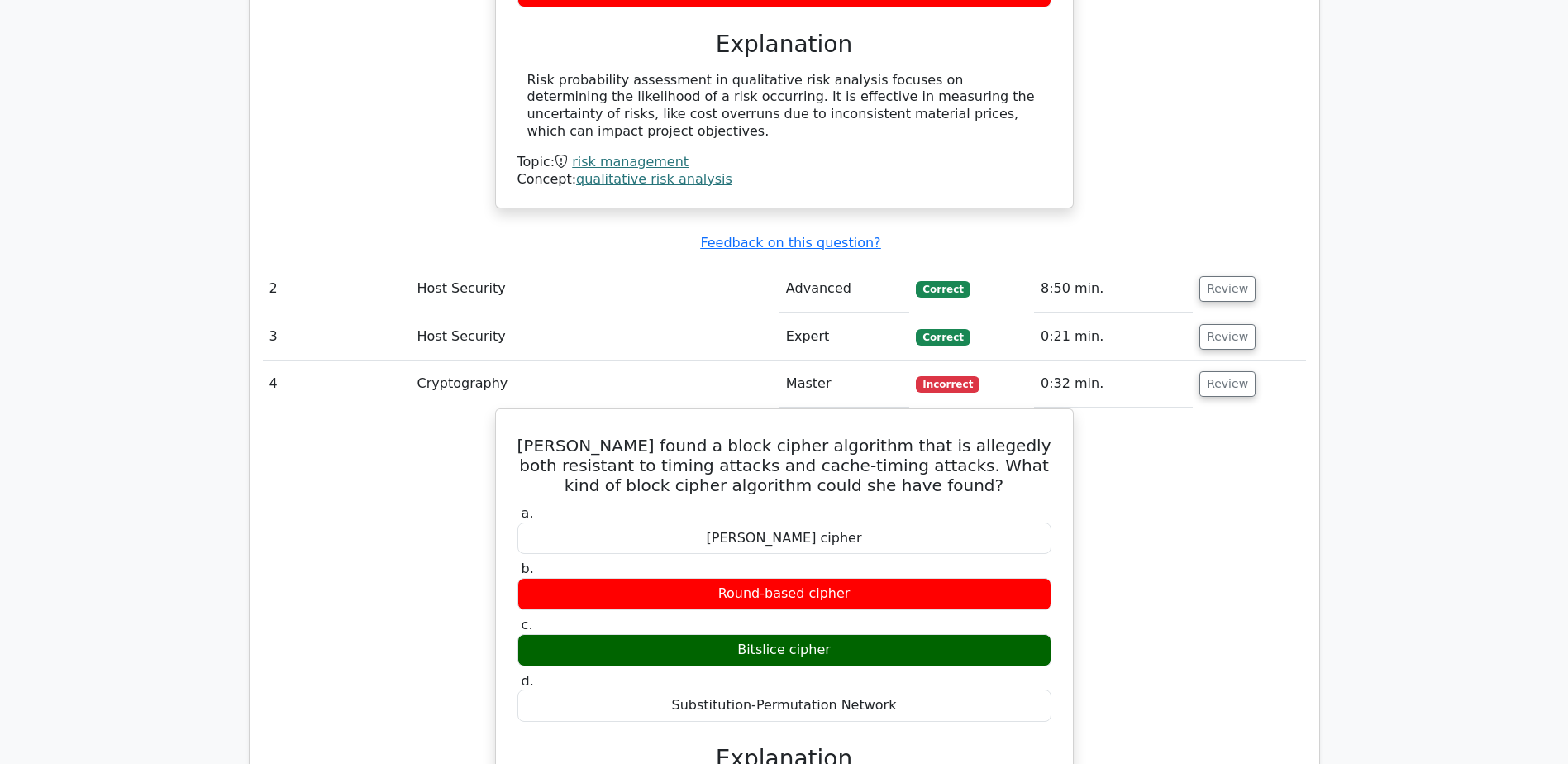
scroll to position [2067, 0]
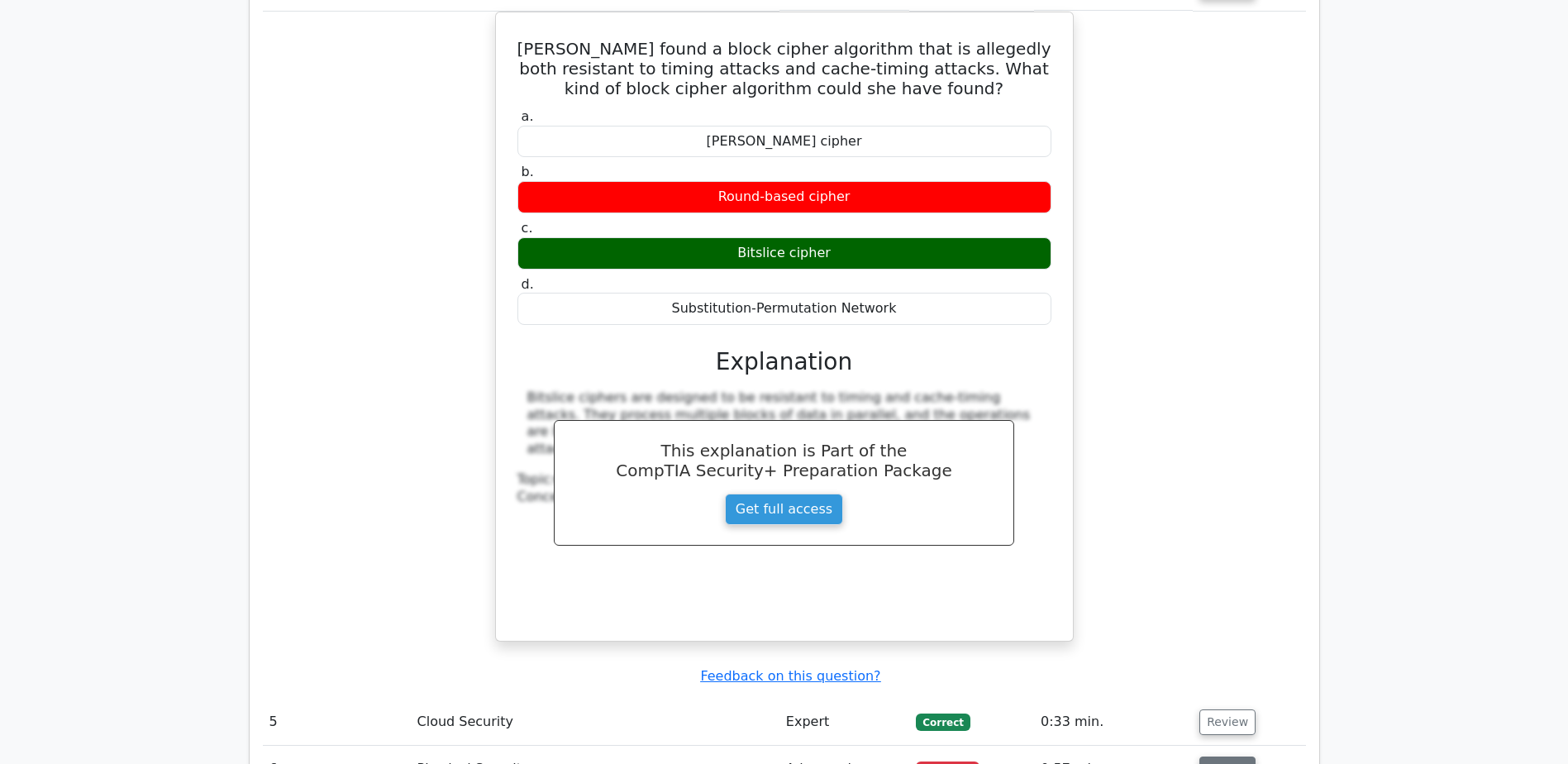
click at [1236, 756] on button "Review" at bounding box center [1227, 769] width 56 height 25
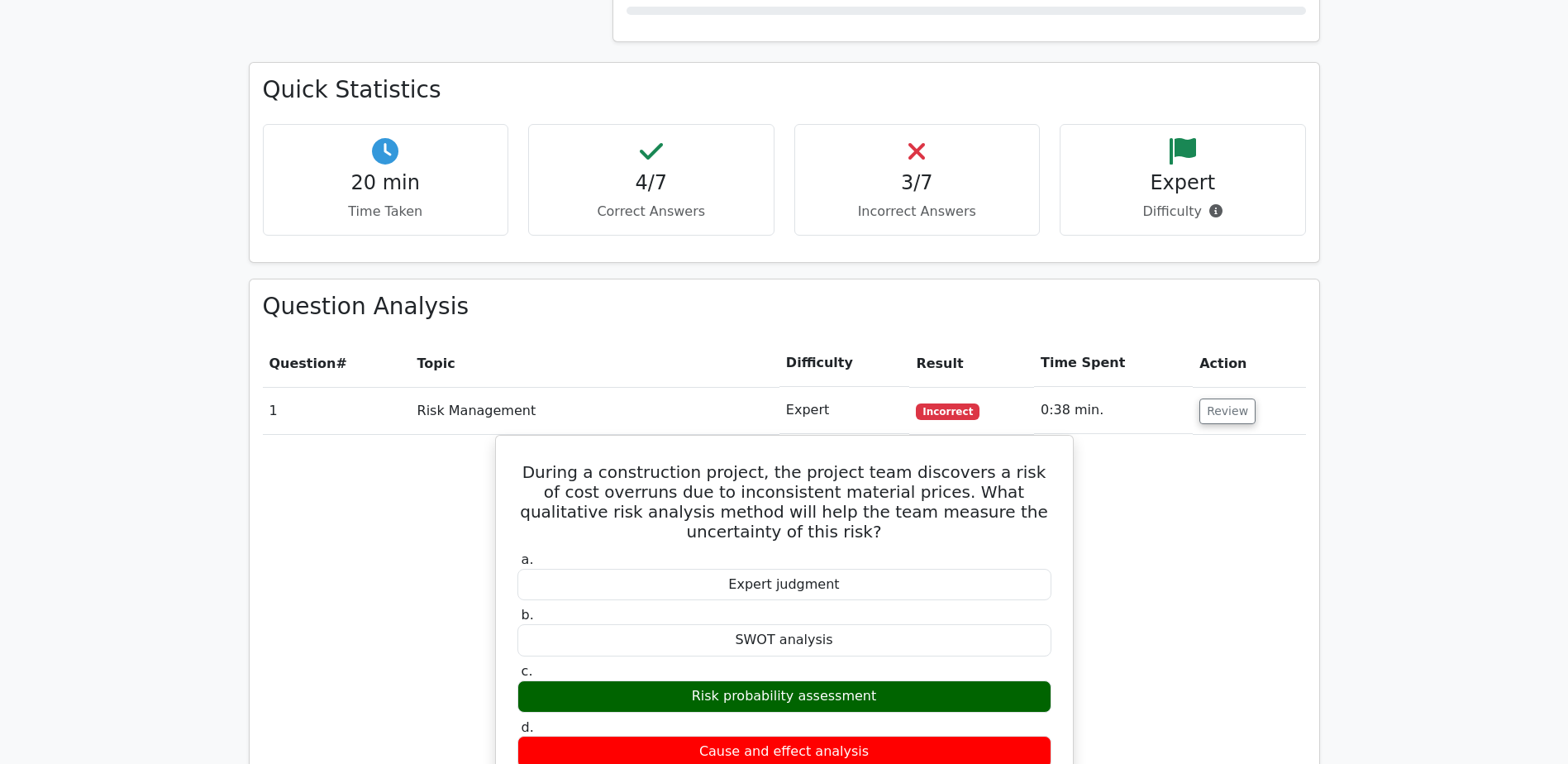
scroll to position [1323, 0]
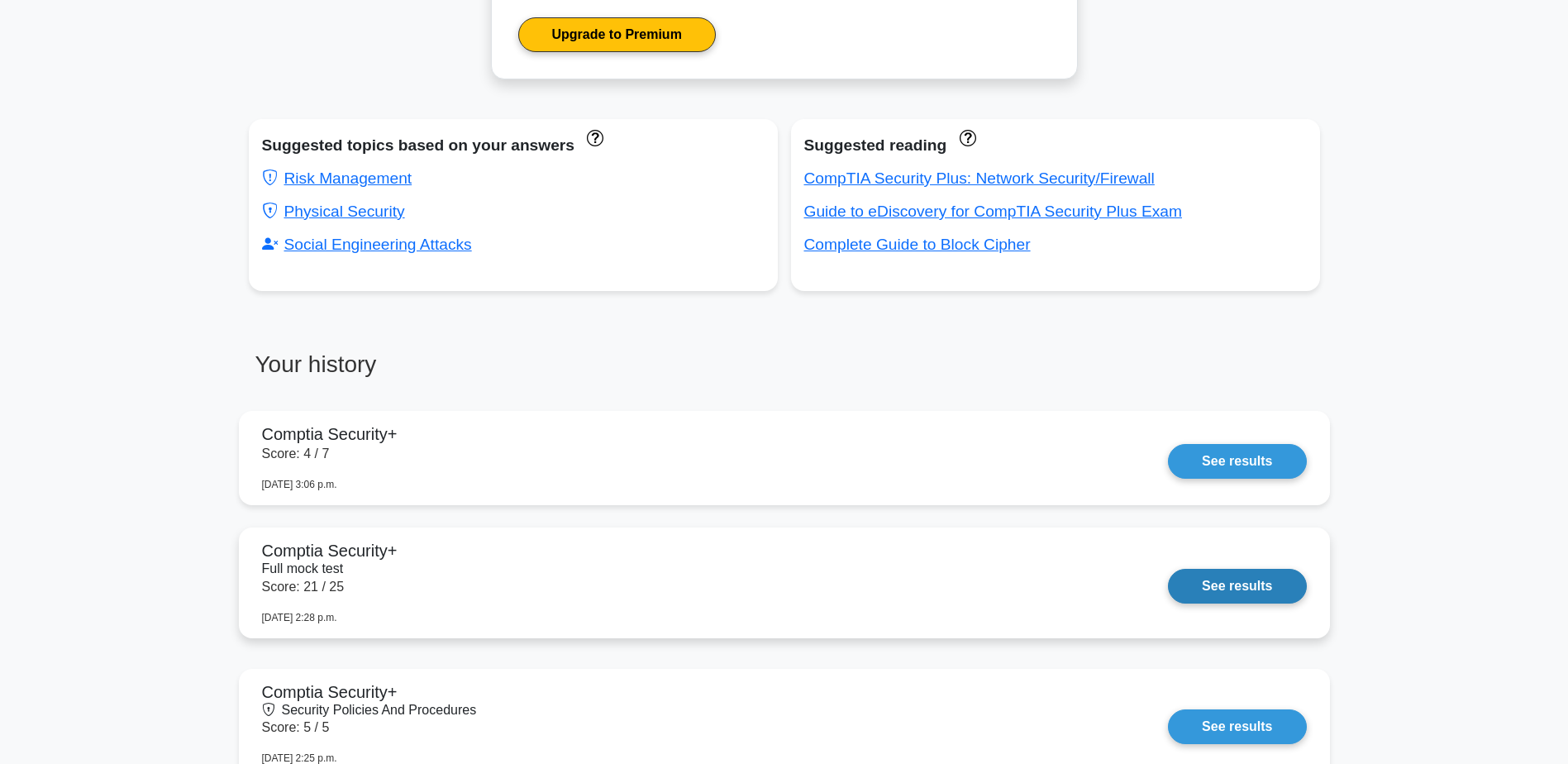
scroll to position [992, 0]
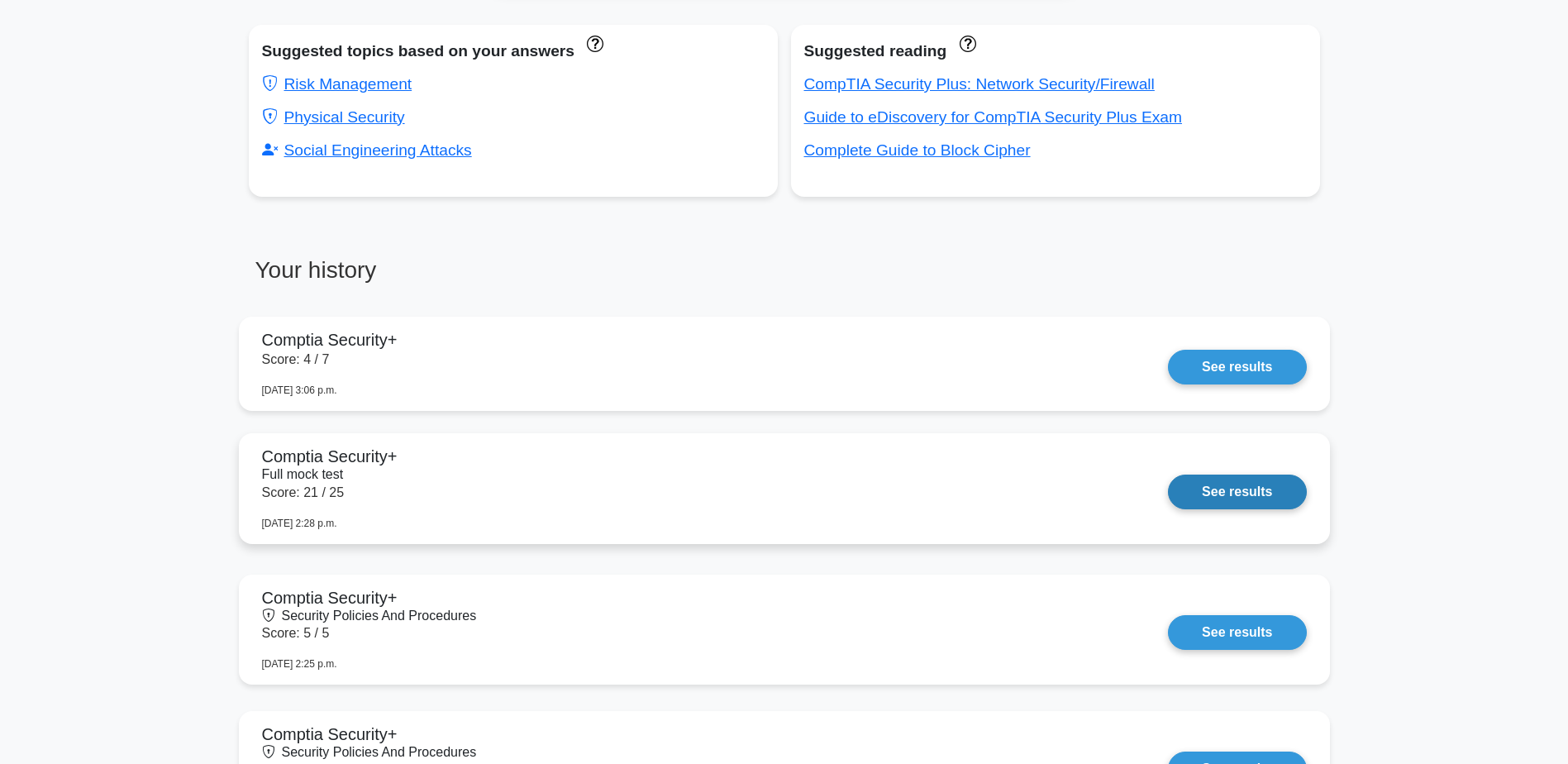
click at [1168, 475] on link "See results" at bounding box center [1236, 492] width 138 height 35
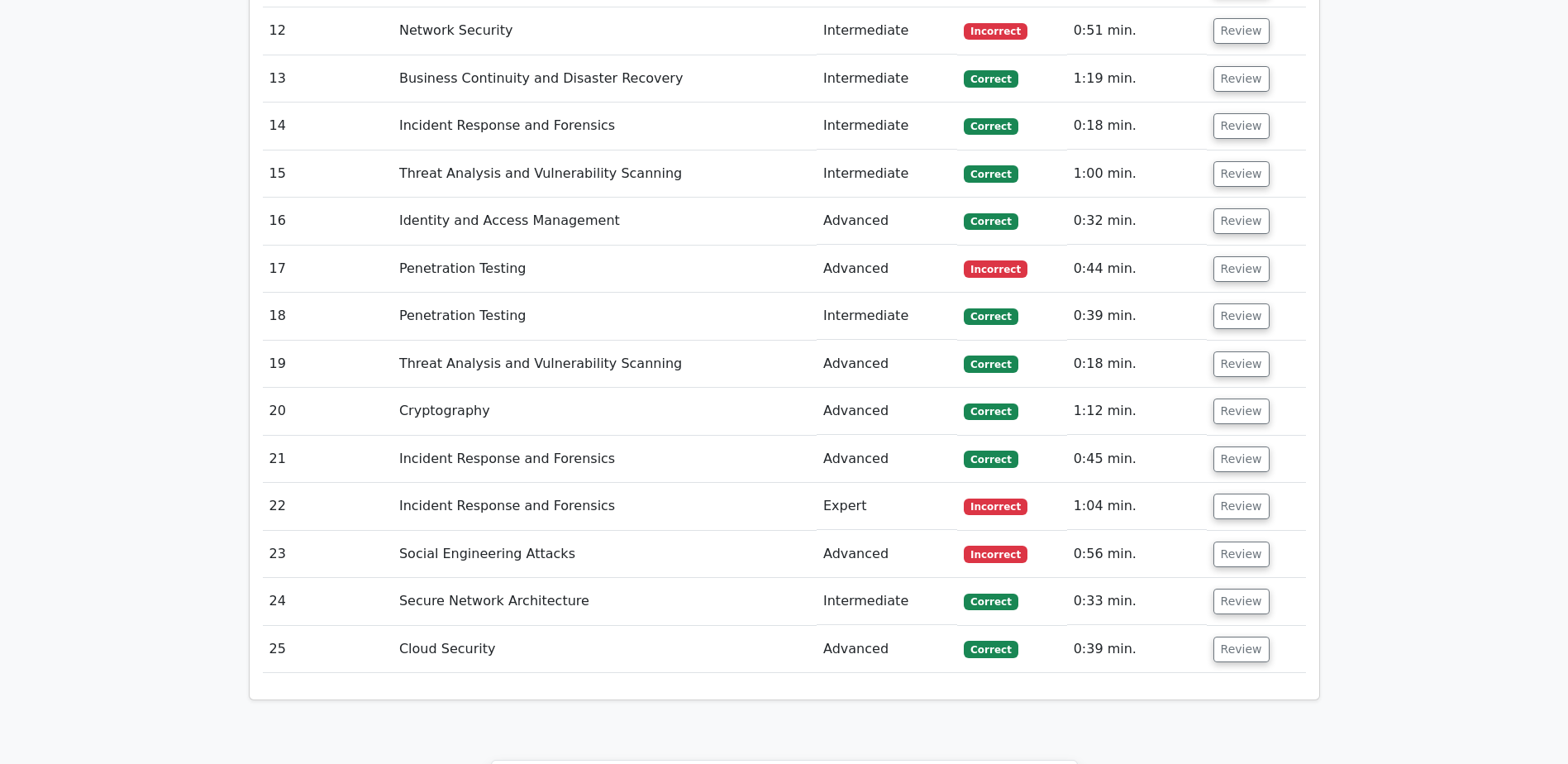
scroll to position [2946, 0]
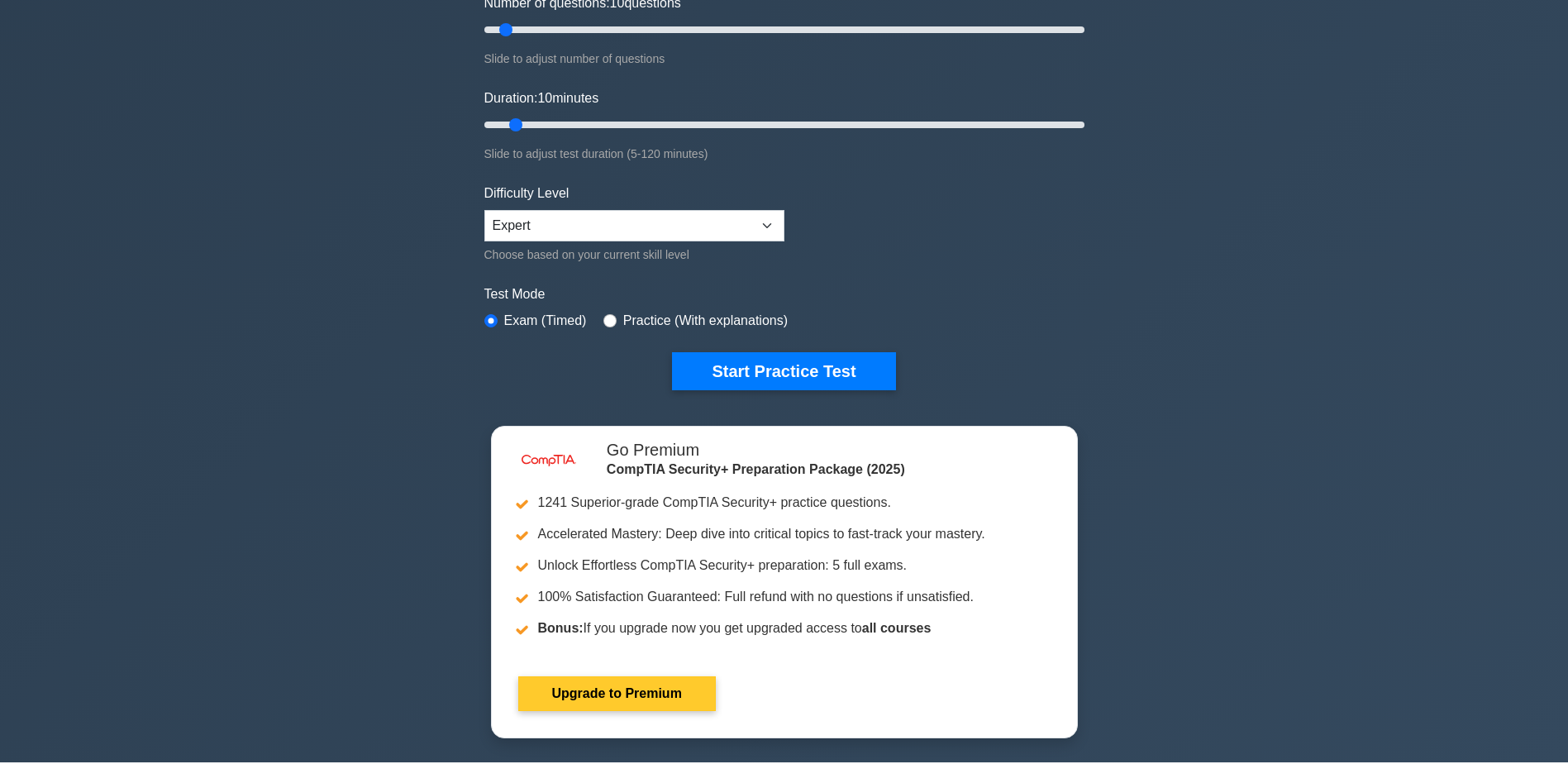
scroll to position [248, 0]
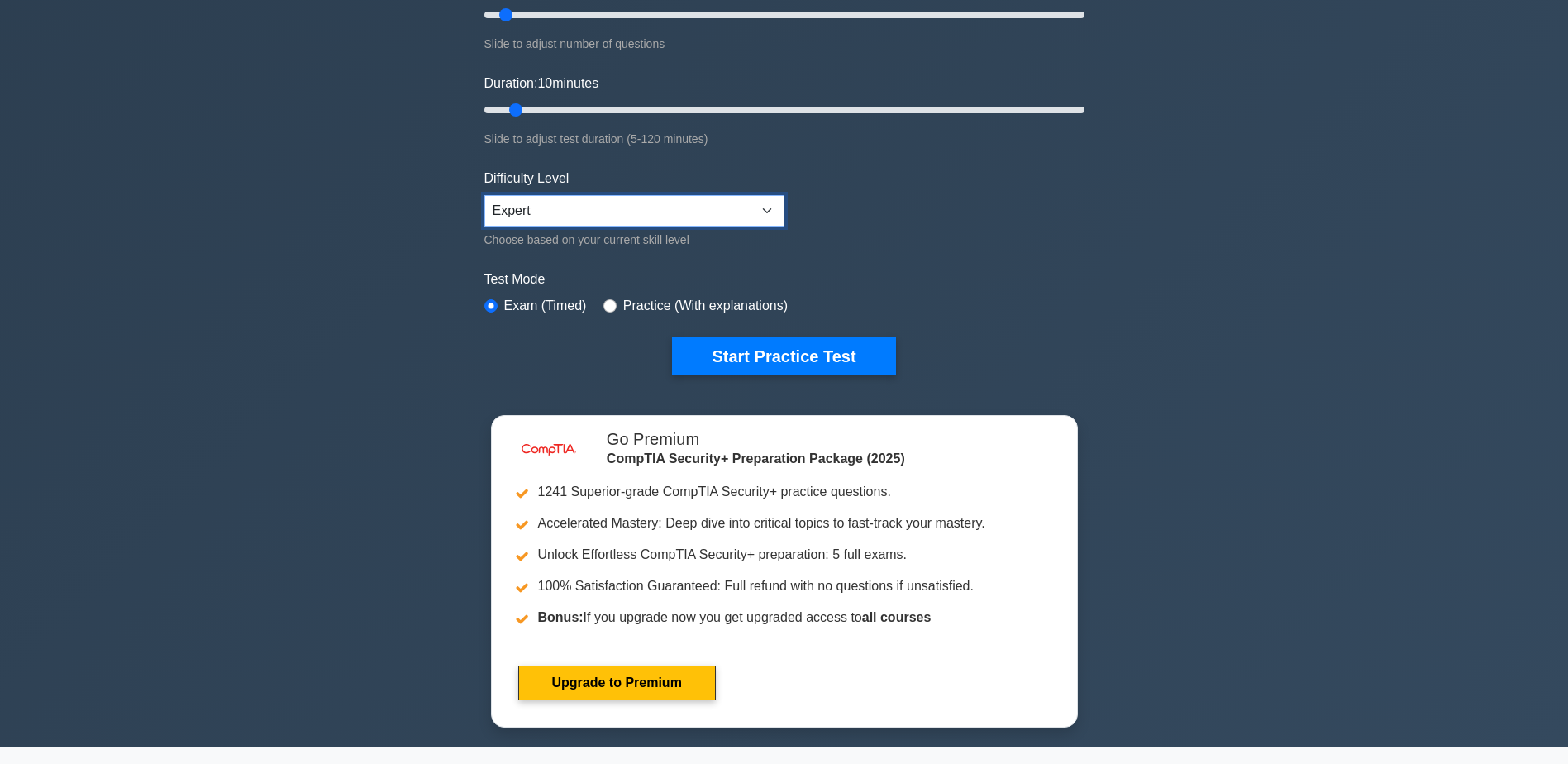
click at [710, 195] on select "Beginner Intermediate Expert" at bounding box center [634, 211] width 300 height 31
click at [875, 236] on form "Topics Cryptography Identity and Access Management Risk Management Network Secu…" at bounding box center [785, 120] width 600 height 511
click at [811, 344] on button "Start Practice Test" at bounding box center [784, 356] width 223 height 38
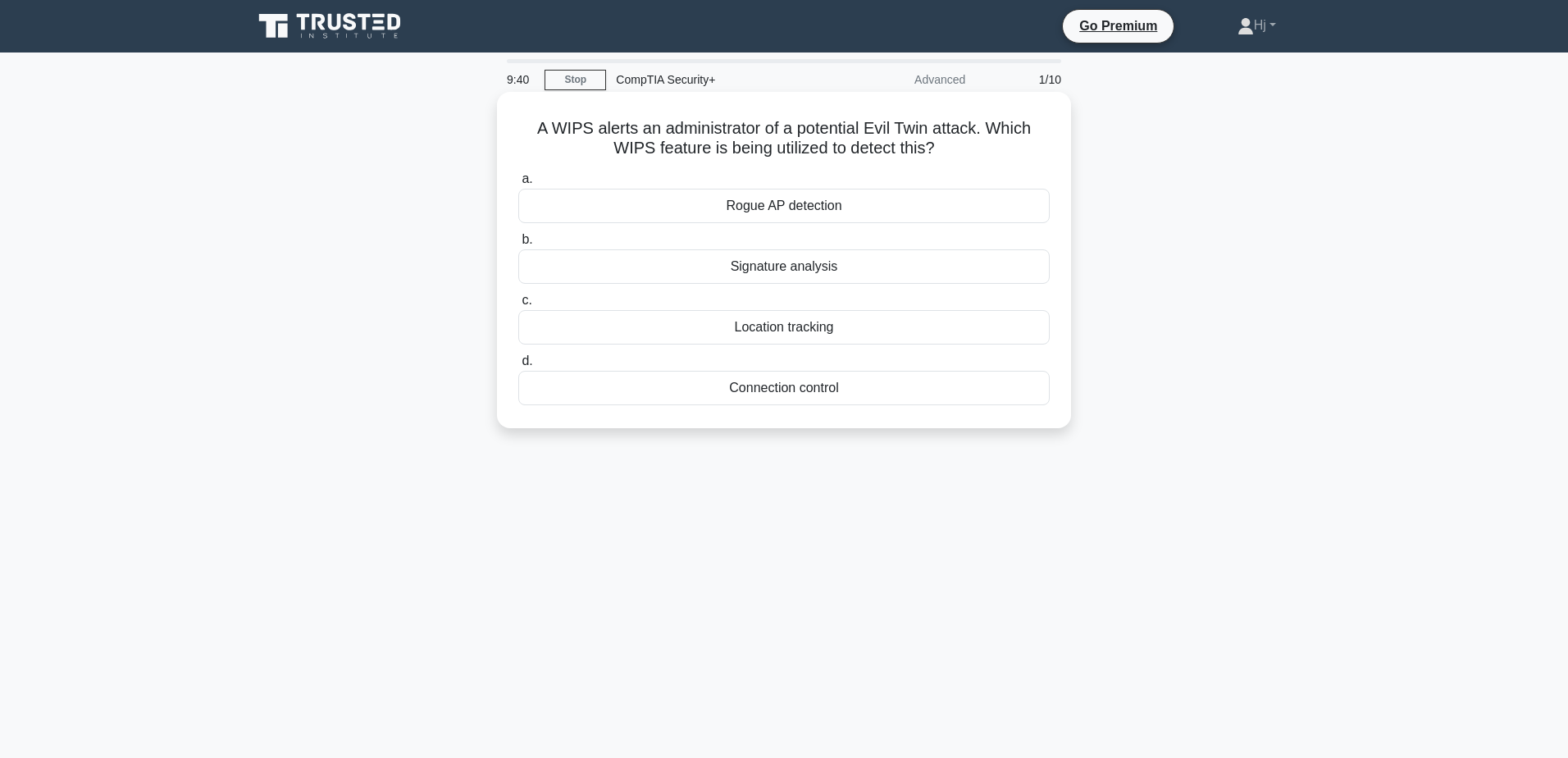
click at [845, 257] on div "Signature analysis" at bounding box center [784, 266] width 531 height 34
click at [518, 245] on input "b. Signature analysis" at bounding box center [518, 240] width 0 height 11
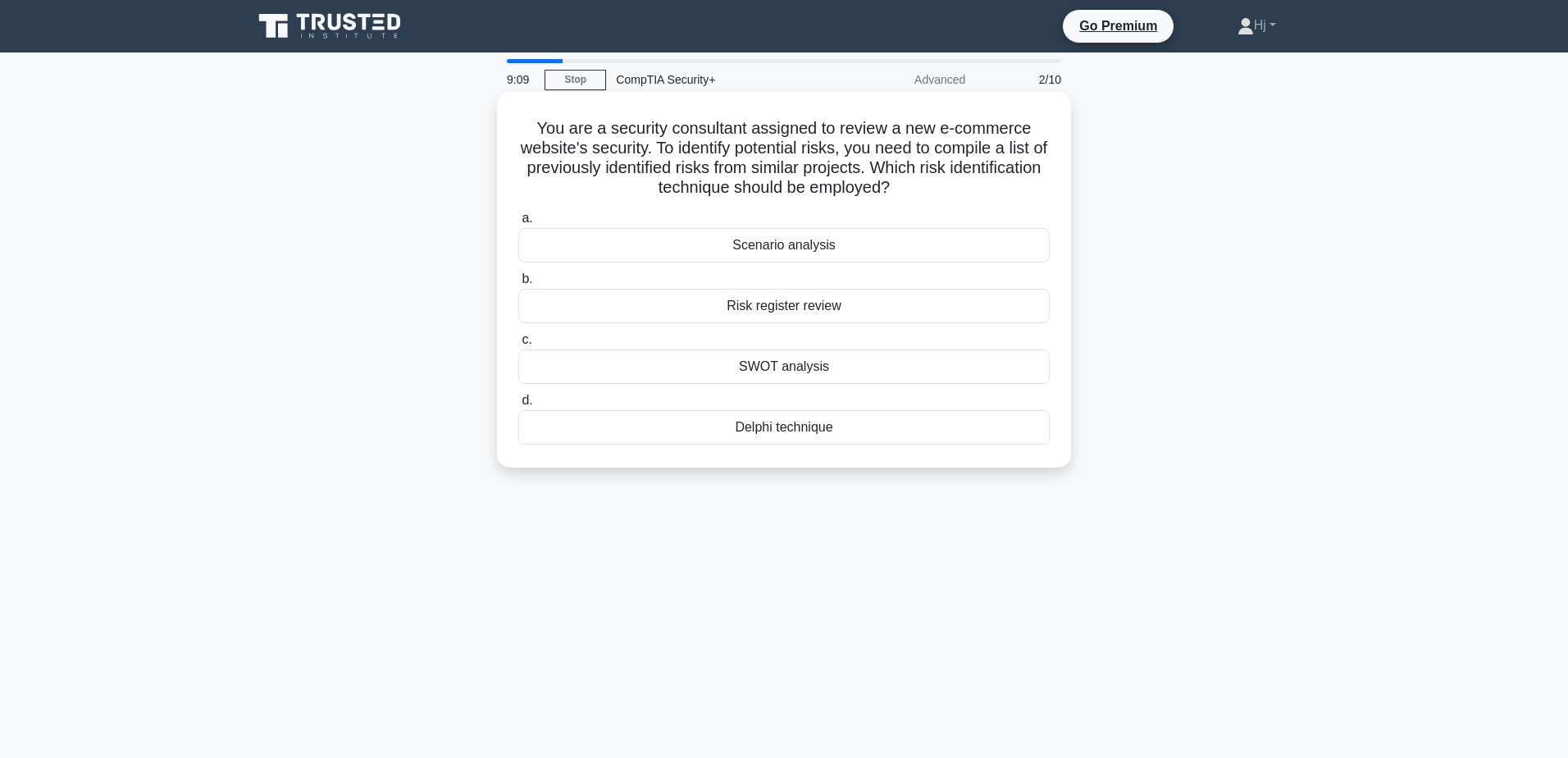
click at [824, 304] on div "Risk register review" at bounding box center [784, 306] width 531 height 34
click at [518, 285] on input "b. Risk register review" at bounding box center [518, 279] width 0 height 11
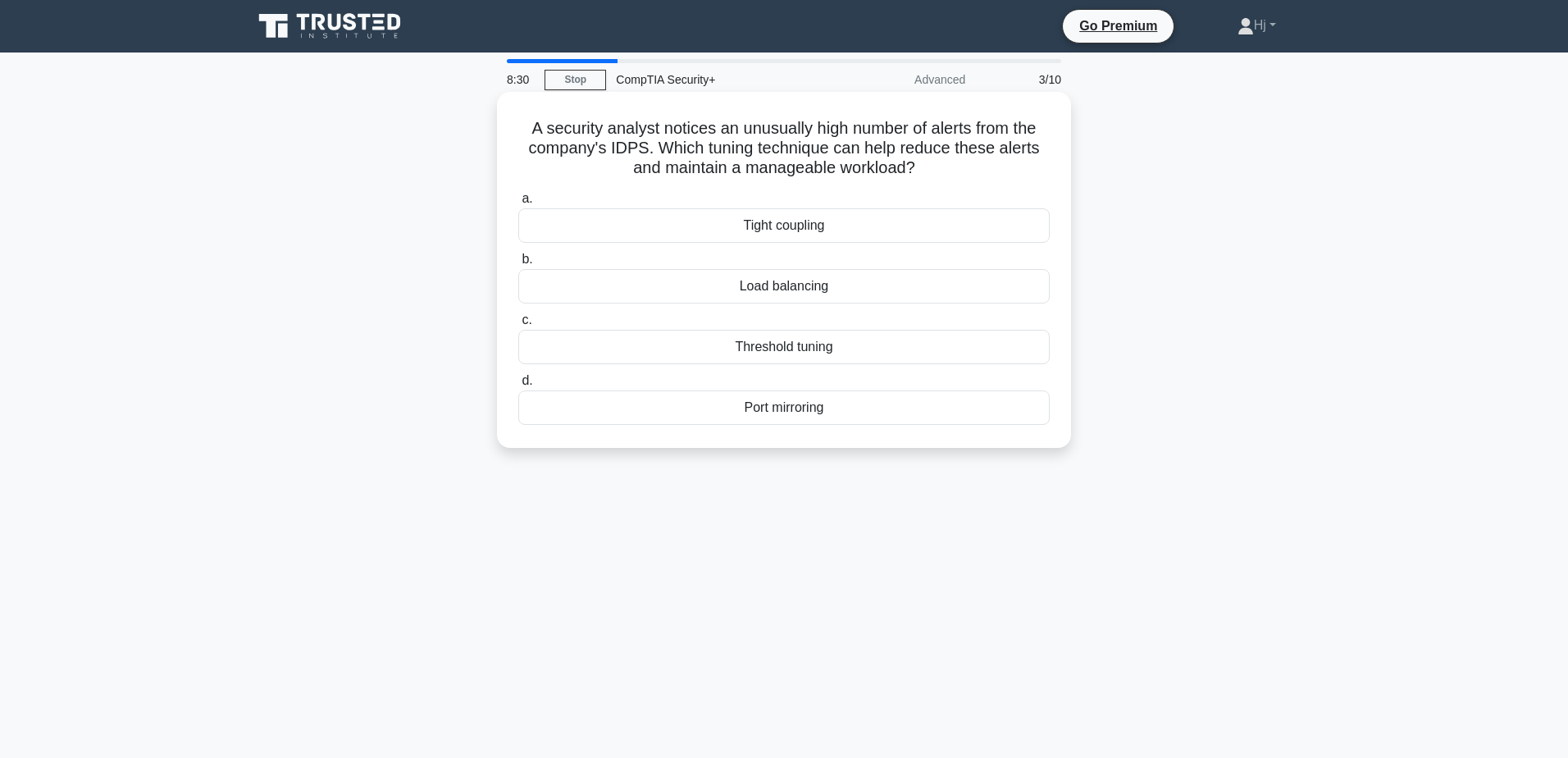
click at [844, 330] on div "Threshold tuning" at bounding box center [784, 347] width 531 height 34
click at [518, 326] on input "c. Threshold tuning" at bounding box center [518, 320] width 0 height 11
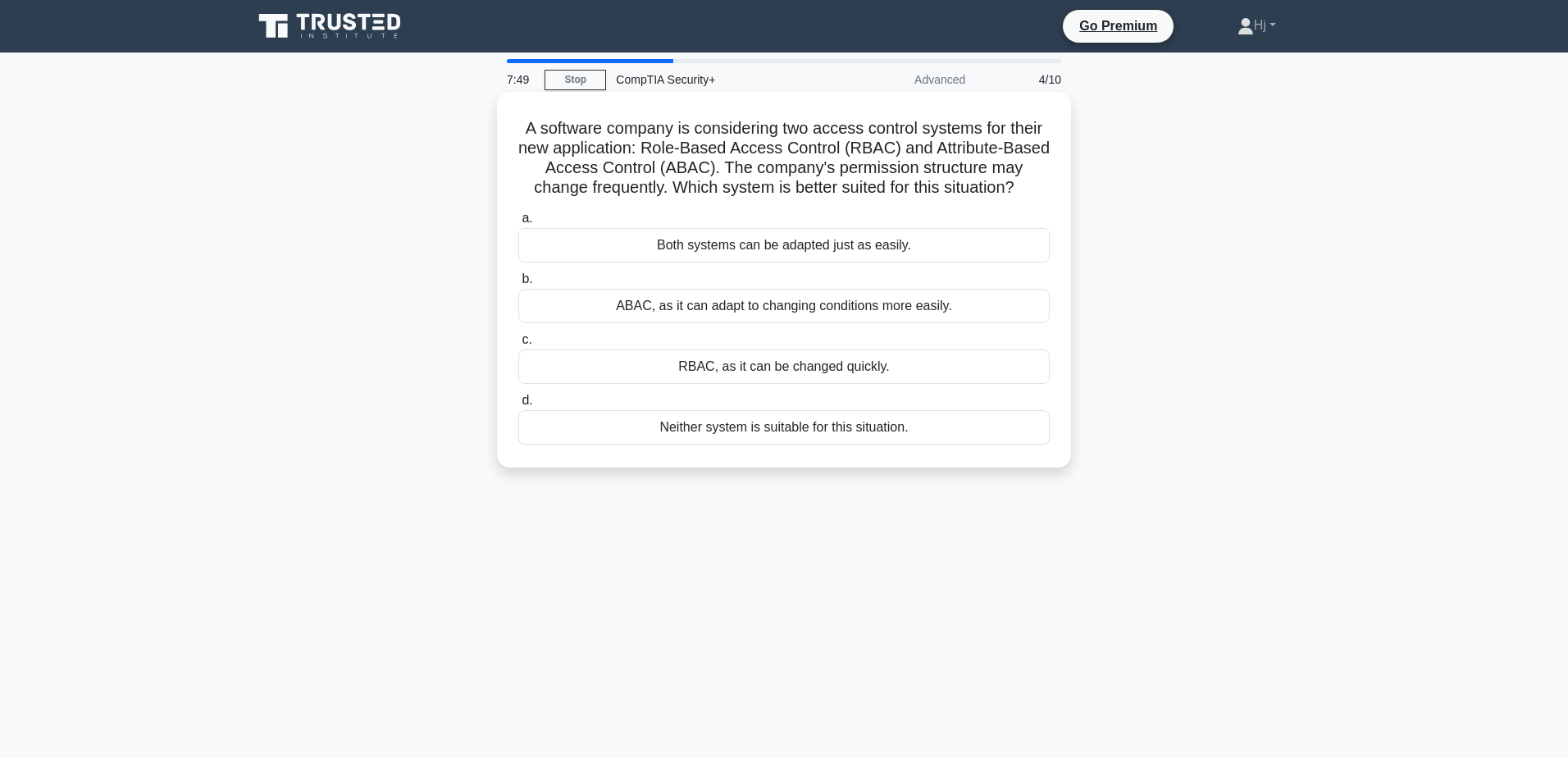
click at [852, 360] on div "RBAC, as it can be changed quickly." at bounding box center [784, 366] width 531 height 34
click at [518, 345] on input "c. RBAC, as it can be changed quickly." at bounding box center [518, 340] width 0 height 11
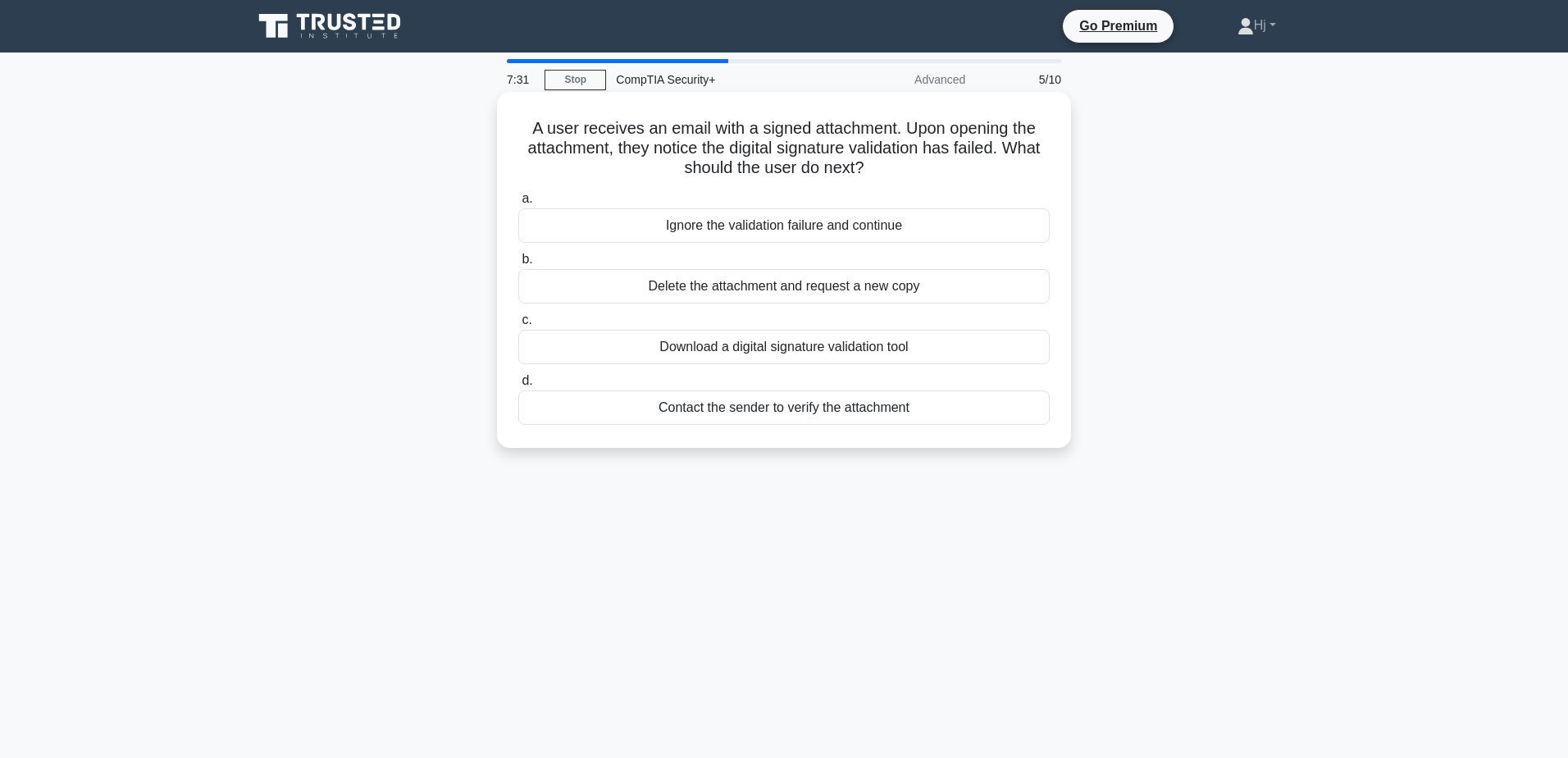
click at [809, 410] on div "Contact the sender to verify the attachment" at bounding box center [784, 407] width 531 height 34
click at [518, 386] on input "d. Contact the sender to verify the attachment" at bounding box center [518, 381] width 0 height 11
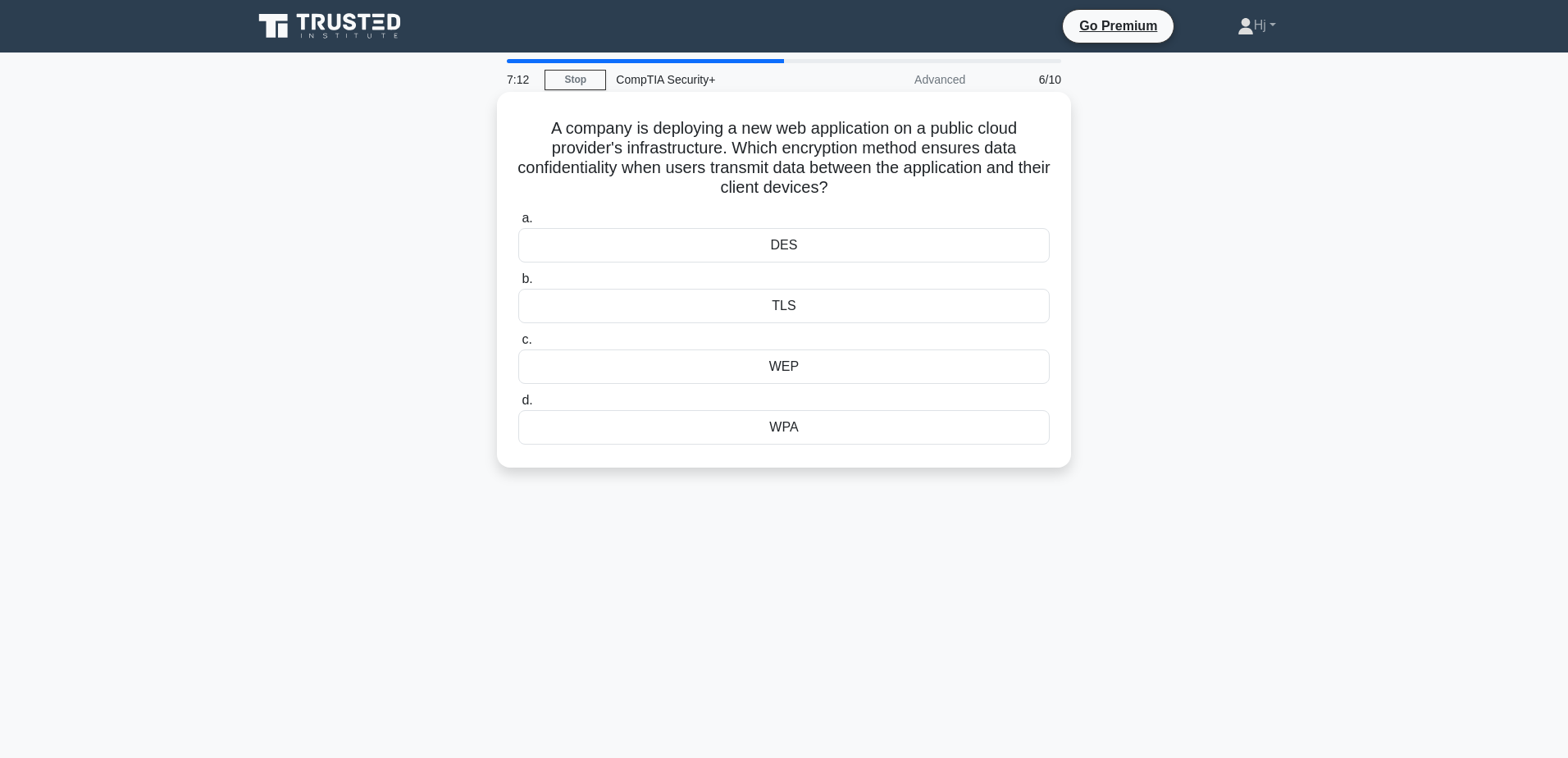
click at [826, 306] on div "TLS" at bounding box center [784, 306] width 531 height 34
click at [518, 285] on input "b. TLS" at bounding box center [518, 279] width 0 height 11
click at [756, 303] on div "Timeline Analysis" at bounding box center [784, 306] width 531 height 34
click at [518, 285] on input "b. Timeline Analysis" at bounding box center [518, 279] width 0 height 11
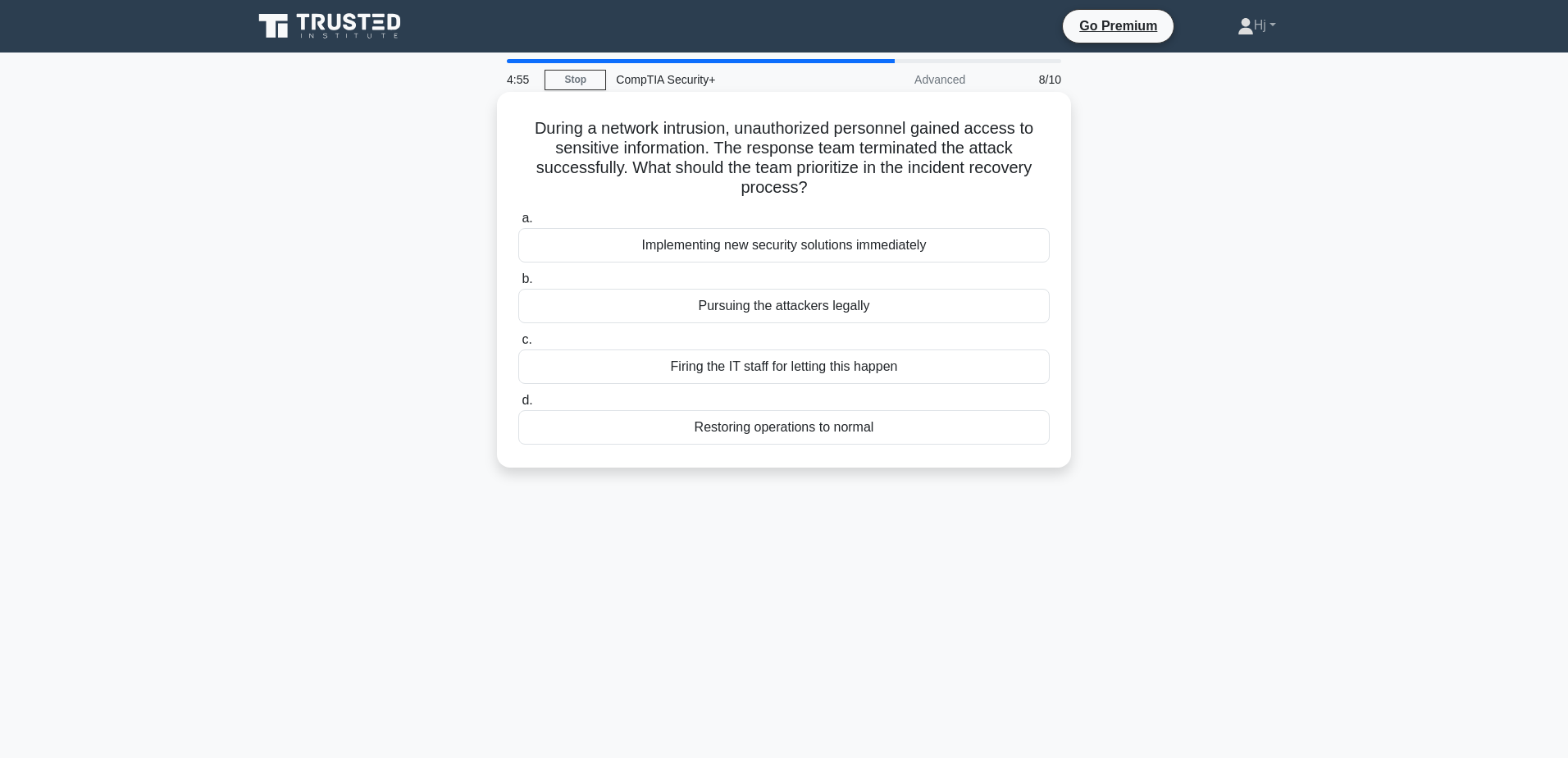
click at [845, 244] on div "Implementing new security solutions immediately" at bounding box center [784, 245] width 531 height 34
click at [518, 224] on input "a. Implementing new security solutions immediately" at bounding box center [518, 218] width 0 height 11
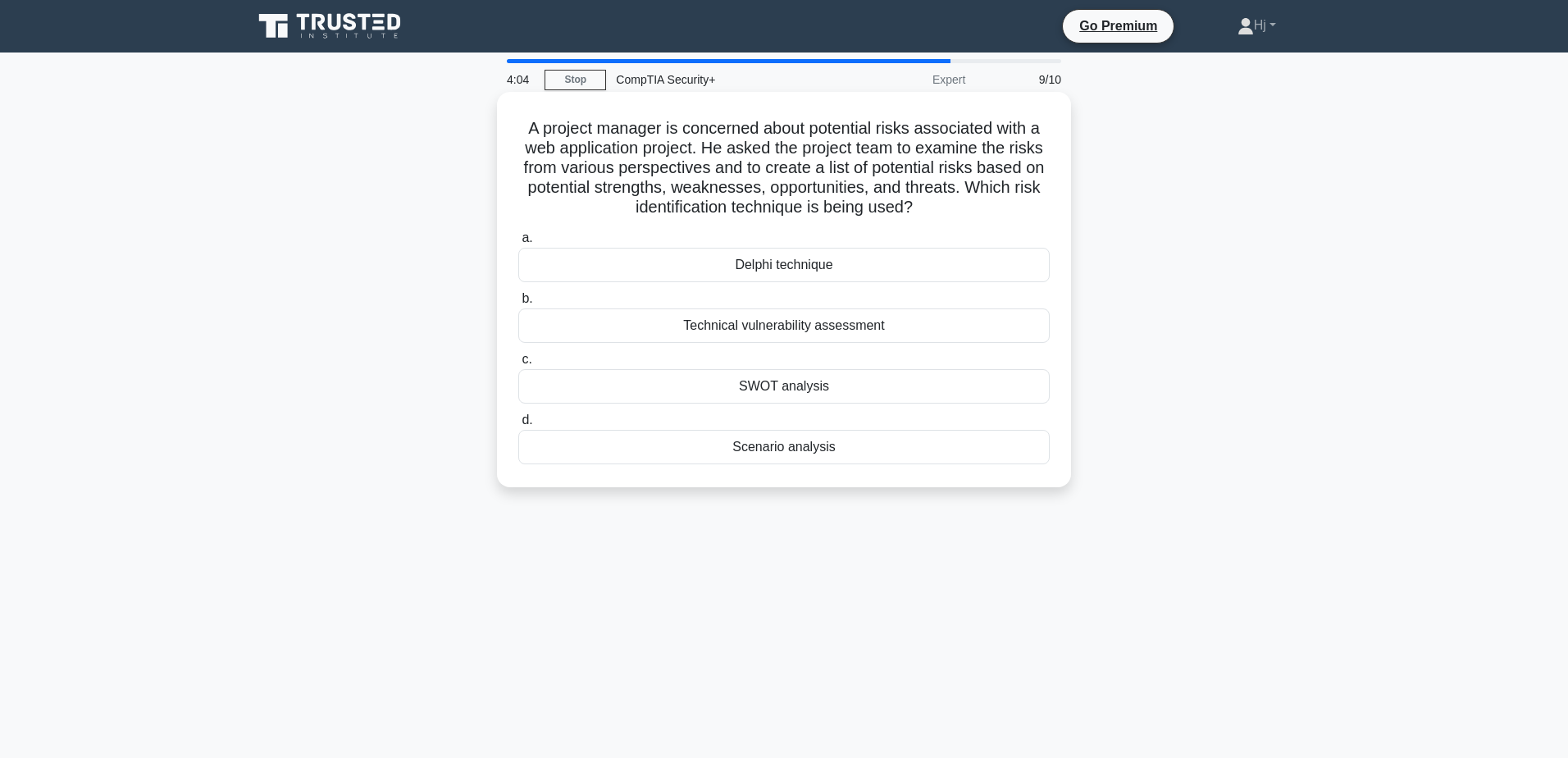
drag, startPoint x: 773, startPoint y: 390, endPoint x: 711, endPoint y: 393, distance: 62.1
click at [711, 393] on div "SWOT analysis" at bounding box center [784, 386] width 531 height 34
copy div "SWOT analysis"
click at [774, 350] on label "c. SWOT analysis" at bounding box center [784, 376] width 531 height 55
click at [518, 354] on input "c. SWOT analysis" at bounding box center [518, 359] width 0 height 11
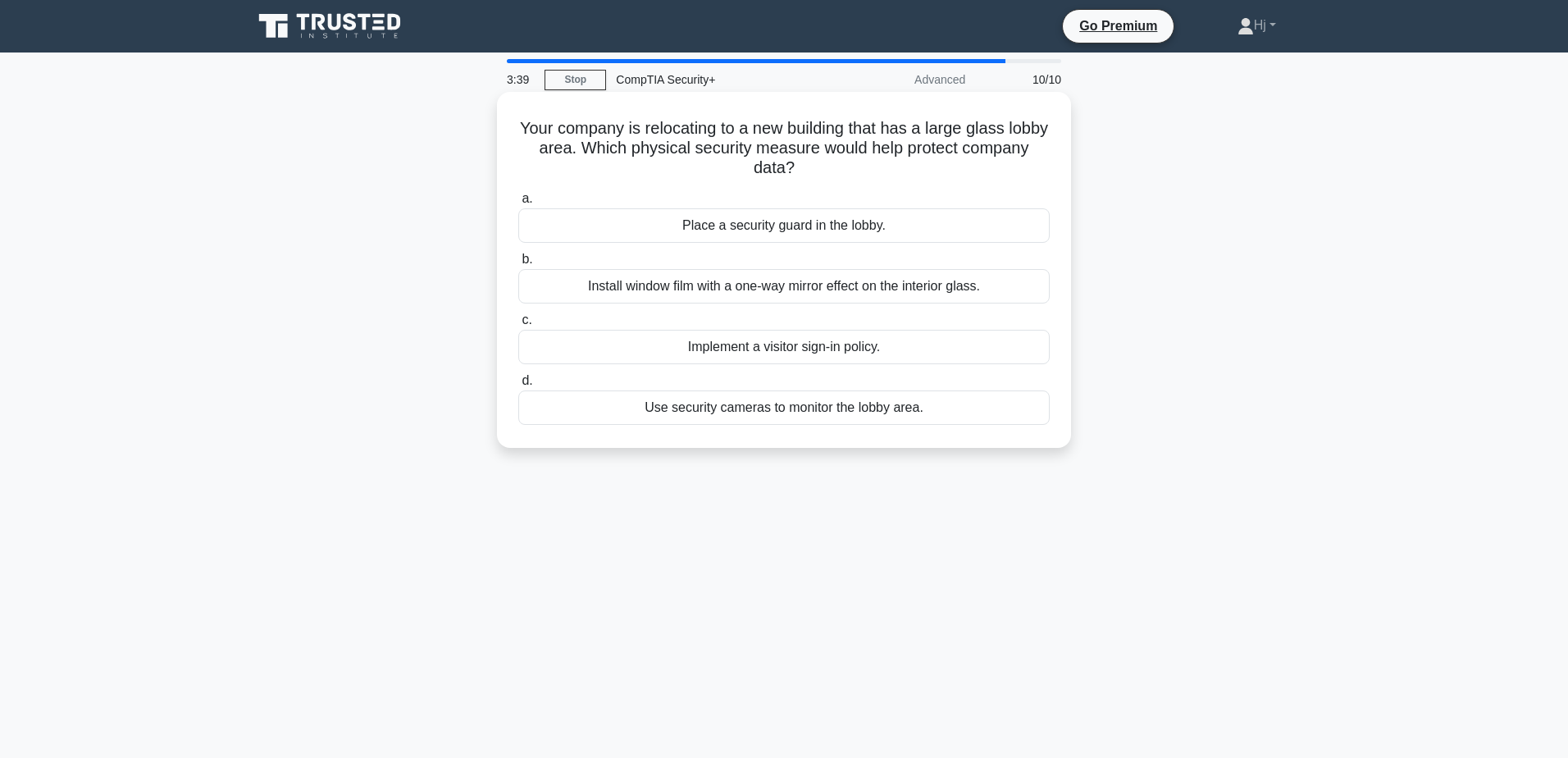
click at [794, 286] on div "Install window film with a one-way mirror effect on the interior glass." at bounding box center [784, 286] width 531 height 34
click at [518, 265] on input "b. Install window film with a one-way mirror effect on the interior glass." at bounding box center [518, 259] width 0 height 11
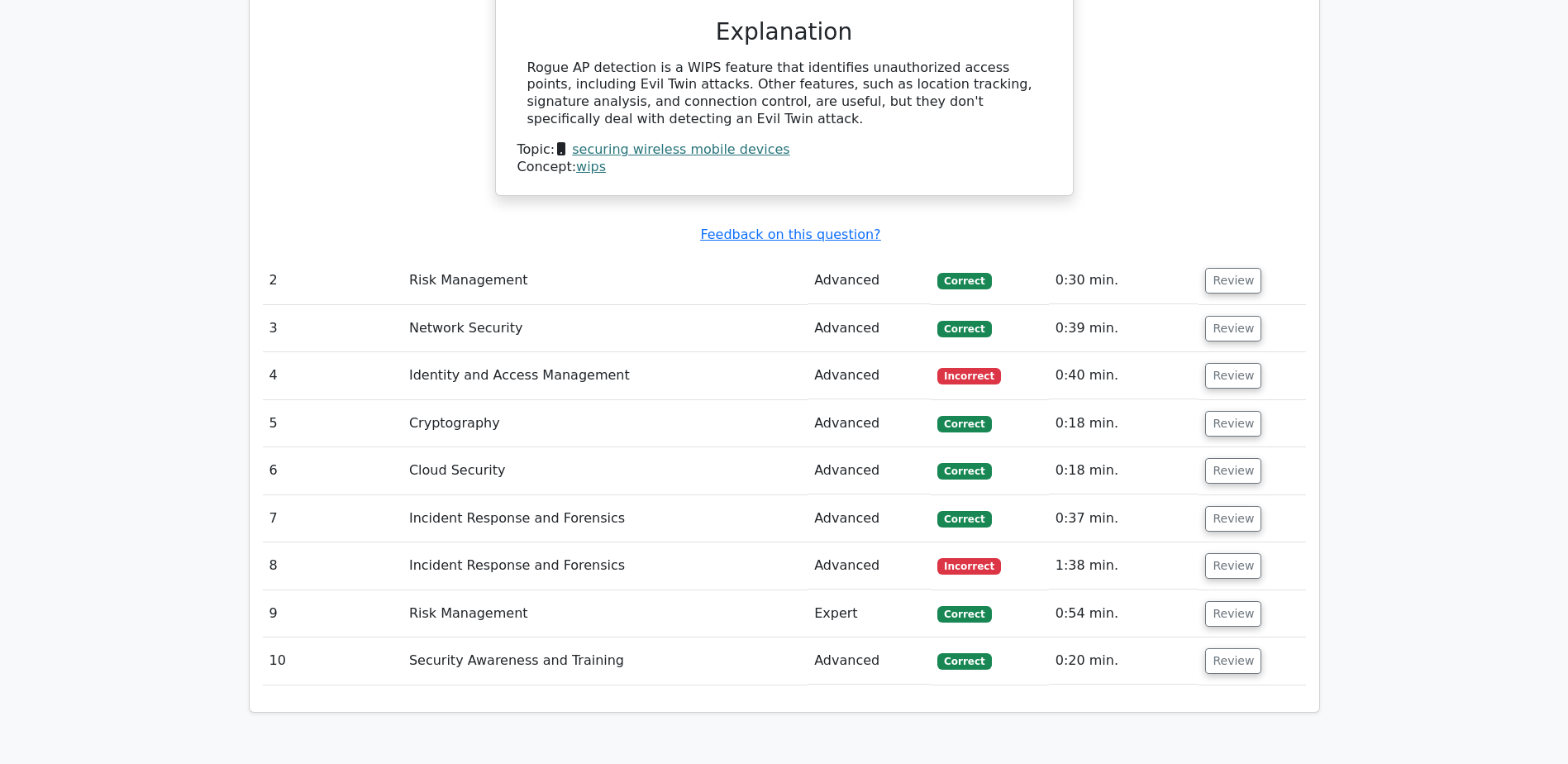
scroll to position [1902, 0]
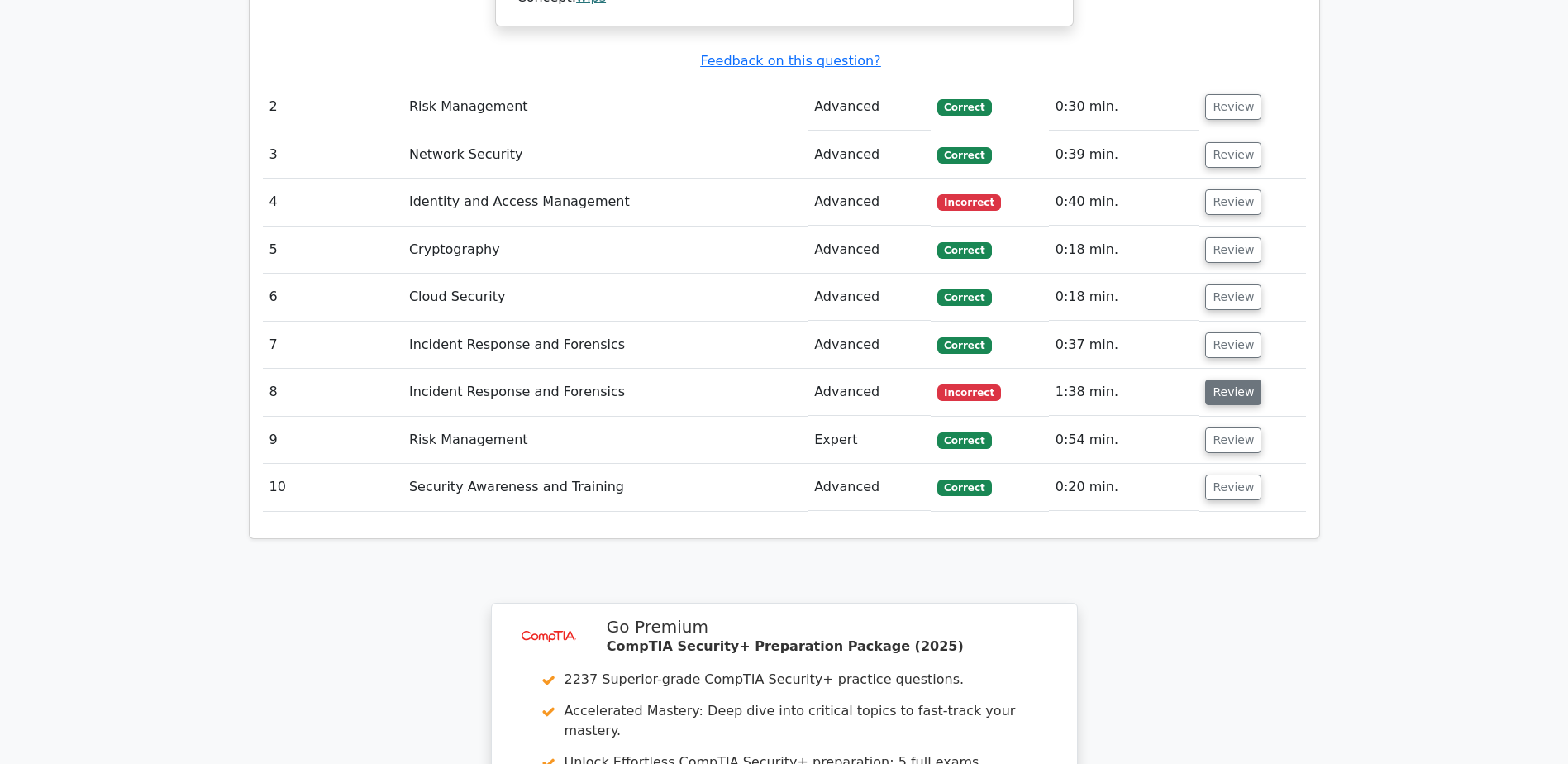
click at [1237, 380] on button "Review" at bounding box center [1233, 393] width 56 height 25
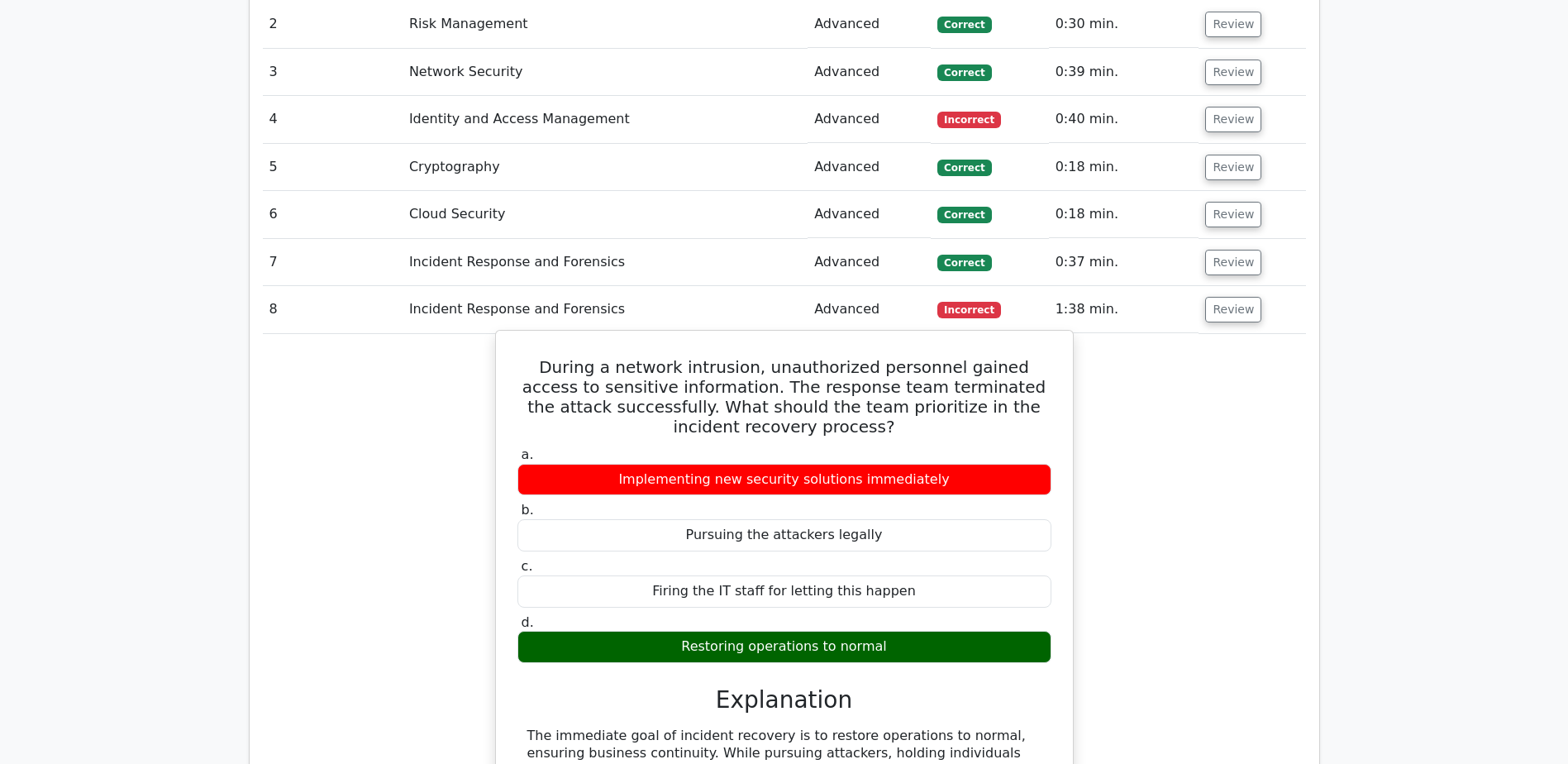
scroll to position [2398, 0]
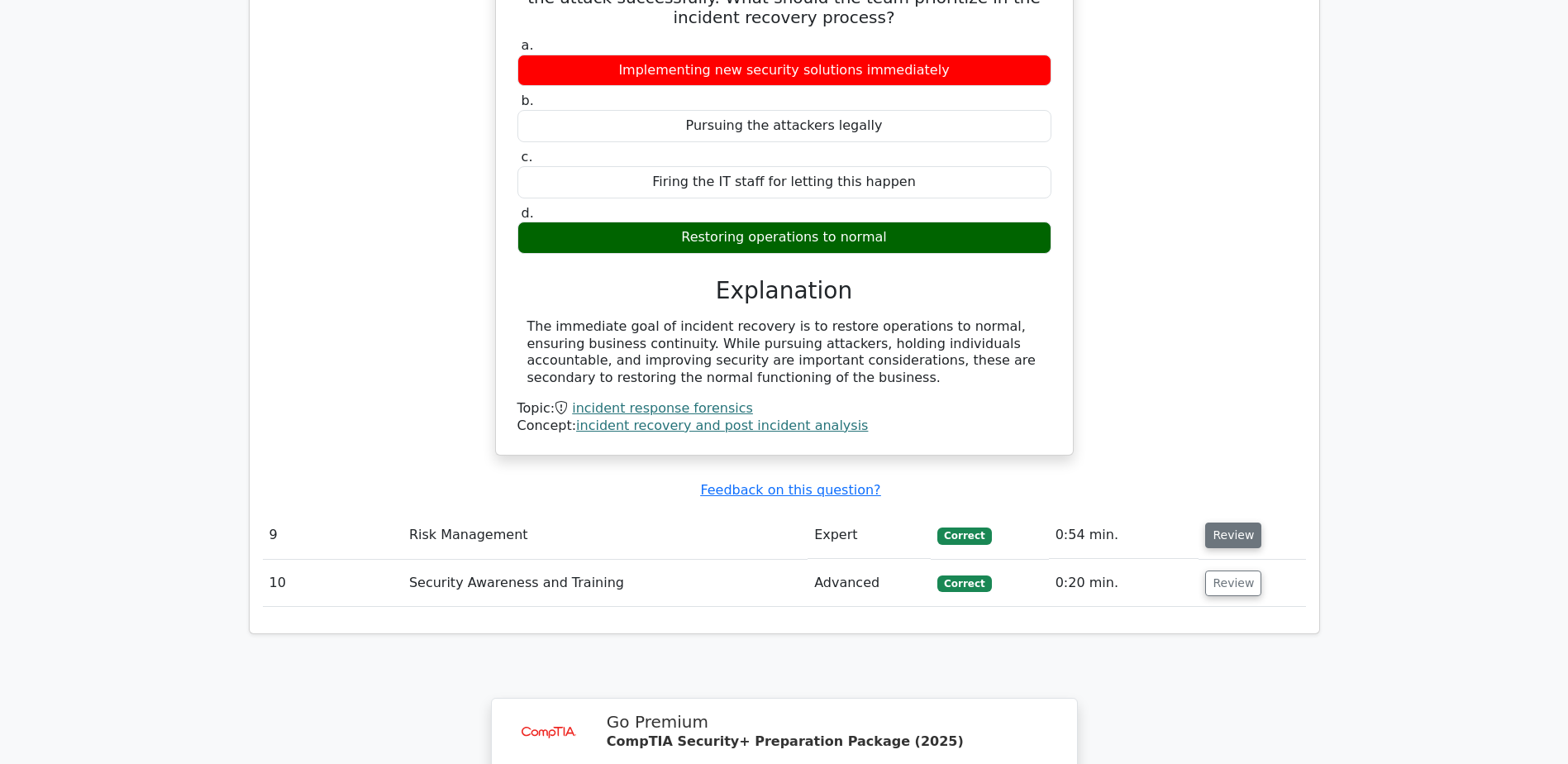
click at [1227, 523] on button "Review" at bounding box center [1233, 536] width 56 height 25
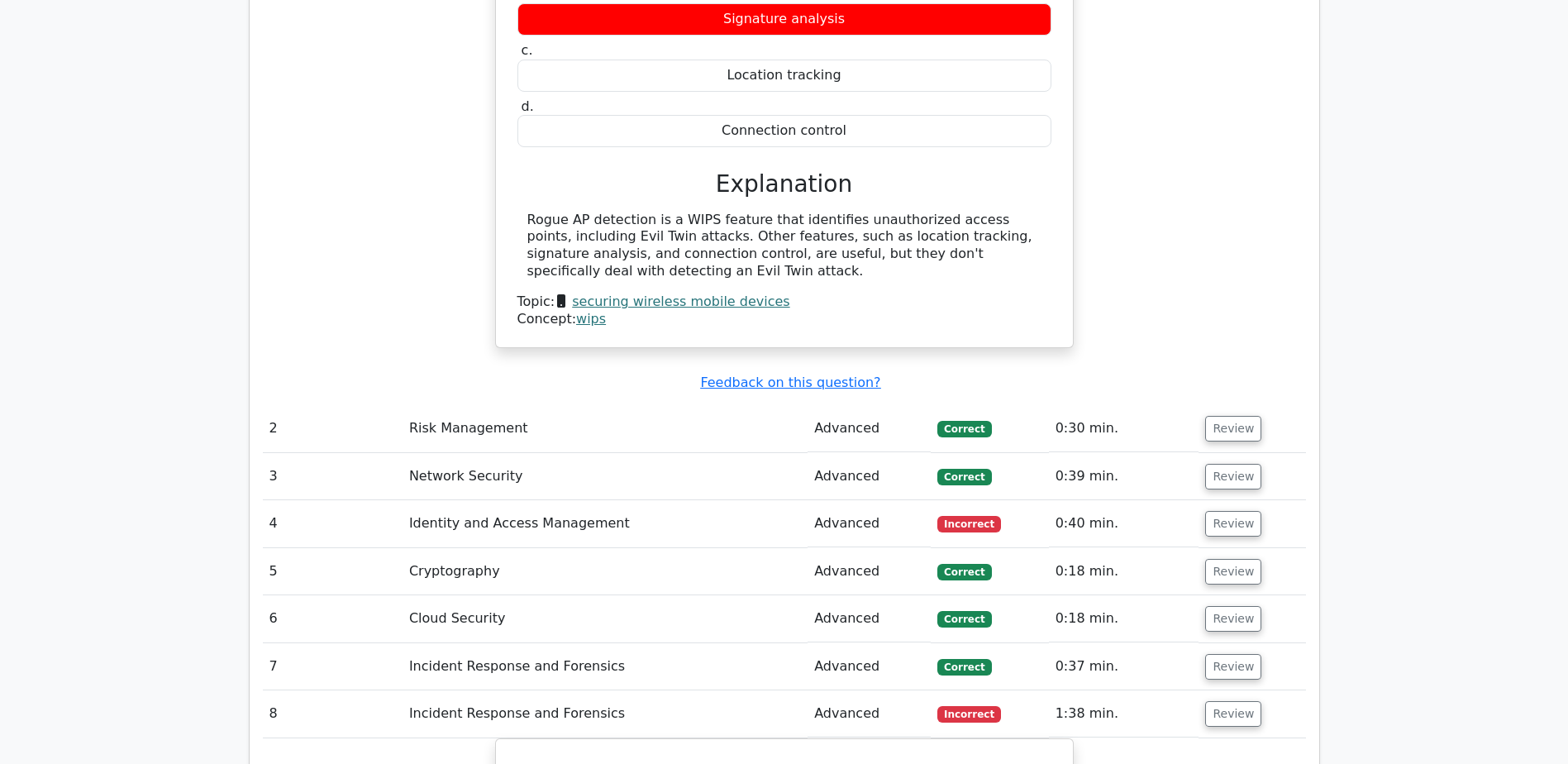
scroll to position [1571, 0]
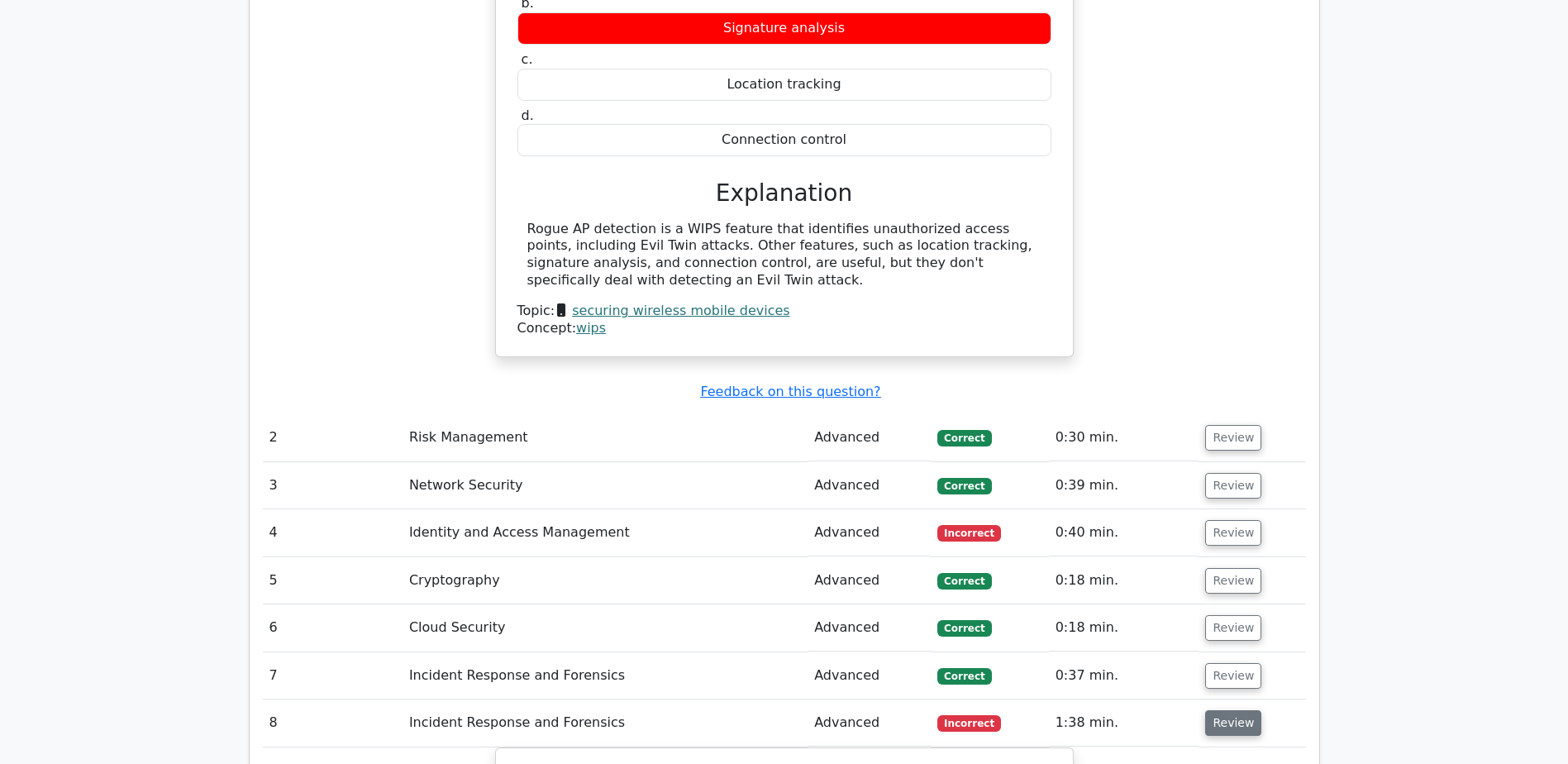
click at [1221, 711] on button "Review" at bounding box center [1233, 723] width 56 height 25
click at [1220, 711] on button "Review" at bounding box center [1233, 723] width 56 height 25
click at [1215, 711] on button "Review" at bounding box center [1233, 723] width 56 height 25
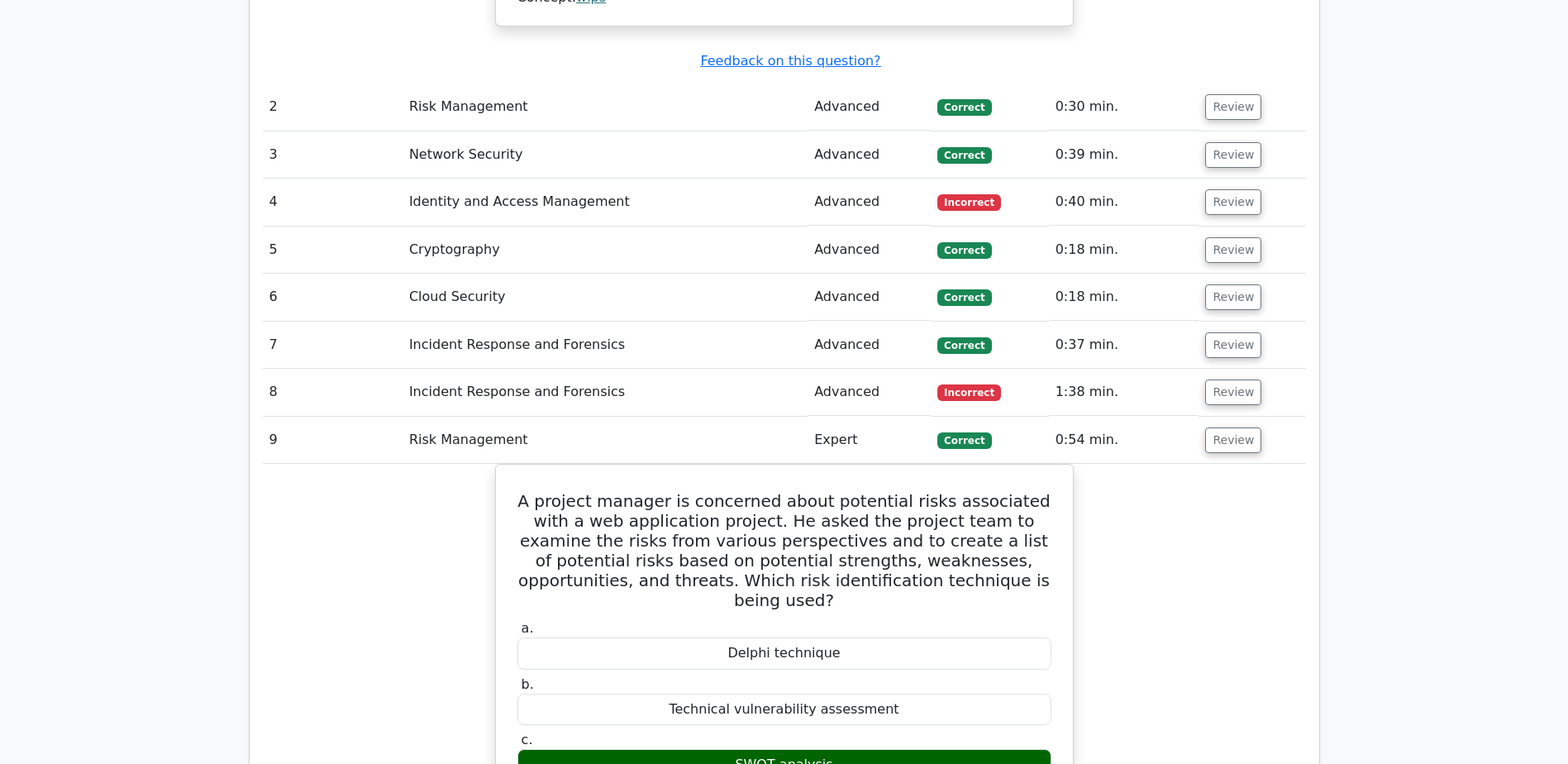
scroll to position [1737, 0]
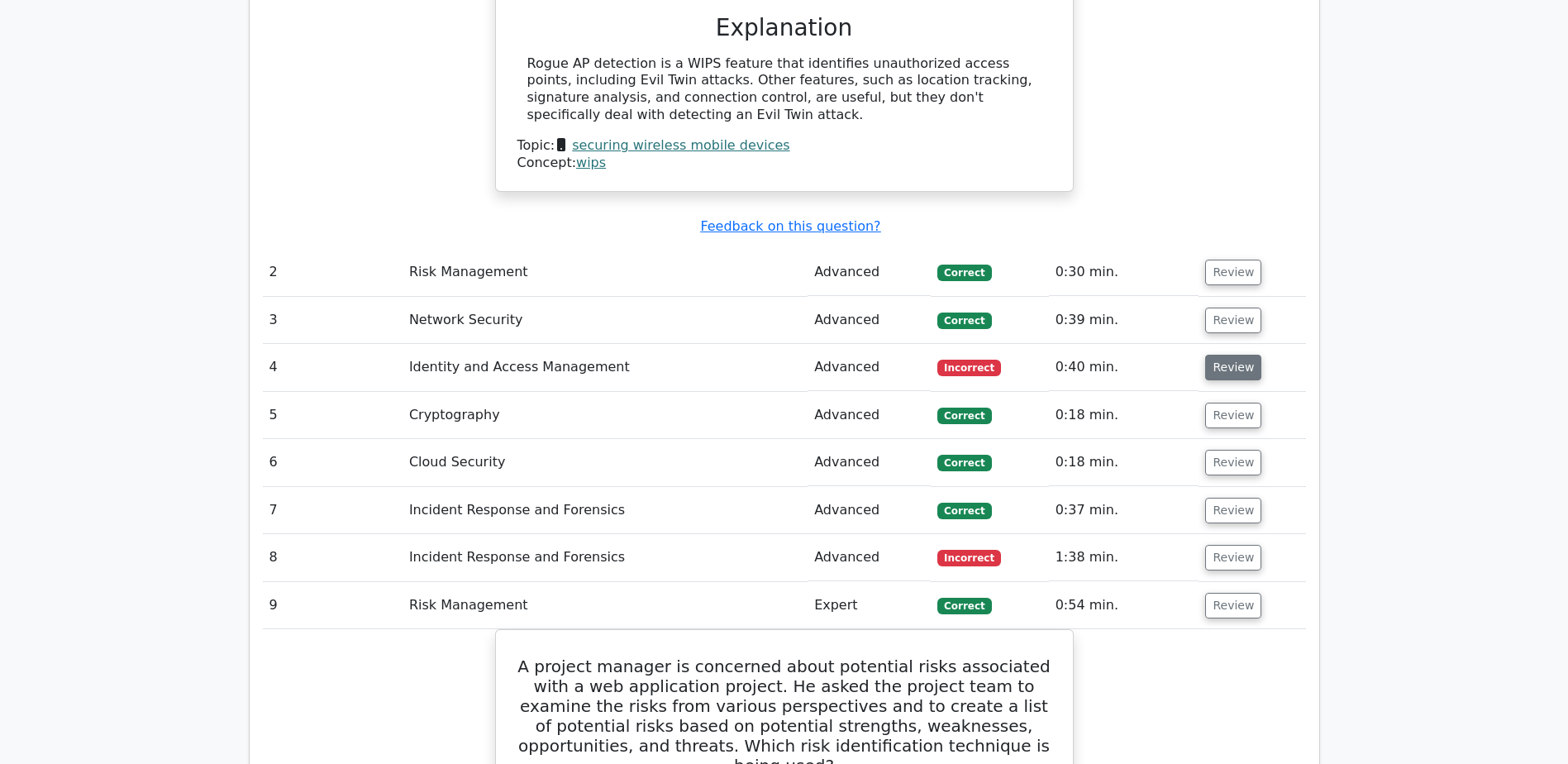
click at [1227, 355] on button "Review" at bounding box center [1233, 367] width 56 height 25
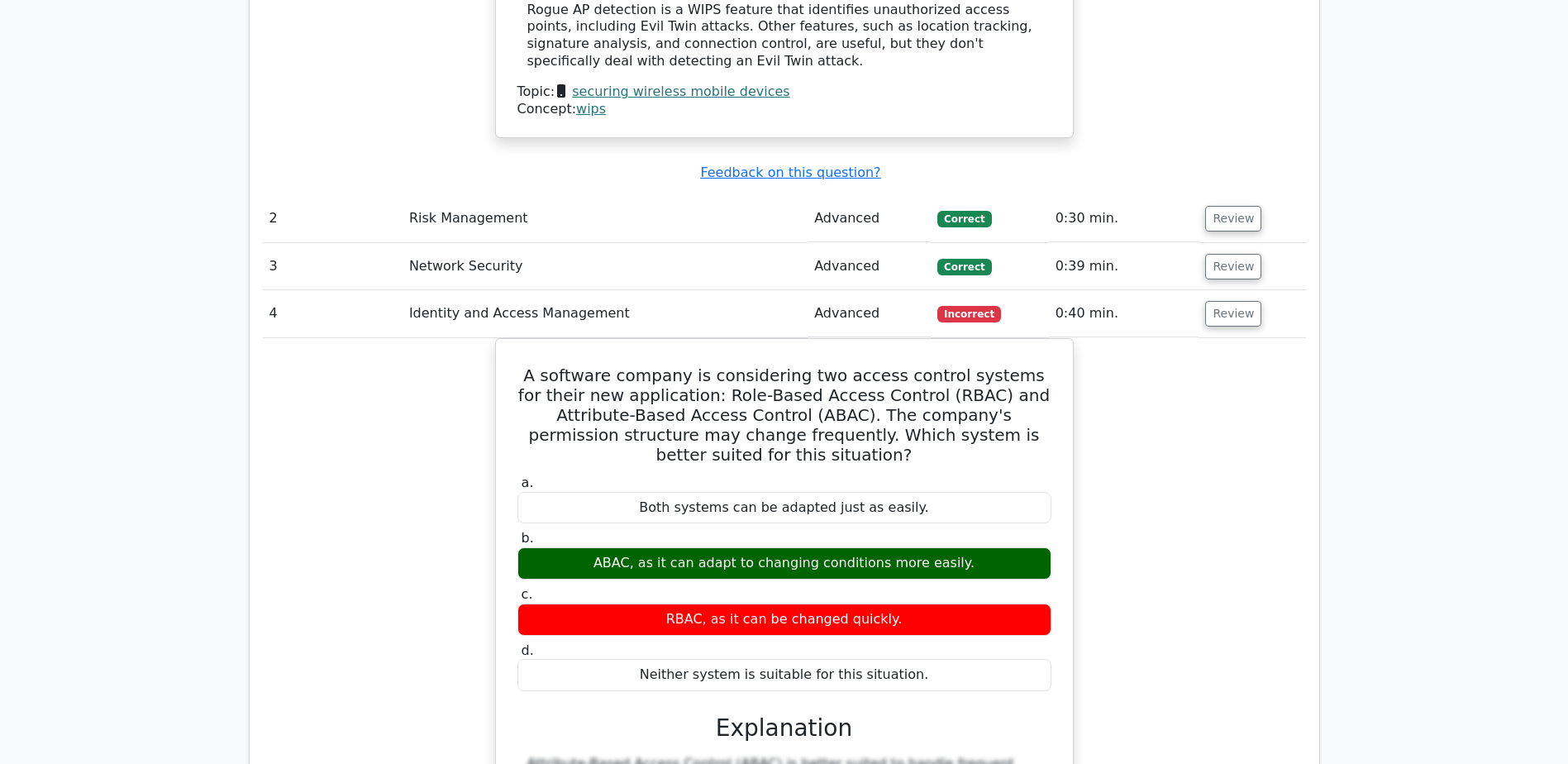
scroll to position [1819, 0]
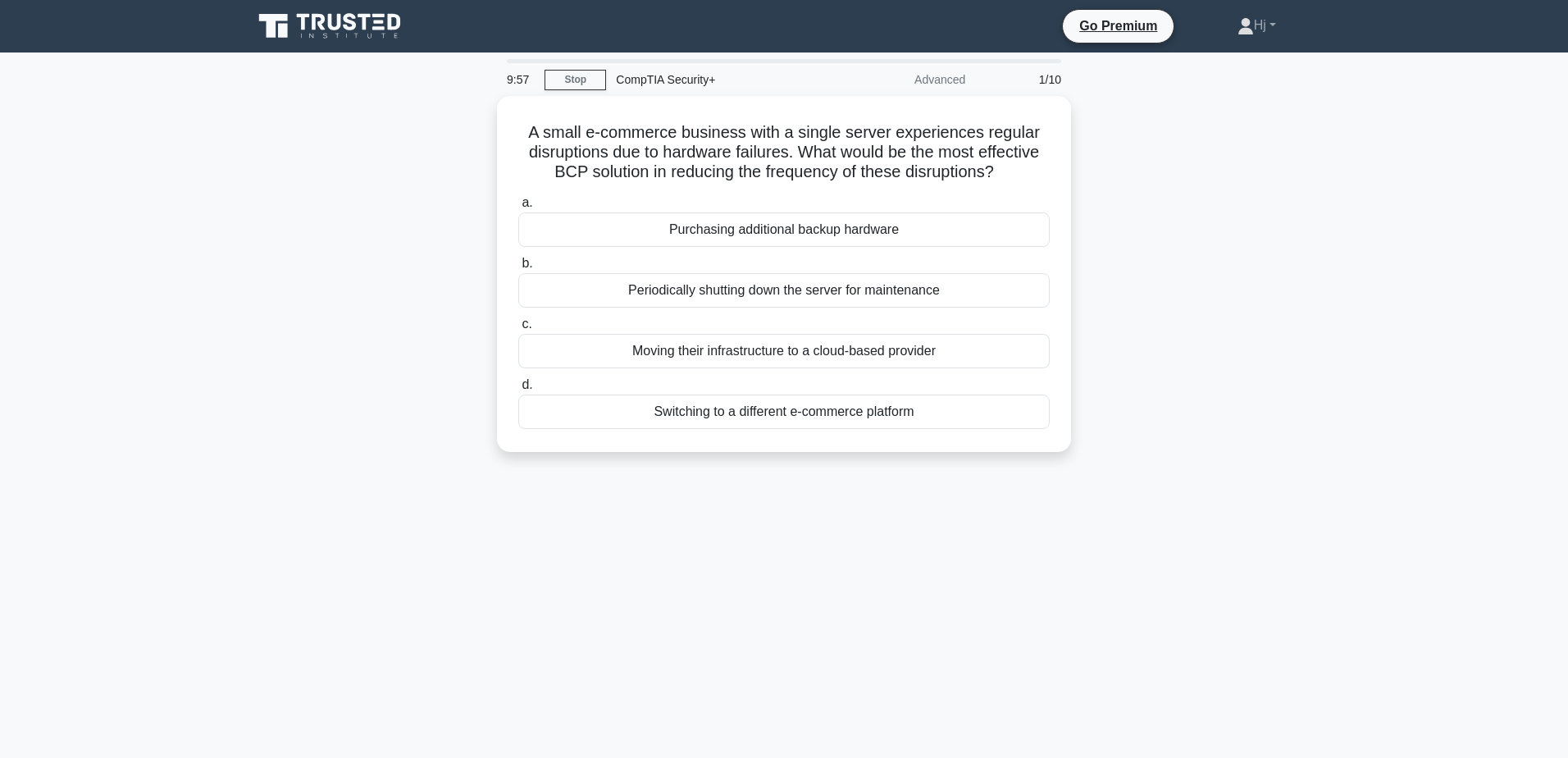
click at [771, 30] on div "Go Premium Hj Profile Settings Profile Settings Go Premium Hj Profile Settings" at bounding box center [868, 26] width 892 height 34
click at [596, 80] on link "Stop" at bounding box center [575, 80] width 61 height 20
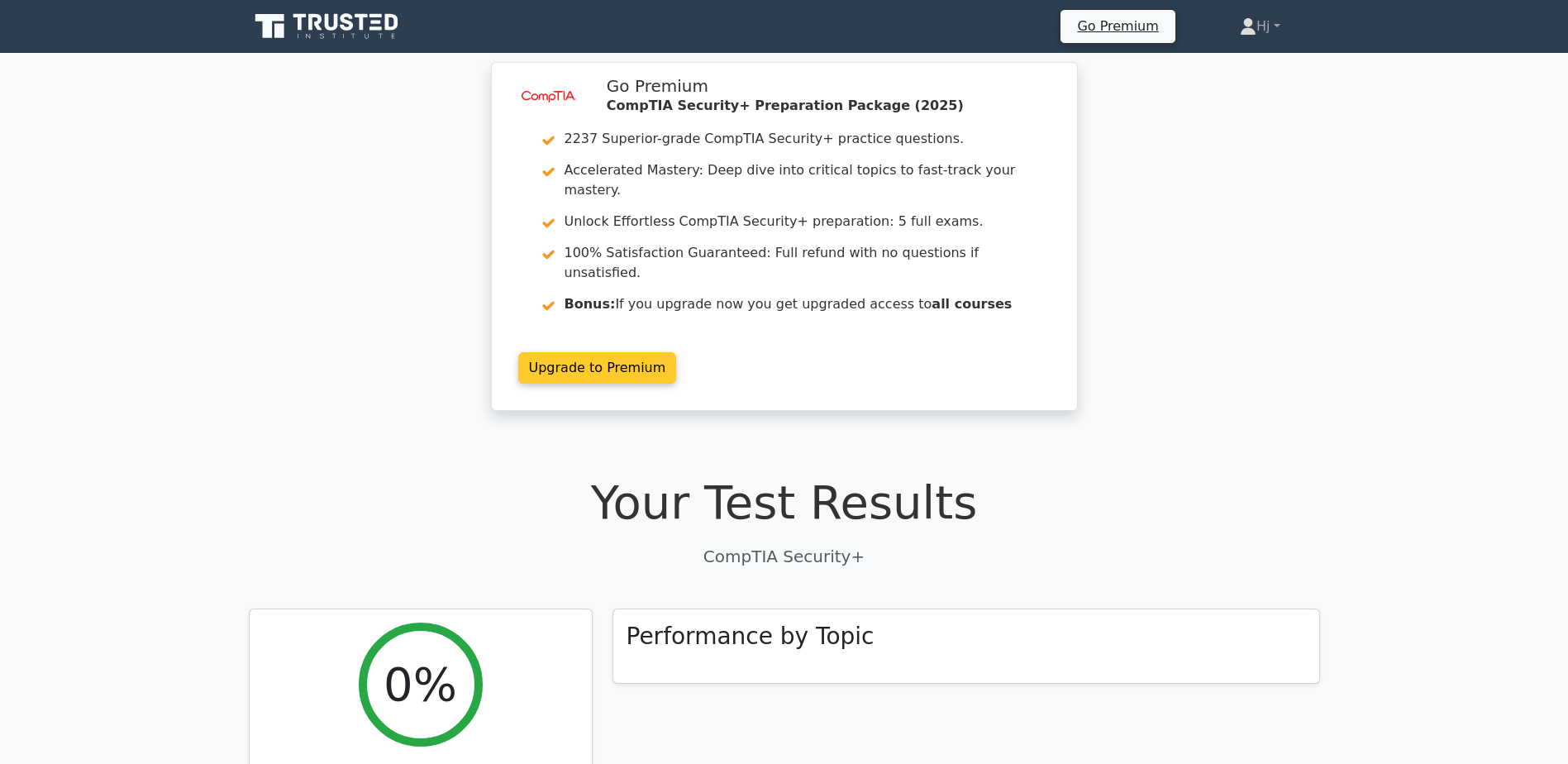
click at [595, 352] on link "Upgrade to Premium" at bounding box center [598, 367] width 159 height 31
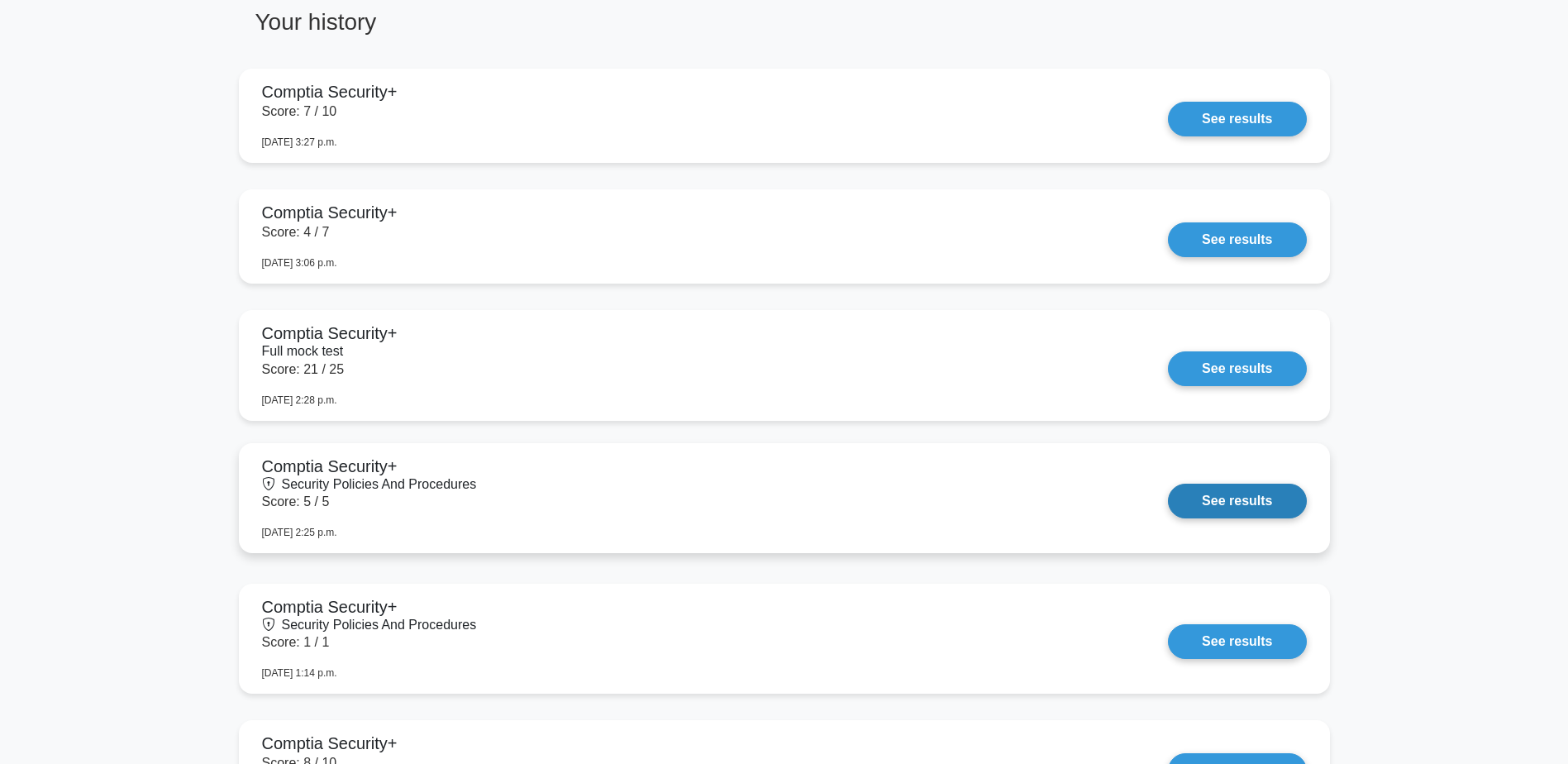
scroll to position [1488, 0]
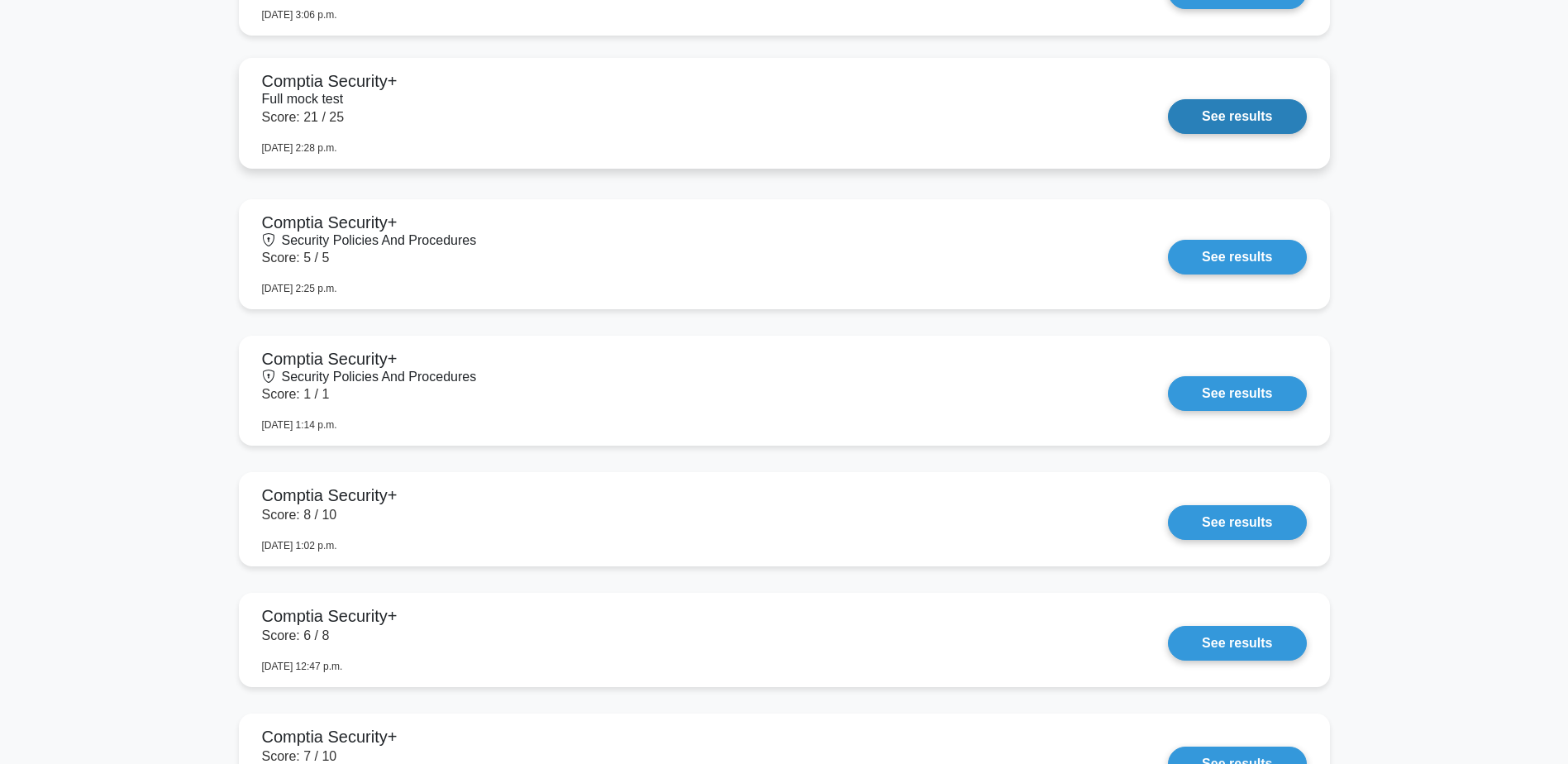
click at [1168, 134] on link "See results" at bounding box center [1236, 116] width 138 height 35
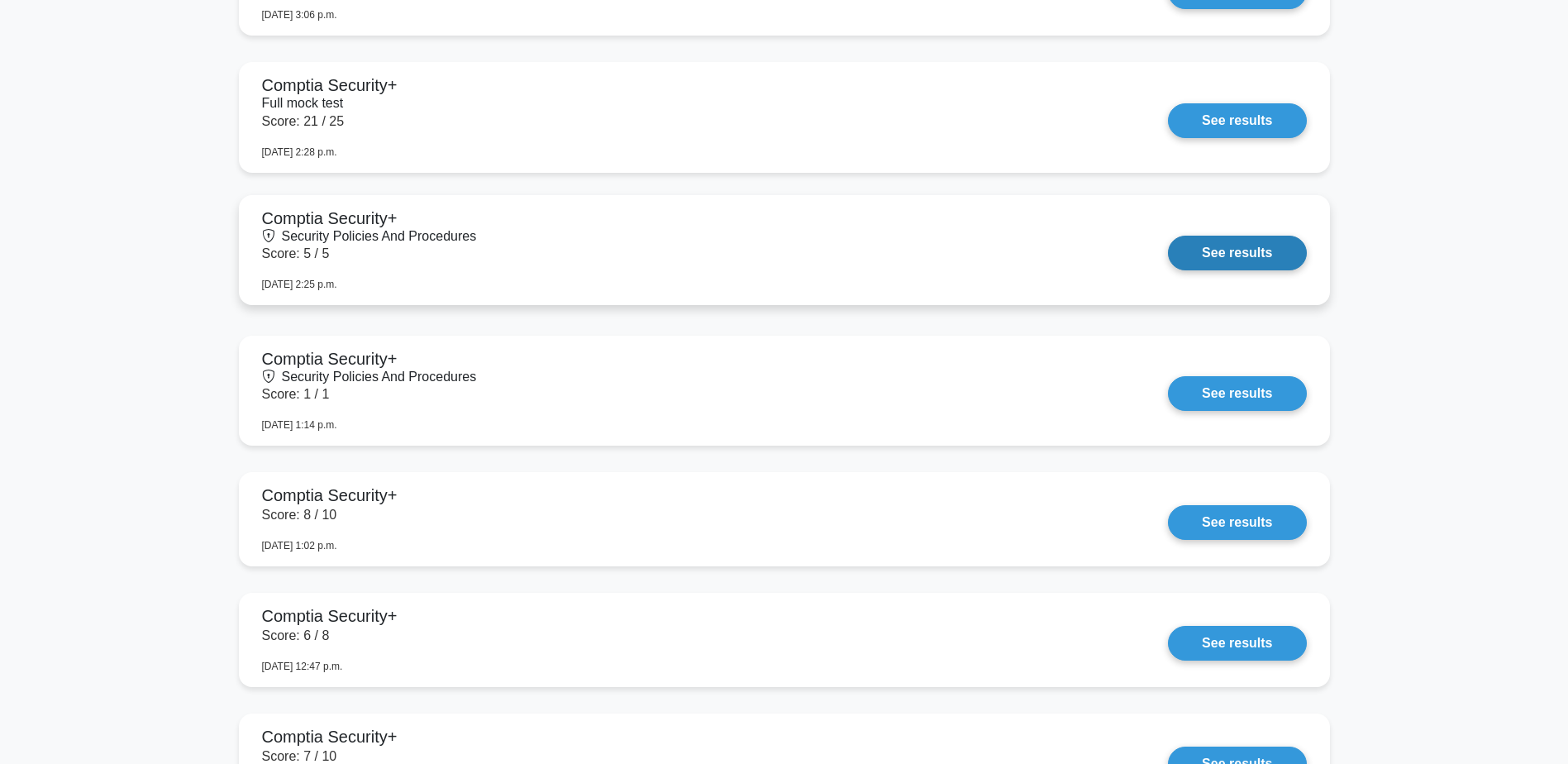
click at [1168, 271] on link "See results" at bounding box center [1236, 253] width 138 height 35
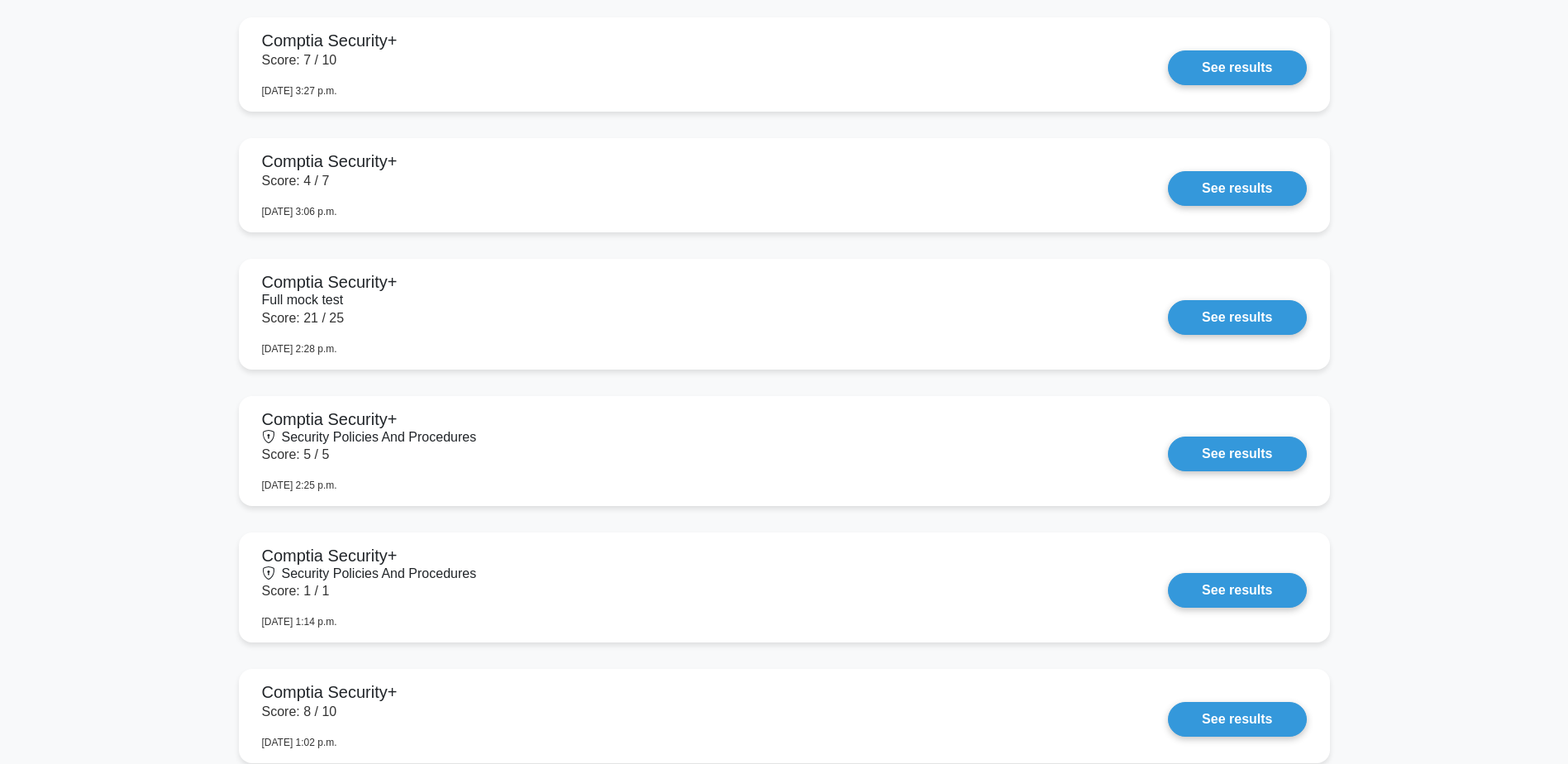
scroll to position [1240, 0]
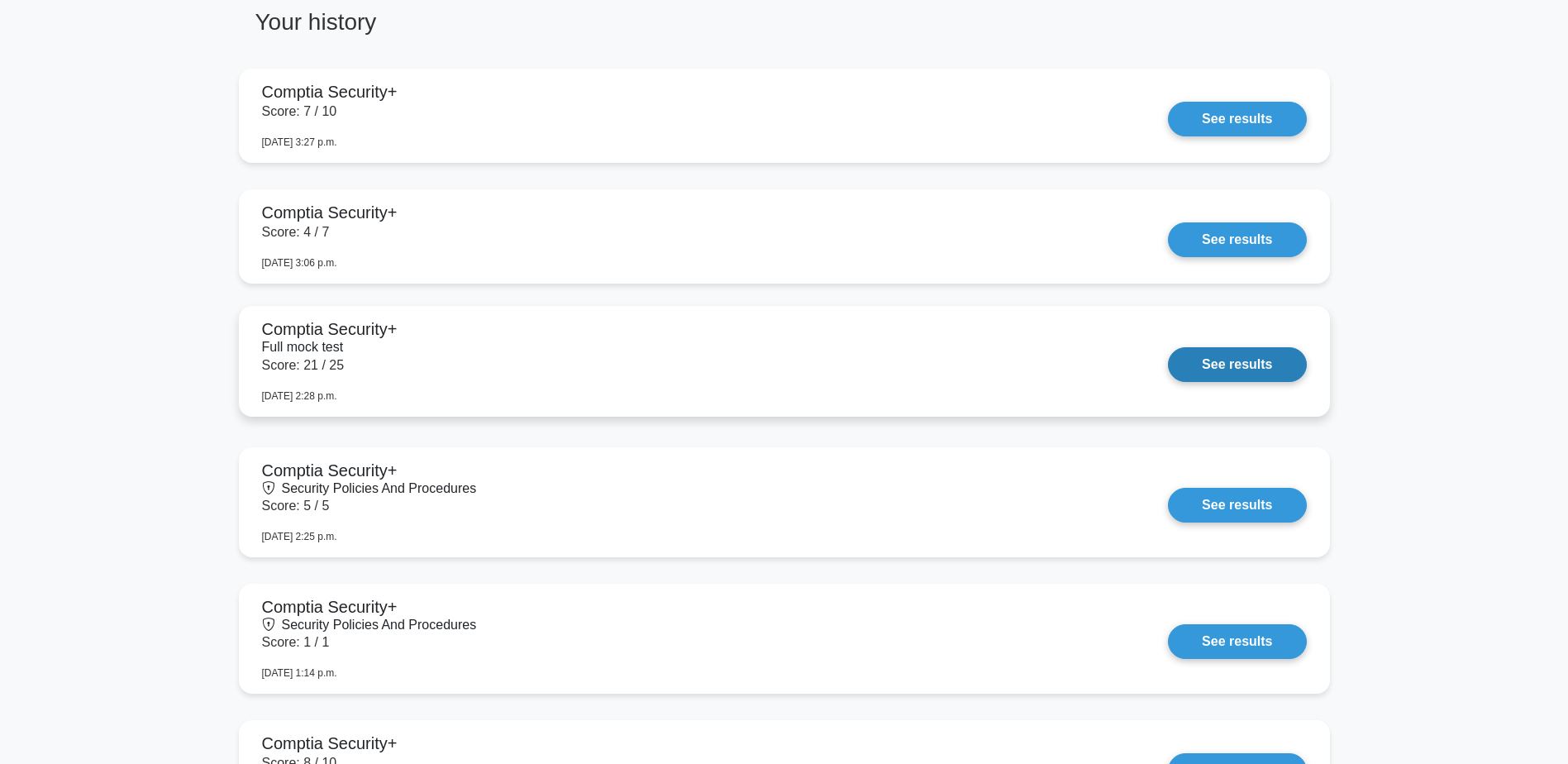
click at [1168, 372] on link "See results" at bounding box center [1236, 365] width 138 height 35
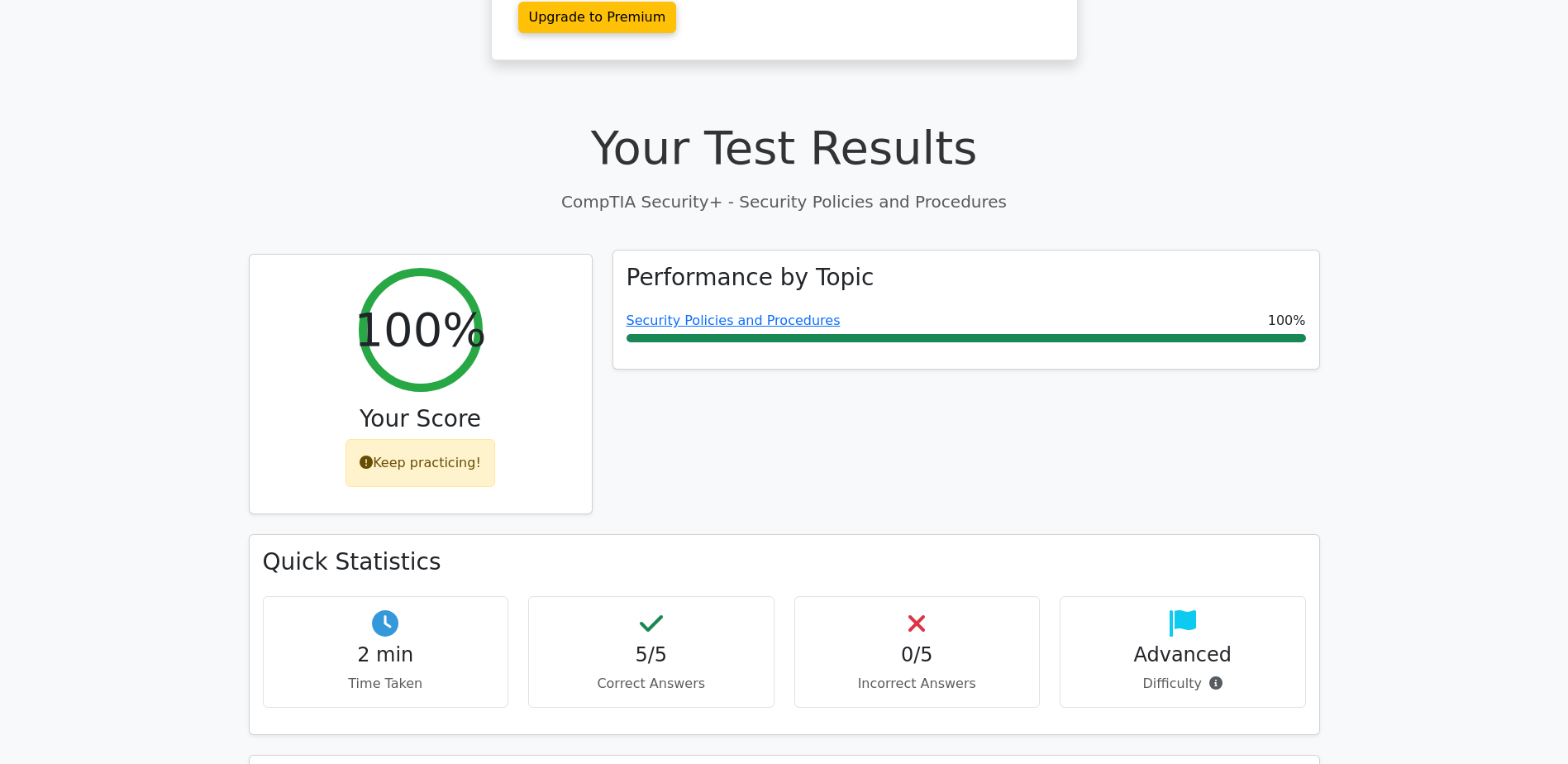
scroll to position [496, 0]
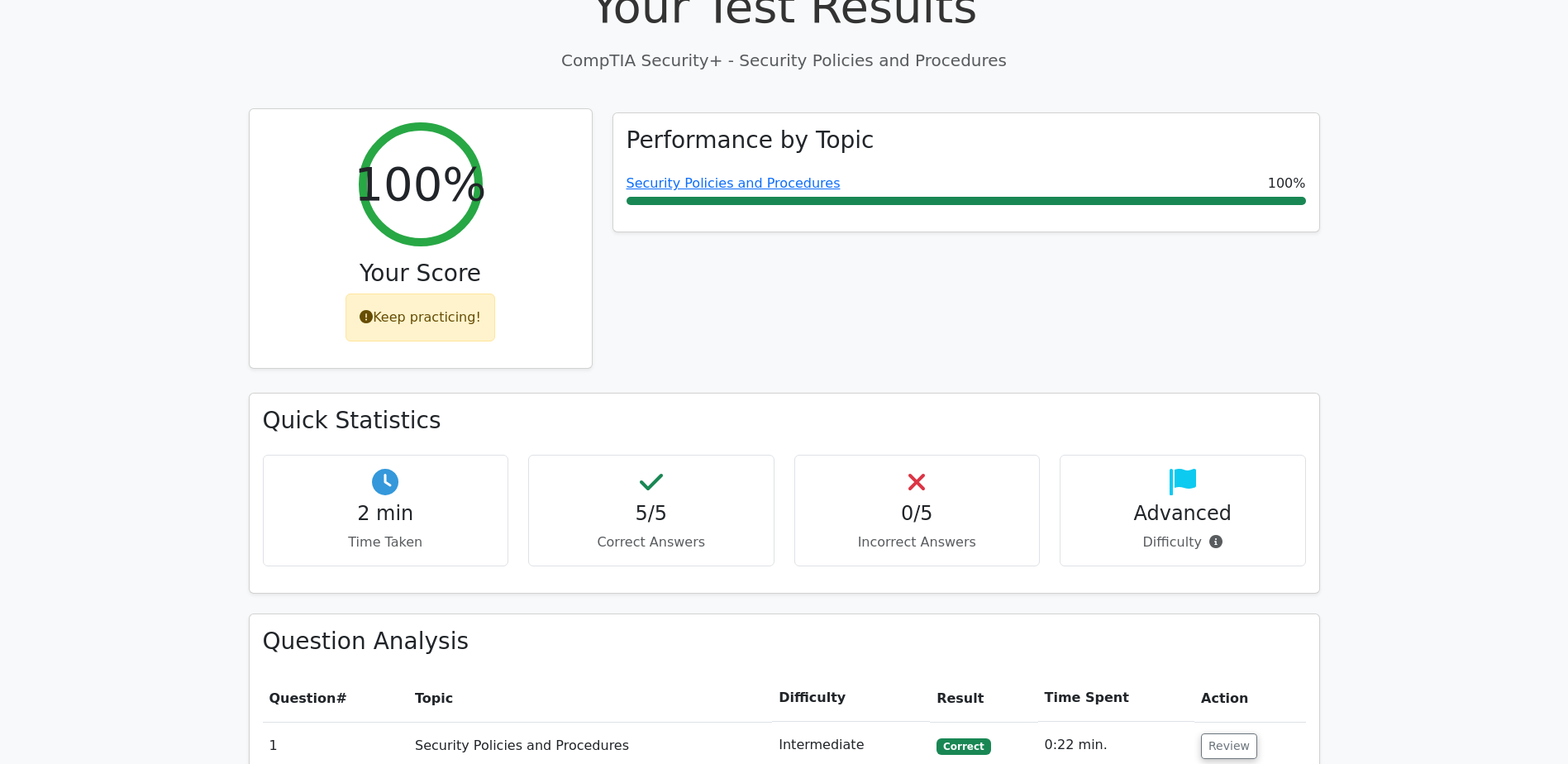
click at [567, 260] on h3 "Your Score" at bounding box center [420, 273] width 315 height 28
click at [495, 294] on div "Keep practicing!" at bounding box center [420, 317] width 150 height 48
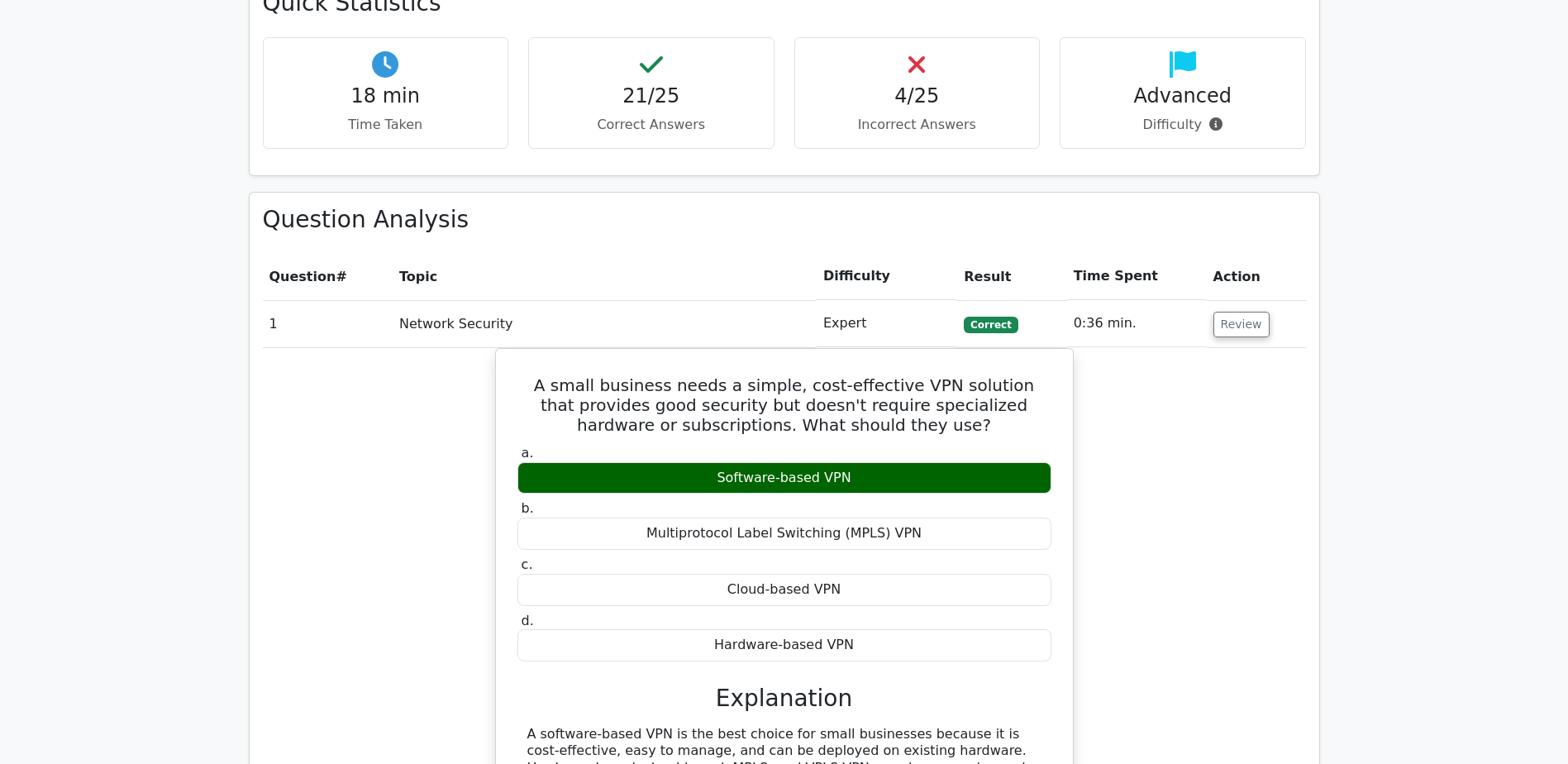
scroll to position [1157, 0]
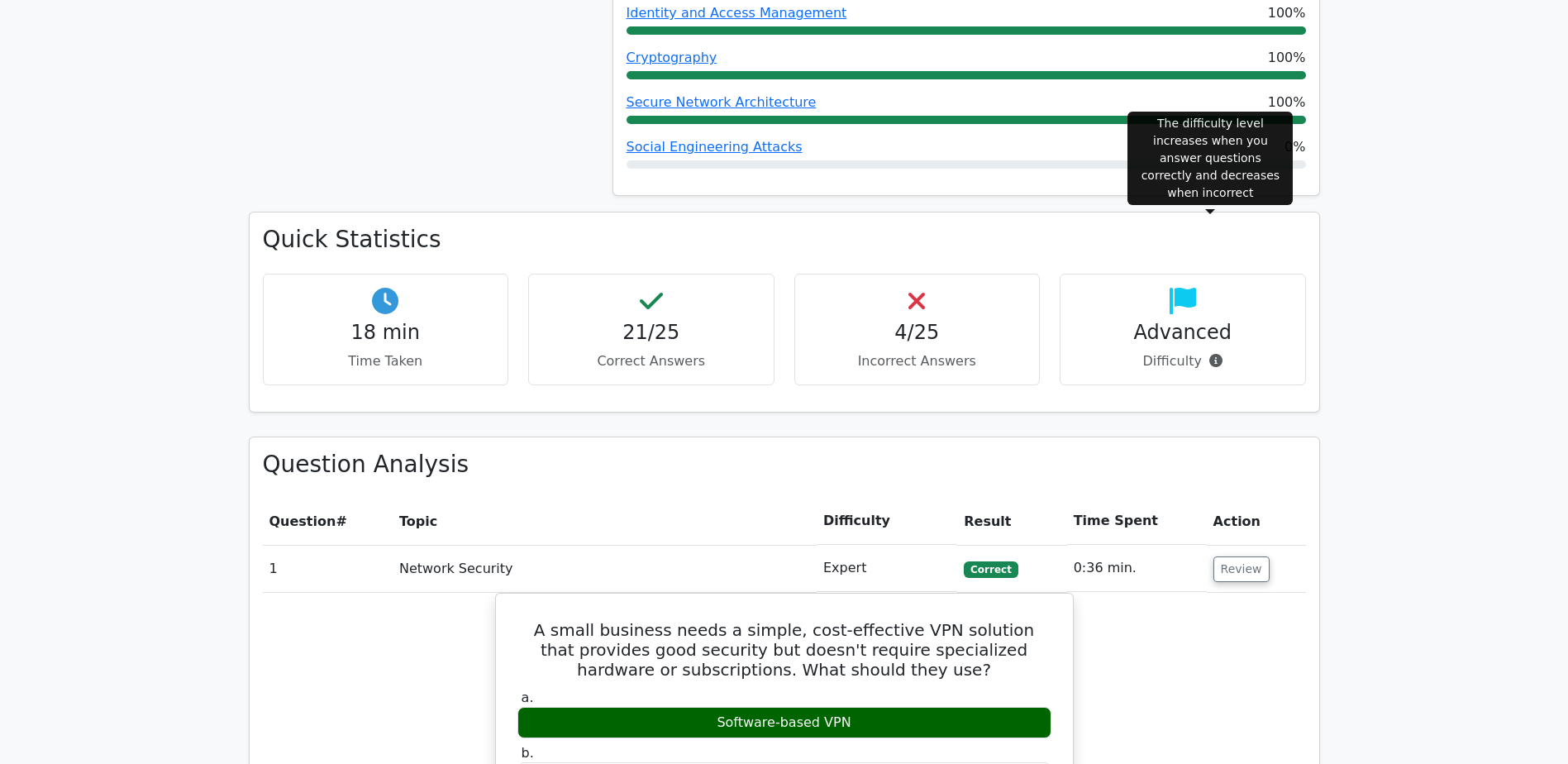
click at [1212, 354] on icon at bounding box center [1216, 360] width 14 height 14
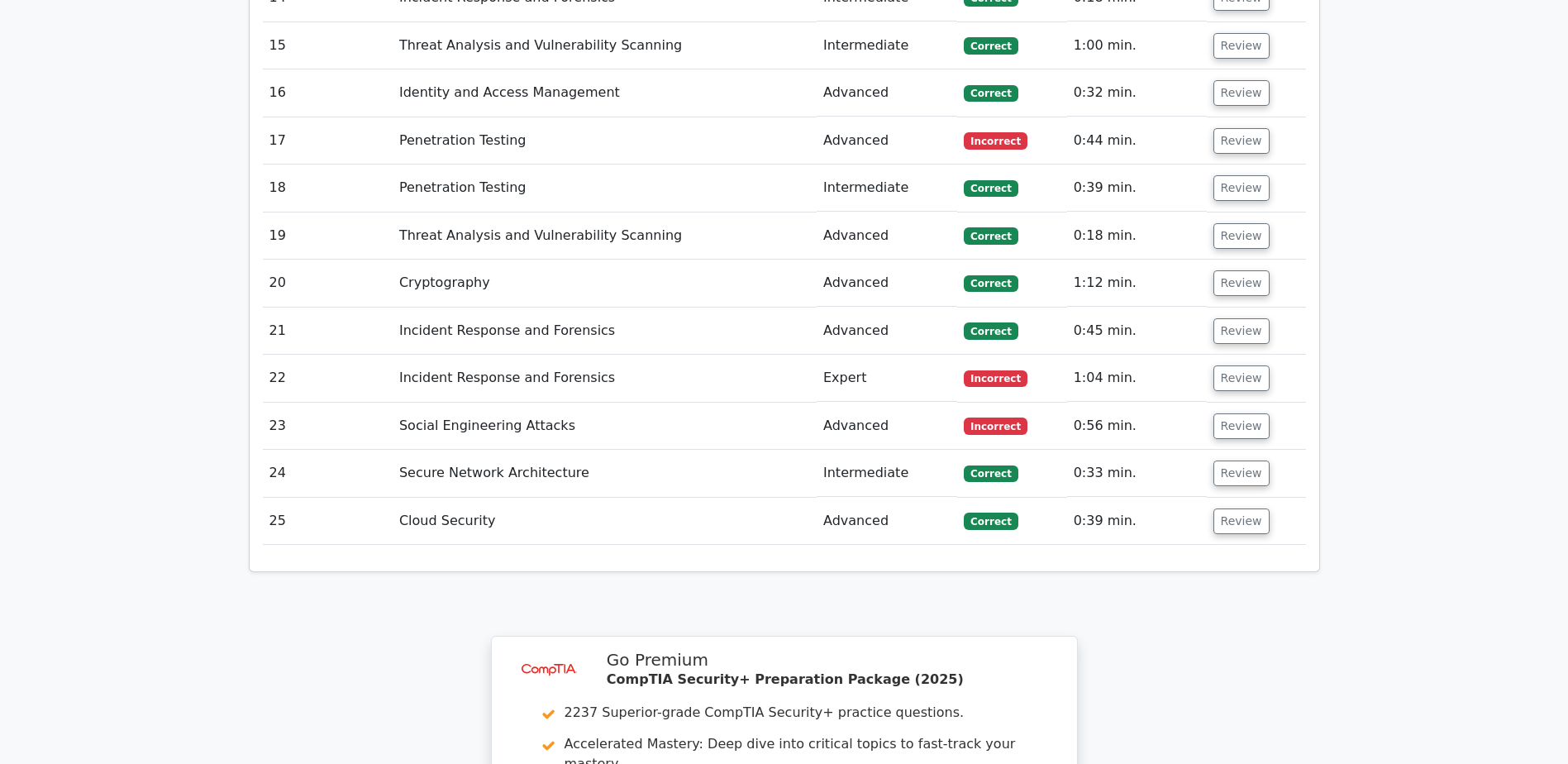
scroll to position [2946, 0]
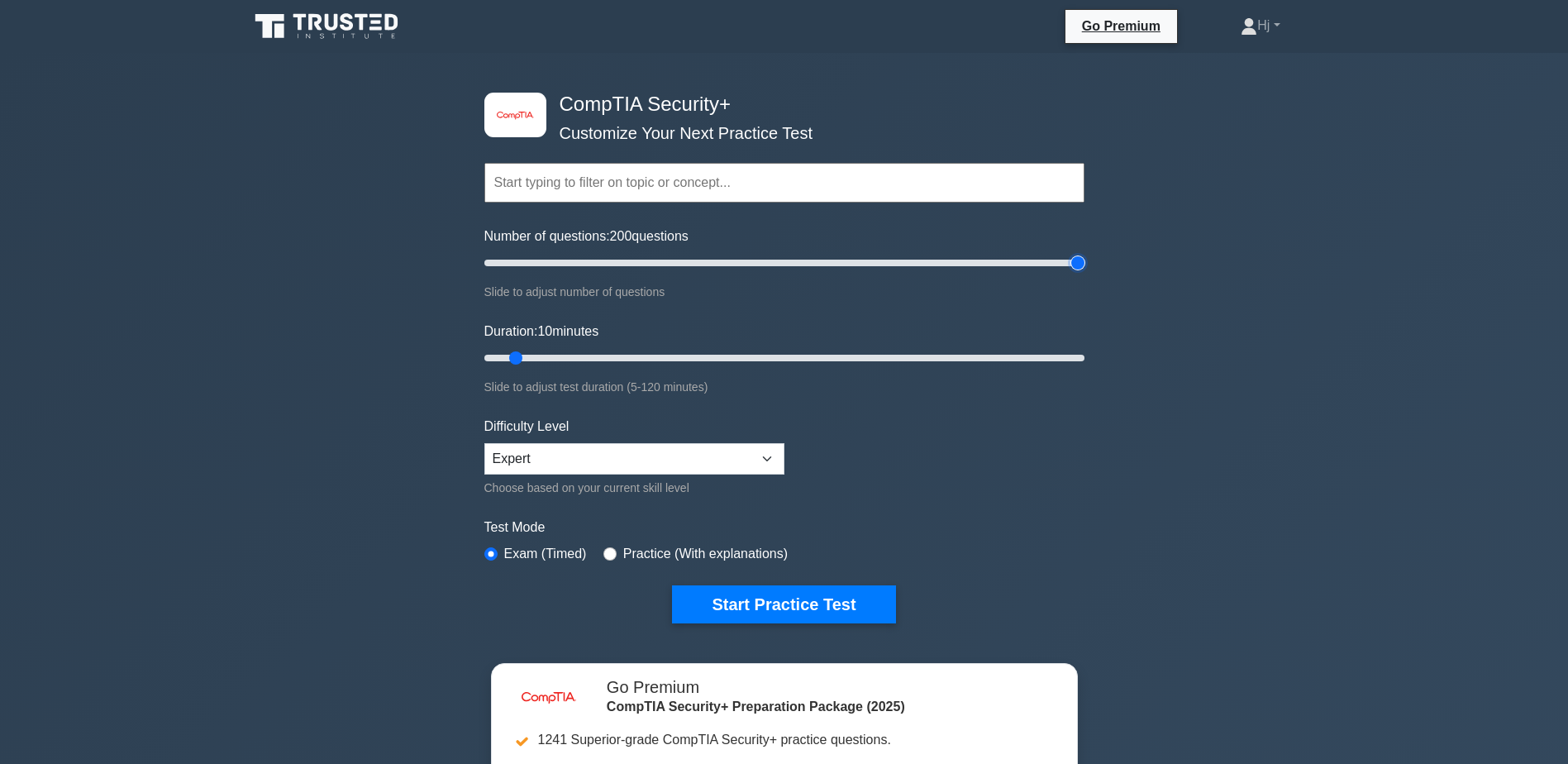
drag, startPoint x: 505, startPoint y: 260, endPoint x: 1116, endPoint y: 265, distance: 611.0
click at [1084, 265] on input "Number of questions: 200 questions" at bounding box center [785, 262] width 600 height 19
drag, startPoint x: 1074, startPoint y: 260, endPoint x: 526, endPoint y: 252, distance: 548.1
type input "15"
click at [526, 253] on input "Number of questions: 15 questions" at bounding box center [785, 262] width 600 height 19
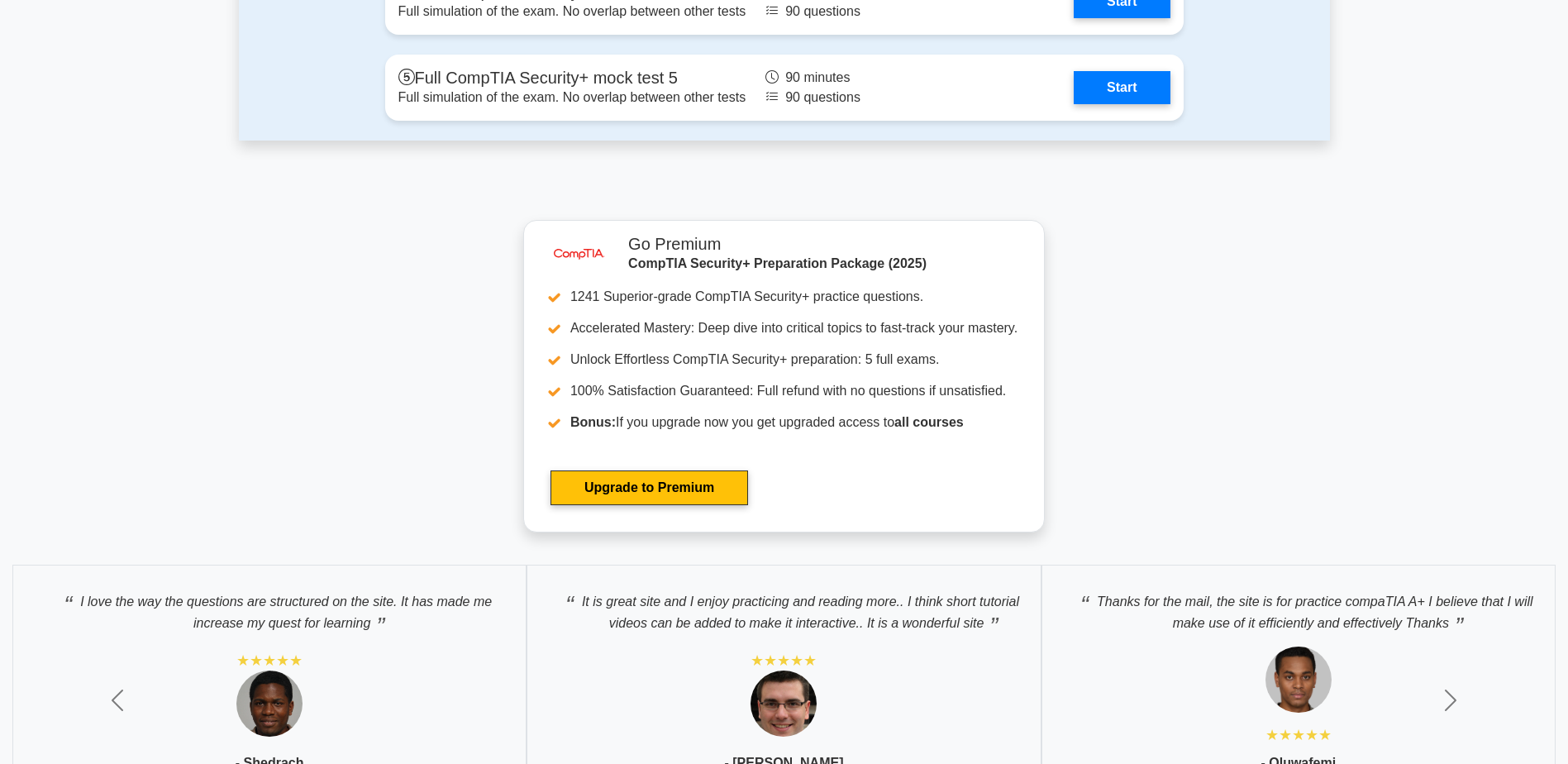
scroll to position [4897, 0]
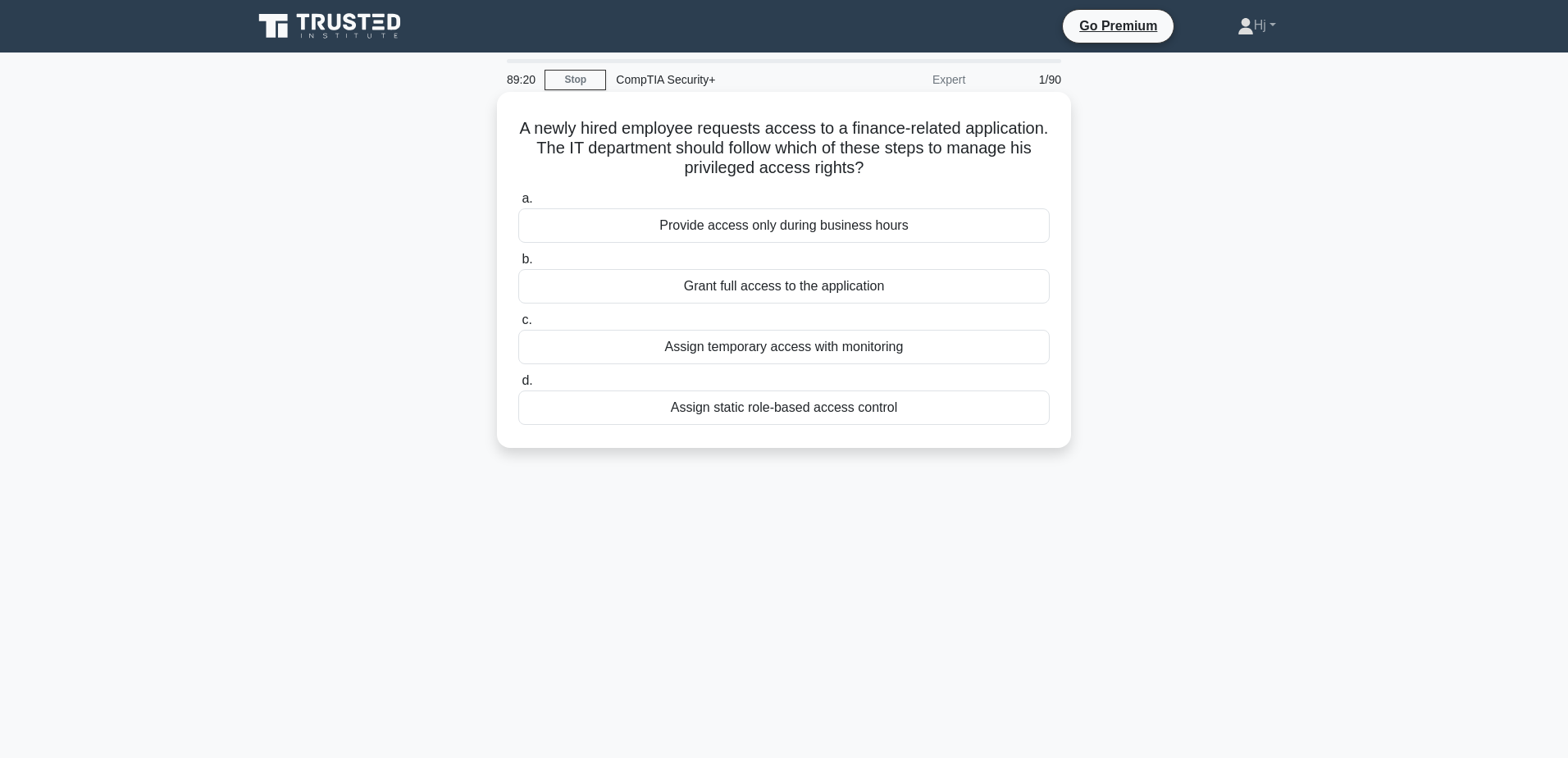
click at [871, 345] on div "Assign temporary access with monitoring" at bounding box center [784, 347] width 531 height 34
click at [518, 326] on input "c. Assign temporary access with monitoring" at bounding box center [518, 320] width 0 height 11
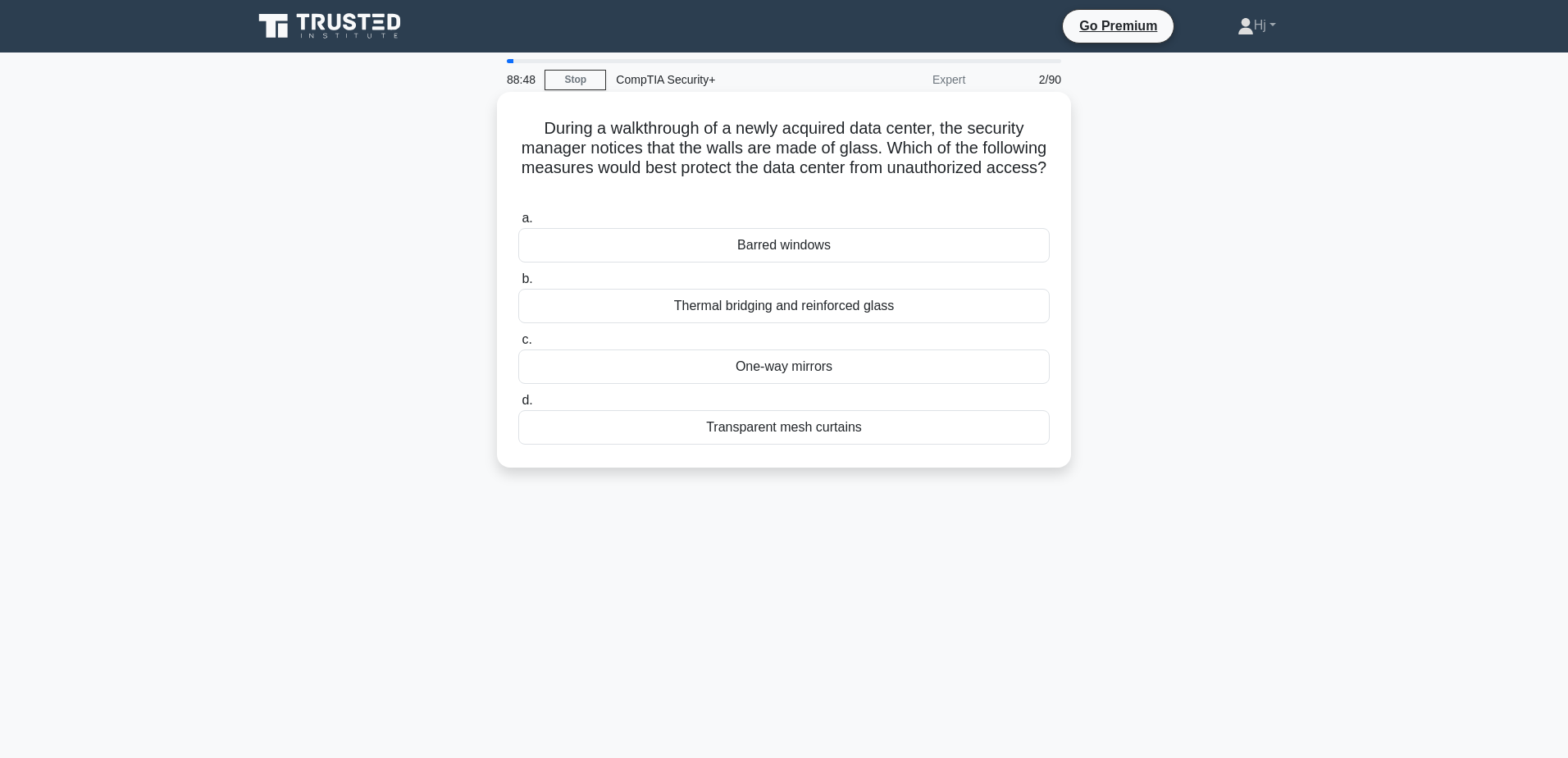
click at [774, 369] on div "One-way mirrors" at bounding box center [784, 366] width 531 height 34
click at [518, 345] on input "c. One-way mirrors" at bounding box center [518, 340] width 0 height 11
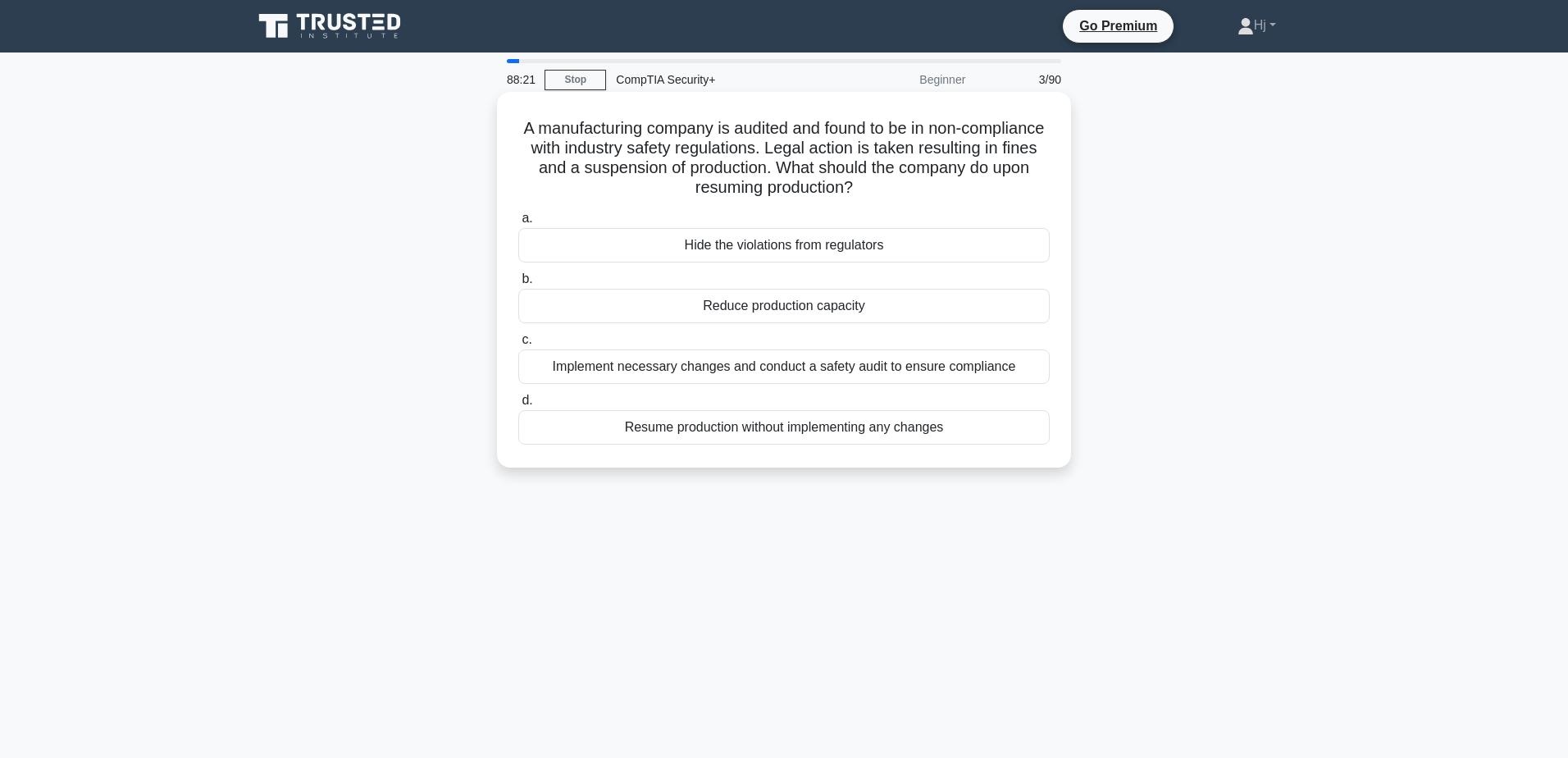
click at [669, 369] on div "Implement necessary changes and conduct a safety audit to ensure compliance" at bounding box center [784, 366] width 531 height 34
click at [518, 345] on input "c. Implement necessary changes and conduct a safety audit to ensure compliance" at bounding box center [518, 340] width 0 height 11
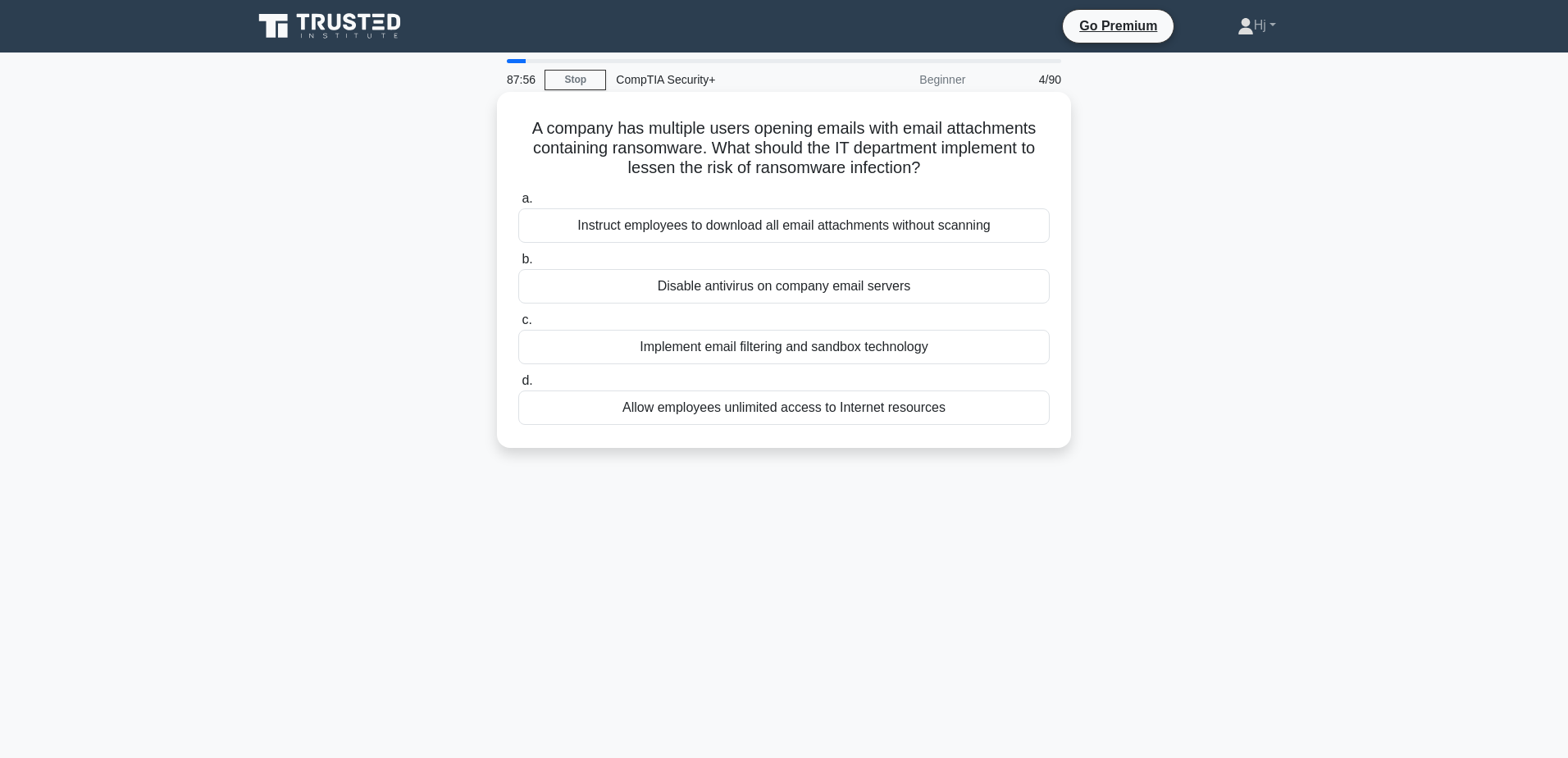
click at [1003, 348] on div "Implement email filtering and sandbox technology" at bounding box center [784, 347] width 531 height 34
click at [518, 326] on input "c. Implement email filtering and sandbox technology" at bounding box center [518, 320] width 0 height 11
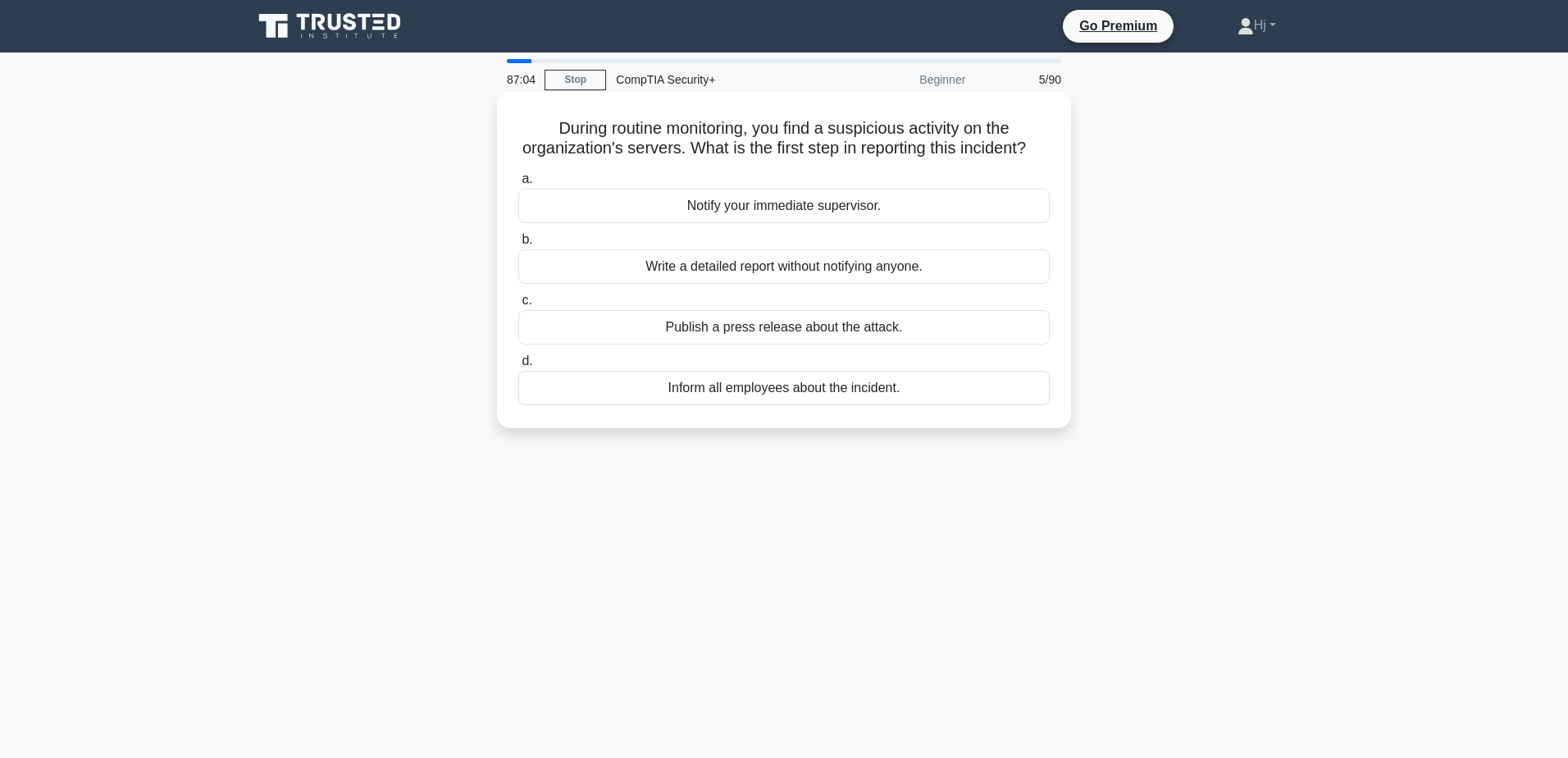
click at [872, 223] on div "Notify your immediate supervisor." at bounding box center [784, 206] width 531 height 34
click at [518, 185] on input "a. Notify your immediate supervisor." at bounding box center [518, 179] width 0 height 11
click at [815, 270] on div "Inform the guest that an appointment is needed and help them schedule one." at bounding box center [784, 266] width 531 height 34
click at [518, 245] on input "b. Inform the guest that an appointment is needed and help them schedule one." at bounding box center [518, 240] width 0 height 11
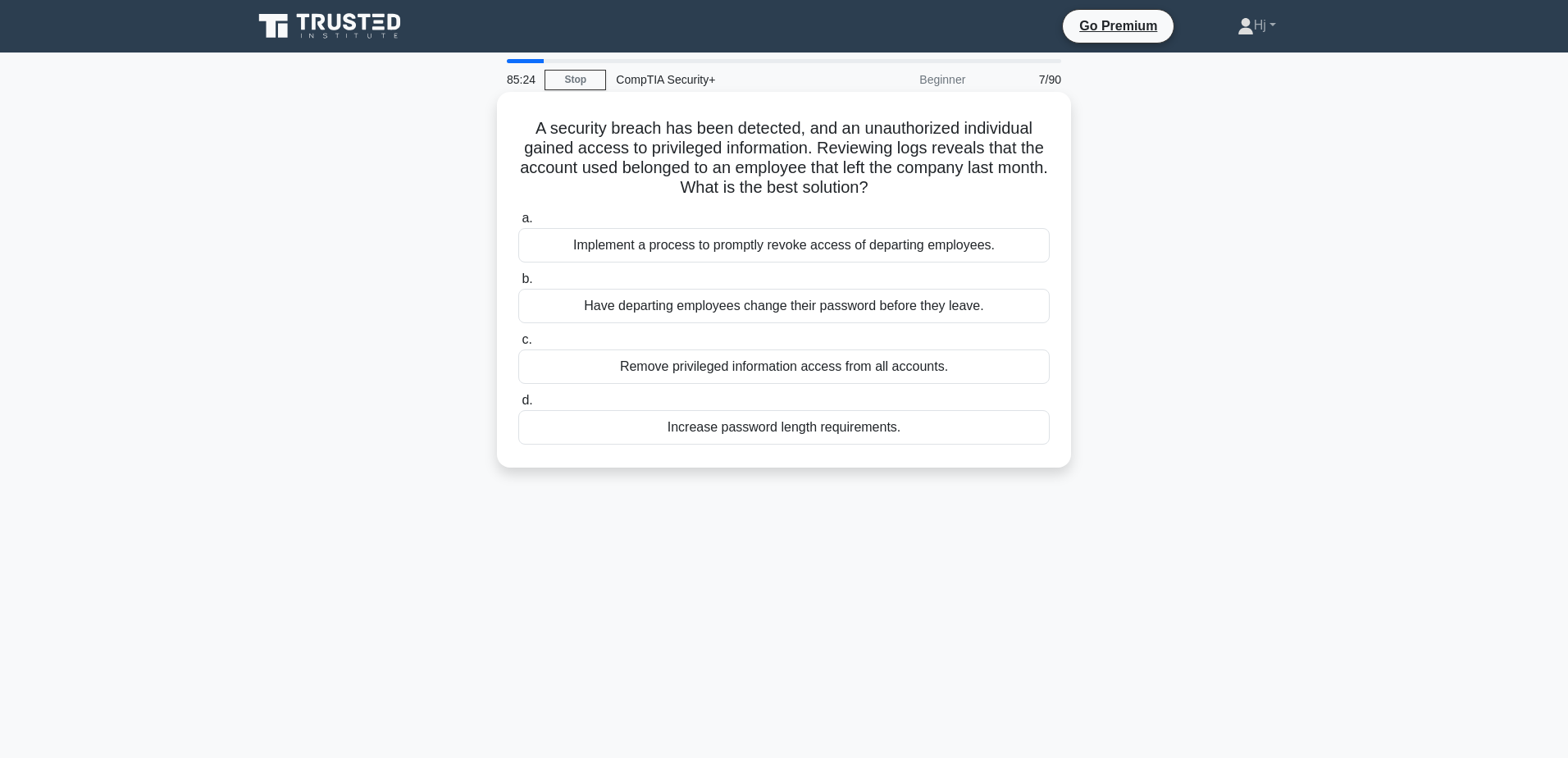
click at [799, 301] on div "Have departing employees change their password before they leave." at bounding box center [784, 306] width 531 height 34
click at [518, 285] on input "b. Have departing employees change their password before they leave." at bounding box center [518, 279] width 0 height 11
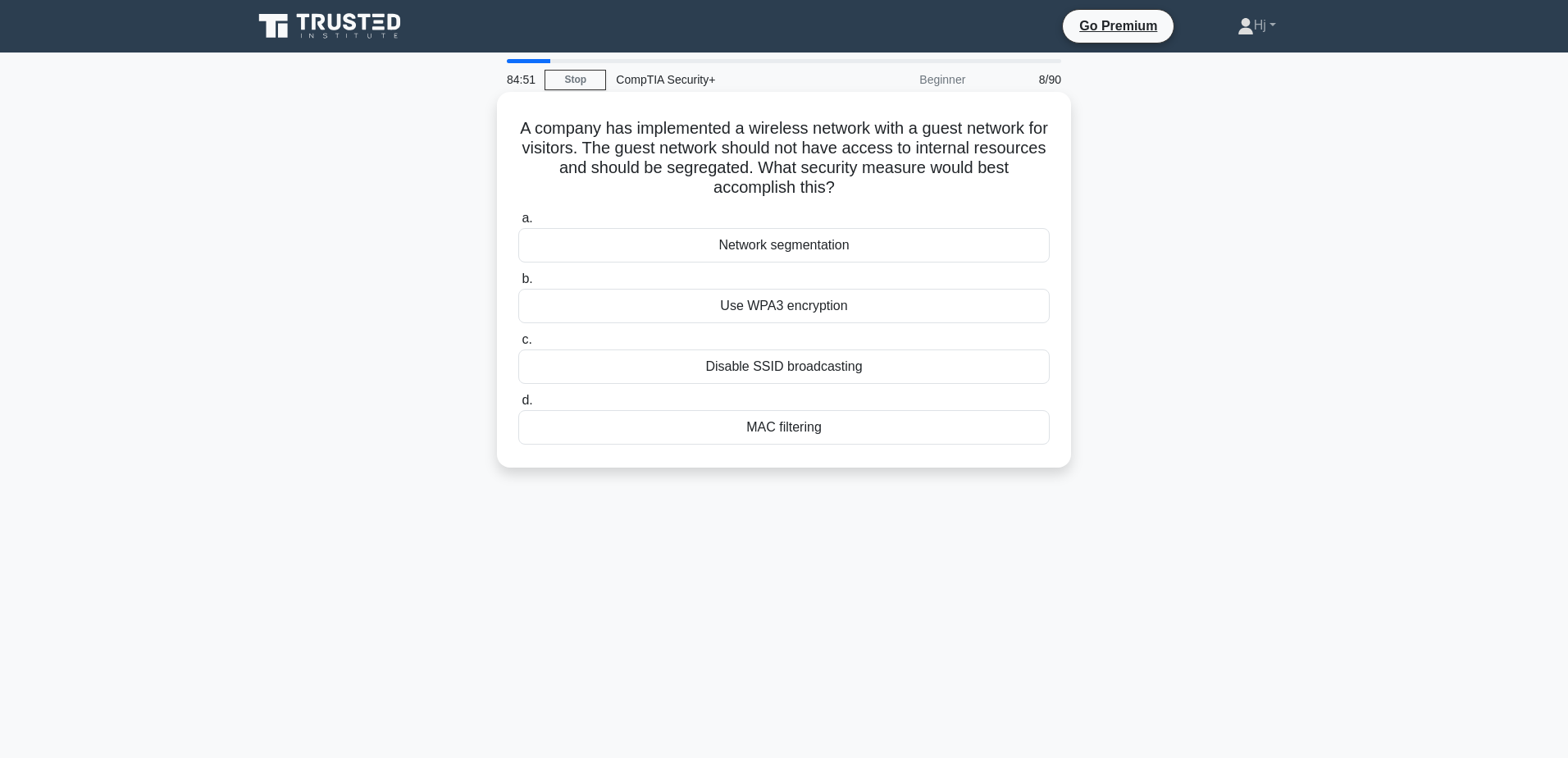
click at [768, 247] on div "Network segmentation" at bounding box center [784, 245] width 531 height 34
click at [518, 224] on input "a. Network segmentation" at bounding box center [518, 218] width 0 height 11
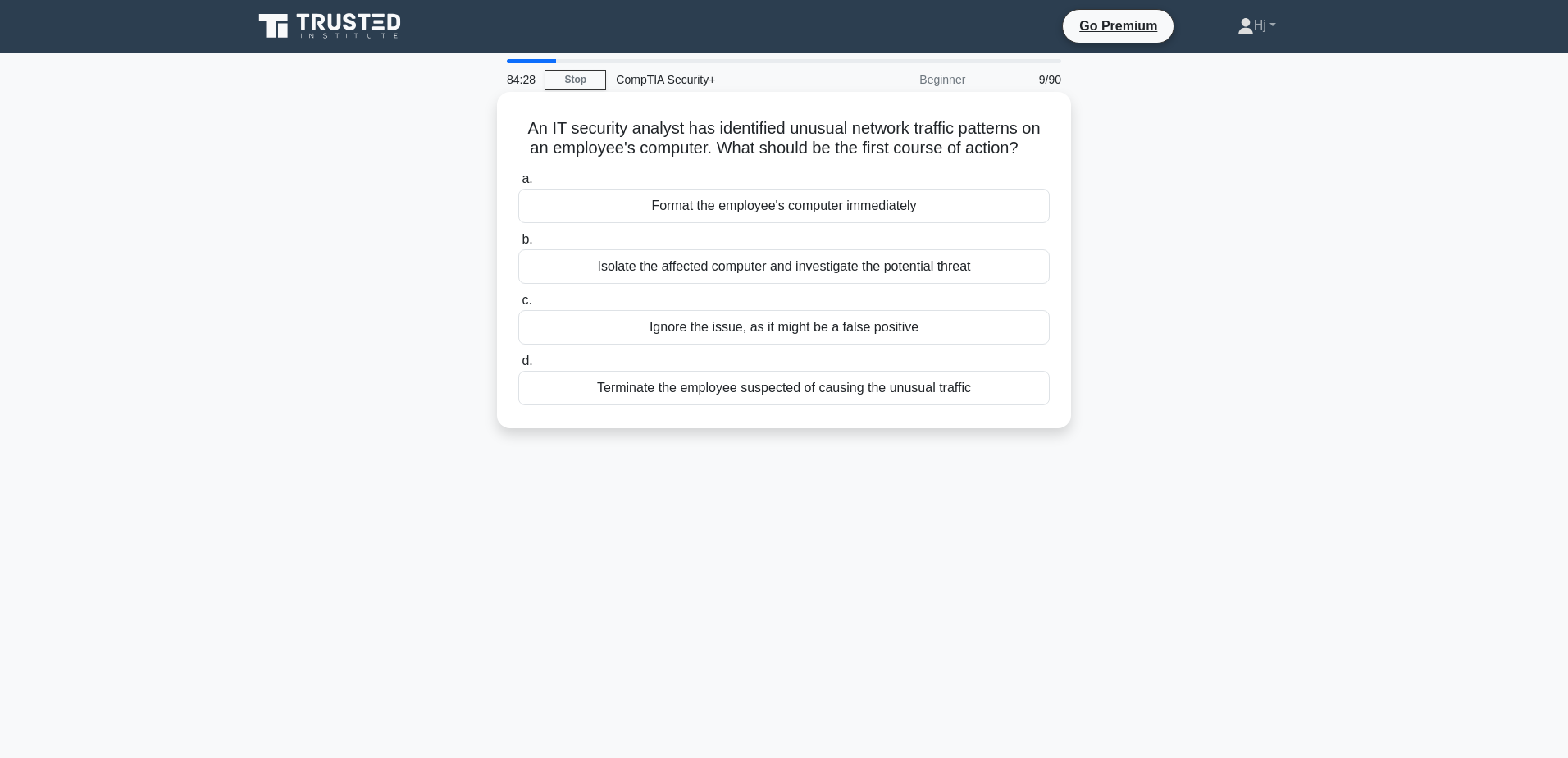
click at [750, 270] on div "Isolate the affected computer and investigate the potential threat" at bounding box center [784, 266] width 531 height 34
click at [518, 245] on input "b. Isolate the affected computer and investigate the potential threat" at bounding box center [518, 240] width 0 height 11
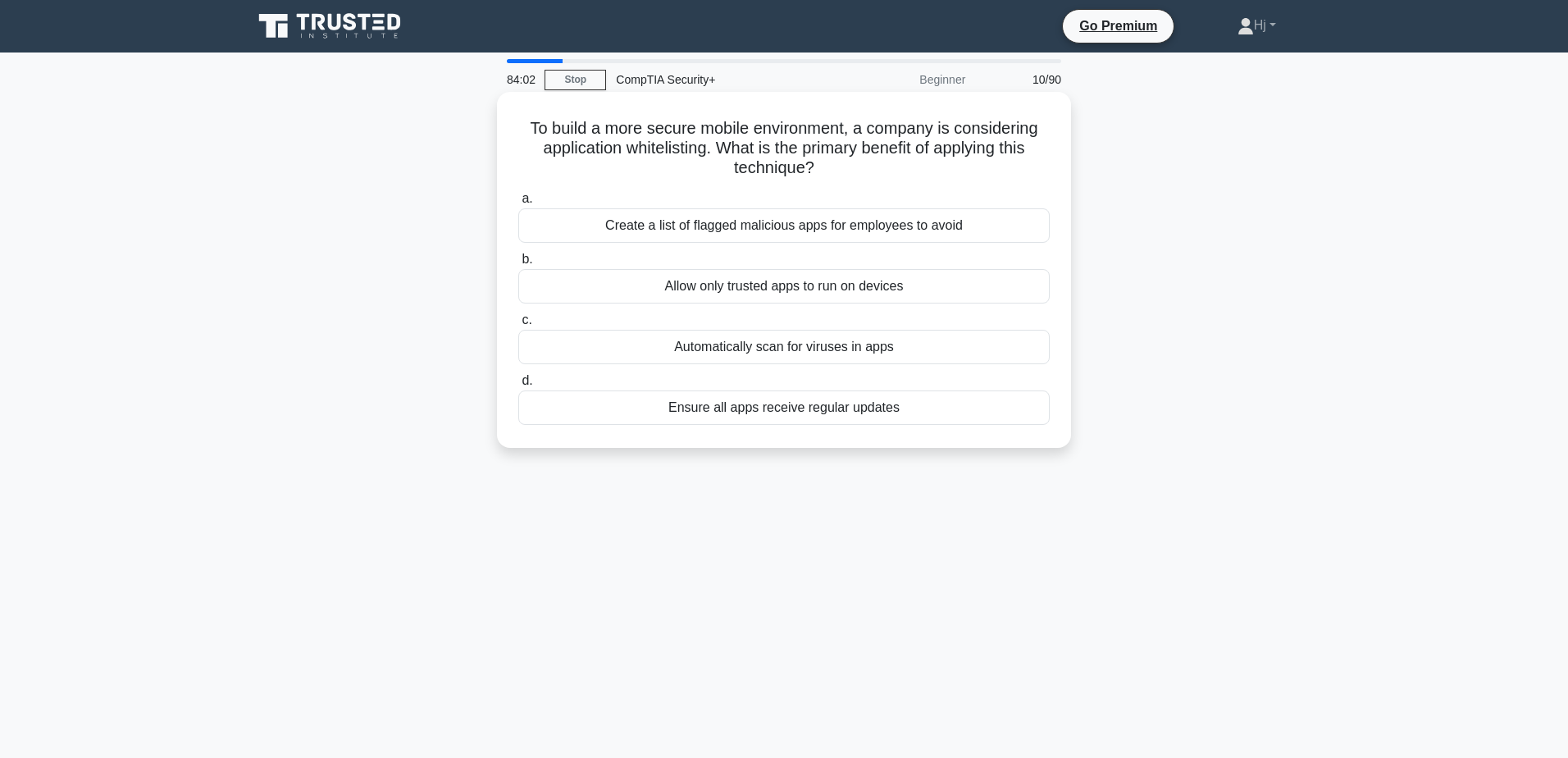
drag, startPoint x: 523, startPoint y: 120, endPoint x: 964, endPoint y: 407, distance: 526.2
click at [964, 407] on div "To build a more secure mobile environment, a company is considering application…" at bounding box center [784, 269] width 561 height 343
copy div "To build a more secure mobile environment, a company is considering application…"
click at [748, 285] on div "Allow only trusted apps to run on devices" at bounding box center [784, 286] width 531 height 34
click at [518, 265] on input "b. Allow only trusted apps to run on devices" at bounding box center [518, 259] width 0 height 11
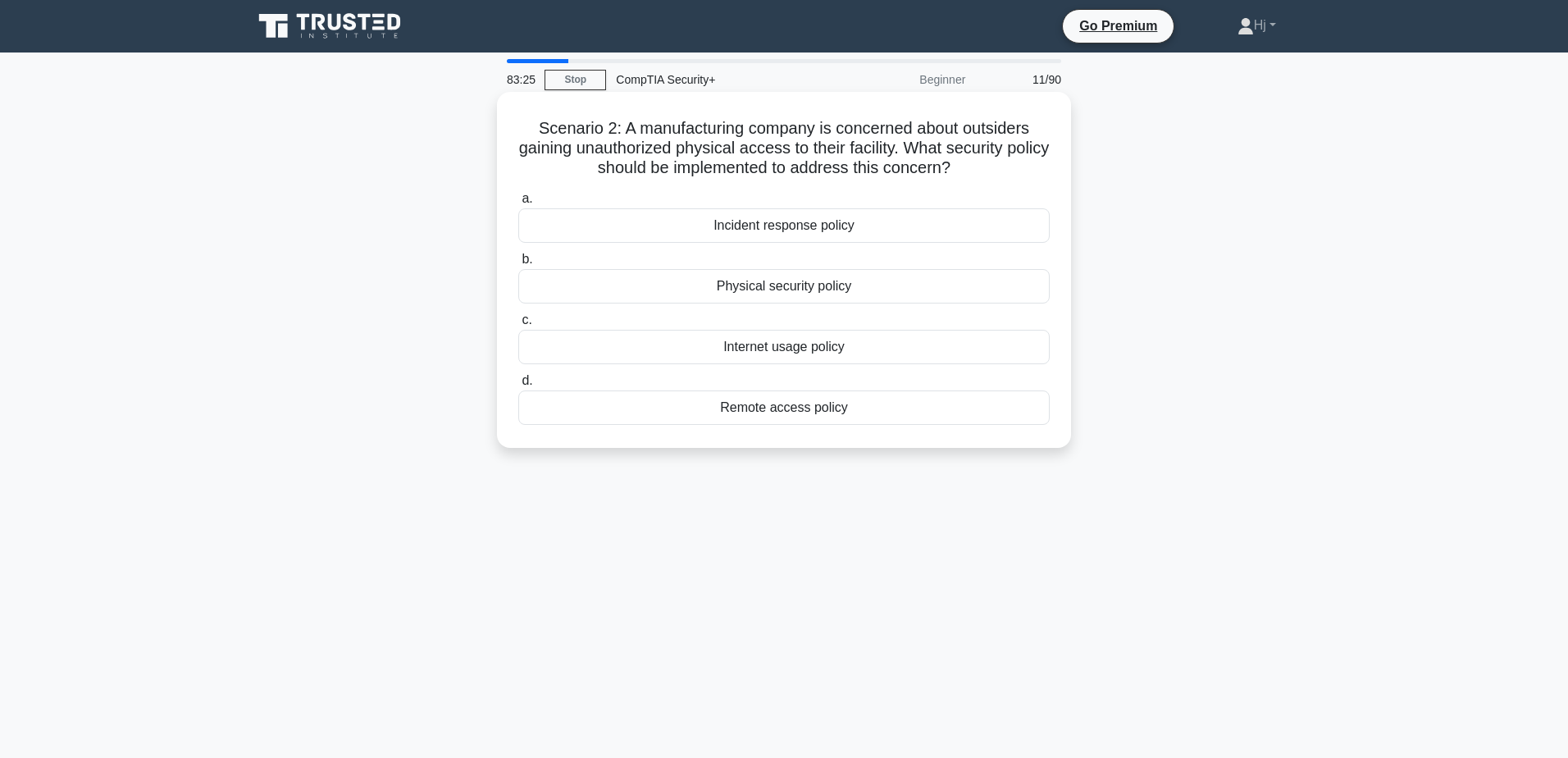
click at [809, 282] on div "Physical security policy" at bounding box center [784, 286] width 531 height 34
click at [518, 265] on input "b. Physical security policy" at bounding box center [518, 259] width 0 height 11
click at [806, 399] on div "Disconnect the infected server from the network" at bounding box center [784, 407] width 531 height 34
click at [518, 386] on input "d. Disconnect the infected server from the network" at bounding box center [518, 381] width 0 height 11
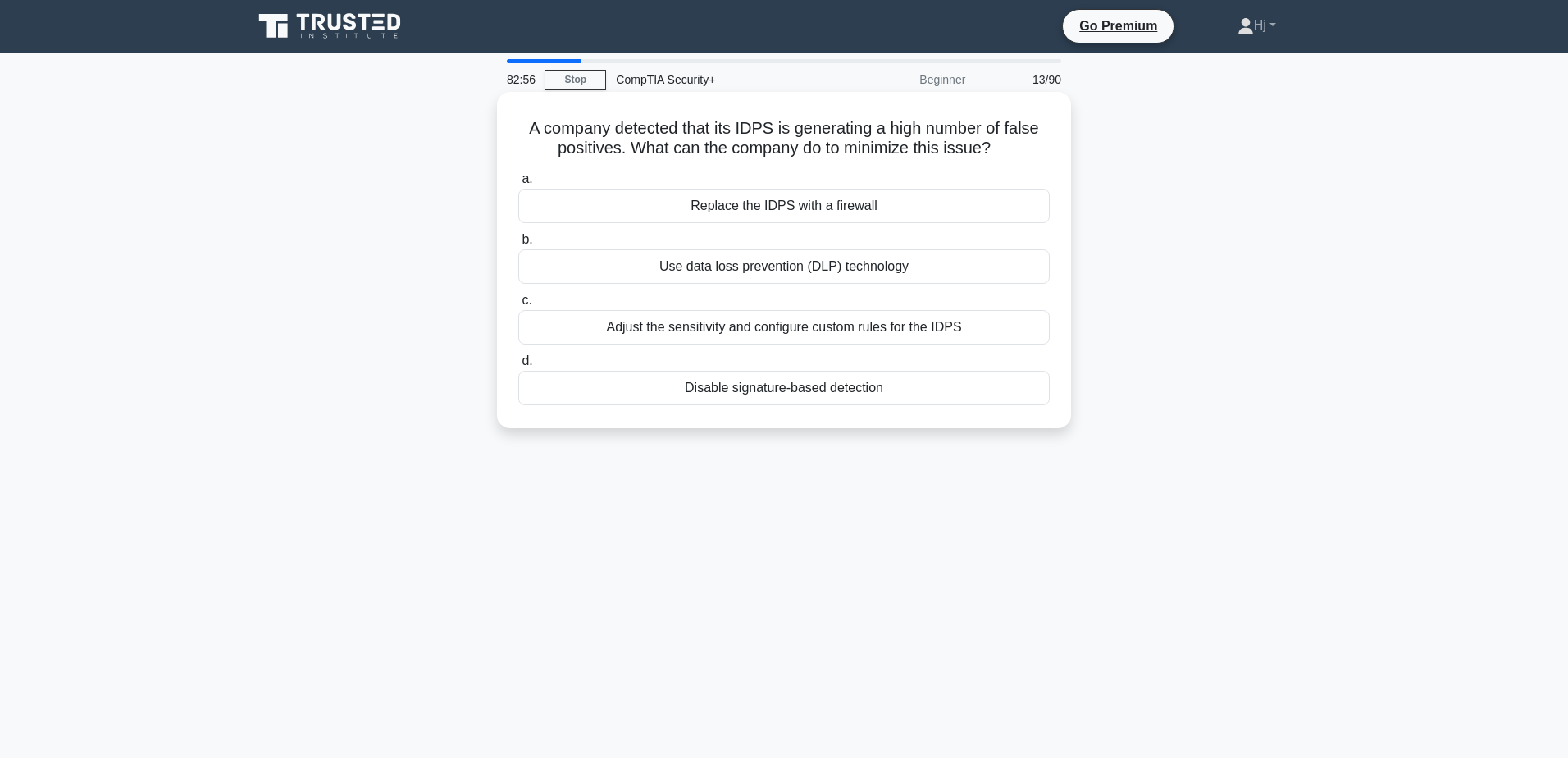
click at [830, 321] on div "Adjust the sensitivity and configure custom rules for the IDPS" at bounding box center [784, 327] width 531 height 34
click at [518, 306] on input "c. Adjust the sensitivity and configure custom rules for the IDPS" at bounding box center [518, 301] width 0 height 11
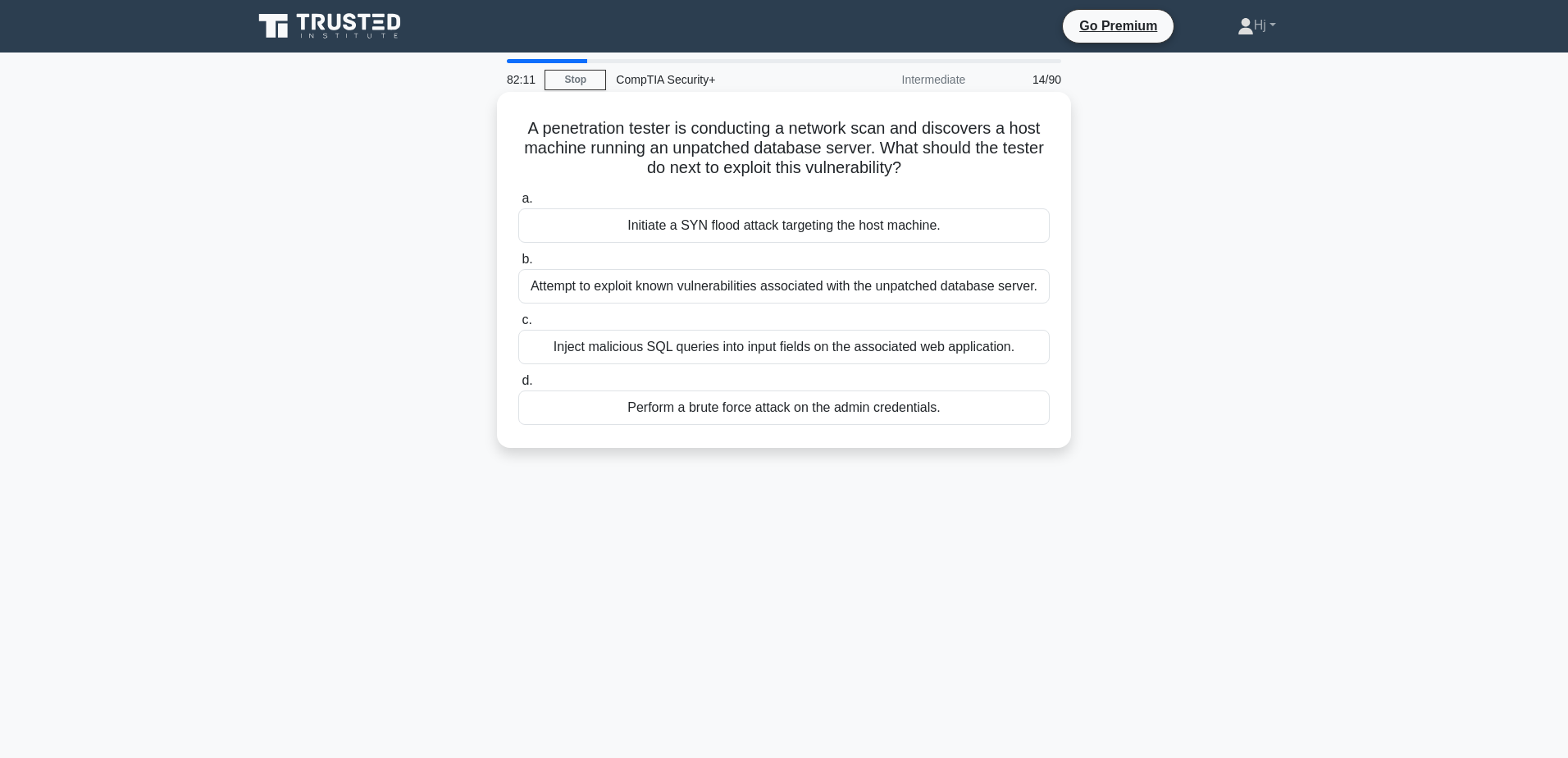
click at [831, 282] on div "Attempt to exploit known vulnerabilities associated with the unpatched database…" at bounding box center [784, 286] width 531 height 34
click at [518, 265] on input "b. Attempt to exploit known vulnerabilities associated with the unpatched datab…" at bounding box center [518, 259] width 0 height 11
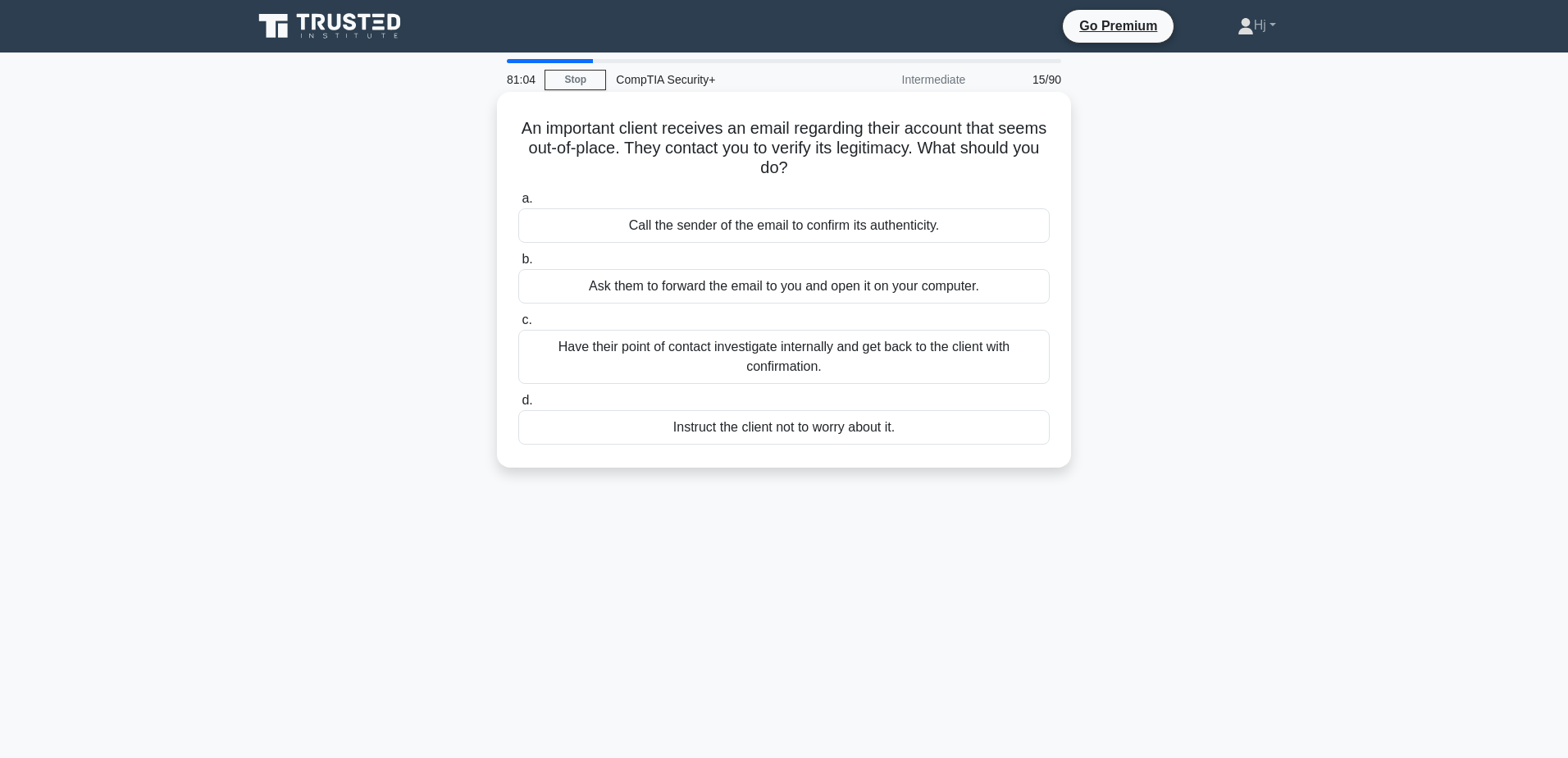
drag, startPoint x: 518, startPoint y: 120, endPoint x: 1031, endPoint y: 441, distance: 605.2
click at [1031, 441] on div "An important client receives an email regarding their account that seems out-of…" at bounding box center [784, 280] width 561 height 363
copy div "An important client receives an email regarding their account that seems out-of…"
click at [762, 341] on div "Have their point of contact investigate internally and get back to the client w…" at bounding box center [784, 357] width 531 height 55
click at [518, 326] on input "c. Have their point of contact investigate internally and get back to the clien…" at bounding box center [518, 320] width 0 height 11
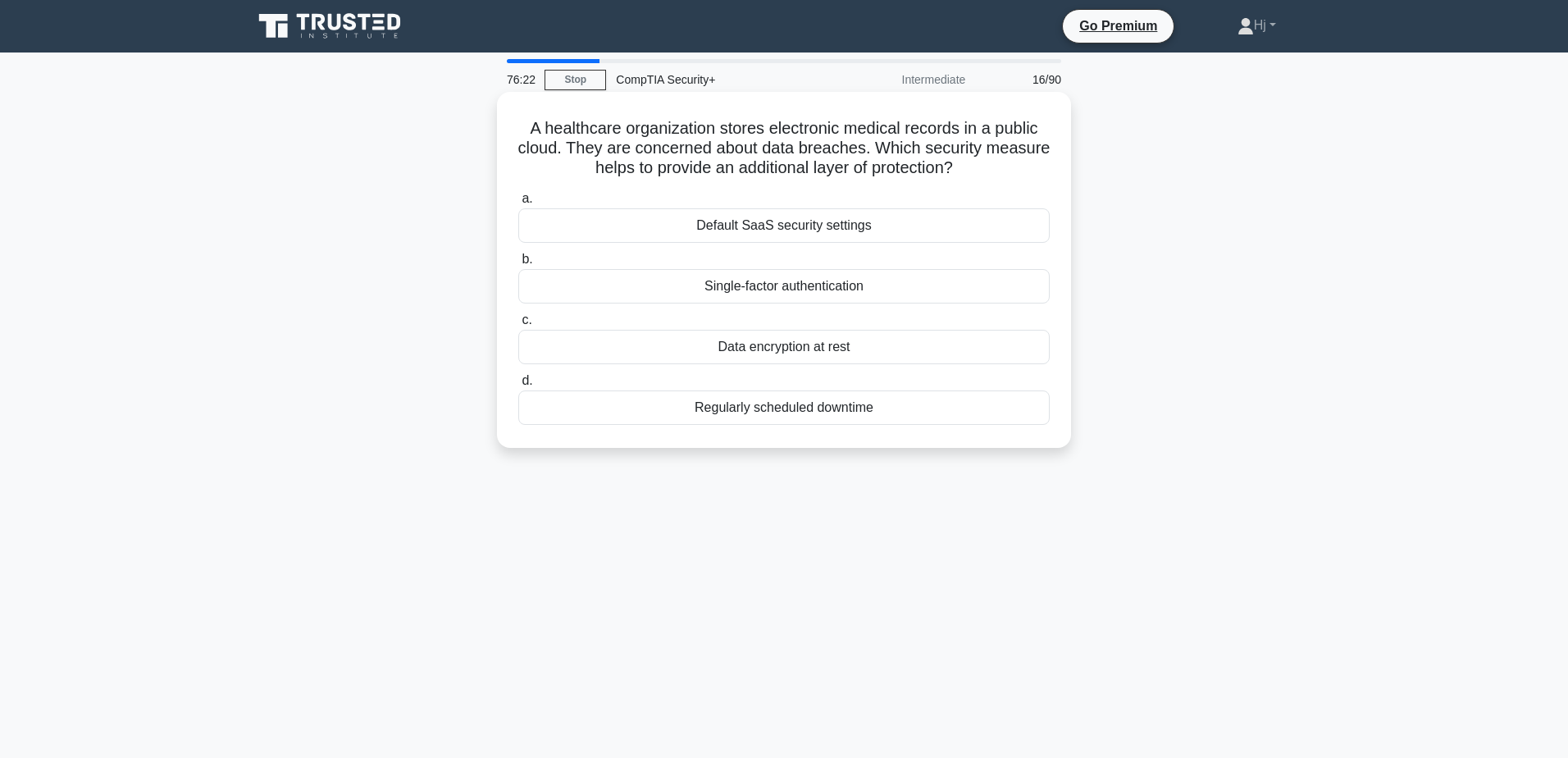
click at [772, 343] on div "Data encryption at rest" at bounding box center [784, 347] width 531 height 34
click at [518, 326] on input "c. Data encryption at rest" at bounding box center [518, 320] width 0 height 11
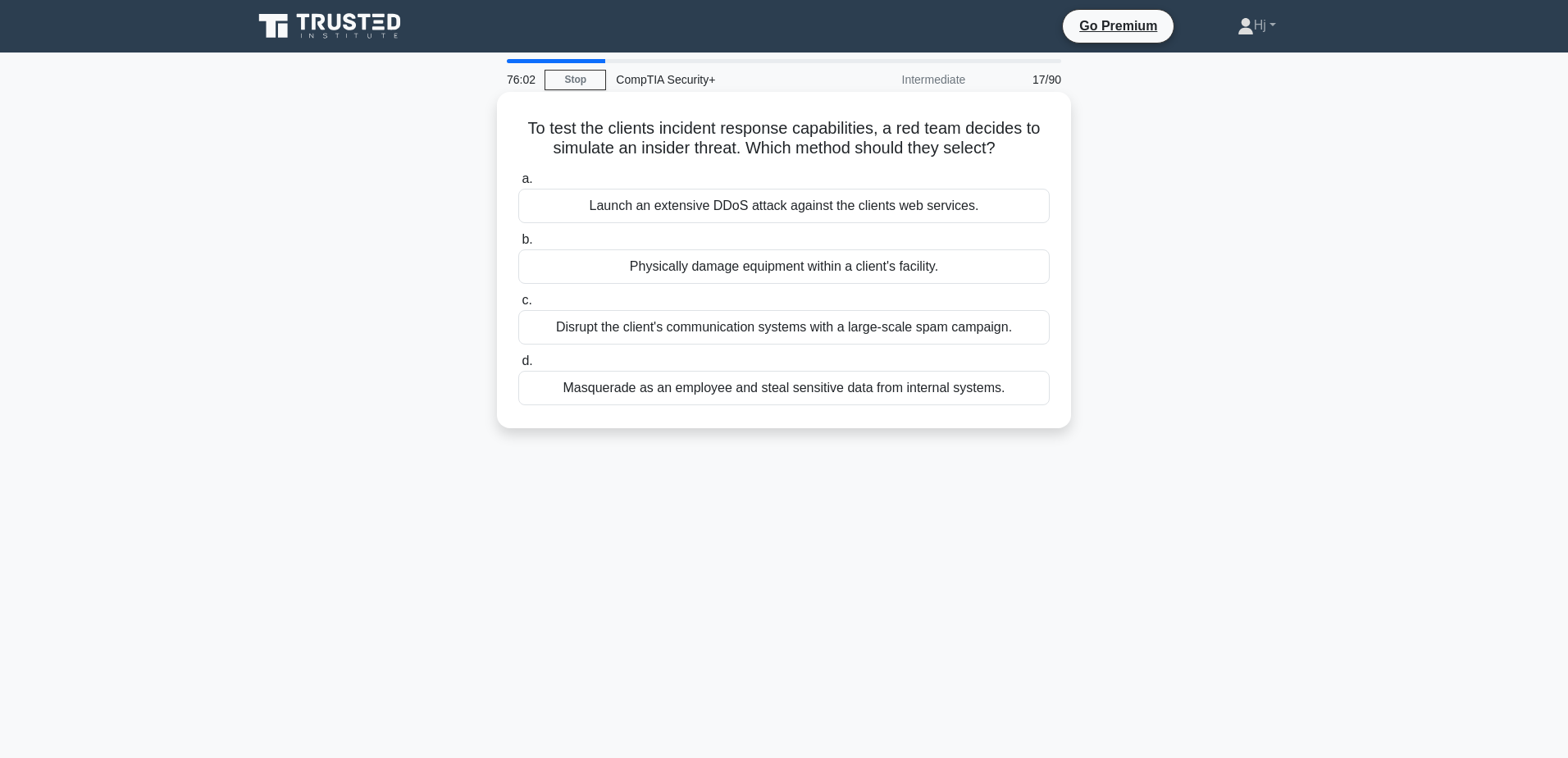
click at [903, 382] on div "Masquerade as an employee and steal sensitive data from internal systems." at bounding box center [784, 388] width 531 height 34
click at [518, 367] on input "d. Masquerade as an employee and steal sensitive data from internal systems." at bounding box center [518, 361] width 0 height 11
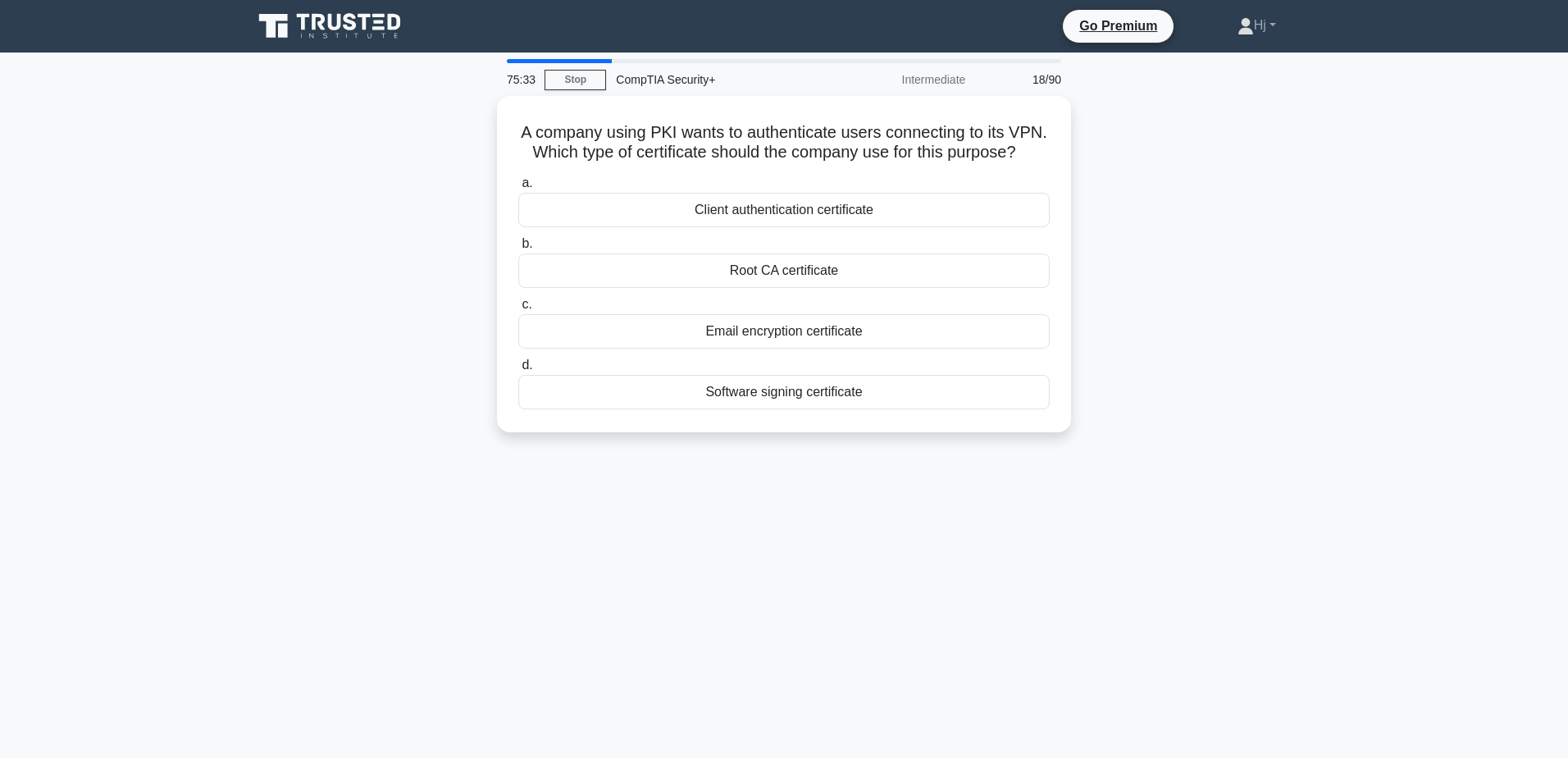
drag, startPoint x: 536, startPoint y: 118, endPoint x: 1034, endPoint y: 457, distance: 602.4
click at [1034, 457] on main "75:33 Stop CompTIA Security+ Intermediate 18/90 A company using PKI wants to au…" at bounding box center [784, 469] width 1568 height 834
copy div "A company using PKI wants to authenticate users connecting to its VPN. Which ty…"
click at [789, 221] on div "Client authentication certificate" at bounding box center [784, 206] width 531 height 34
click at [518, 185] on input "a. Client authentication certificate" at bounding box center [518, 179] width 0 height 11
